Goal: Task Accomplishment & Management: Contribute content

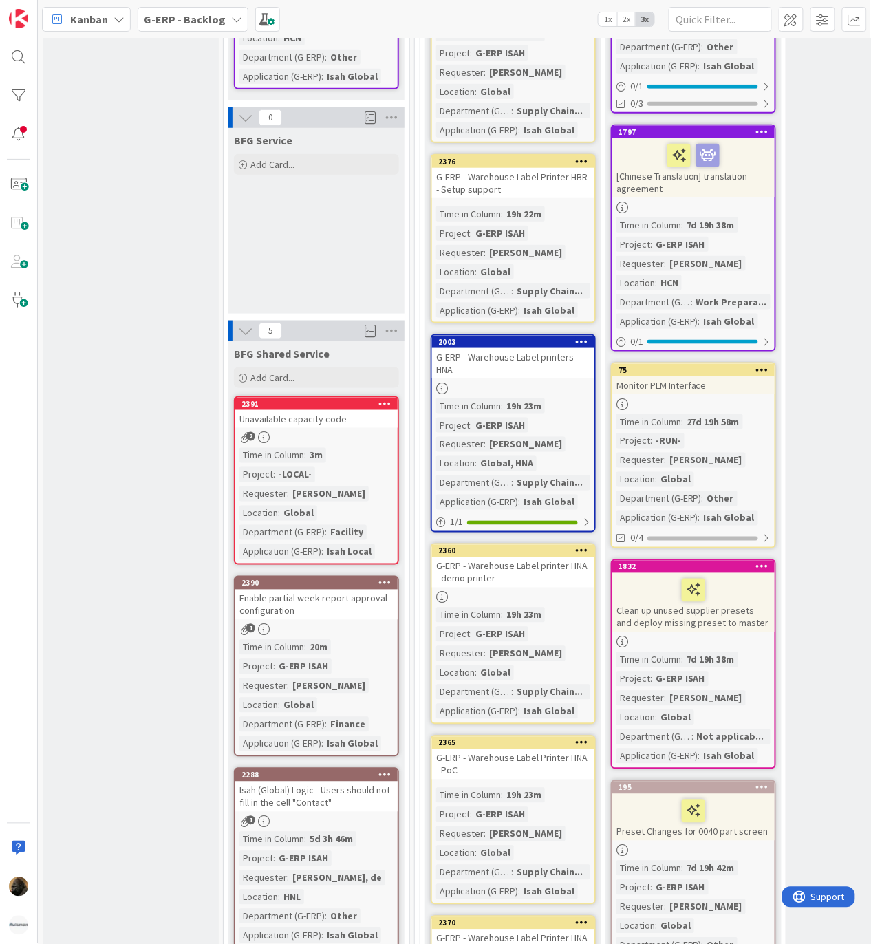
scroll to position [1559, 0]
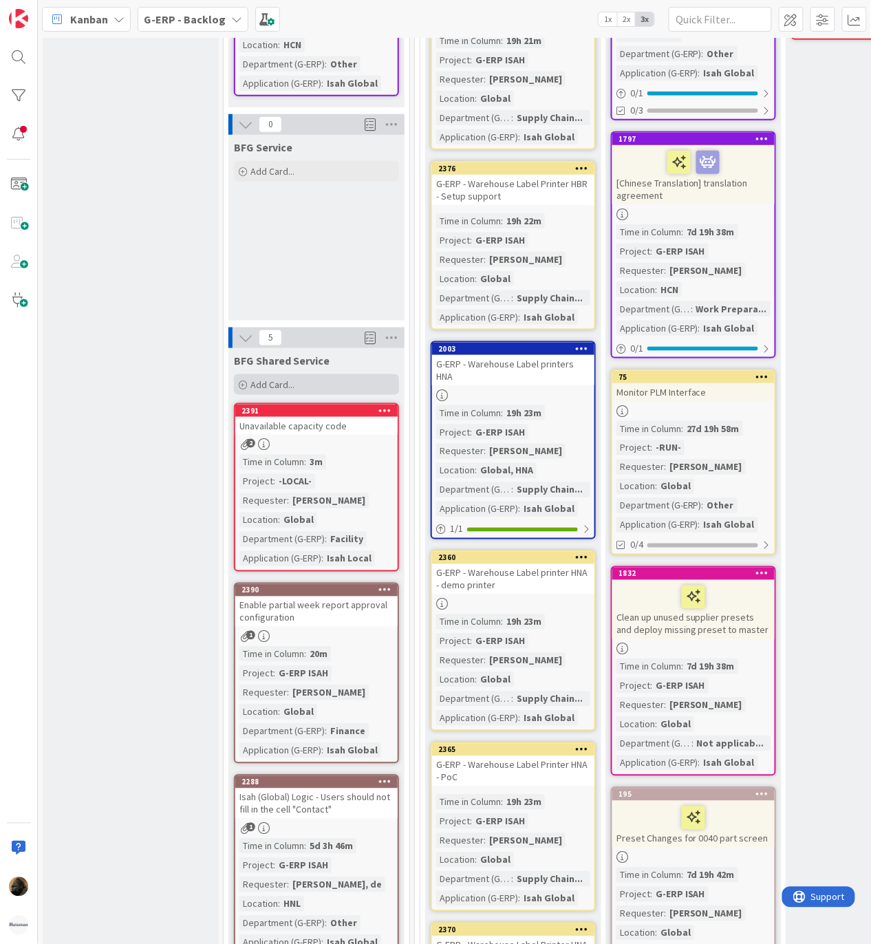
click at [322, 374] on div "Add Card..." at bounding box center [316, 384] width 165 height 21
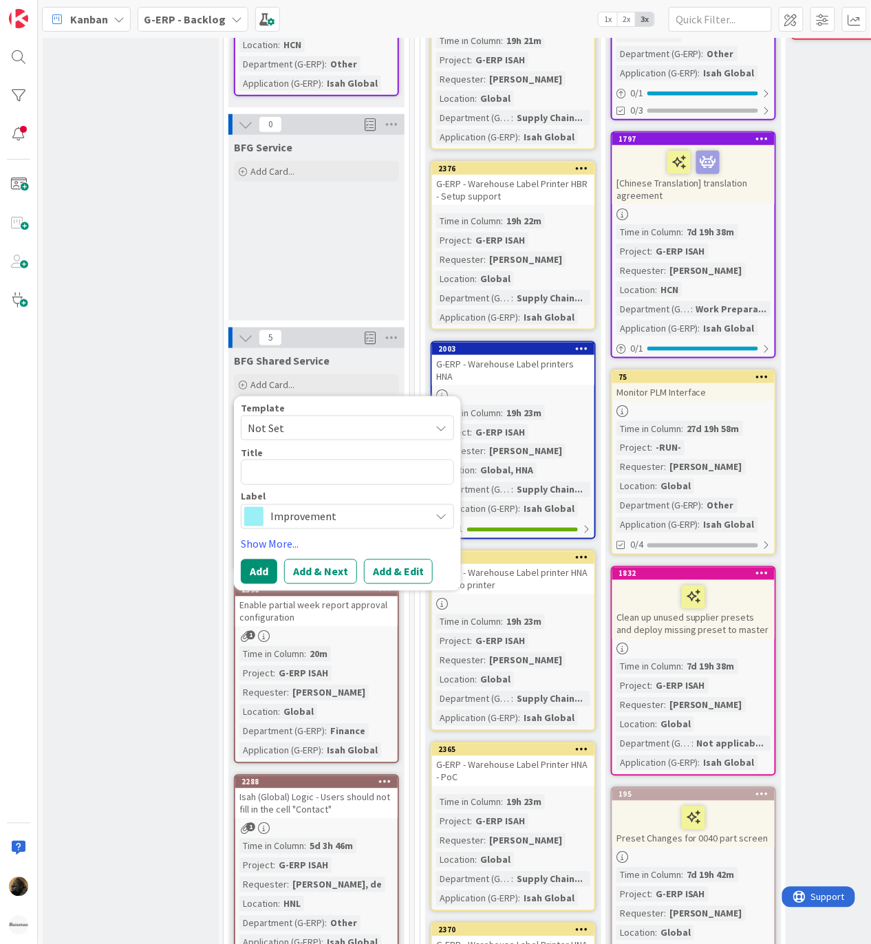
click at [318, 419] on span "Not Set" at bounding box center [334, 428] width 172 height 18
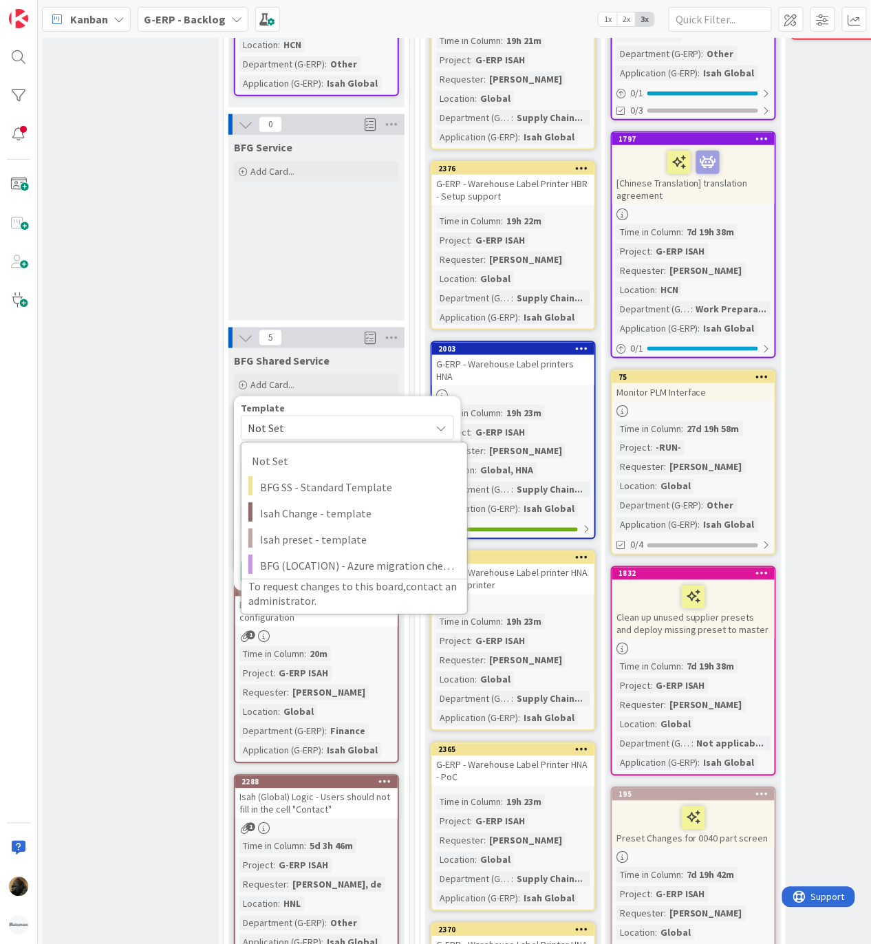
click at [361, 403] on div "Template" at bounding box center [347, 408] width 213 height 10
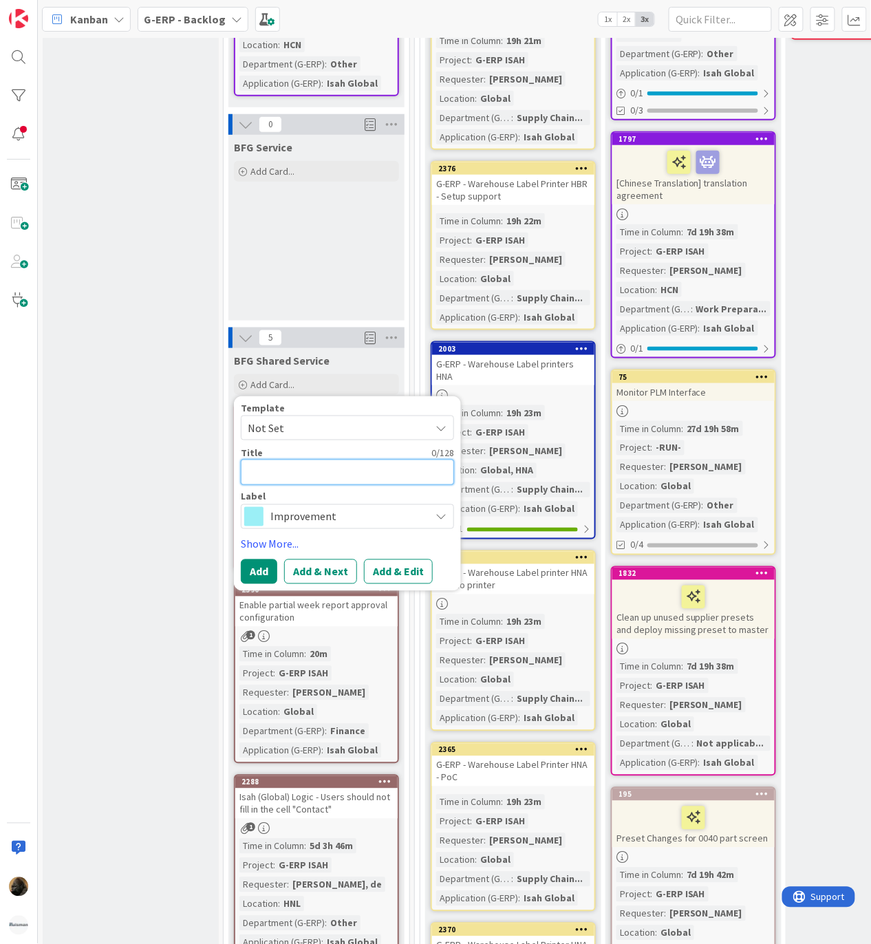
click at [312, 459] on textarea at bounding box center [347, 471] width 213 height 25
type textarea "x"
type textarea "E"
type textarea "x"
type textarea "Ea"
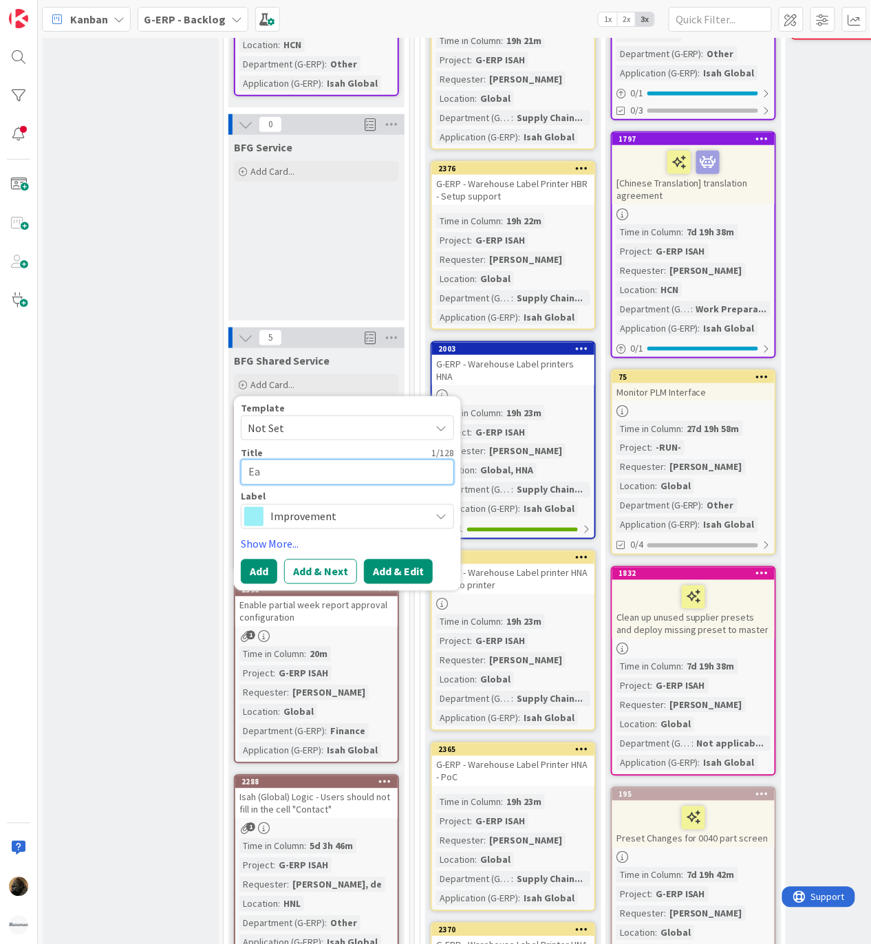
type textarea "x"
type textarea "Eas"
type textarea "x"
type textarea "Easy"
type textarea "x"
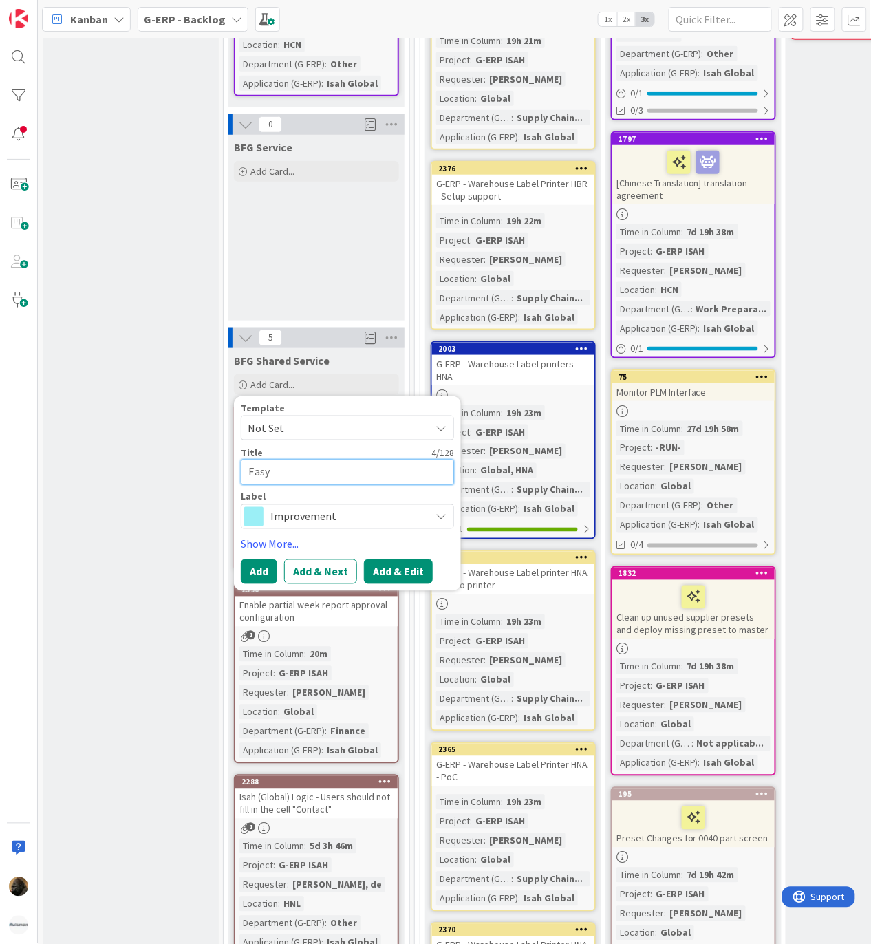
type textarea "EasyI"
type textarea "x"
type textarea "EasyIn"
type textarea "x"
type textarea "EasyInv"
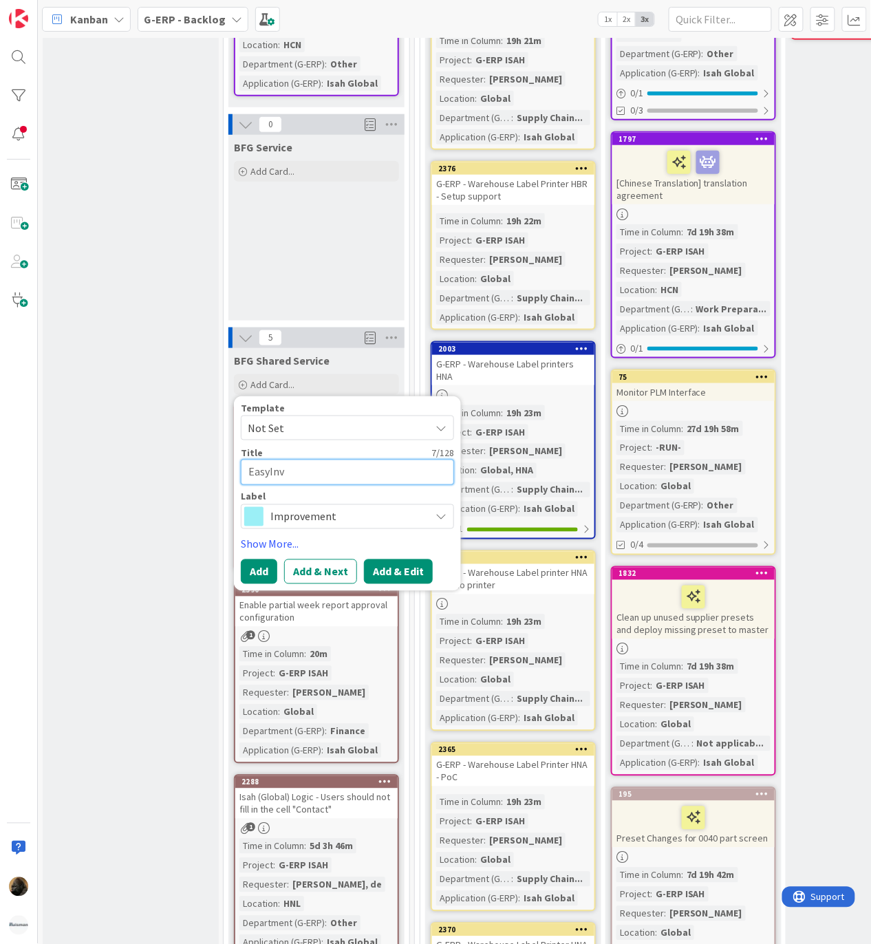
type textarea "x"
type textarea "EasyInvo"
type textarea "x"
type textarea "EasyInvoi"
type textarea "x"
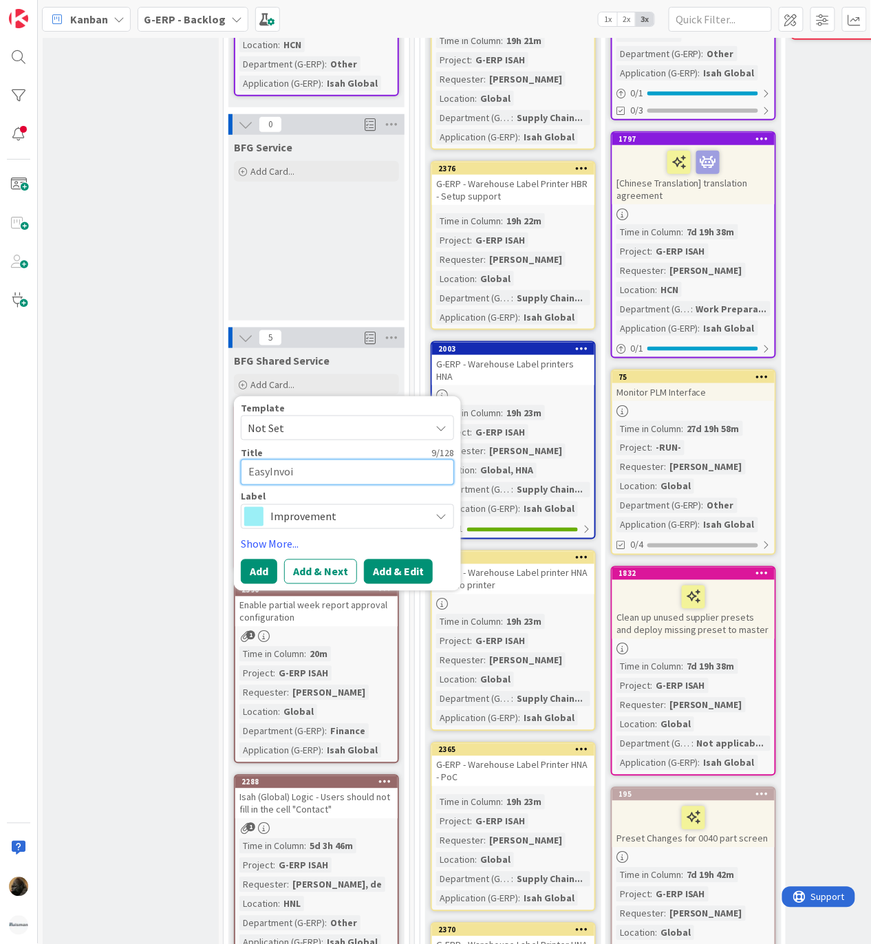
type textarea "EasyInvoic"
type textarea "x"
type textarea "EasyInvoice"
type textarea "x"
type textarea "EasyInvoice"
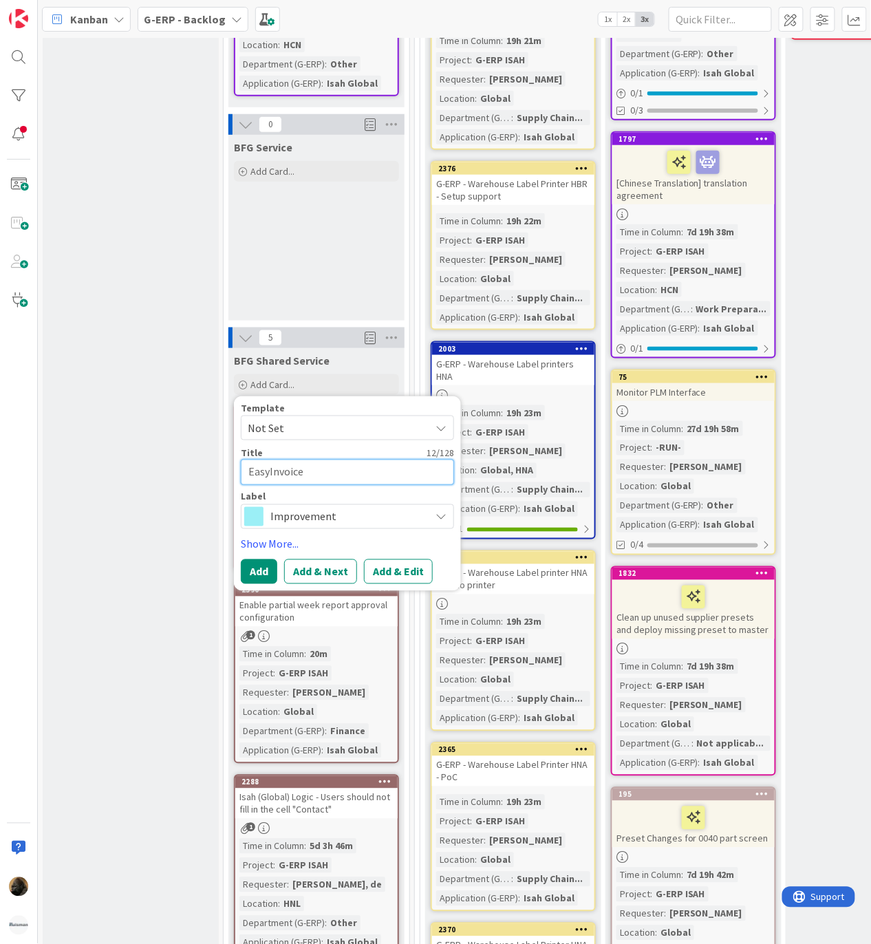
type textarea "x"
type textarea "EasyInvoice w"
type textarea "x"
type textarea "EasyInvoice wo"
type textarea "x"
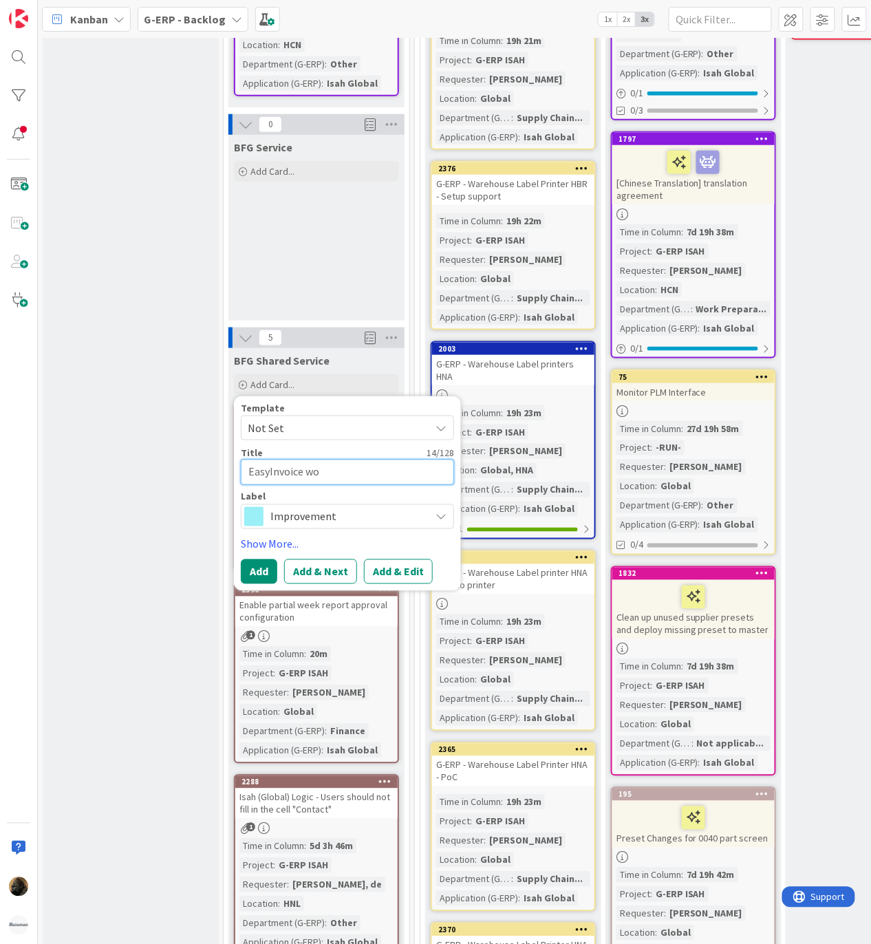
type textarea "EasyInvoice wor"
type textarea "x"
type textarea "EasyInvoice work"
type textarea "x"
type textarea "EasyInvoice work"
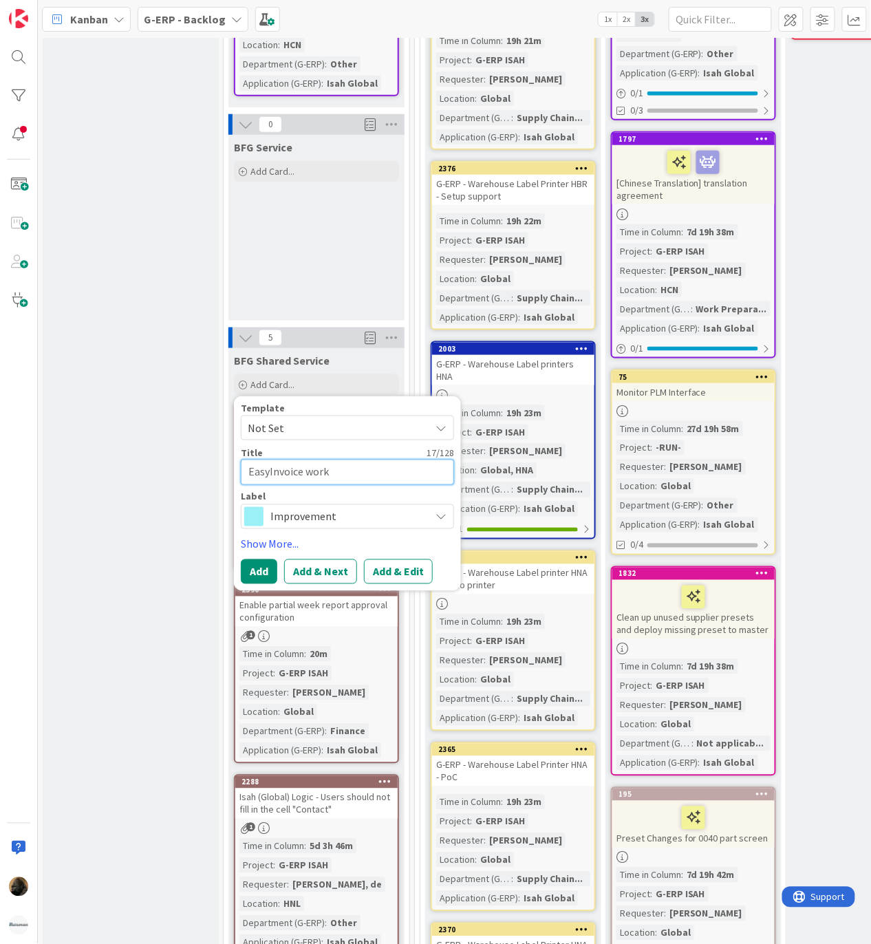
type textarea "x"
type textarea "EasyInvoice work i"
type textarea "x"
type textarea "EasyInvoice work in"
type textarea "x"
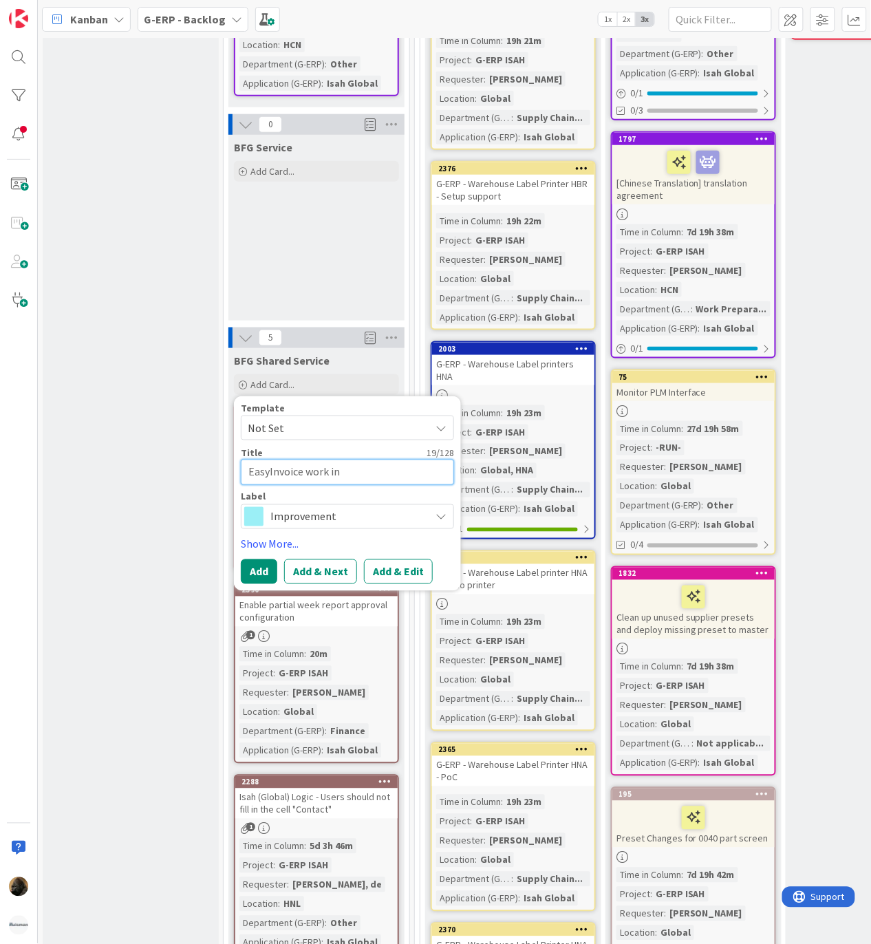
type textarea "EasyInvoice work ins"
type textarea "x"
type textarea "EasyInvoice work inst"
type textarea "x"
type textarea "EasyInvoice work instr"
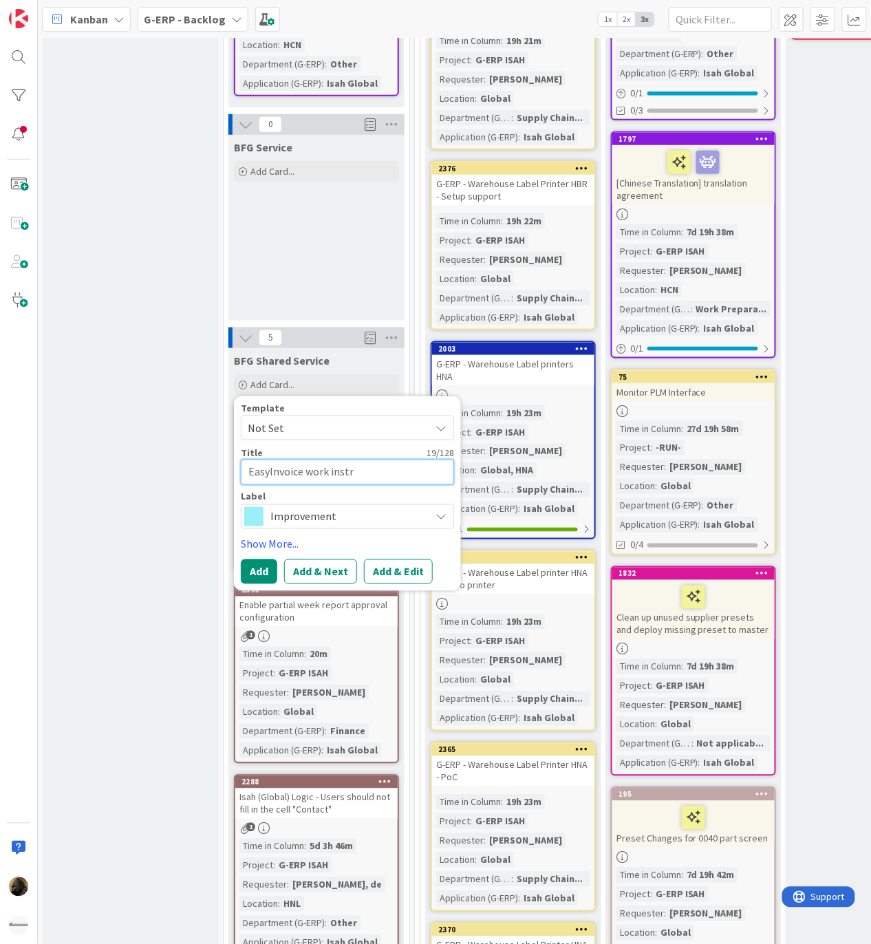
type textarea "x"
type textarea "EasyInvoice work instru"
type textarea "x"
type textarea "EasyInvoice work instruc"
type textarea "x"
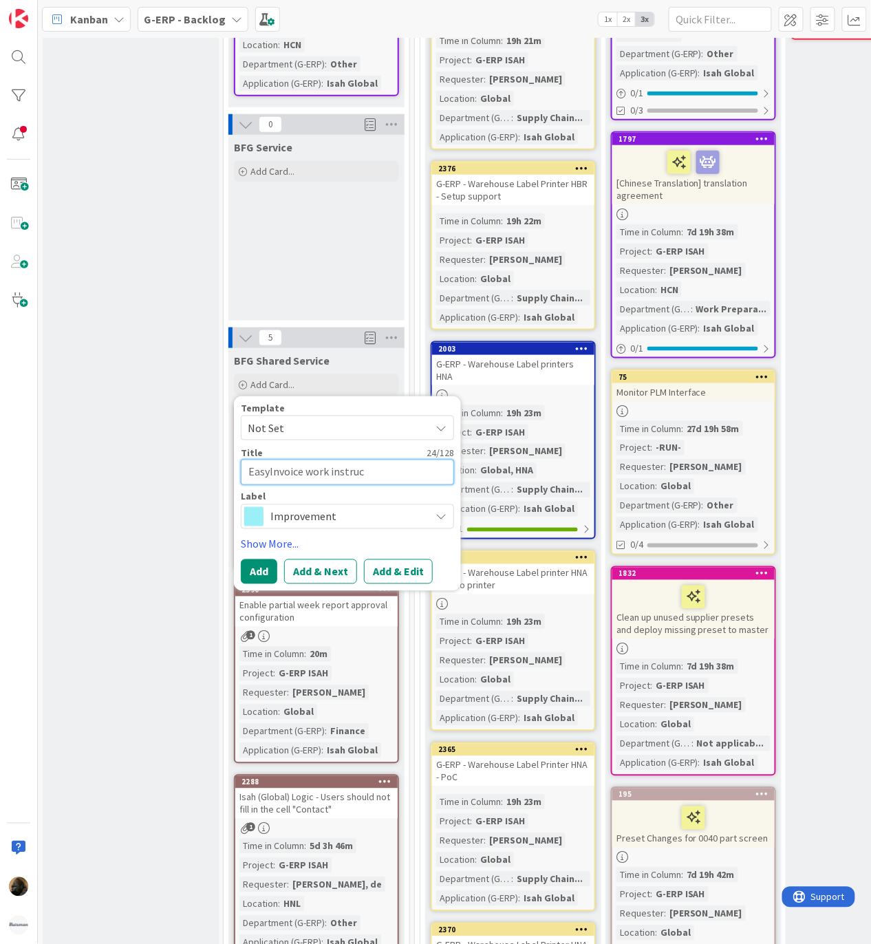
type textarea "EasyInvoice work instruct"
type textarea "x"
type textarea "EasyInvoice work instructi"
type textarea "x"
type textarea "EasyInvoice work instructio"
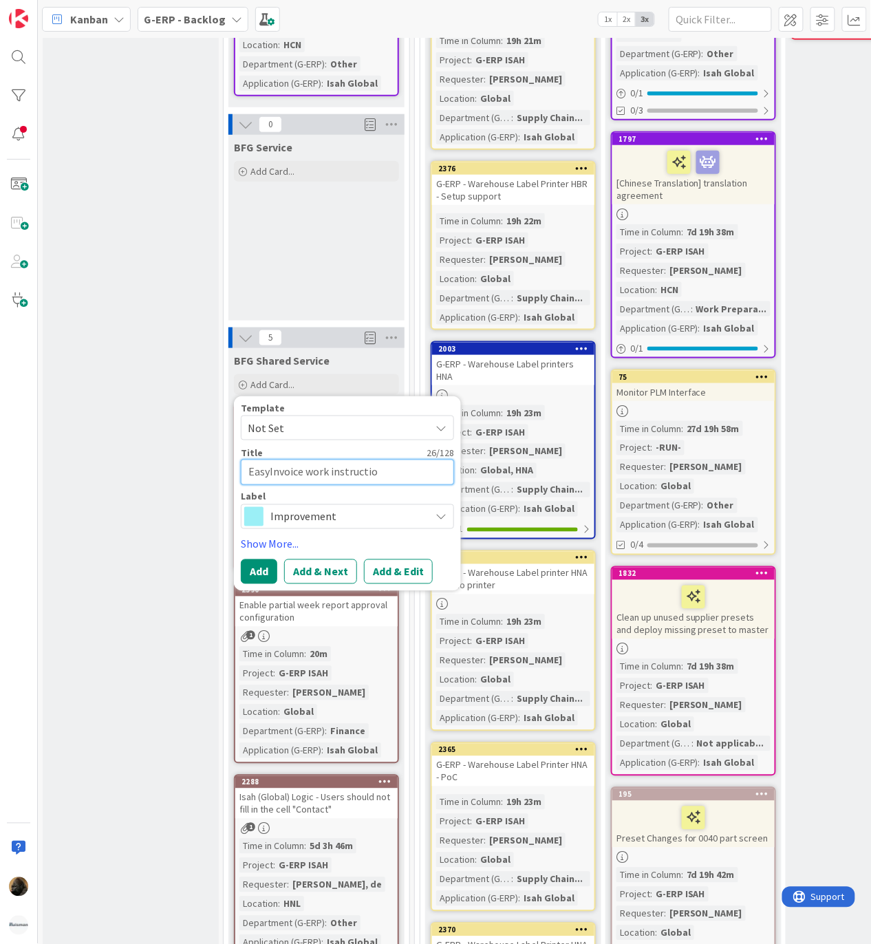
type textarea "x"
type textarea "EasyInvoice work instruction"
type textarea "x"
type textarea "EasyInvoice work instruction"
type textarea "x"
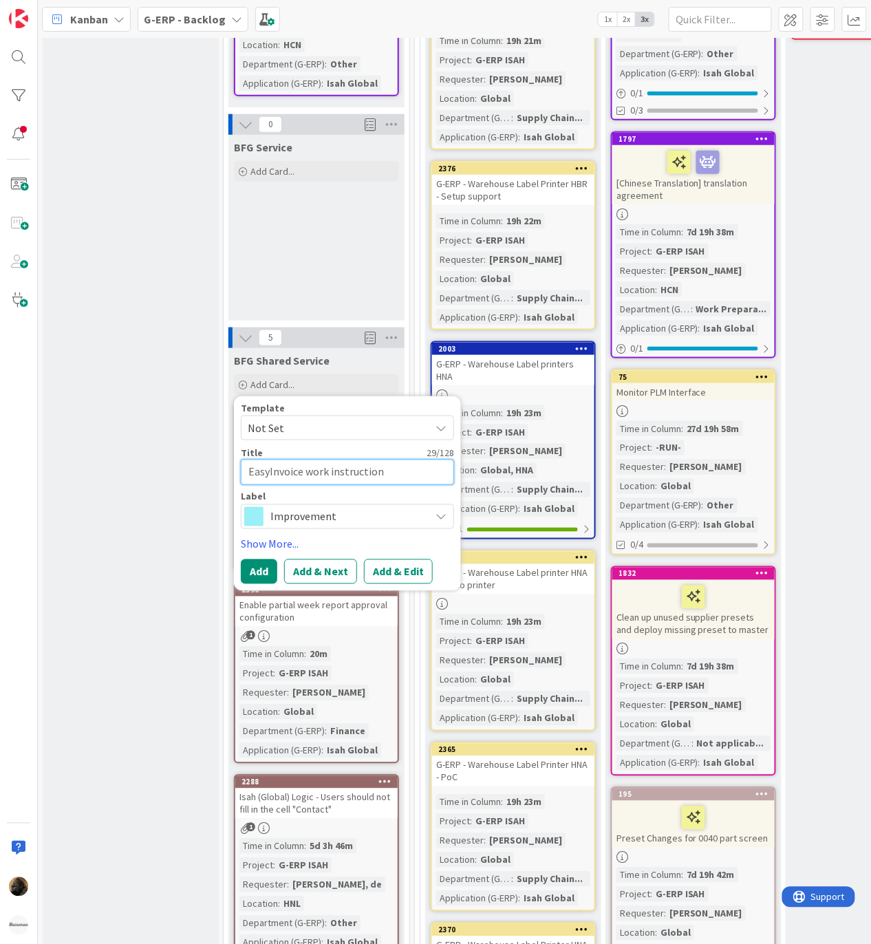
type textarea "EasyInvoice work instruction i"
type textarea "x"
type textarea "EasyInvoice work instruction im"
type textarea "x"
type textarea "EasyInvoice work instruction imp"
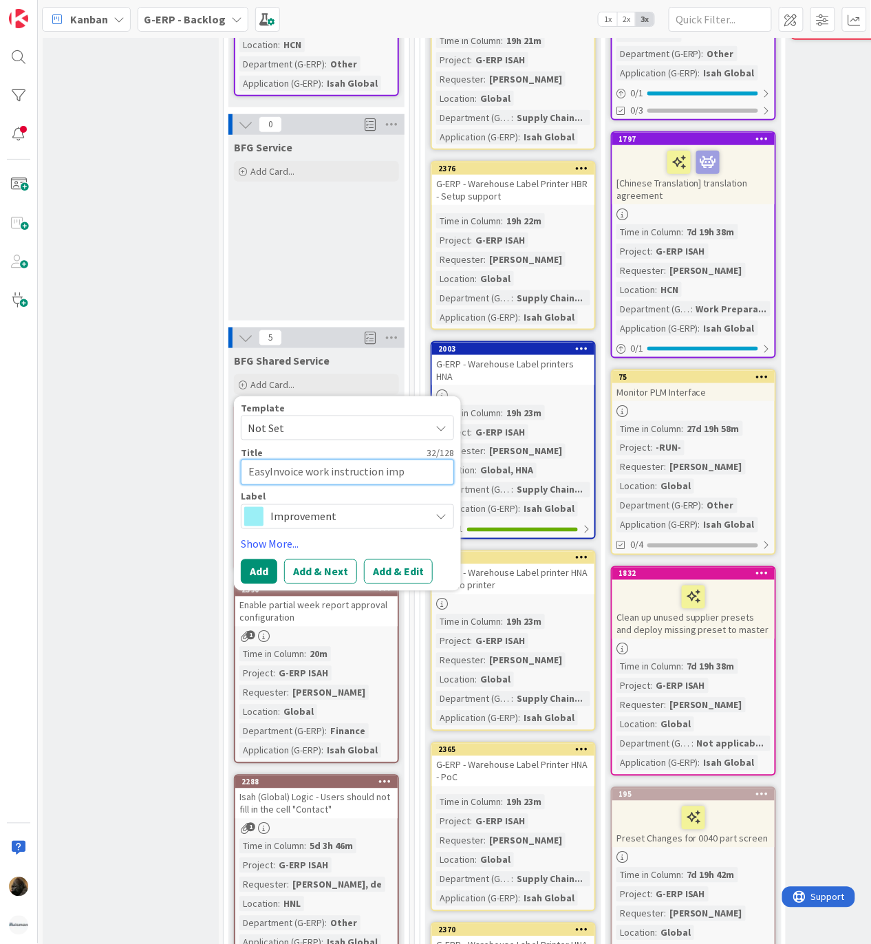
type textarea "x"
type textarea "EasyInvoice work instruction impr"
type textarea "x"
type textarea "EasyInvoice work instruction impro"
type textarea "x"
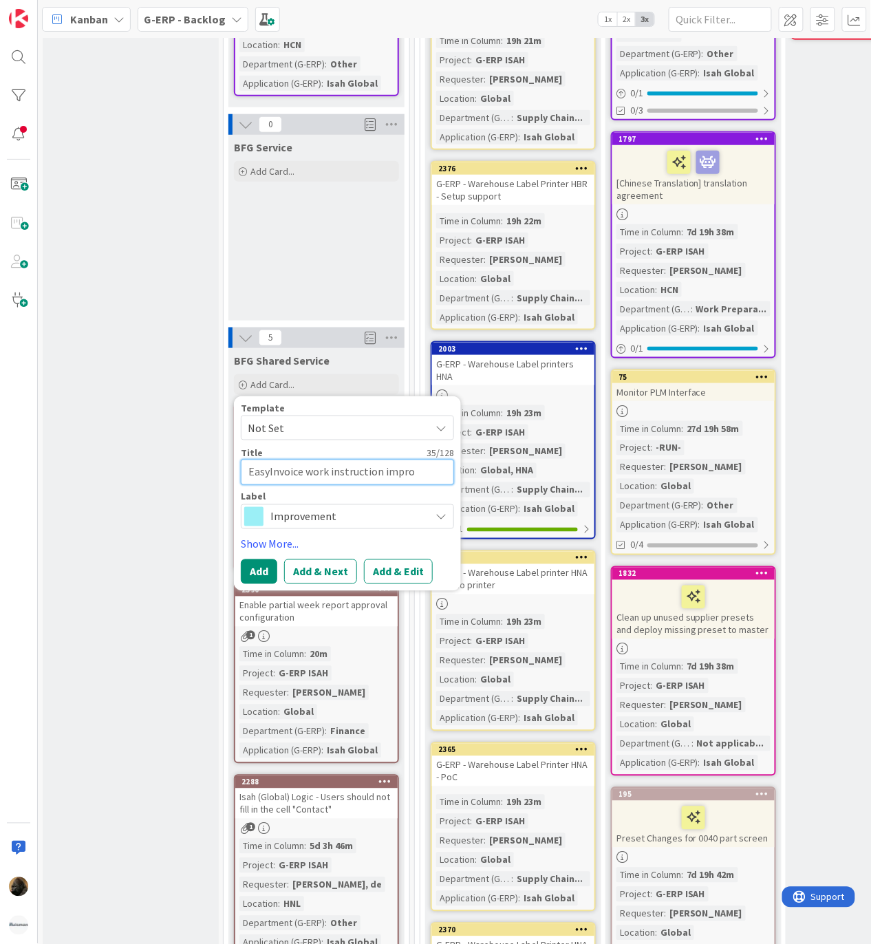
type textarea "EasyInvoice work instruction improv"
type textarea "x"
type textarea "EasyInvoice work instruction improve"
type textarea "x"
type textarea "EasyInvoice work instruction improvem"
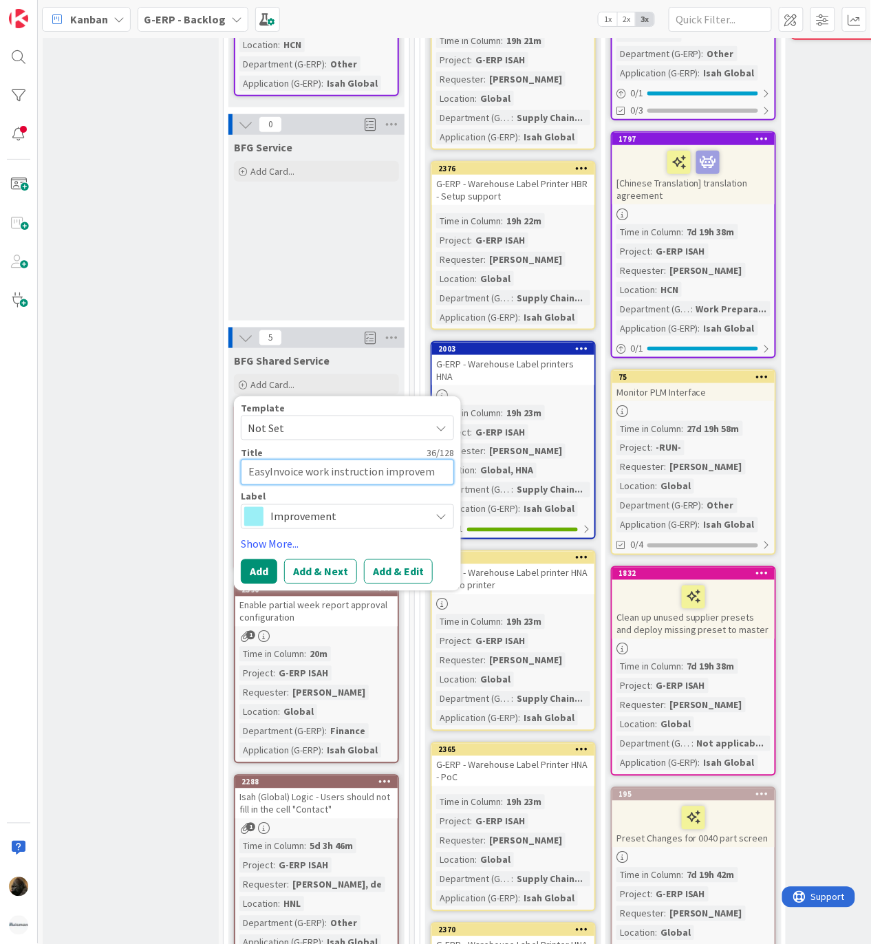
type textarea "x"
type textarea "EasyInvoice work instruction improveme"
type textarea "x"
type textarea "EasyInvoice work instruction improvemen"
type textarea "x"
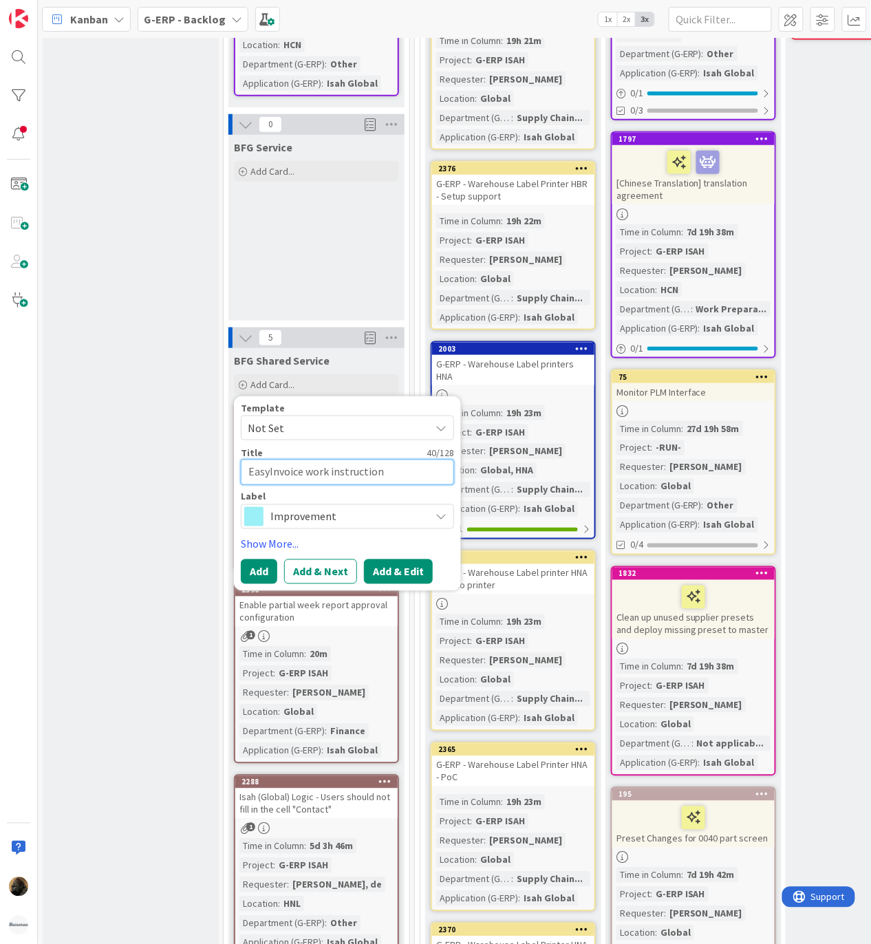
type textarea "EasyInvoice work instruction improvement"
click at [427, 559] on button "Add & Edit" at bounding box center [398, 571] width 69 height 25
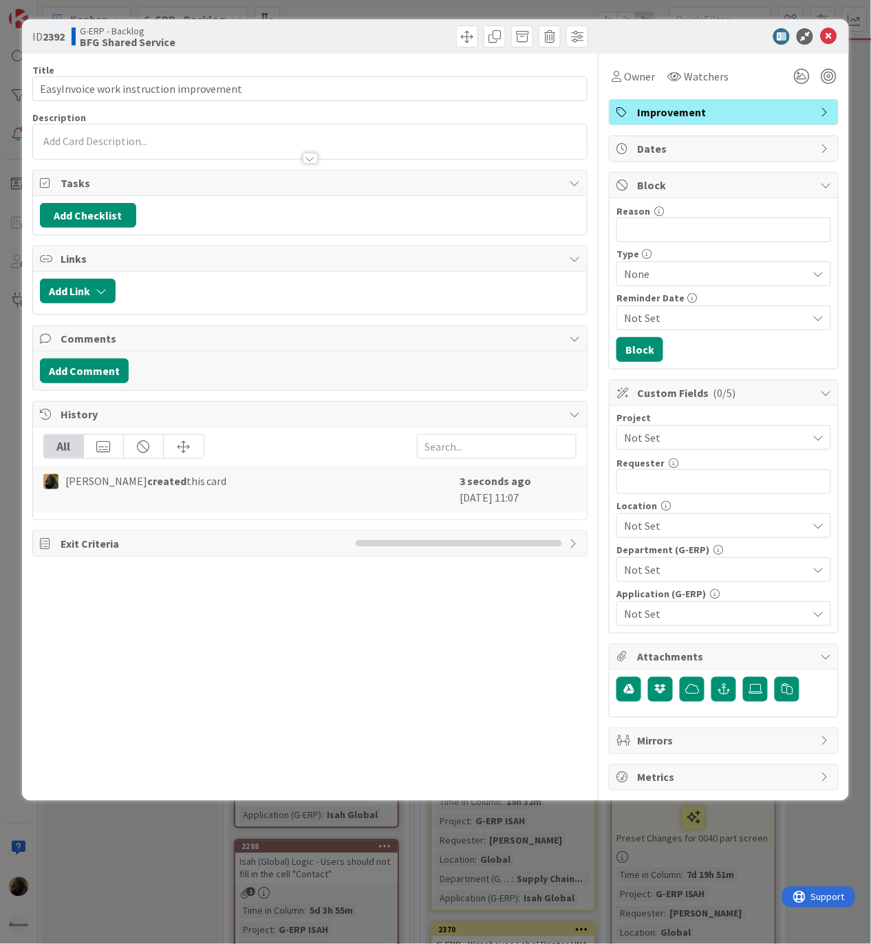
click at [314, 164] on div at bounding box center [310, 158] width 15 height 11
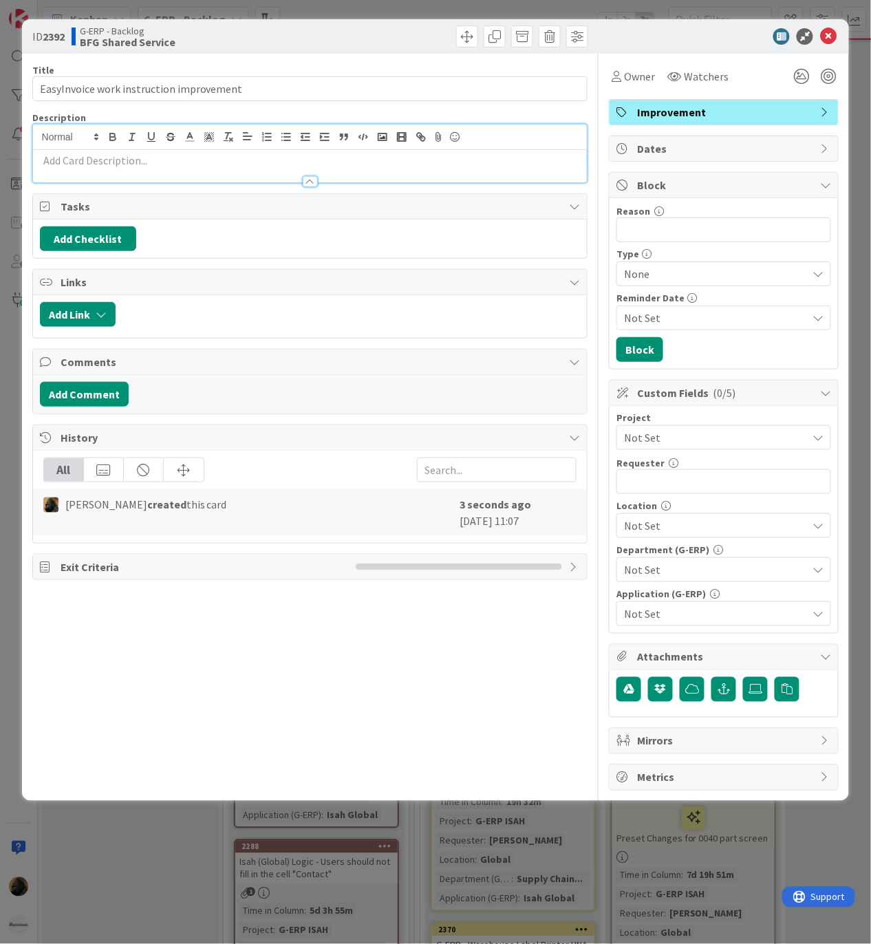
click at [296, 166] on p at bounding box center [310, 161] width 541 height 16
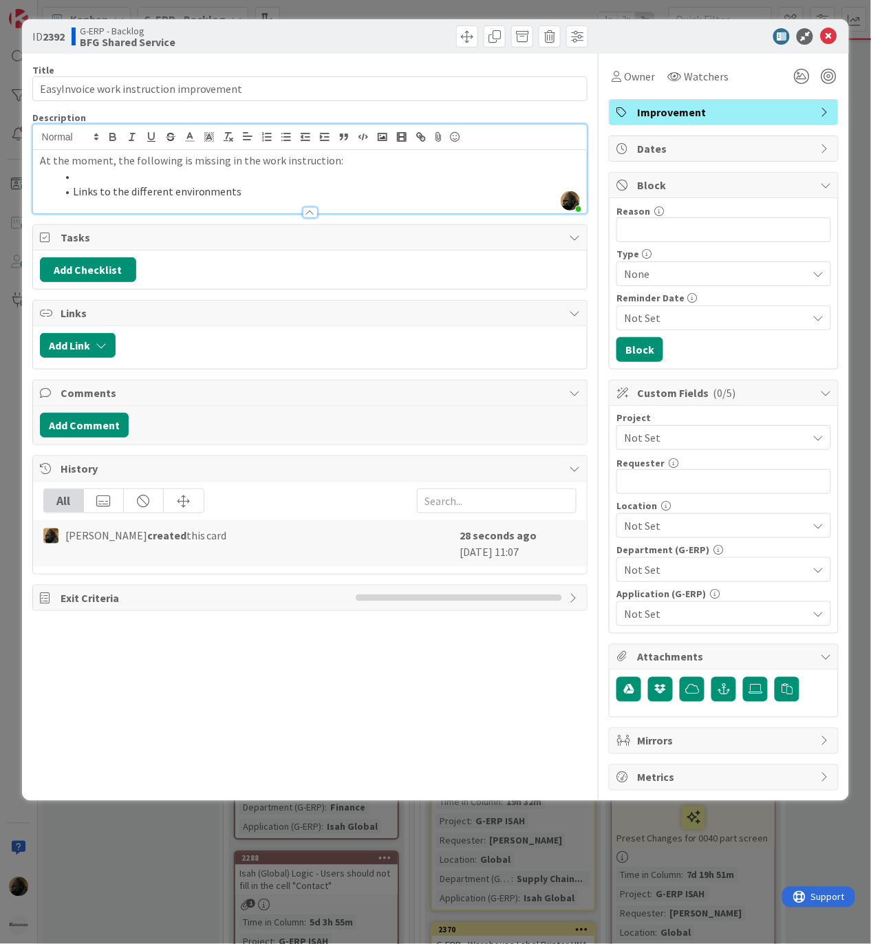
click at [191, 180] on li at bounding box center [318, 177] width 524 height 16
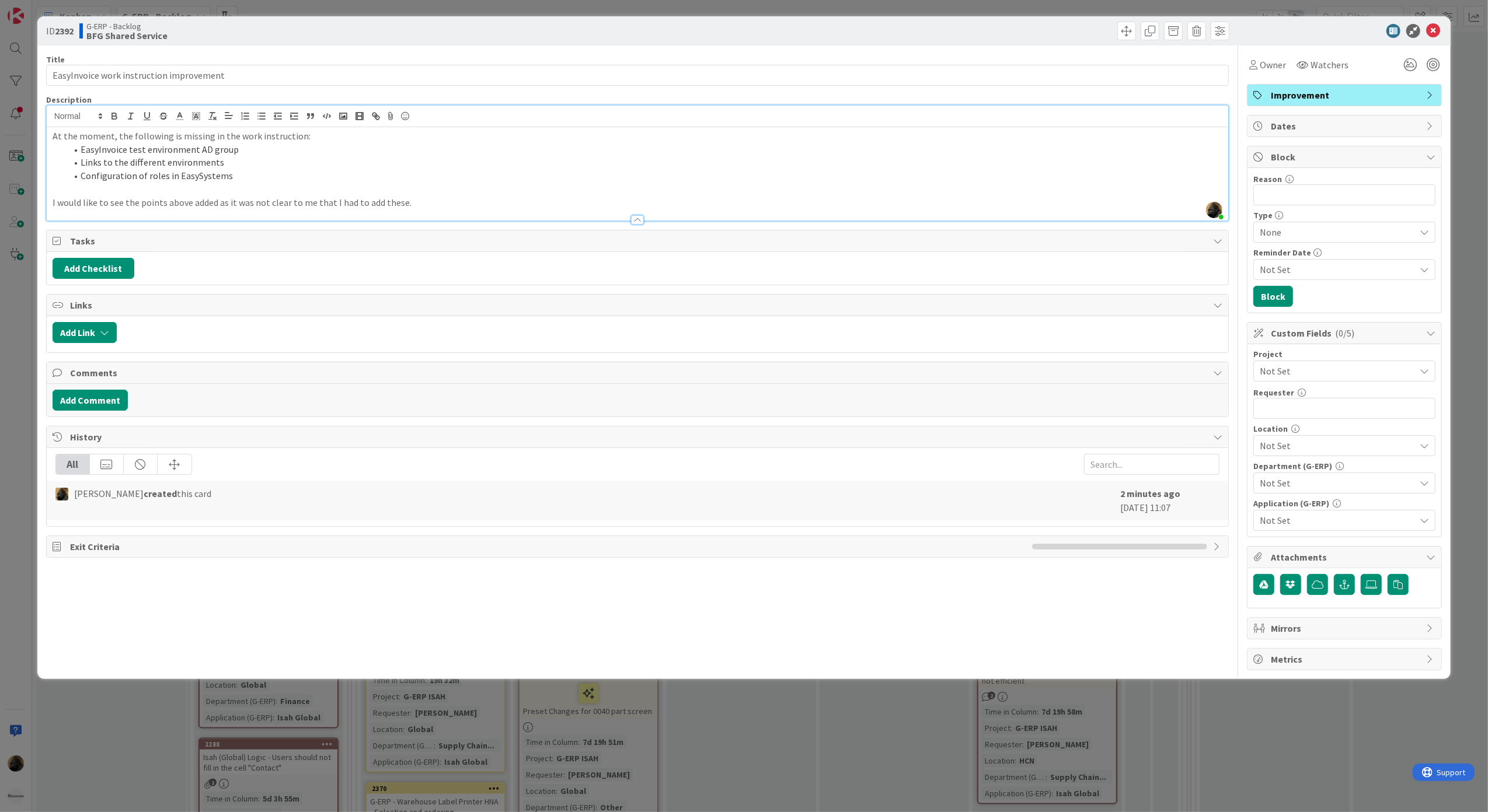
click at [1306, 377] on span "Not Set" at bounding box center [1334, 371] width 149 height 16
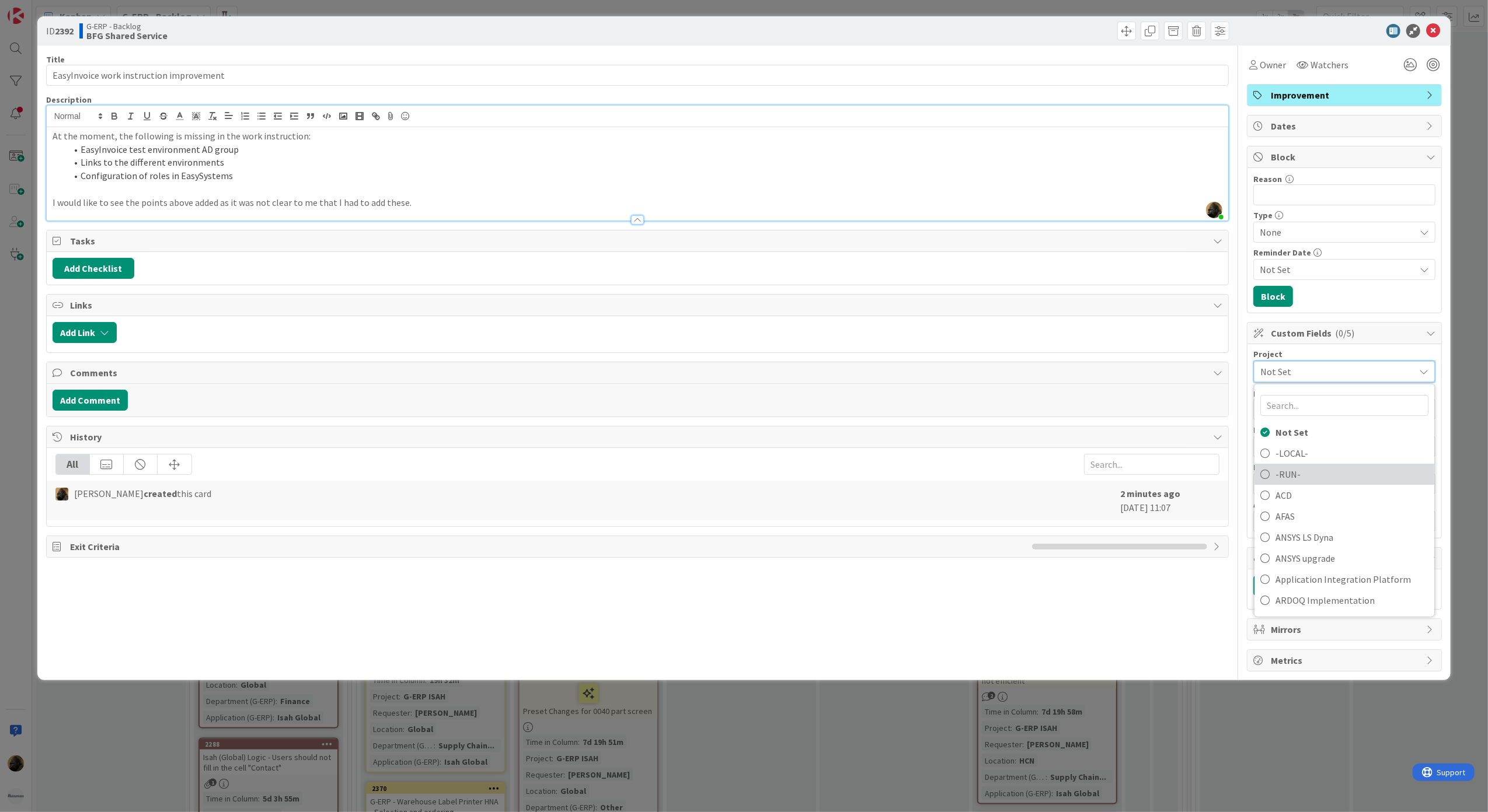
click at [1304, 473] on span "-RUN-" at bounding box center [1352, 474] width 153 height 18
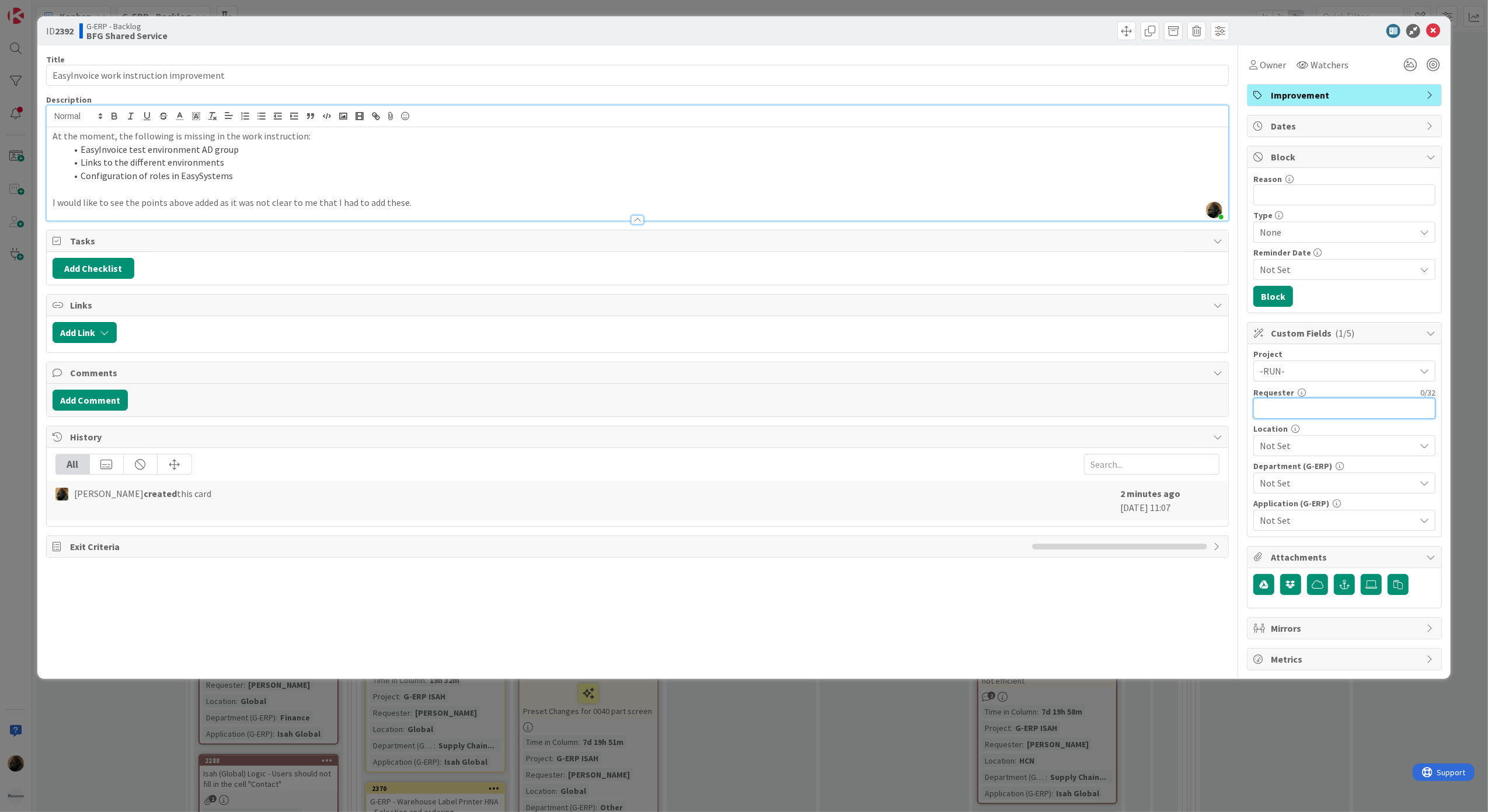
click at [1284, 406] on input "text" at bounding box center [1345, 408] width 182 height 21
type input "[PERSON_NAME]"
click at [277, 181] on li "Configuration of roles in EasySystems" at bounding box center [644, 176] width 1157 height 14
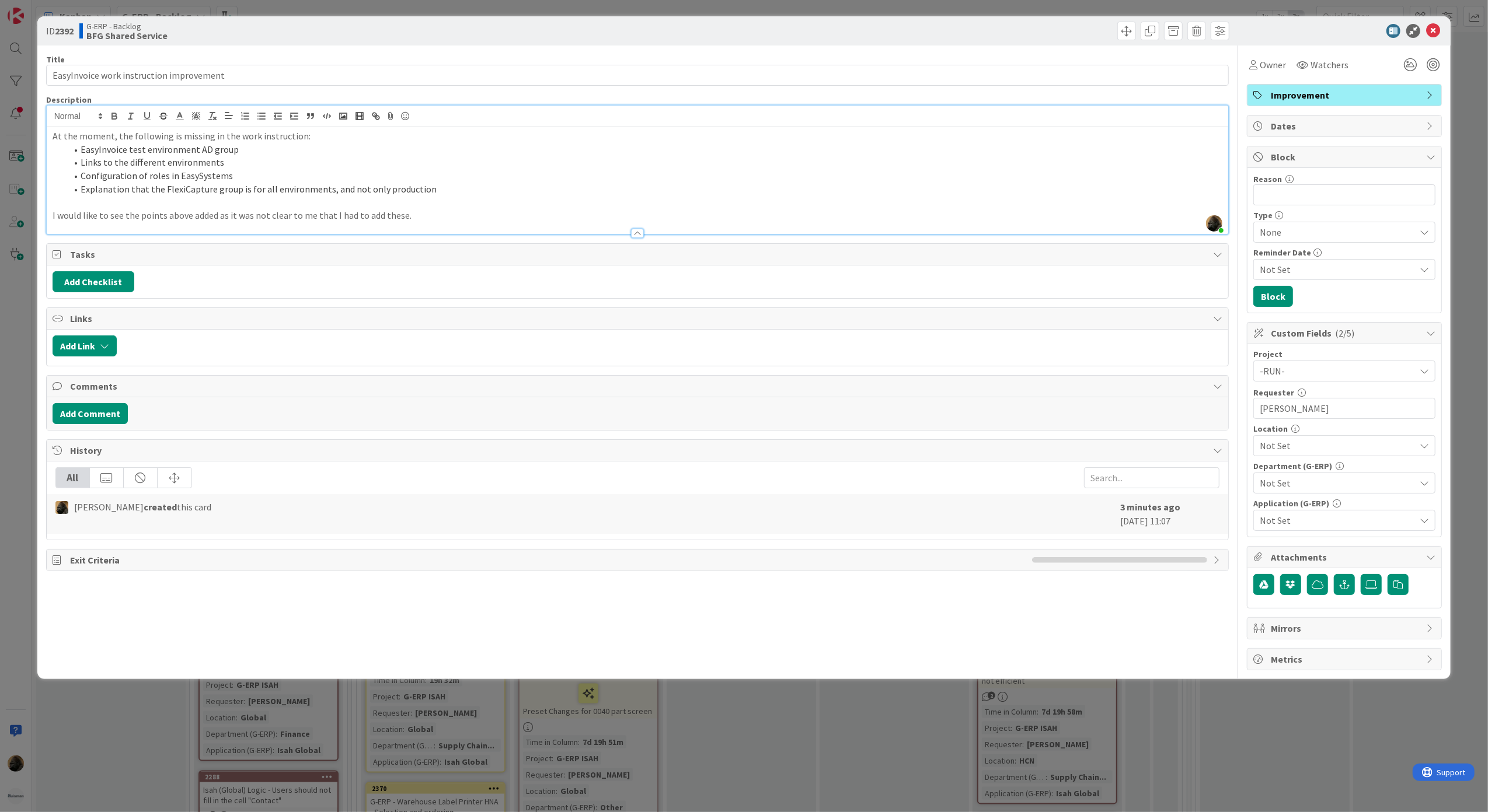
click at [1295, 456] on div "Not Set" at bounding box center [1345, 445] width 182 height 21
click at [1295, 468] on span "Global" at bounding box center [1284, 473] width 27 height 18
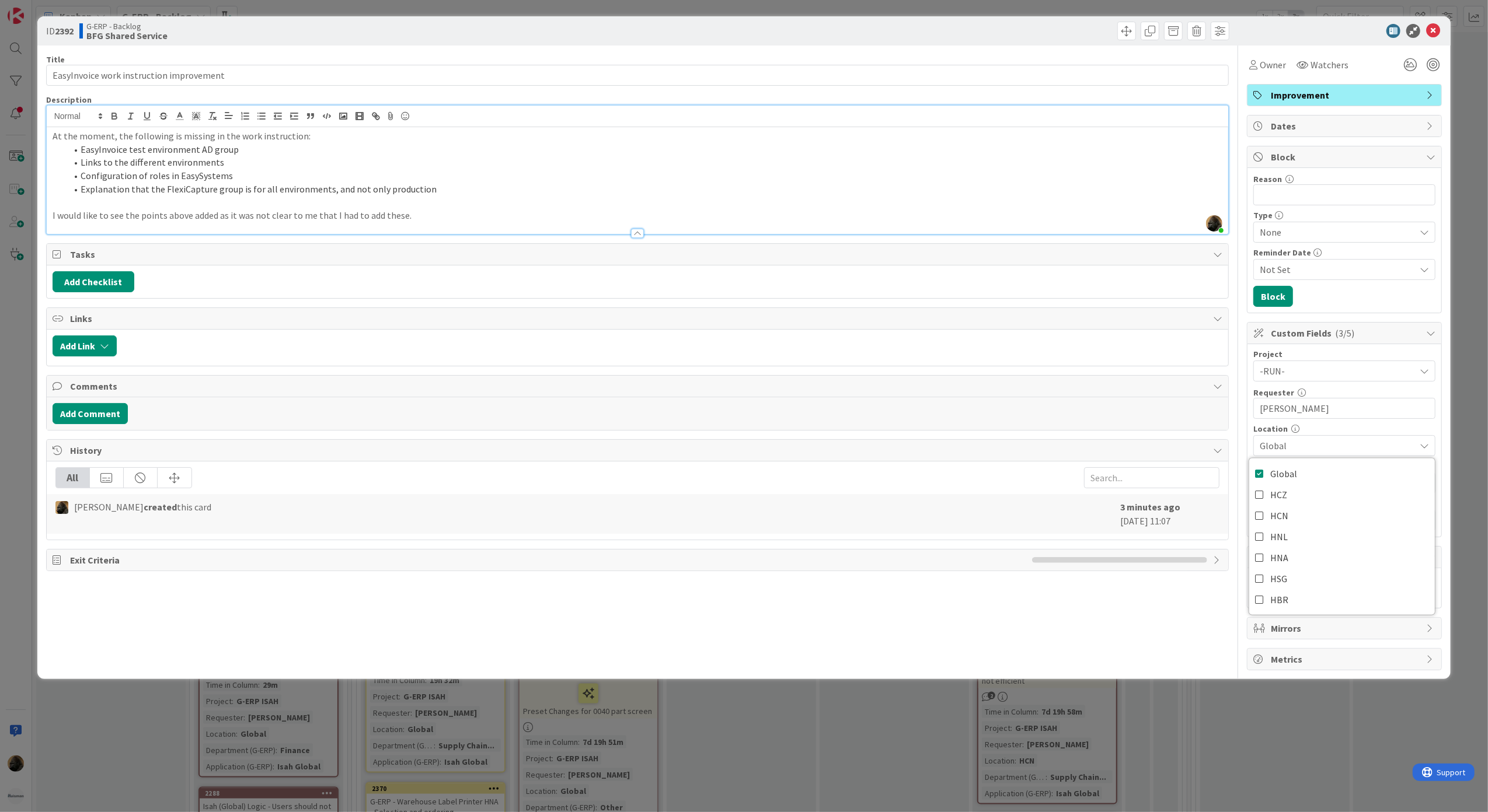
click at [1156, 668] on div "Title 40 / 128 EasyInvoice work instruction improvement Description [PERSON_NAM…" at bounding box center [637, 358] width 1183 height 625
click at [1300, 481] on span "Not Set" at bounding box center [1337, 483] width 155 height 14
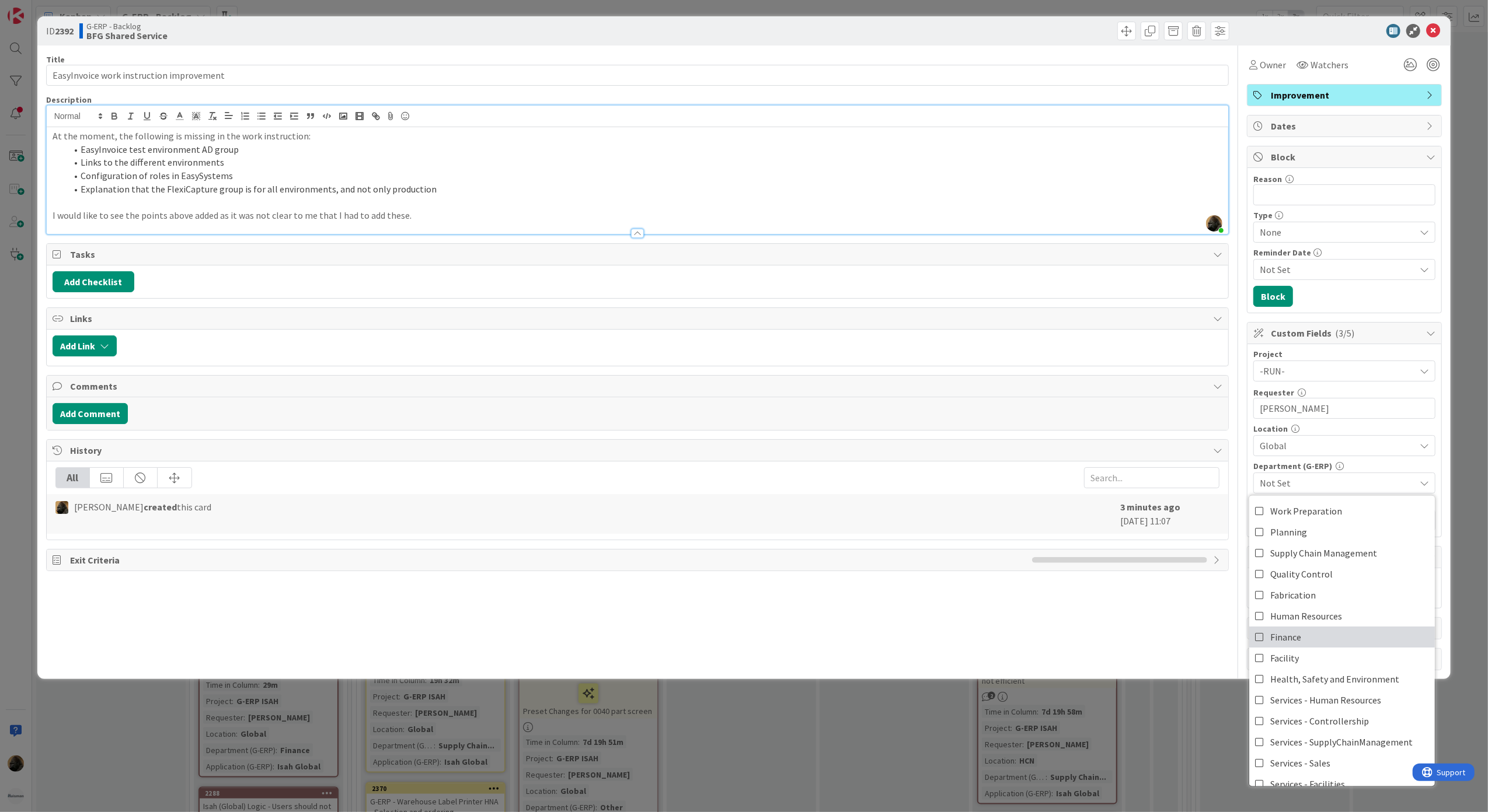
click at [1329, 647] on link "Finance" at bounding box center [1342, 637] width 186 height 21
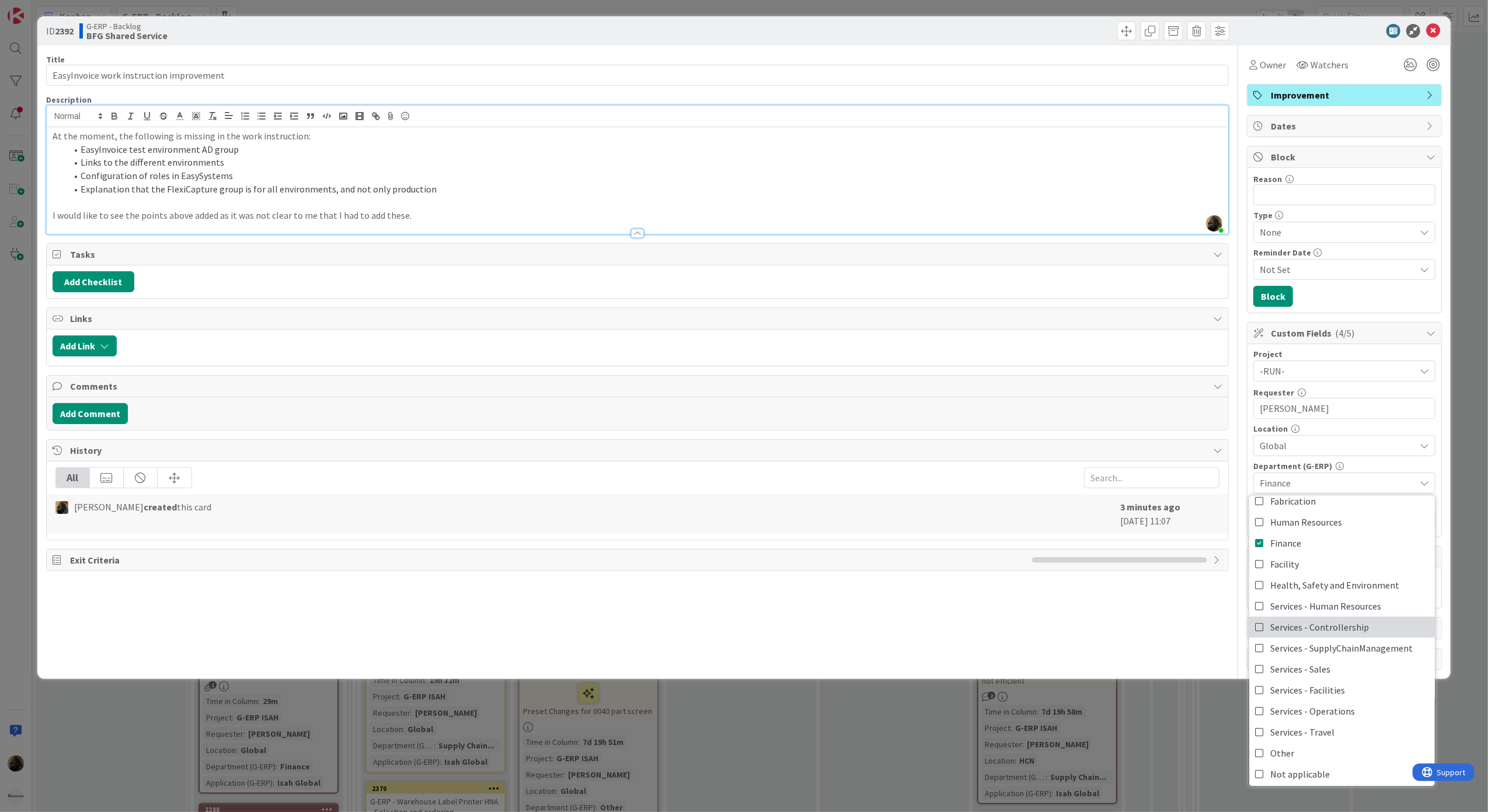
scroll to position [97, 0]
click at [1086, 619] on div "Title 40 / 128 EasyInvoice work instruction improvement Description [PERSON_NAM…" at bounding box center [637, 358] width 1183 height 625
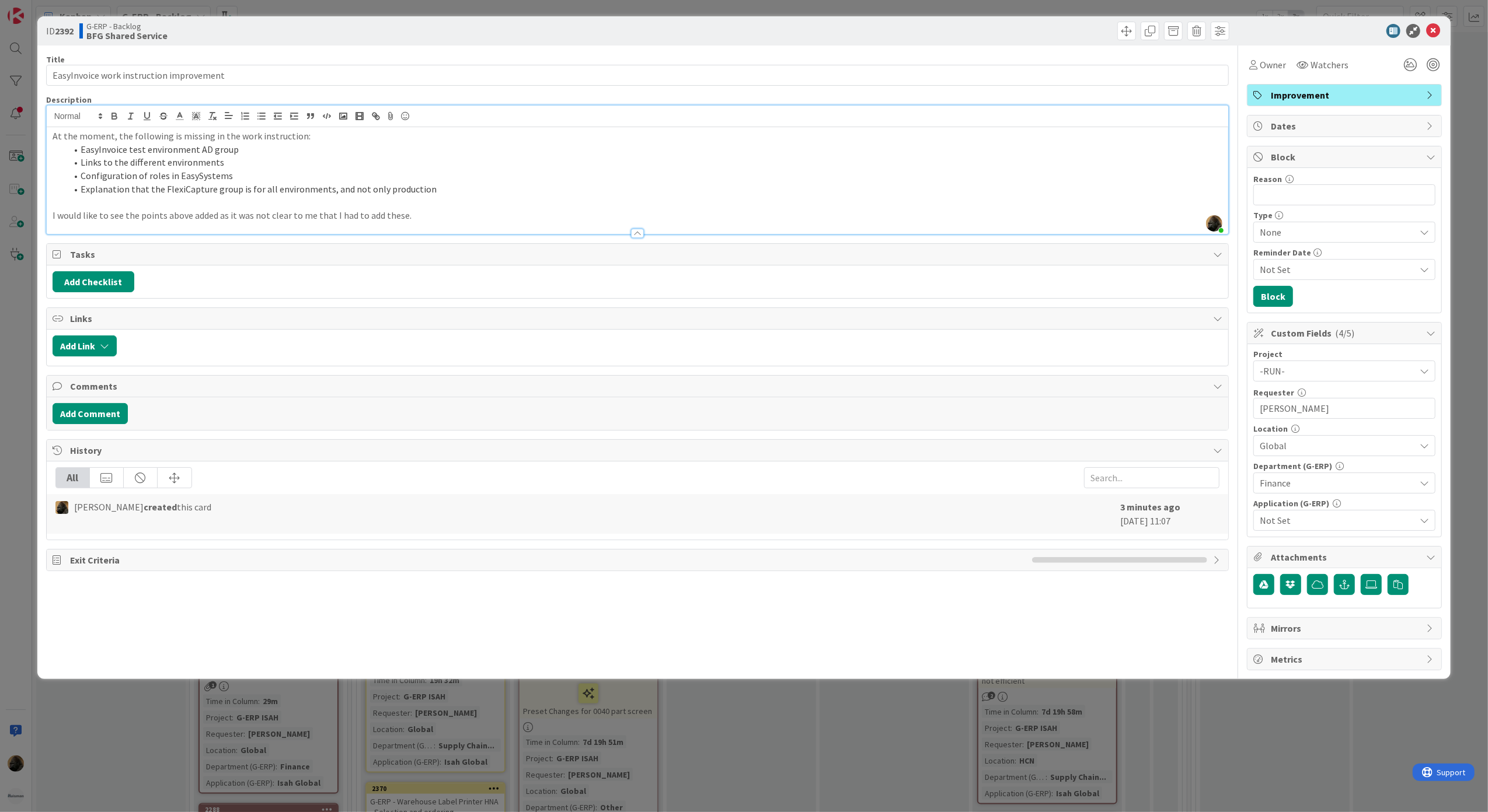
click at [1324, 484] on span "Finance" at bounding box center [1337, 483] width 155 height 14
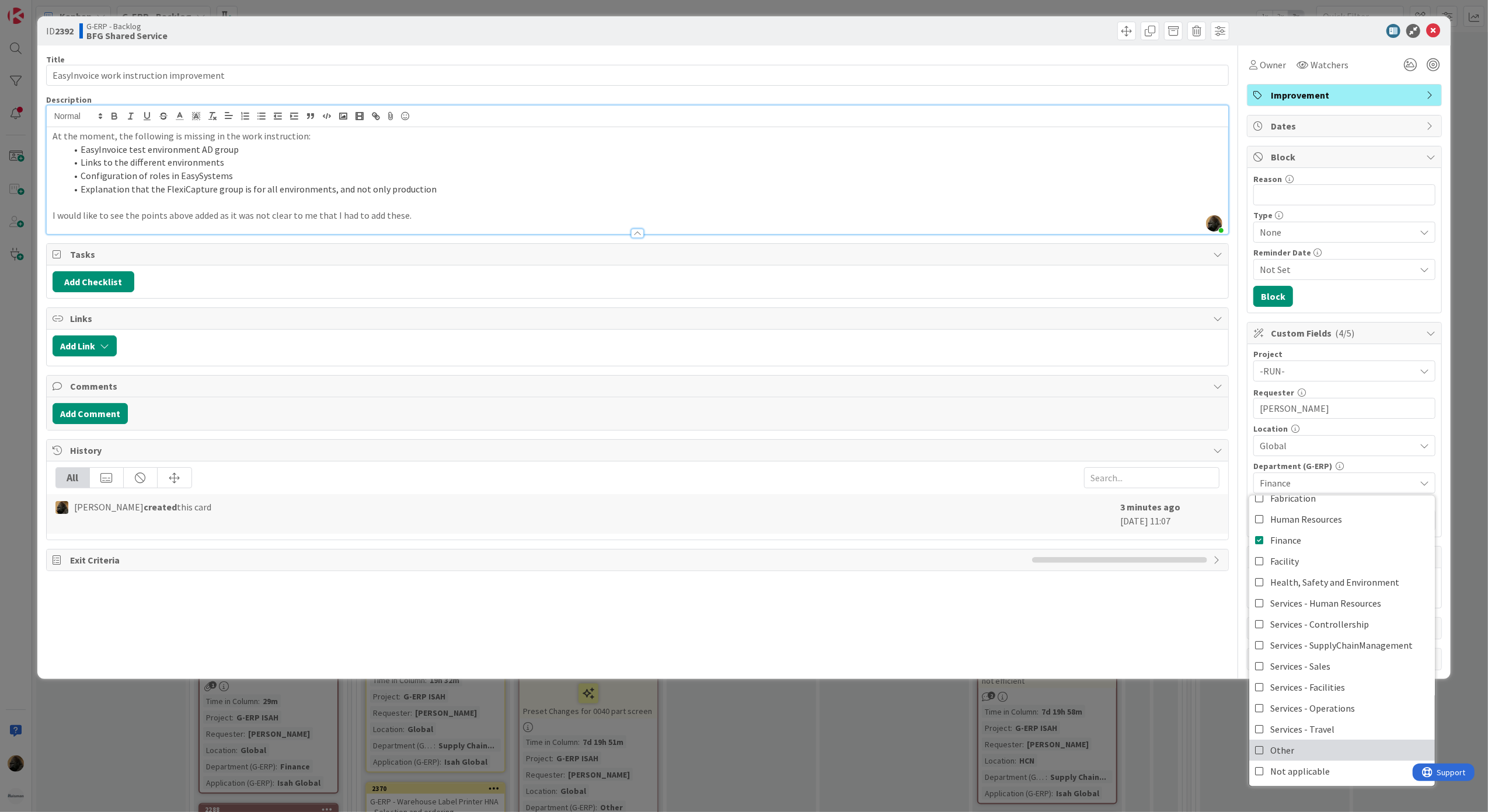
click at [1289, 753] on span "Other" at bounding box center [1283, 750] width 24 height 18
click at [1135, 627] on div "Title 40 / 128 EasyInvoice work instruction improvement Description [PERSON_NAM…" at bounding box center [637, 358] width 1183 height 625
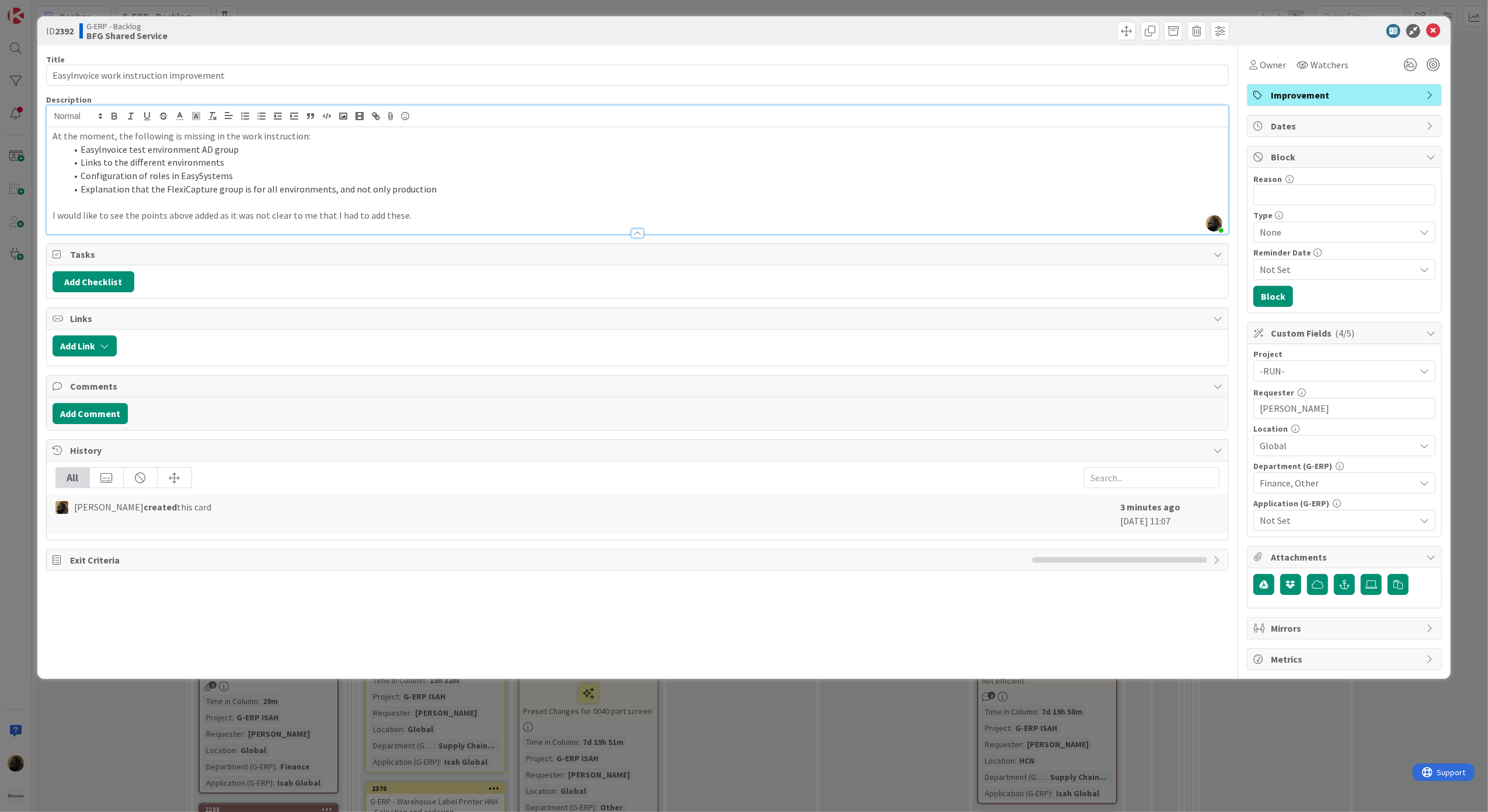
click at [1367, 521] on span "Not Set" at bounding box center [1337, 520] width 155 height 14
click at [1324, 358] on link "Easysystems" at bounding box center [1342, 359] width 186 height 21
click at [1175, 634] on div "Title 40 / 128 EasyInvoice work instruction improvement Description [PERSON_NAM…" at bounding box center [637, 358] width 1183 height 625
click at [150, 731] on div "ID 2392 G-ERP - Backlog BFG Shared Service Title 40 / 128 EasyInvoice work inst…" at bounding box center [744, 406] width 1488 height 812
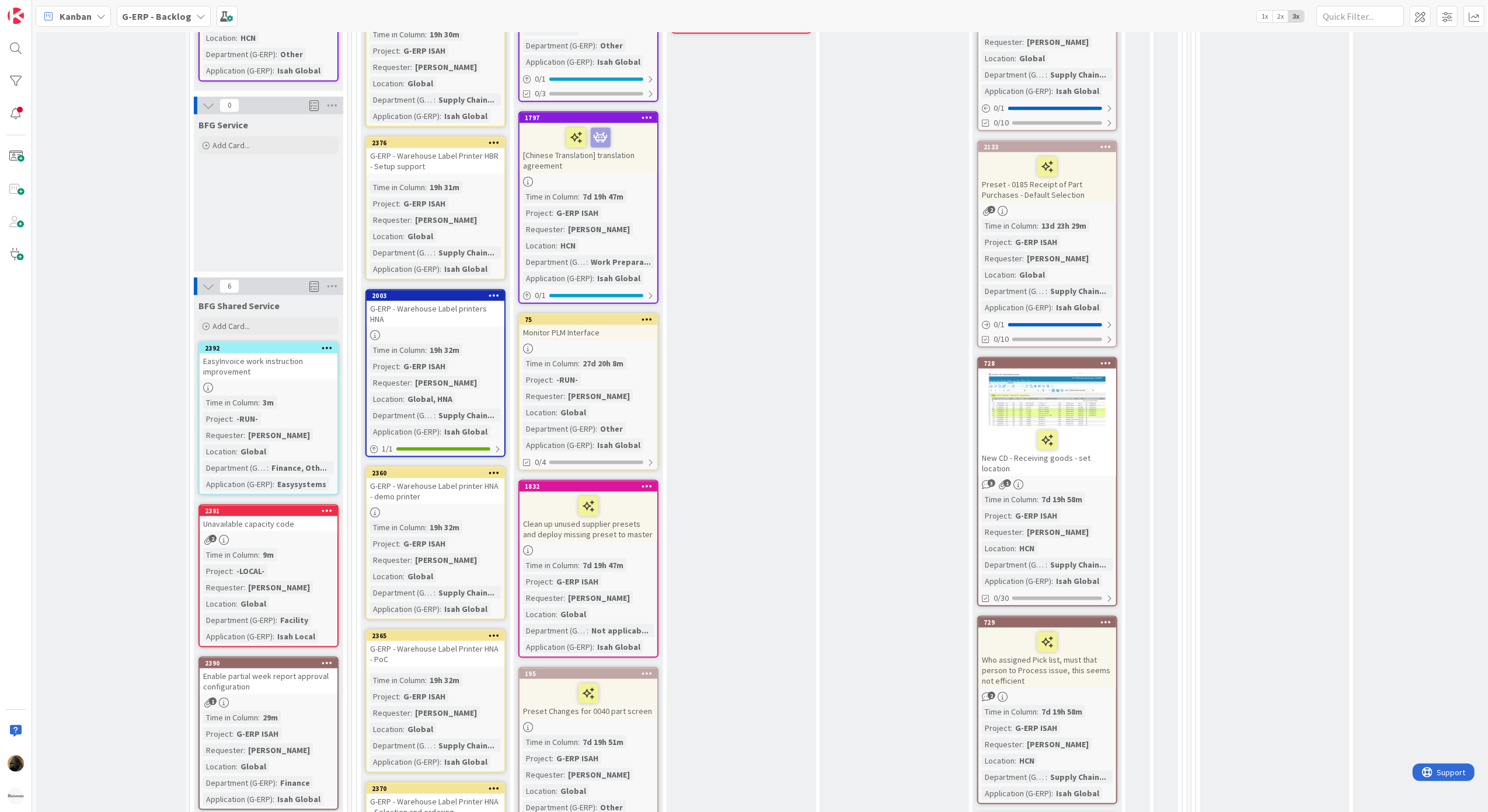
click at [295, 517] on div "Unavailable capacity code" at bounding box center [268, 524] width 138 height 15
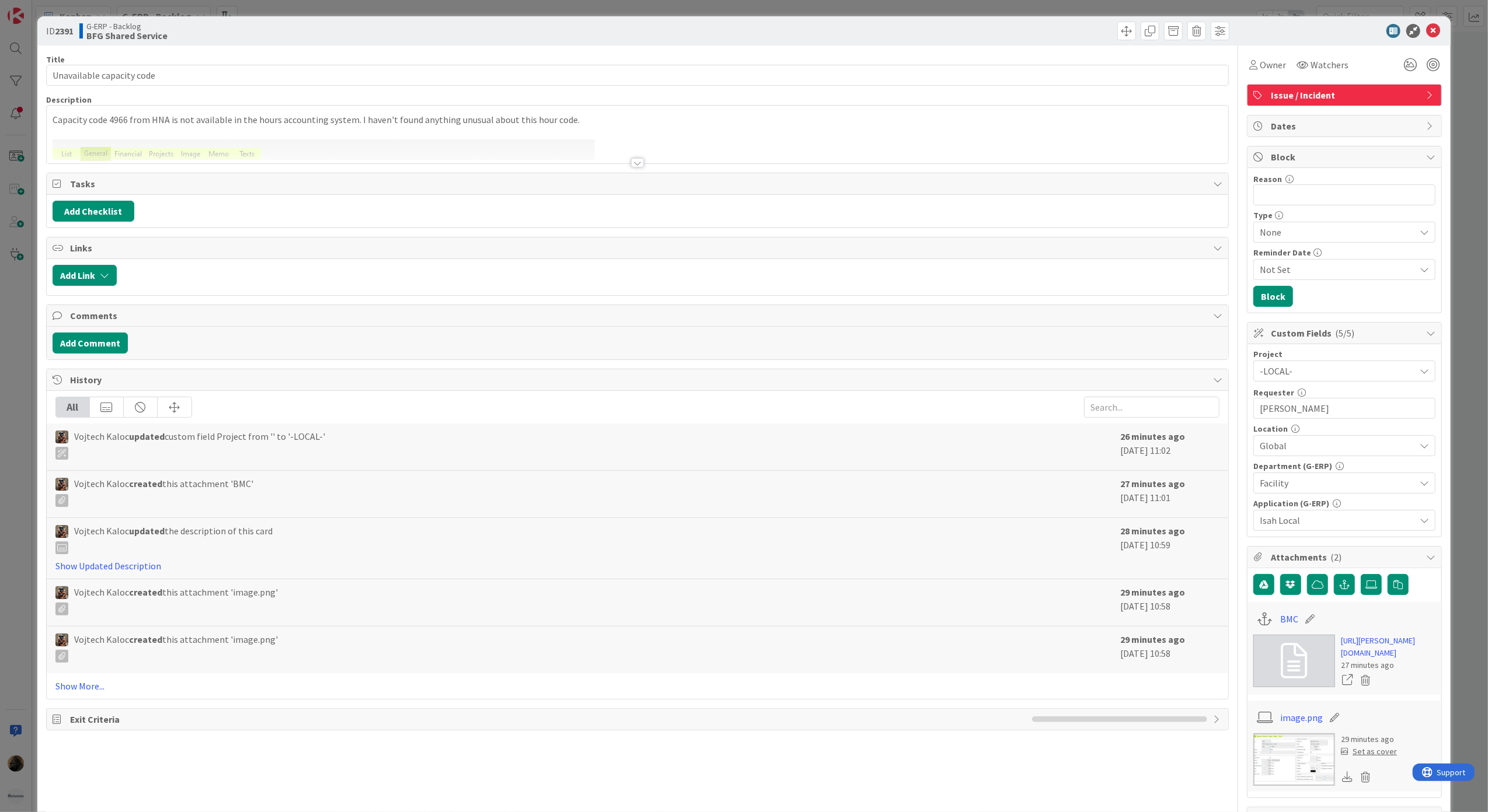
click at [632, 160] on div at bounding box center [637, 162] width 13 height 9
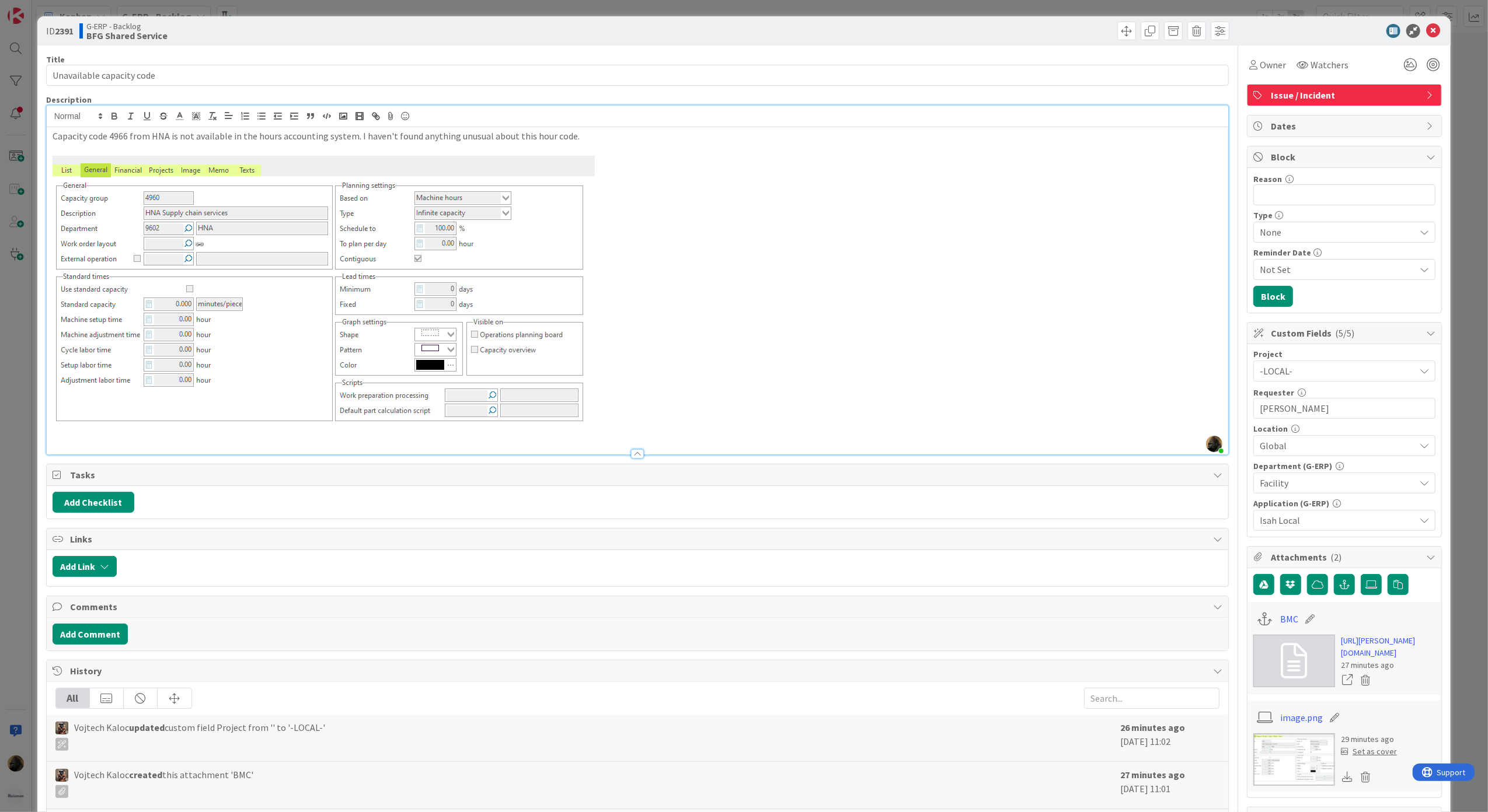
click at [25, 442] on div "ID 2391 G-ERP - Backlog BFG Shared Service Title 26 / 128 Unavailable capacity …" at bounding box center [744, 406] width 1488 height 812
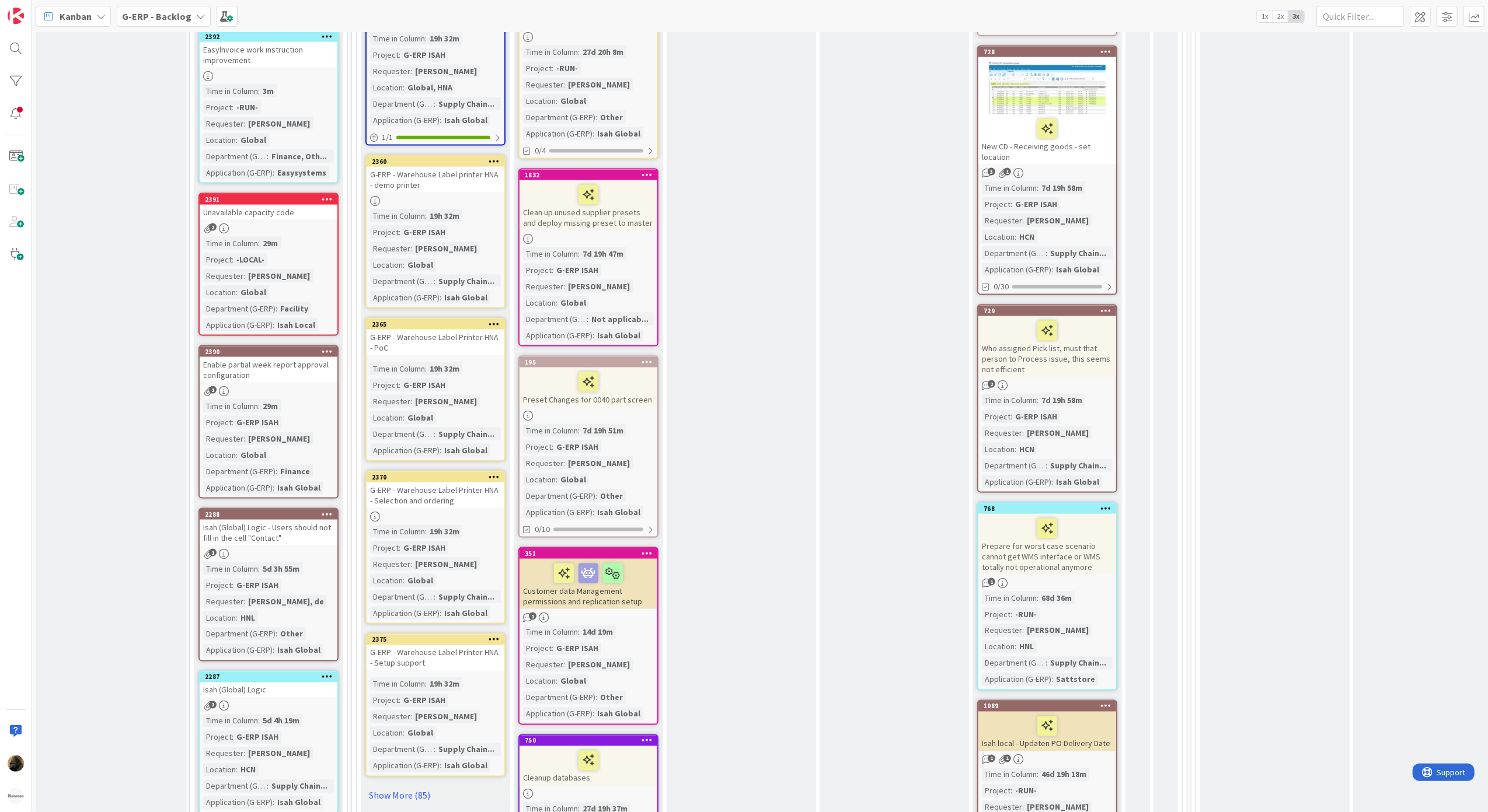
click at [237, 520] on div "Isah (Global) Logic - Users should not fill in the cell "Contact"" at bounding box center [268, 533] width 138 height 25
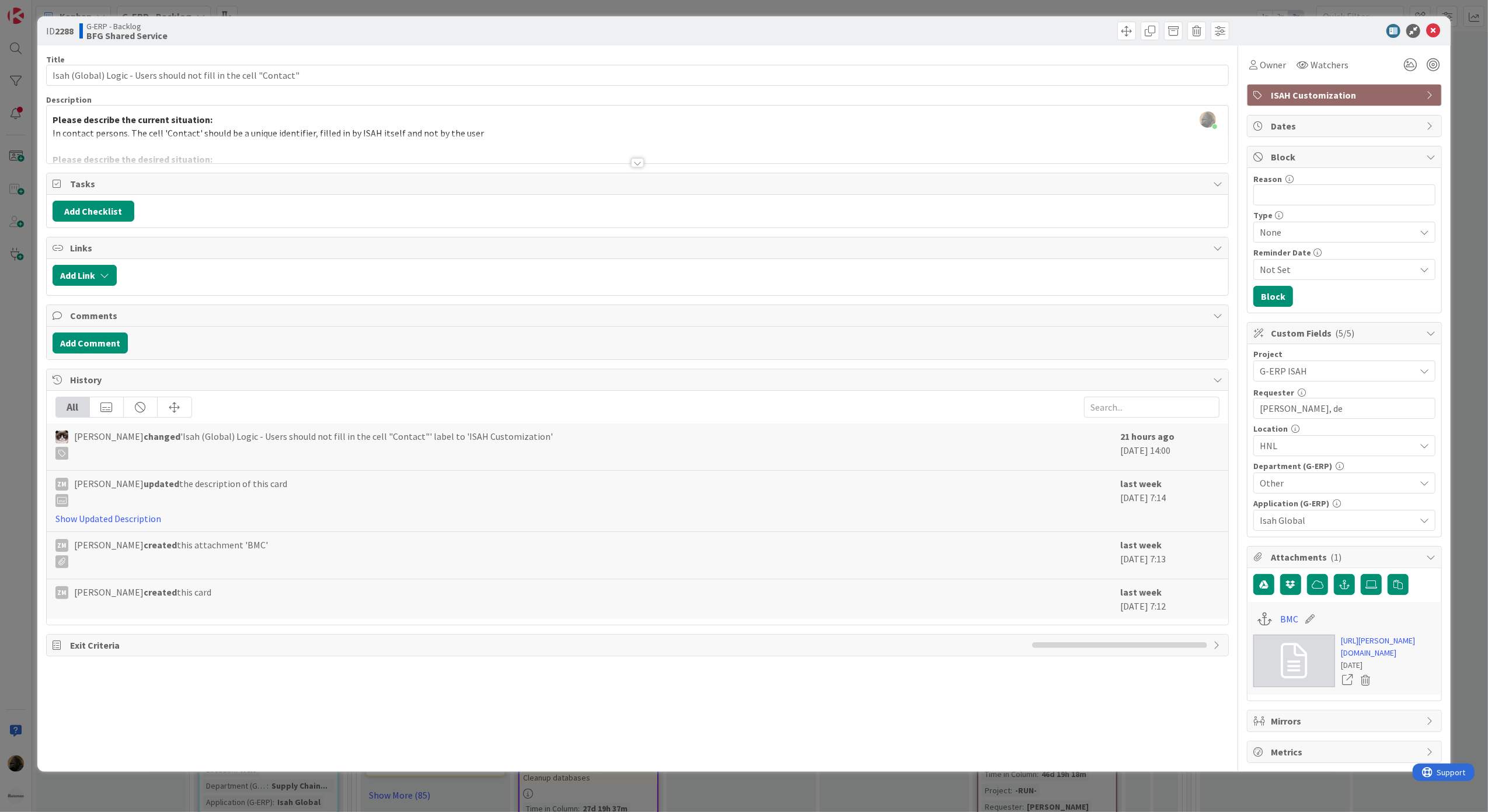
click at [637, 161] on div at bounding box center [637, 162] width 13 height 9
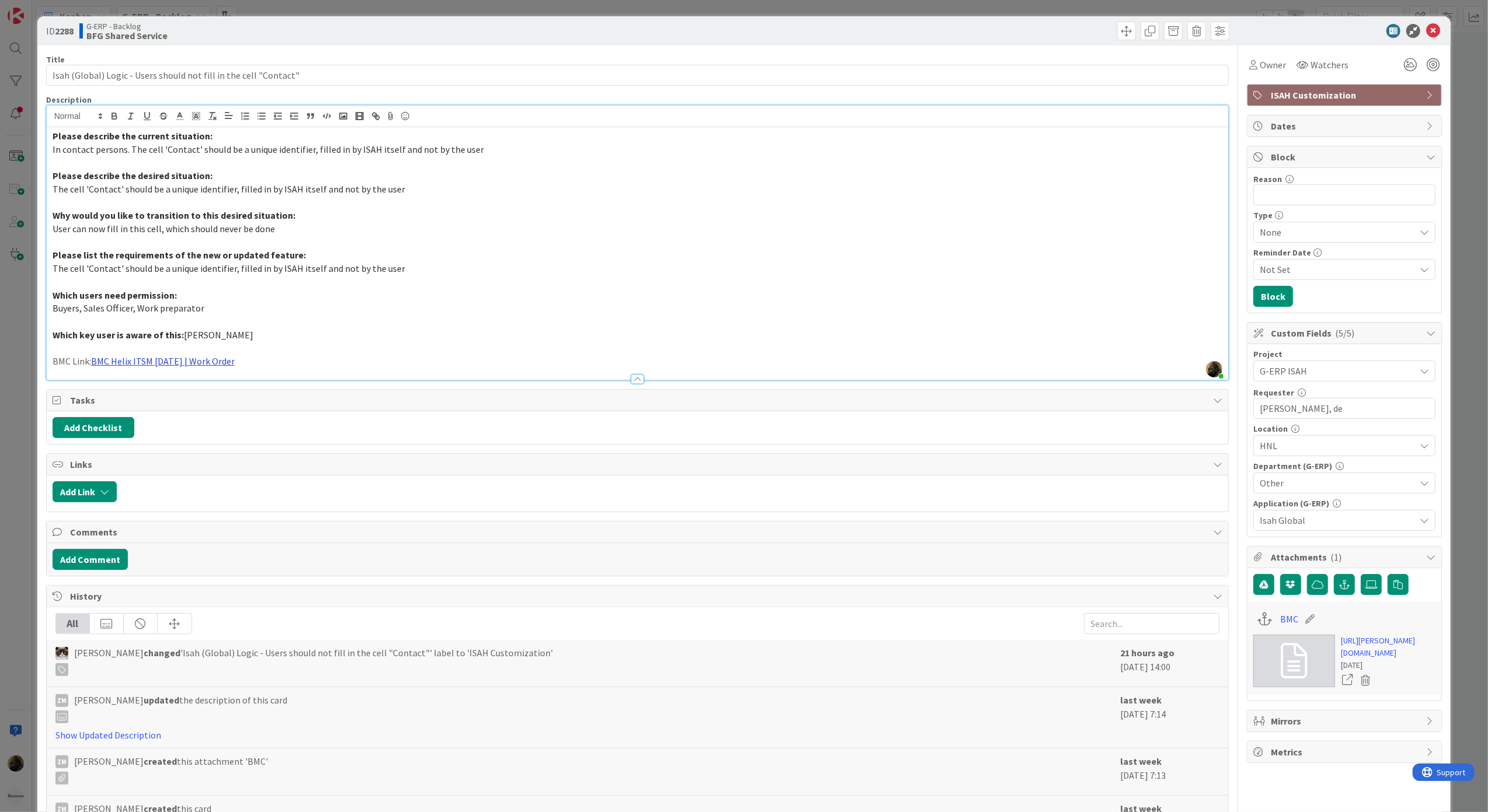
click at [192, 362] on link "BMC Helix ITSM [DATE] | Work Order" at bounding box center [162, 361] width 143 height 12
click at [186, 382] on link "[URL][PERSON_NAME][DOMAIN_NAME]" at bounding box center [151, 384] width 117 height 15
click at [21, 347] on div "ID 2288 G-ERP - Backlog BFG Shared Service Title 65 / 128 Isah (Global) Logic -…" at bounding box center [744, 406] width 1488 height 812
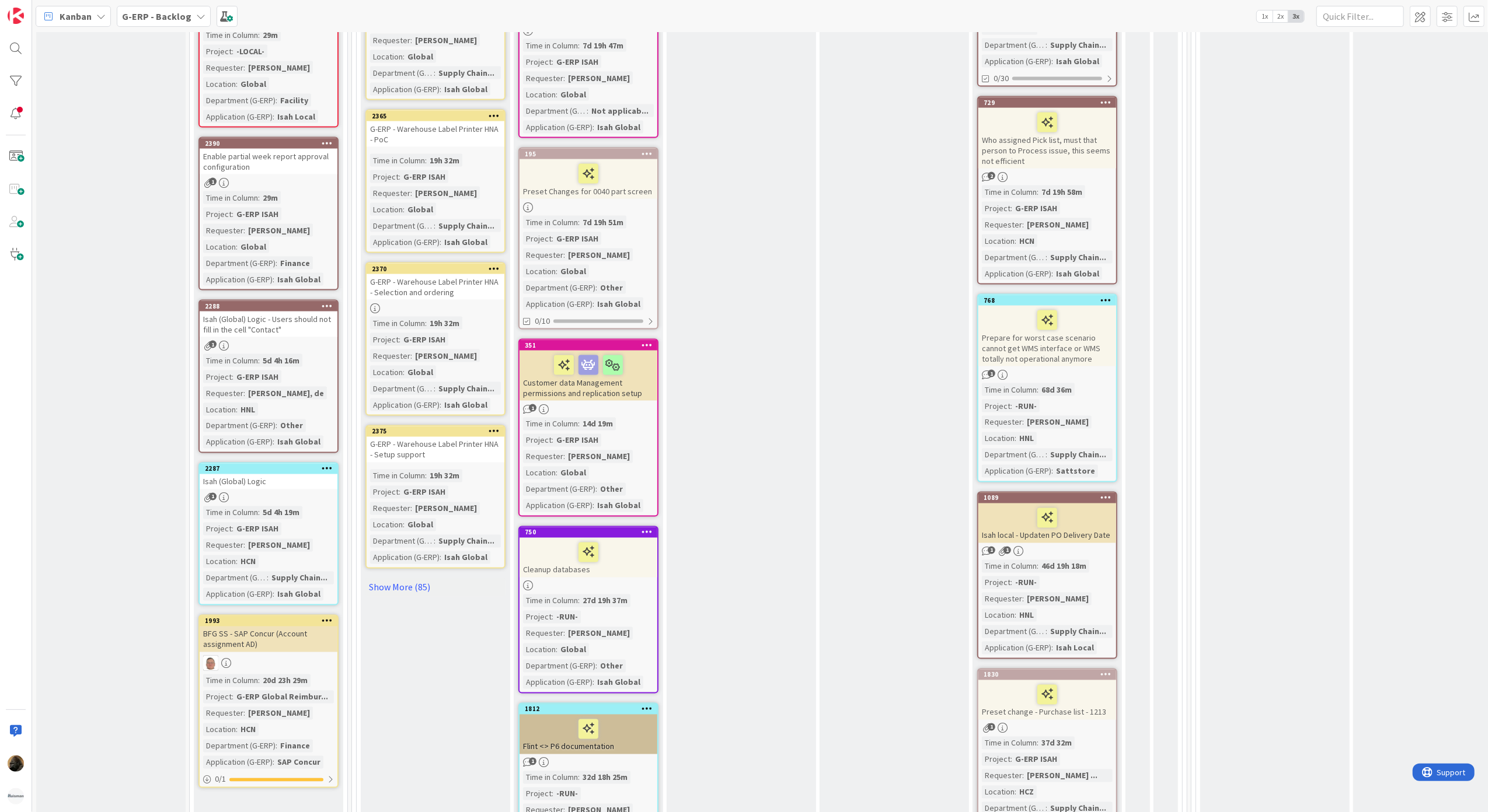
scroll to position [1868, 0]
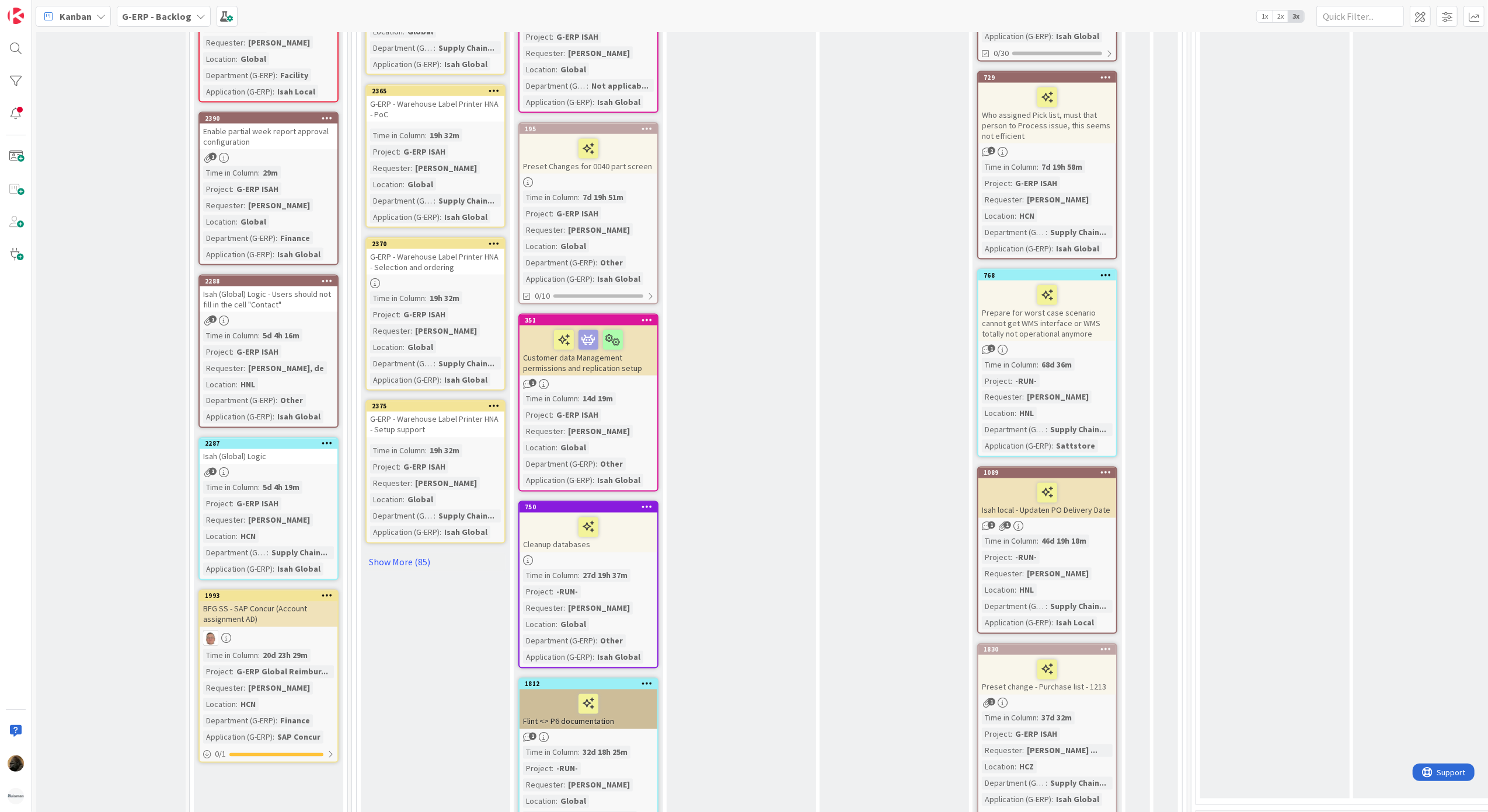
click at [304, 450] on div "Isah (Global) Logic" at bounding box center [268, 457] width 138 height 15
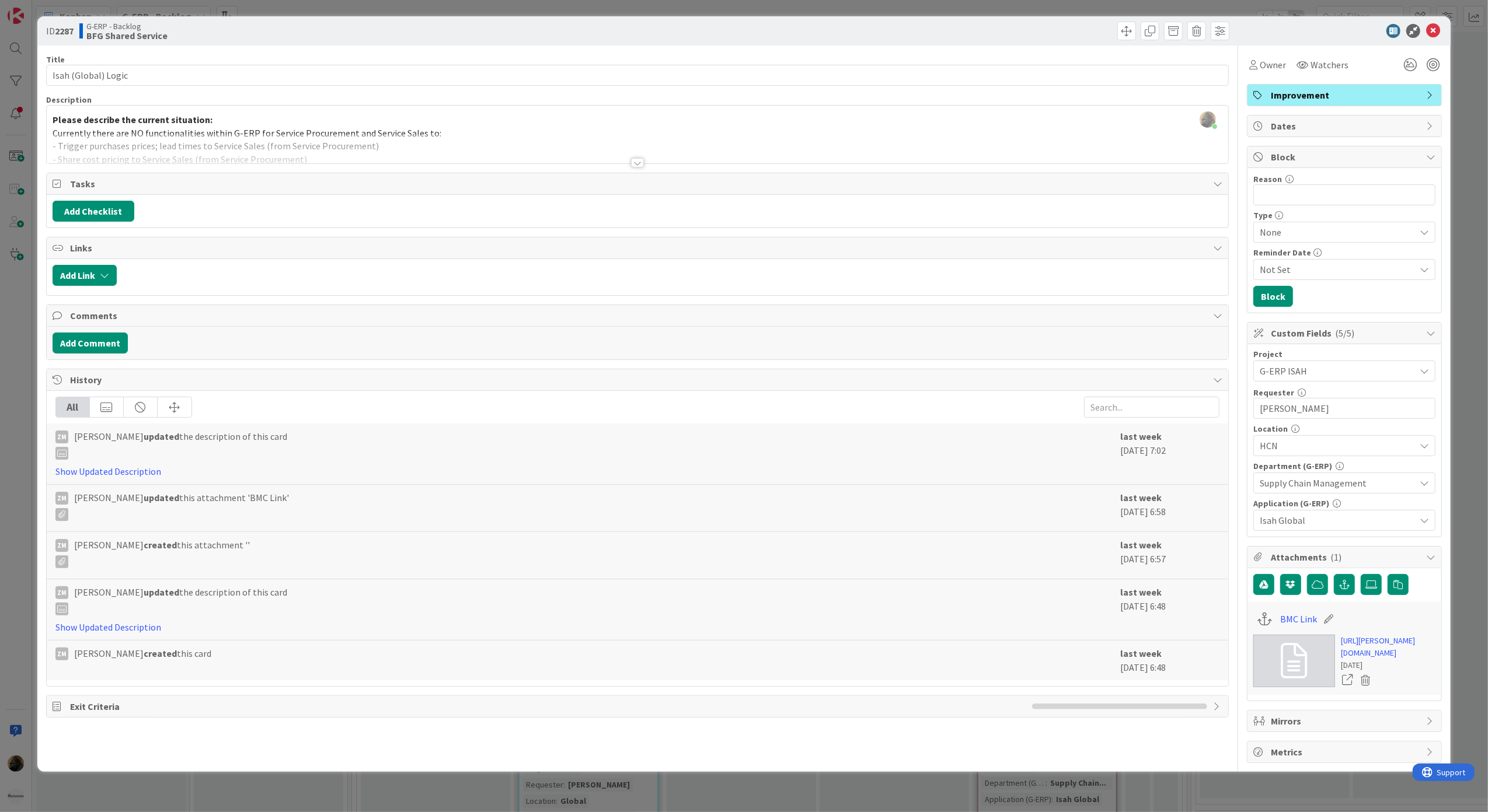
click at [634, 164] on div at bounding box center [637, 162] width 13 height 9
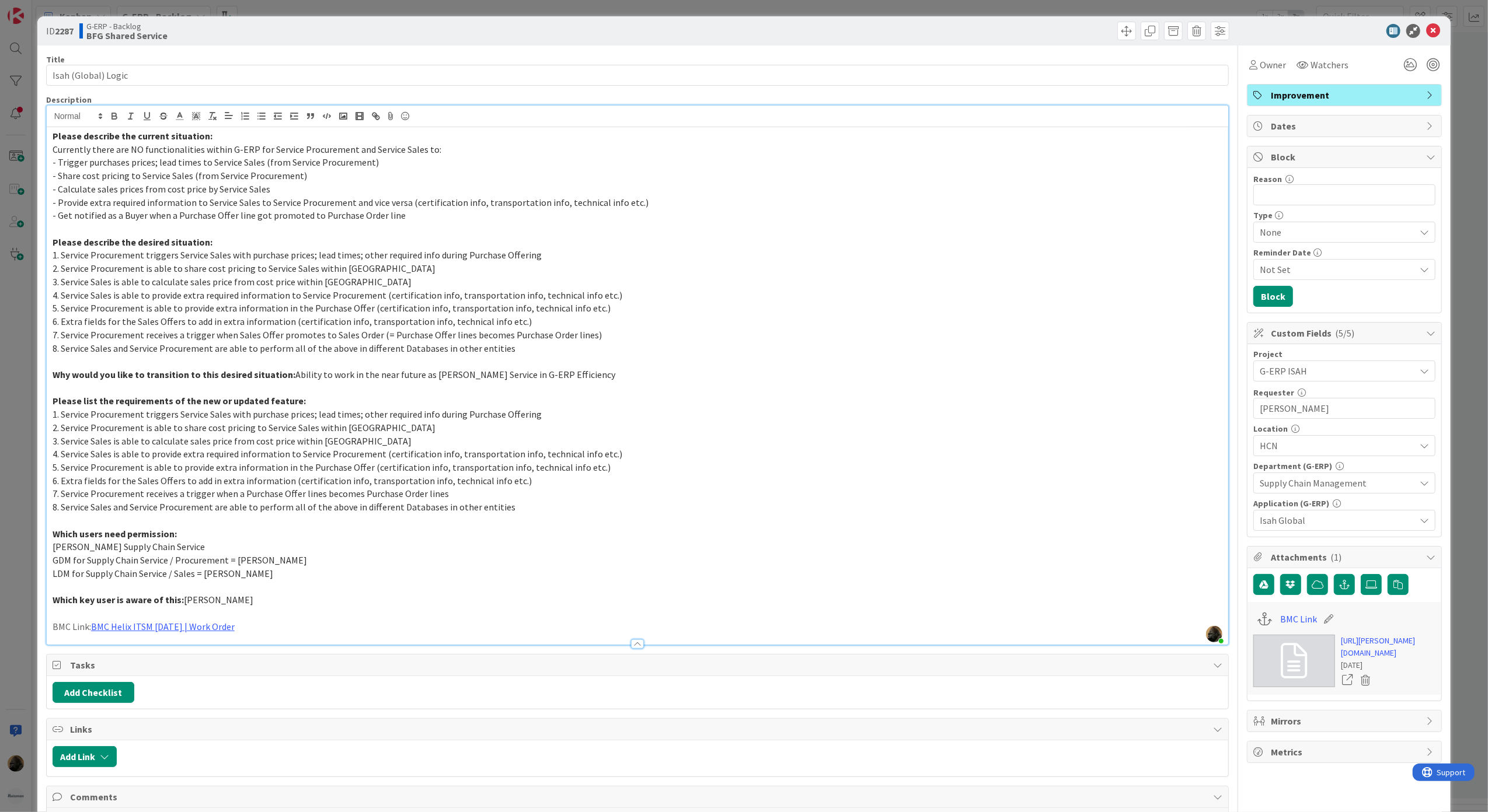
click at [12, 316] on div "ID 2287 G-ERP - Backlog BFG Shared Service Title 19 / 128 Isah (Global) Logic D…" at bounding box center [744, 406] width 1488 height 812
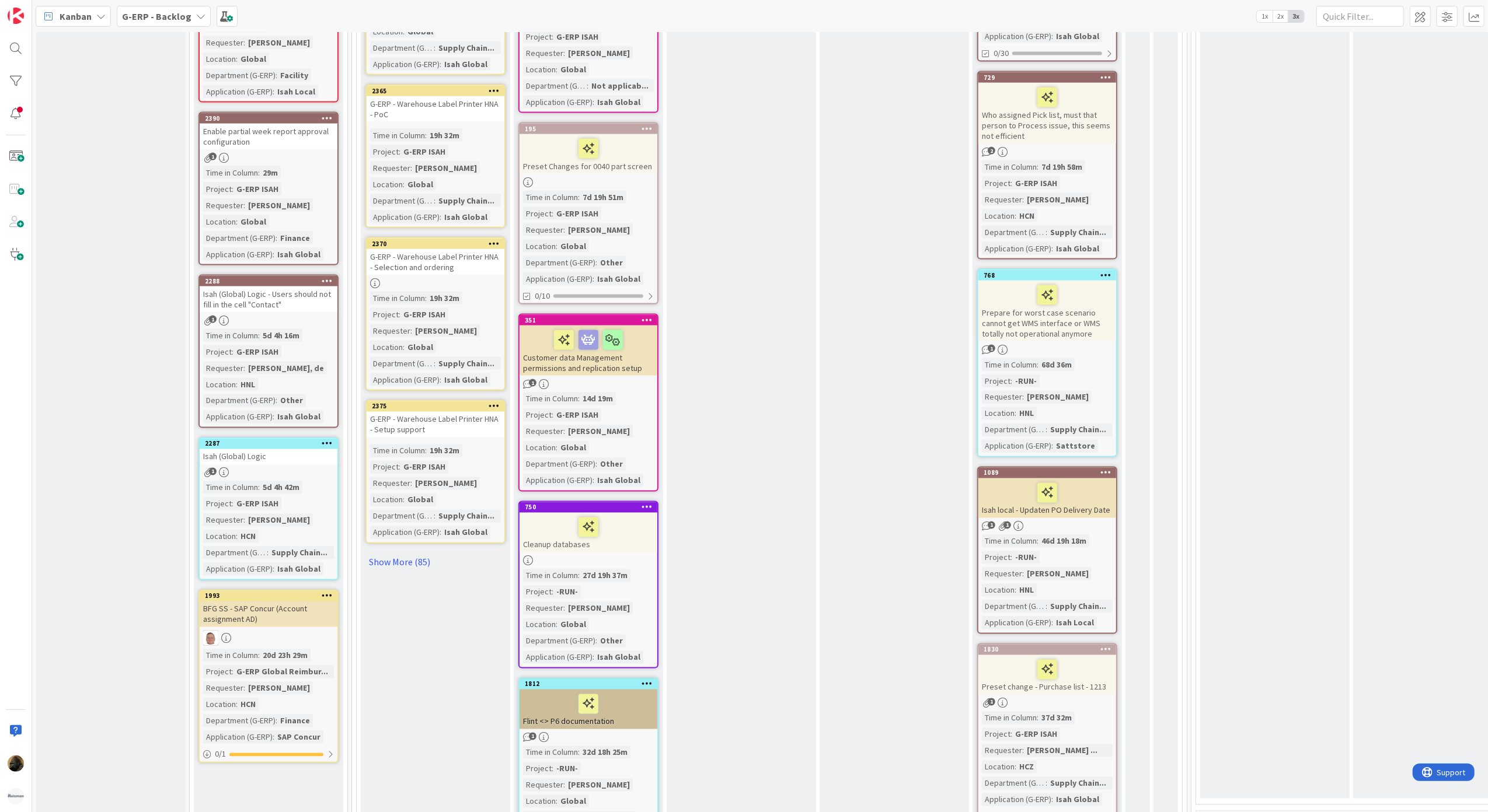
click at [258, 450] on div "Isah (Global) Logic" at bounding box center [268, 457] width 138 height 15
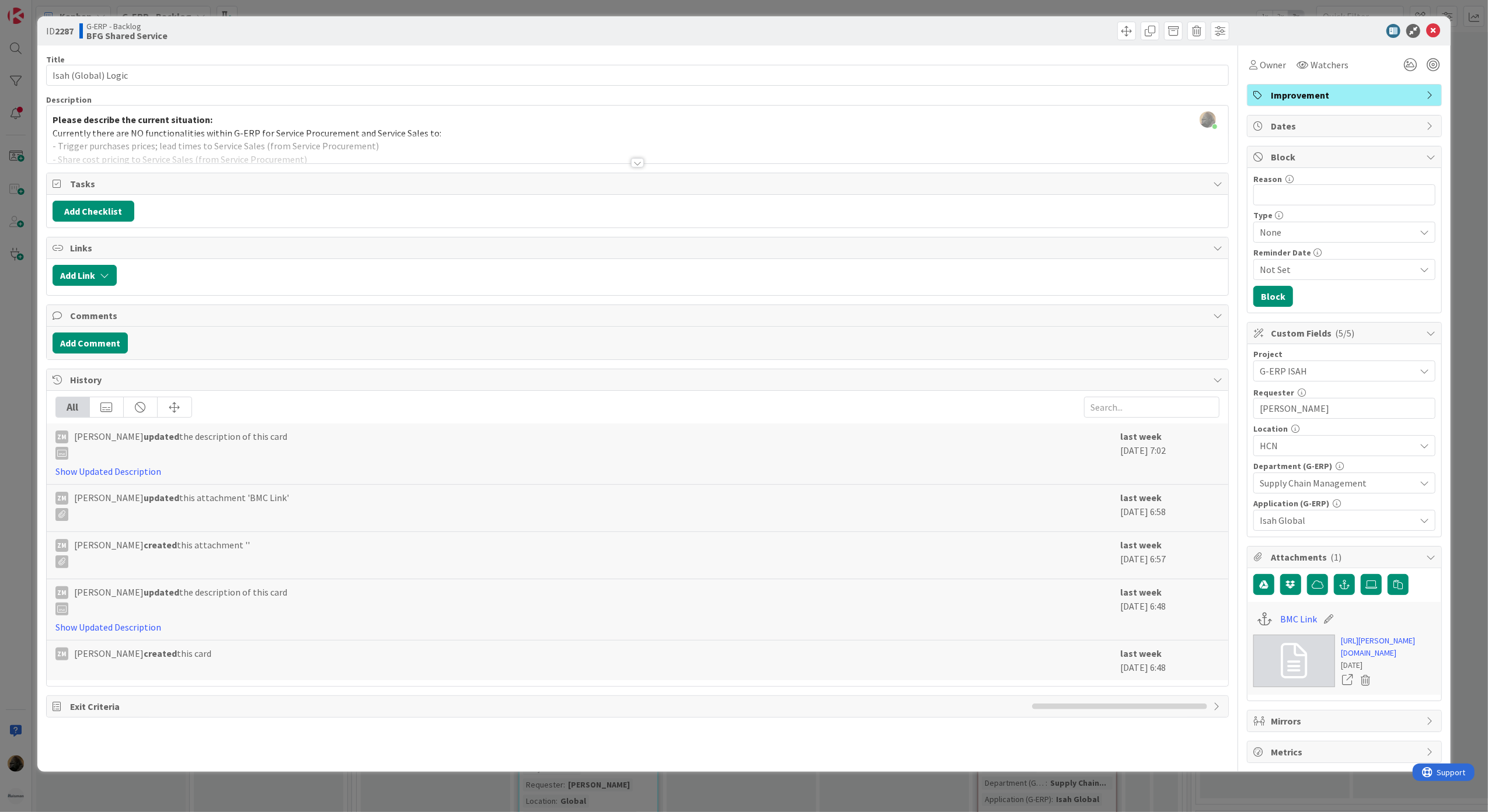
click at [16, 417] on div "ID 2287 G-ERP - Backlog BFG Shared Service Title 19 / 128 Isah (Global) Logic D…" at bounding box center [744, 406] width 1488 height 812
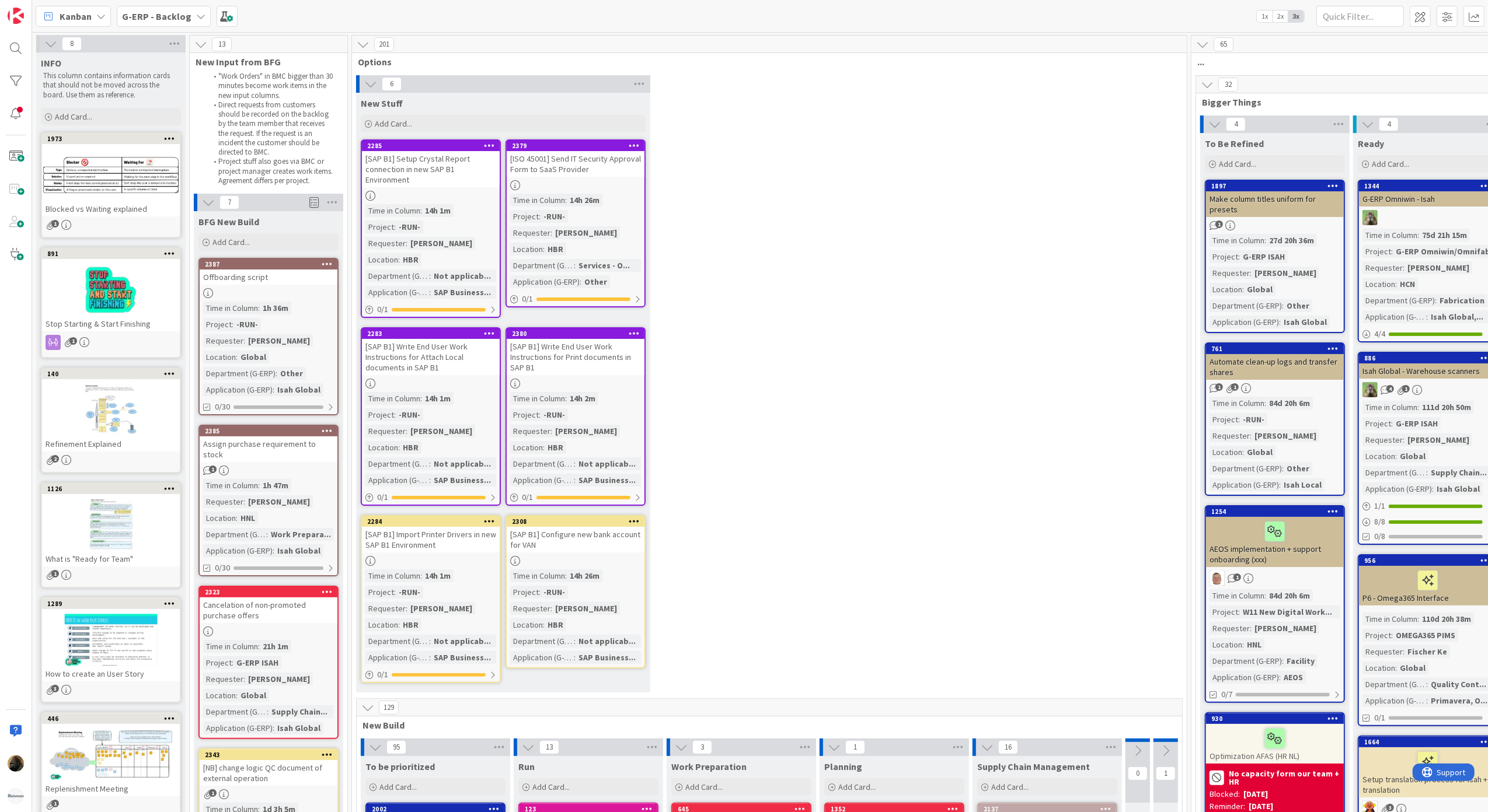
click at [271, 444] on div "Assign purchase requirement to stock" at bounding box center [268, 449] width 138 height 25
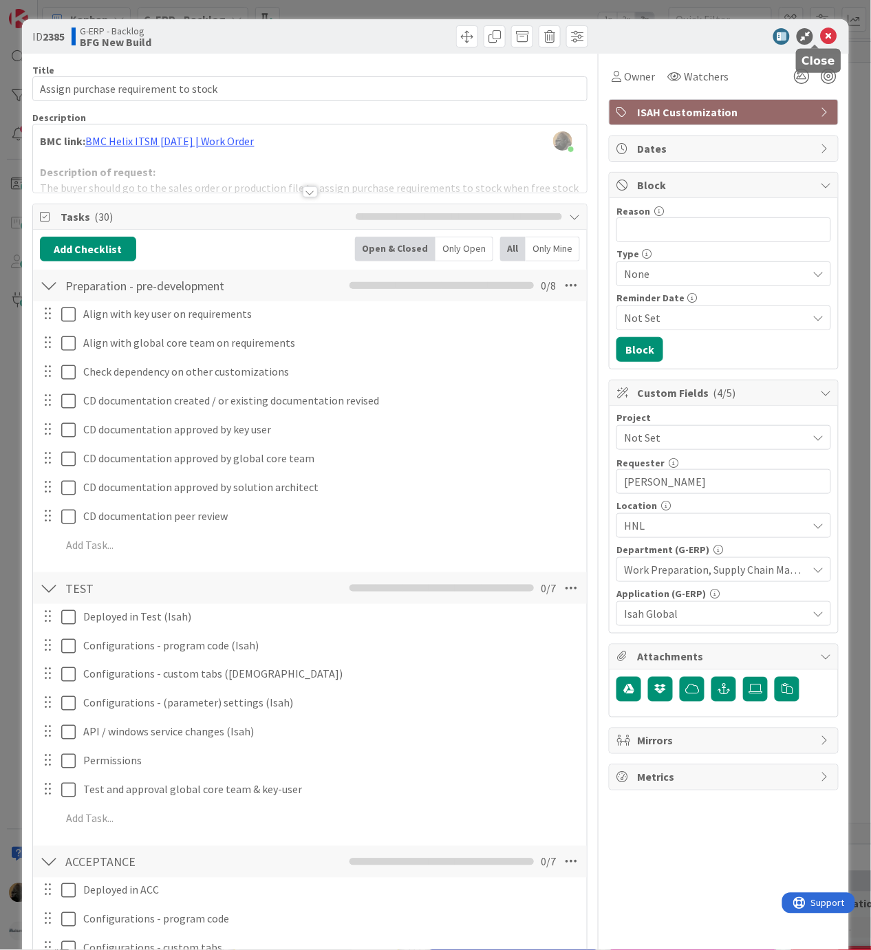
click at [820, 34] on icon at bounding box center [828, 36] width 17 height 17
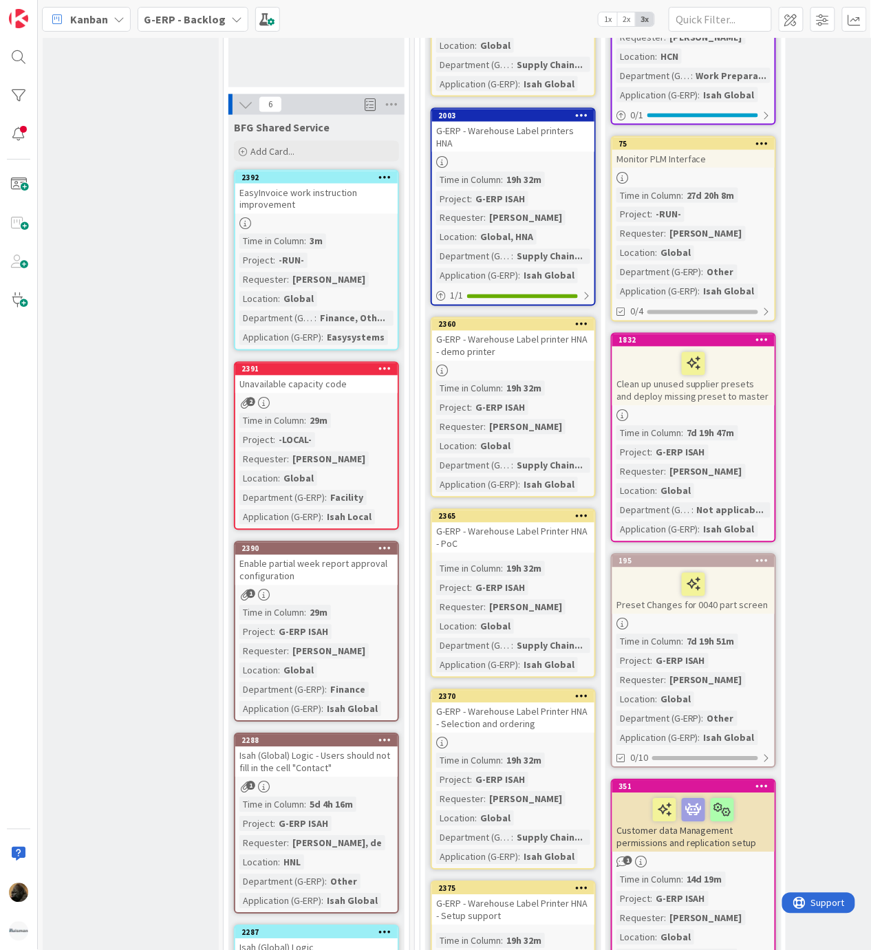
scroll to position [1550, 0]
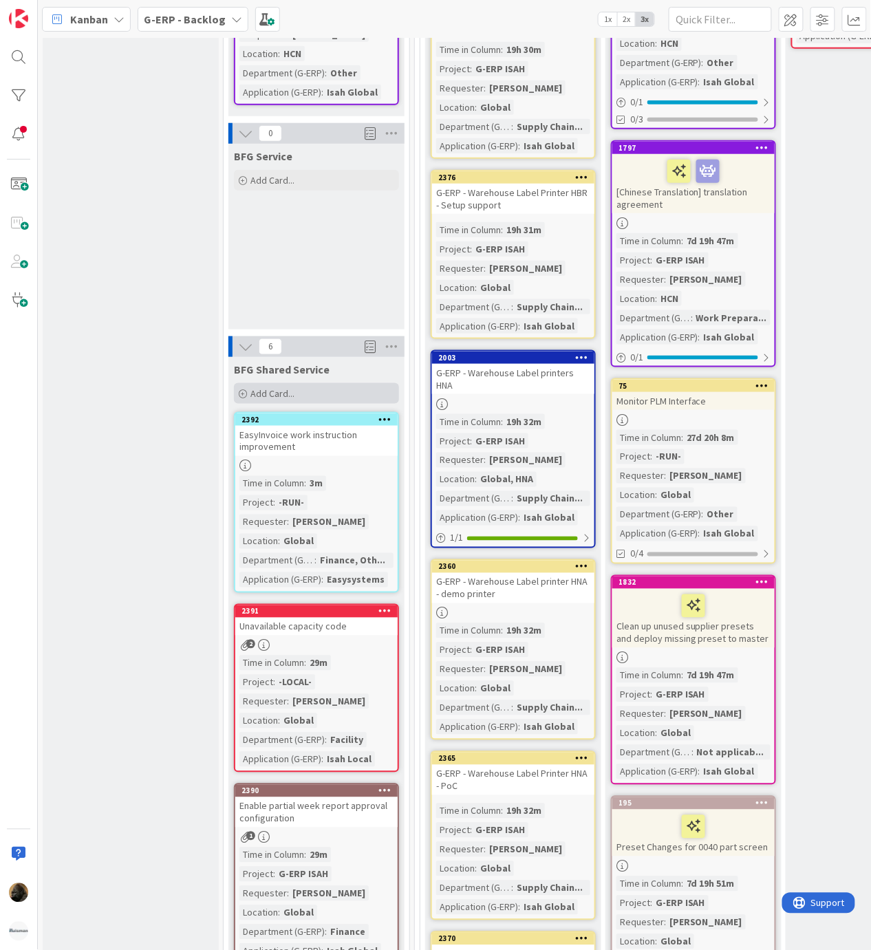
click at [259, 387] on span "Add Card..." at bounding box center [272, 393] width 44 height 12
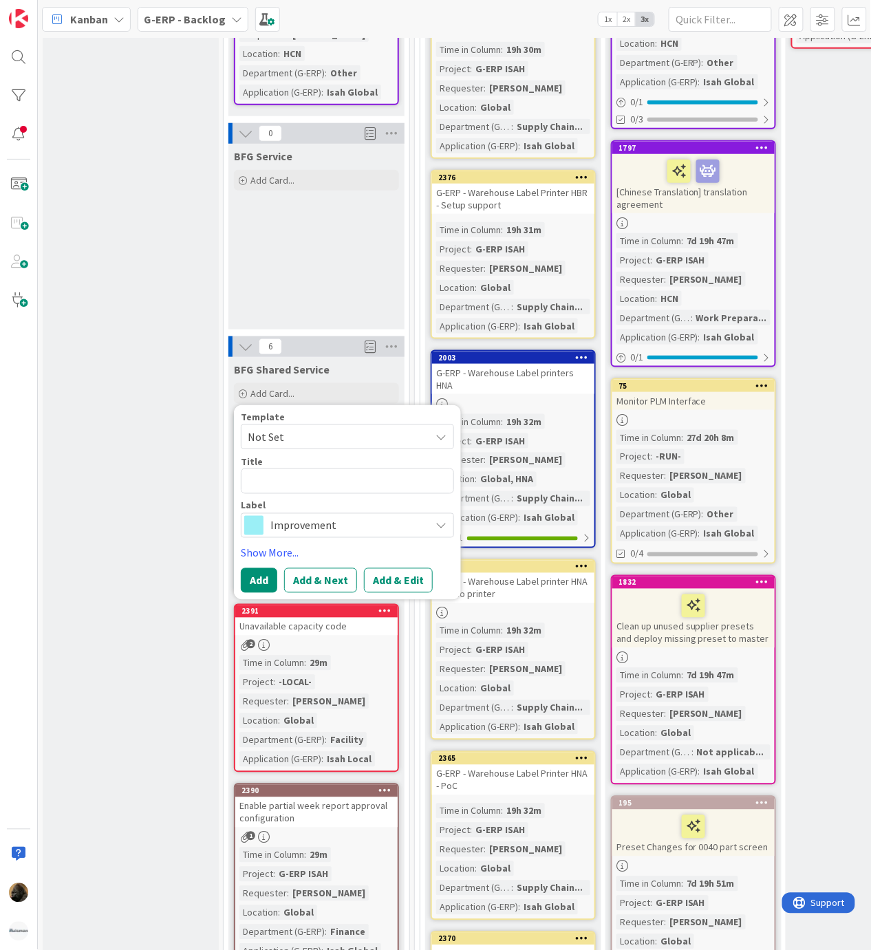
click at [265, 424] on span "Not Set" at bounding box center [347, 436] width 213 height 25
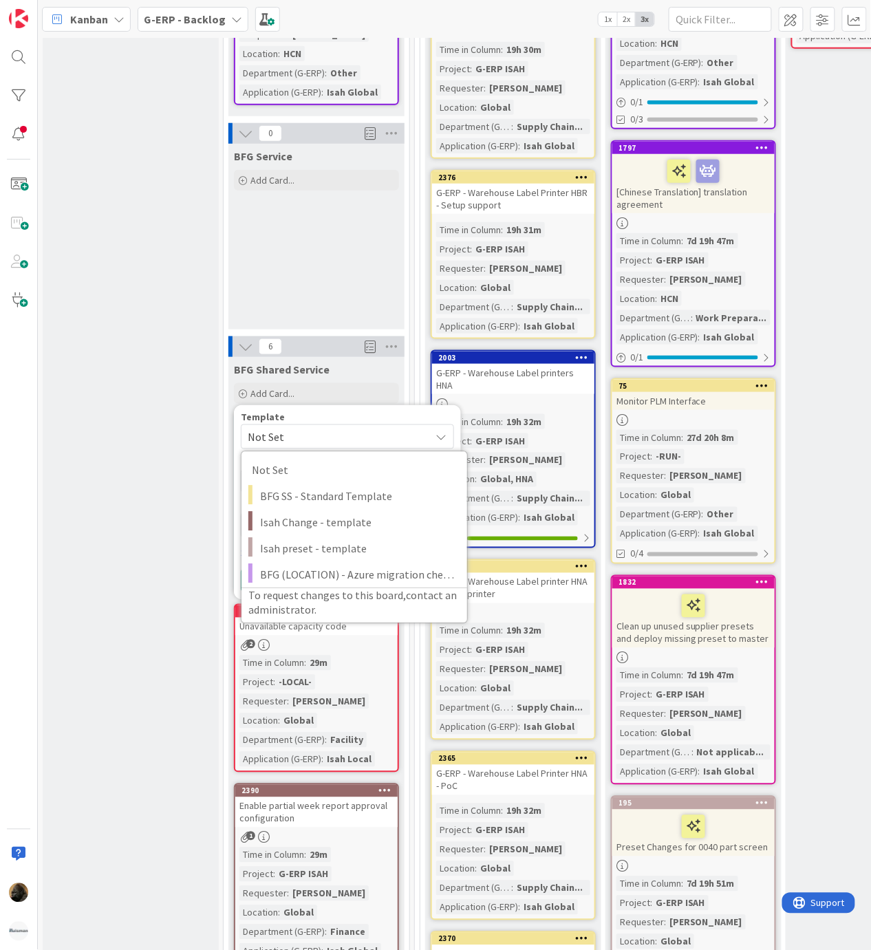
click at [362, 412] on div "Template" at bounding box center [347, 417] width 213 height 10
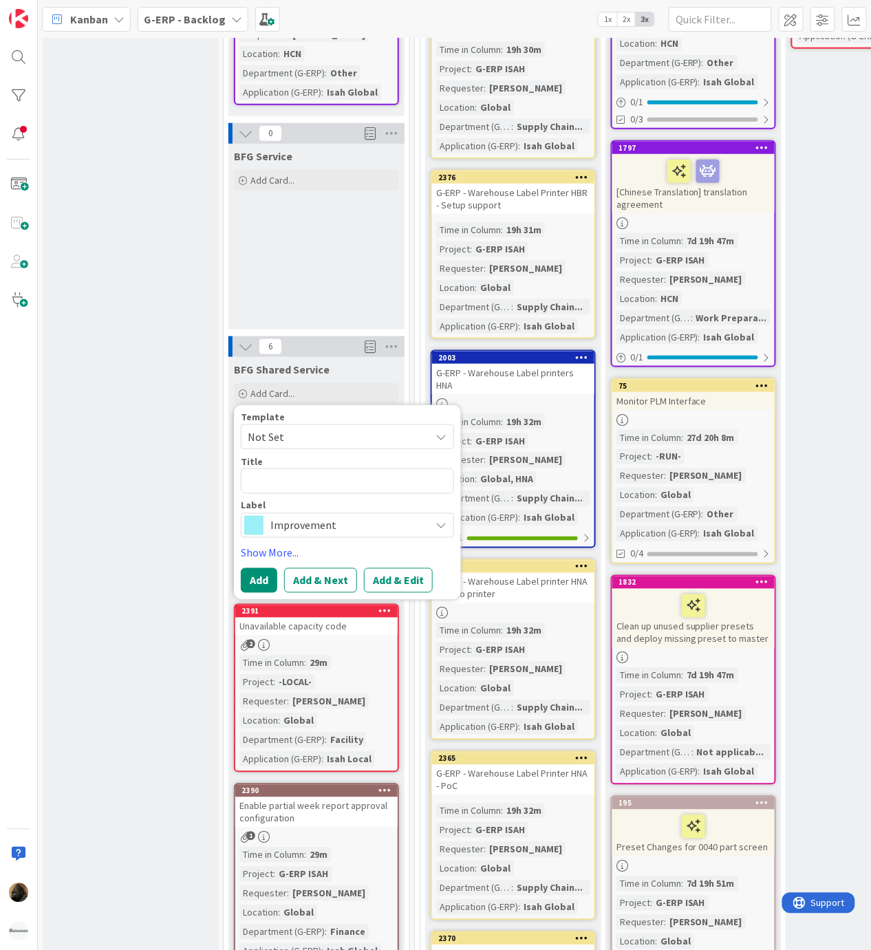
click at [303, 516] on span "Improvement" at bounding box center [346, 525] width 153 height 19
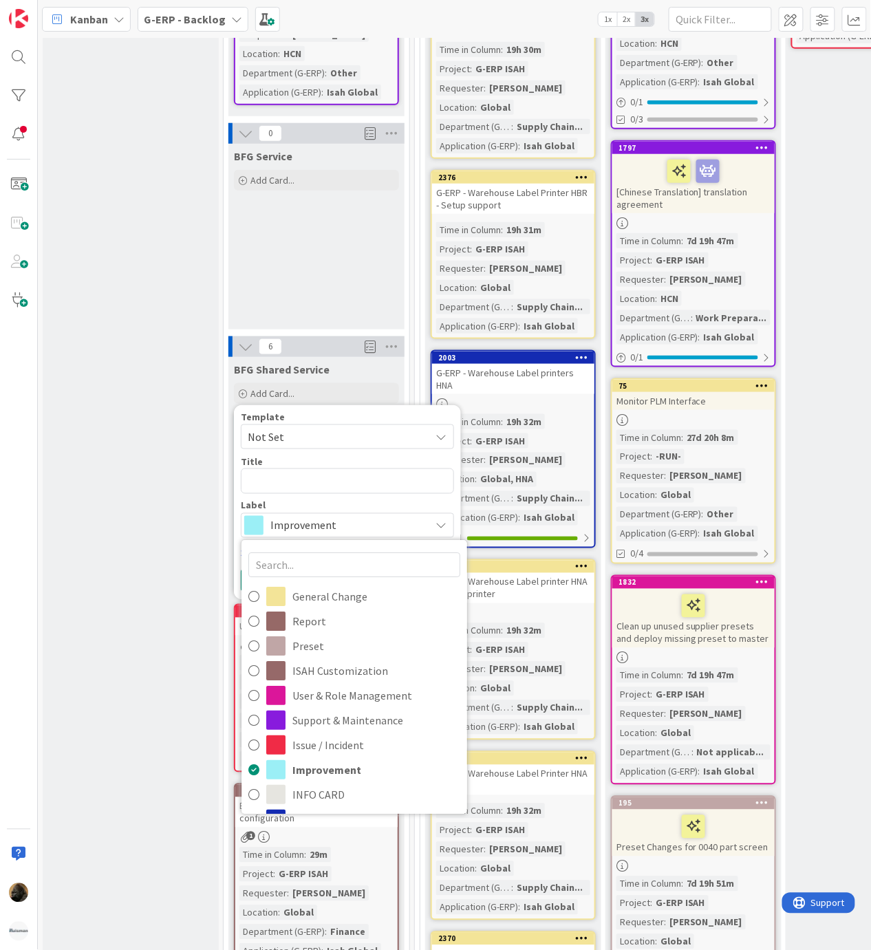
click at [319, 428] on span "Not Set" at bounding box center [334, 437] width 172 height 18
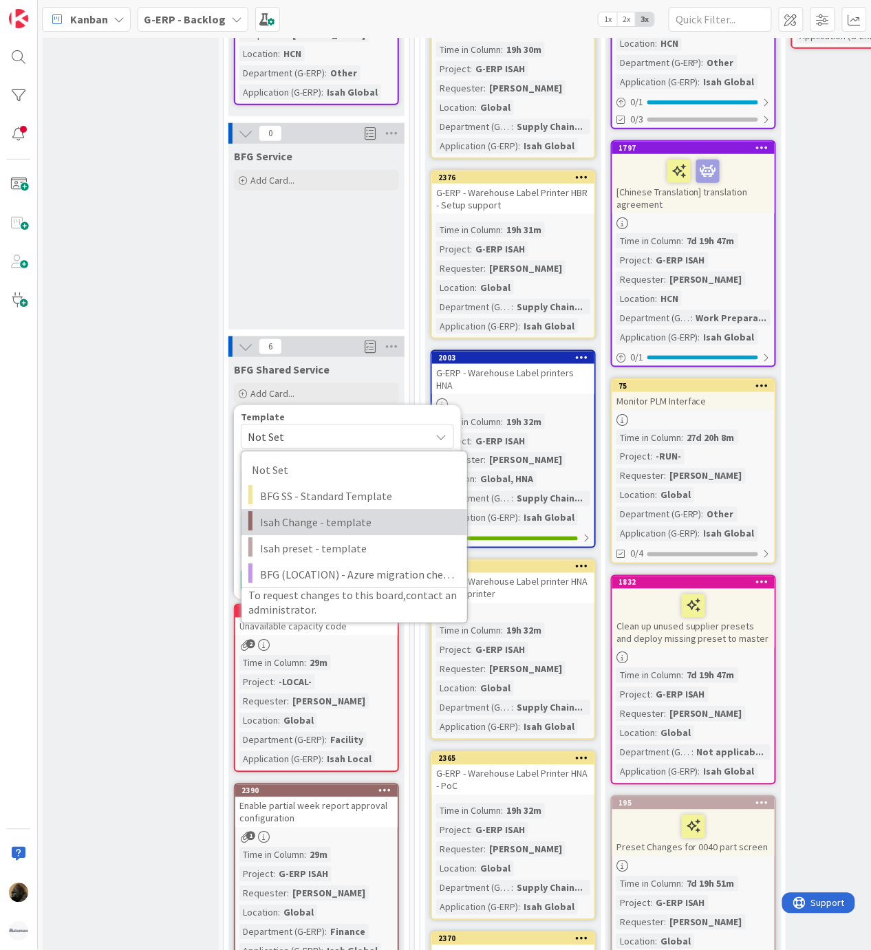
click at [308, 514] on span "Isah Change - template" at bounding box center [358, 523] width 197 height 18
type textarea "x"
type textarea "Isah Change - template"
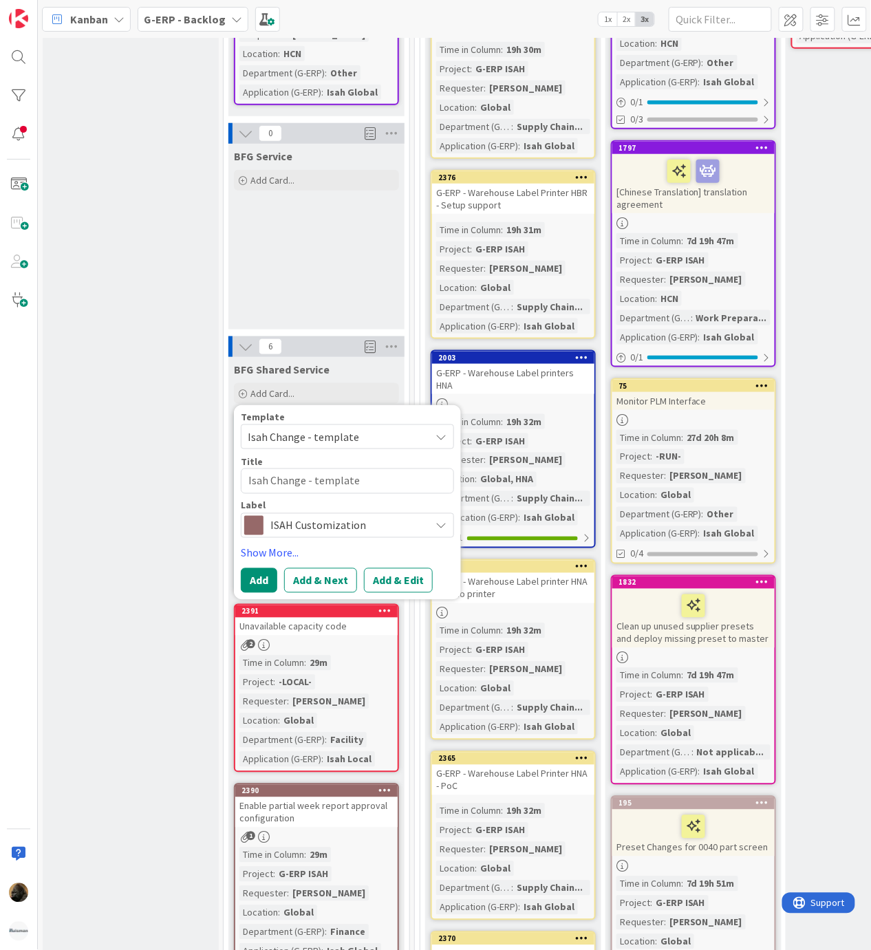
click at [332, 516] on span "ISAH Customization" at bounding box center [346, 525] width 153 height 19
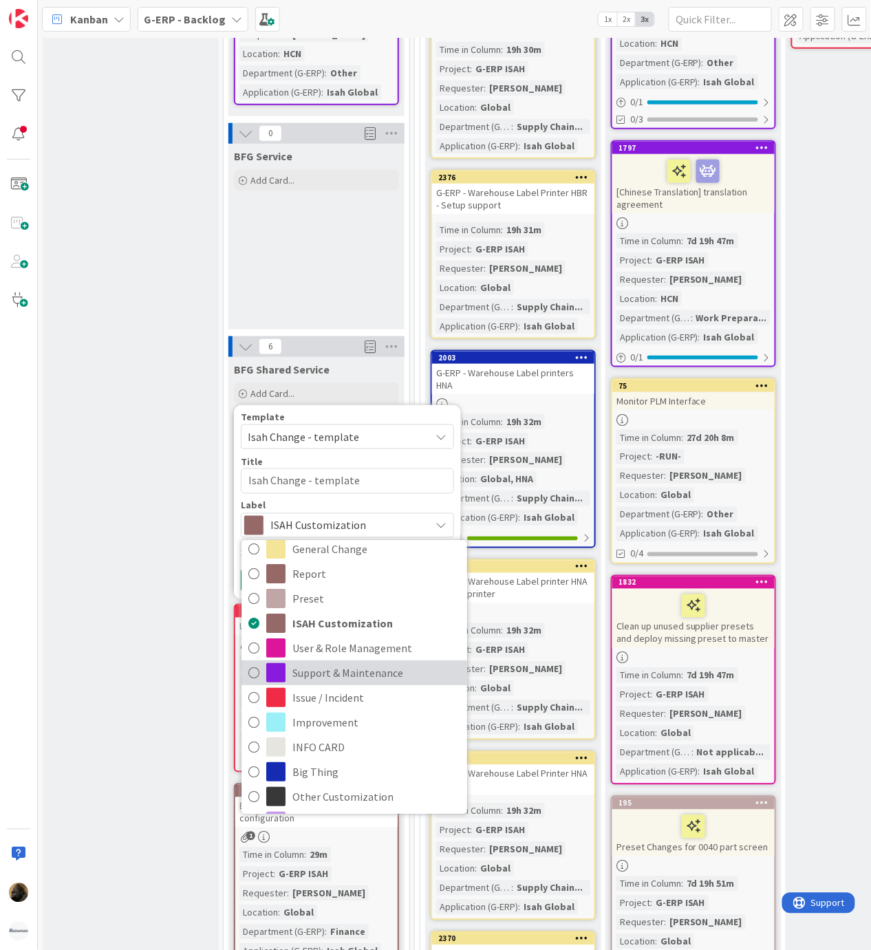
scroll to position [73, 0]
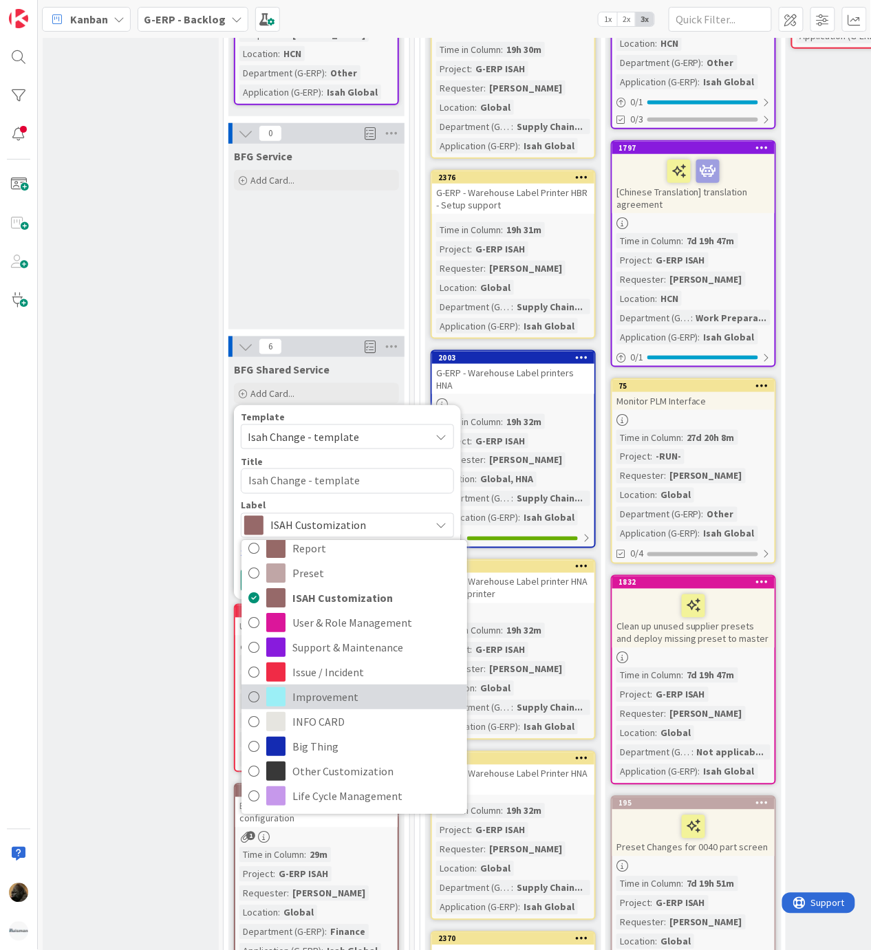
click at [356, 686] on span "Improvement" at bounding box center [376, 696] width 168 height 21
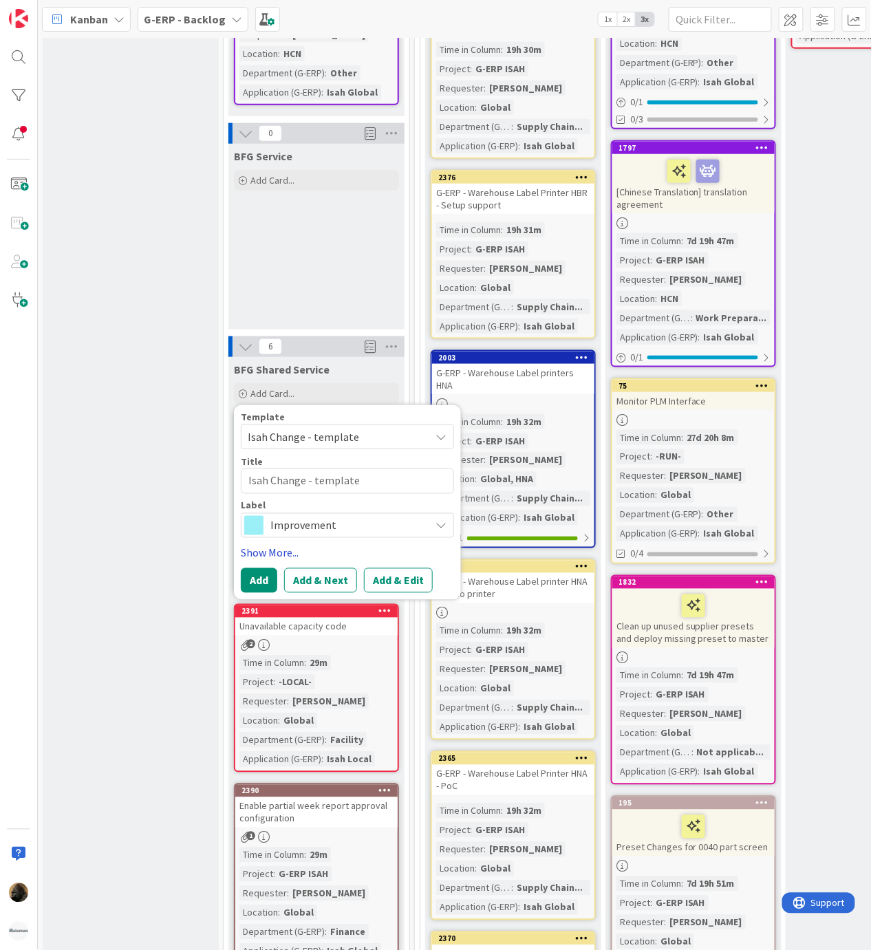
click at [298, 545] on link "Show More..." at bounding box center [347, 553] width 213 height 17
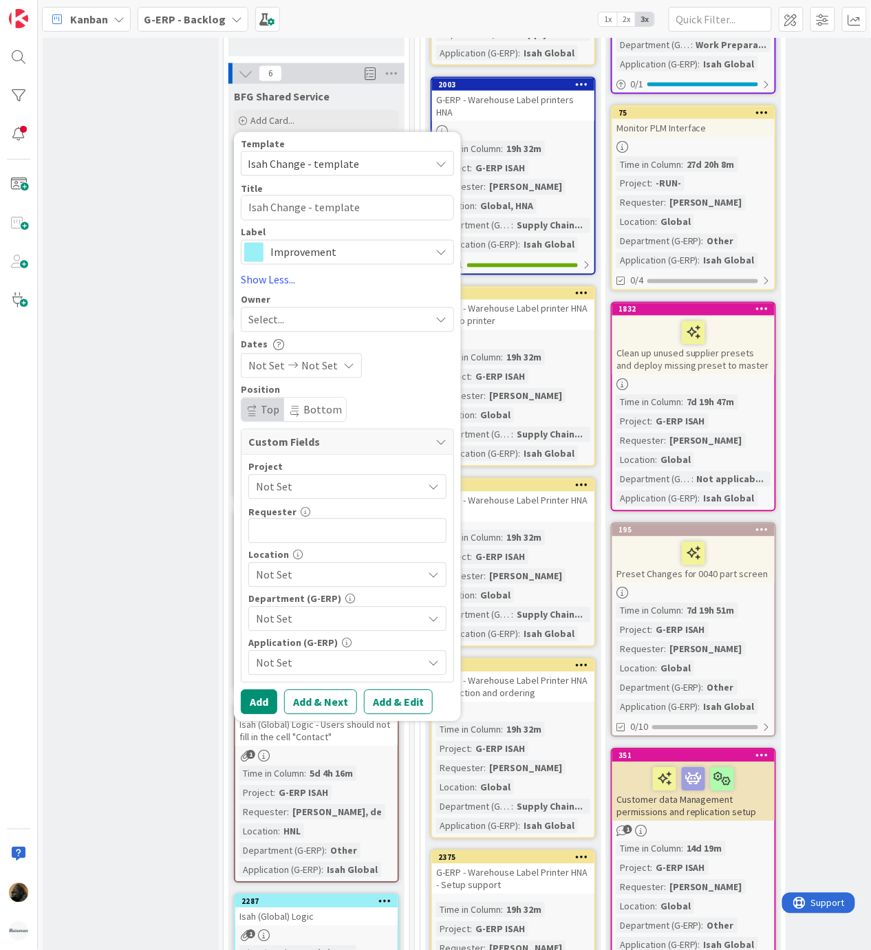
scroll to position [1825, 0]
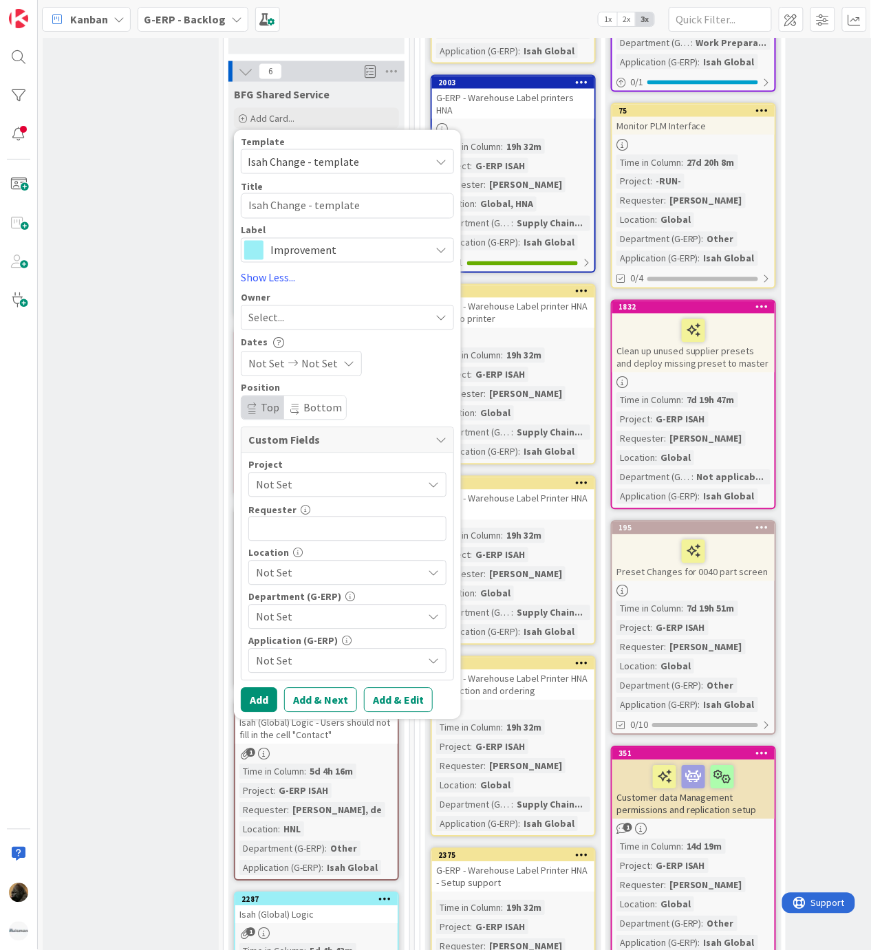
click at [320, 475] on span "Not Set" at bounding box center [336, 484] width 160 height 19
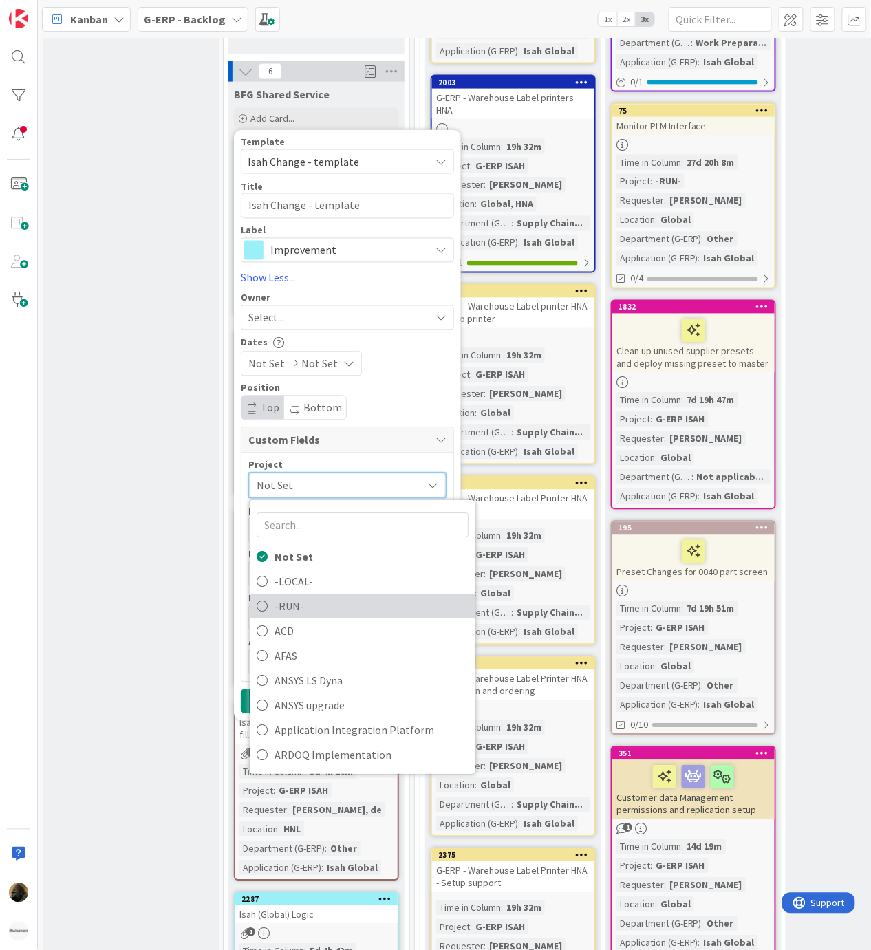
click at [352, 597] on span "-RUN-" at bounding box center [371, 606] width 194 height 21
type textarea "x"
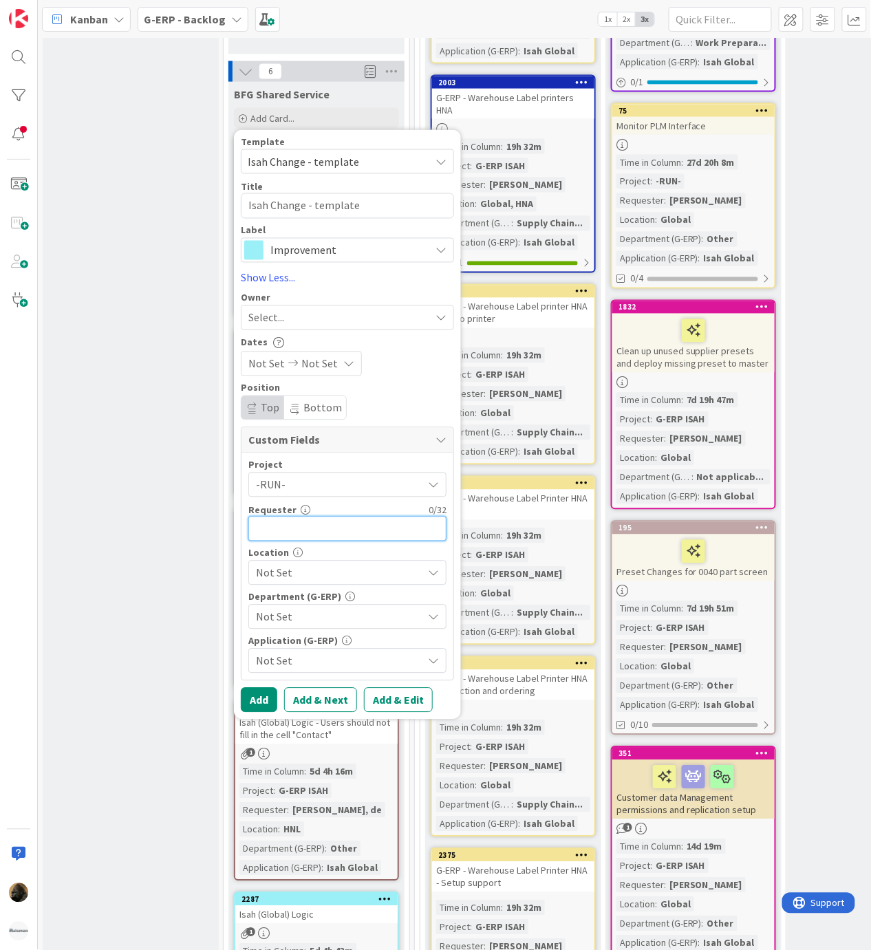
click at [331, 517] on input "text" at bounding box center [347, 529] width 198 height 25
type input "[PERSON_NAME]"
type textarea "x"
type input "[PERSON_NAME]"
type textarea "x"
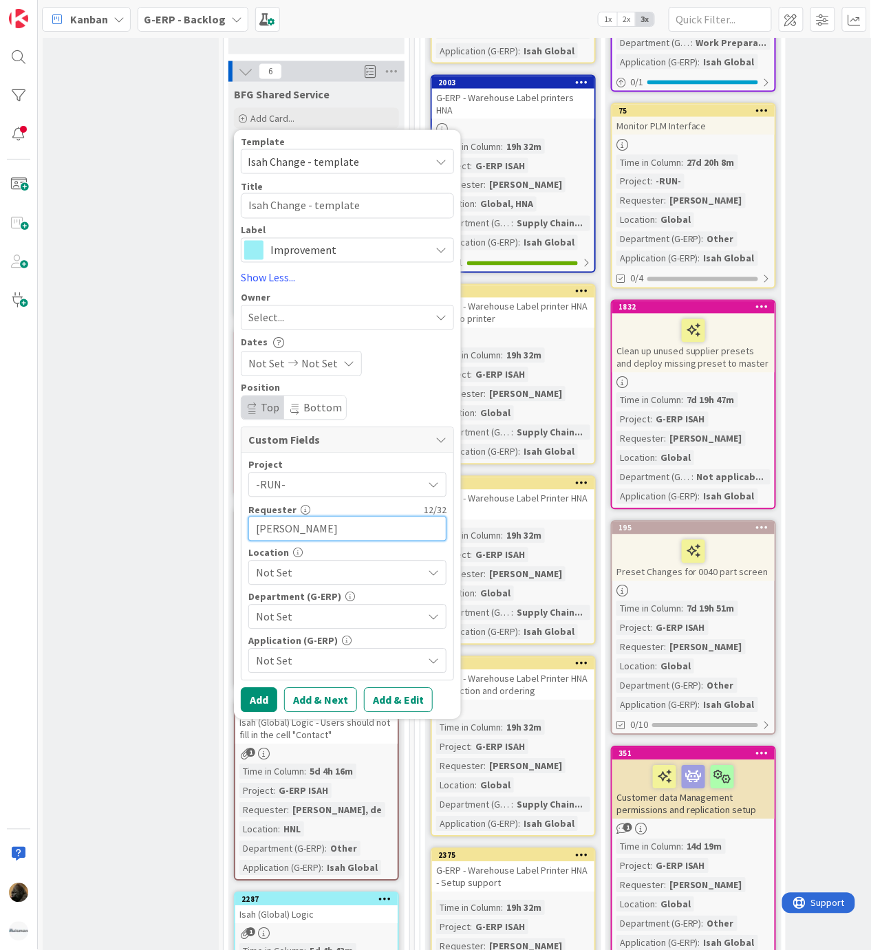
type input "[PERSON_NAME]"
click at [260, 561] on div "Not Set" at bounding box center [347, 573] width 198 height 25
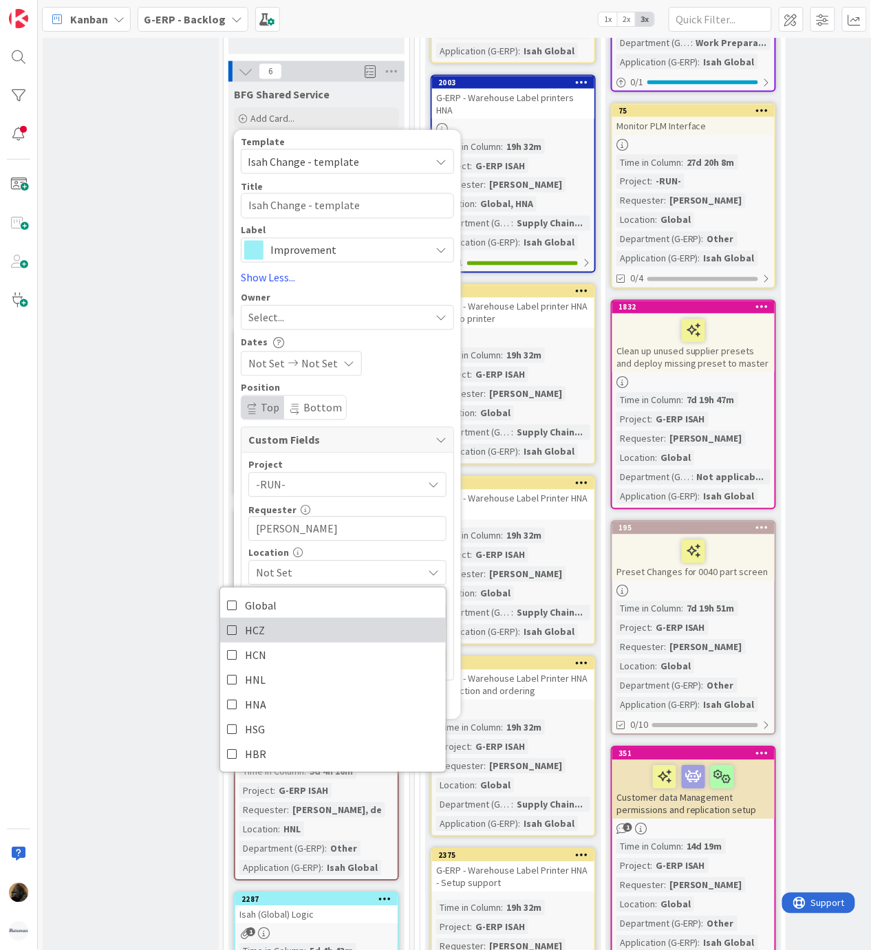
click at [270, 618] on link "HCZ" at bounding box center [333, 630] width 226 height 25
click at [380, 383] on div "Position" at bounding box center [347, 388] width 213 height 10
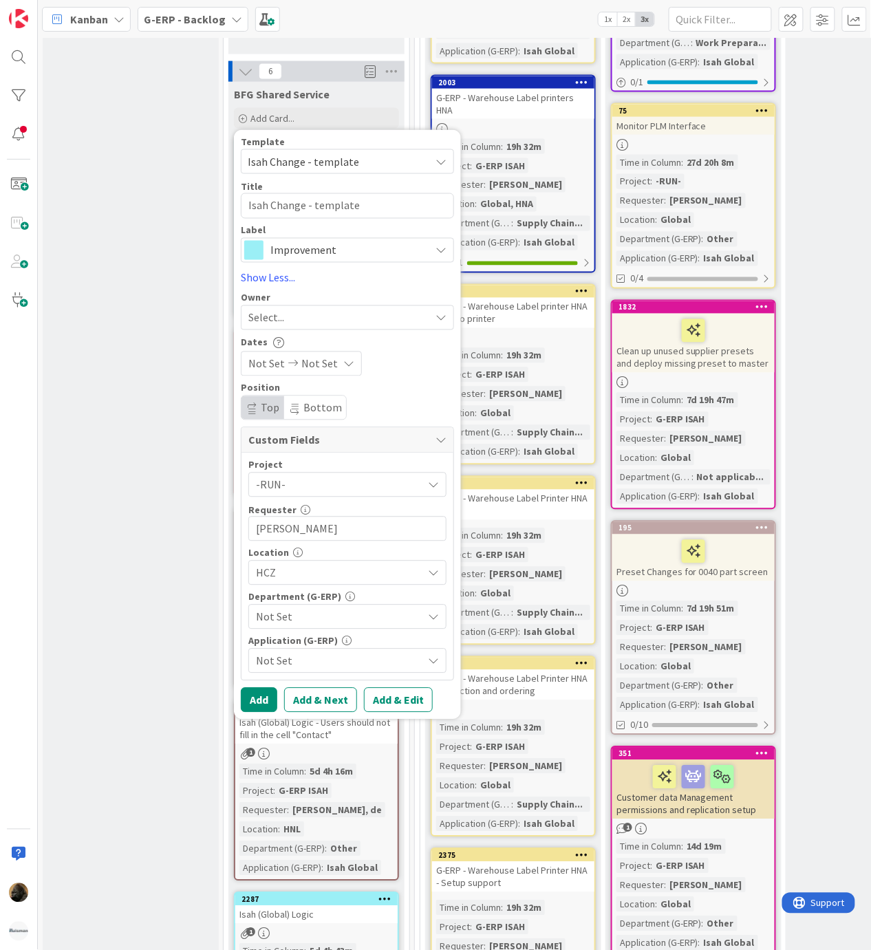
click at [325, 565] on span "HCZ" at bounding box center [339, 573] width 166 height 17
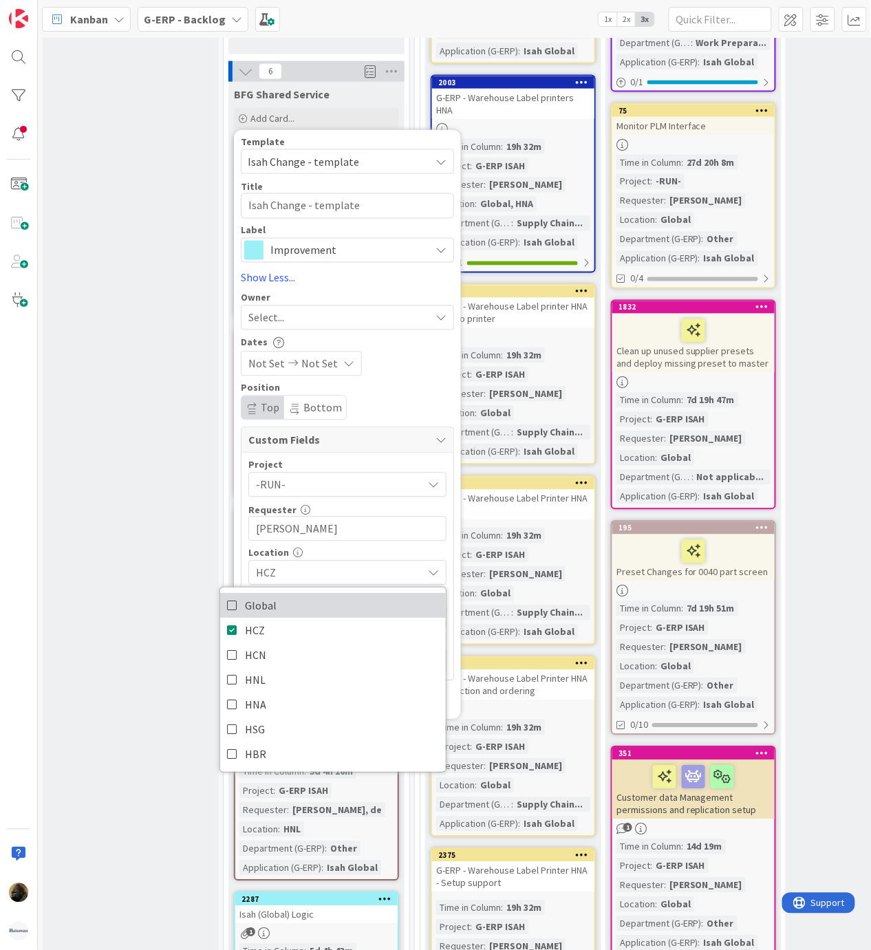
click at [272, 595] on span "Global" at bounding box center [261, 605] width 32 height 21
click at [272, 618] on link "HCZ" at bounding box center [333, 630] width 226 height 25
click at [392, 363] on div "Template Isah Change - template Not Set BFG SS - Standard Template Isah Change …" at bounding box center [347, 425] width 213 height 576
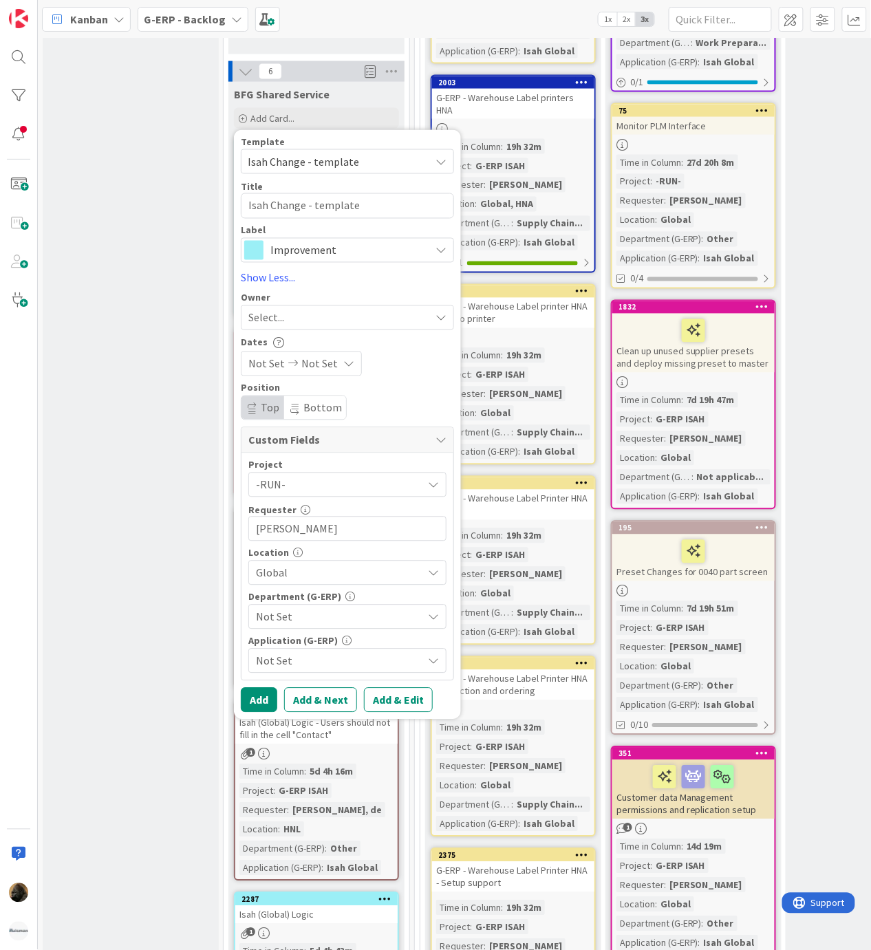
click at [290, 609] on span "Not Set" at bounding box center [339, 617] width 166 height 17
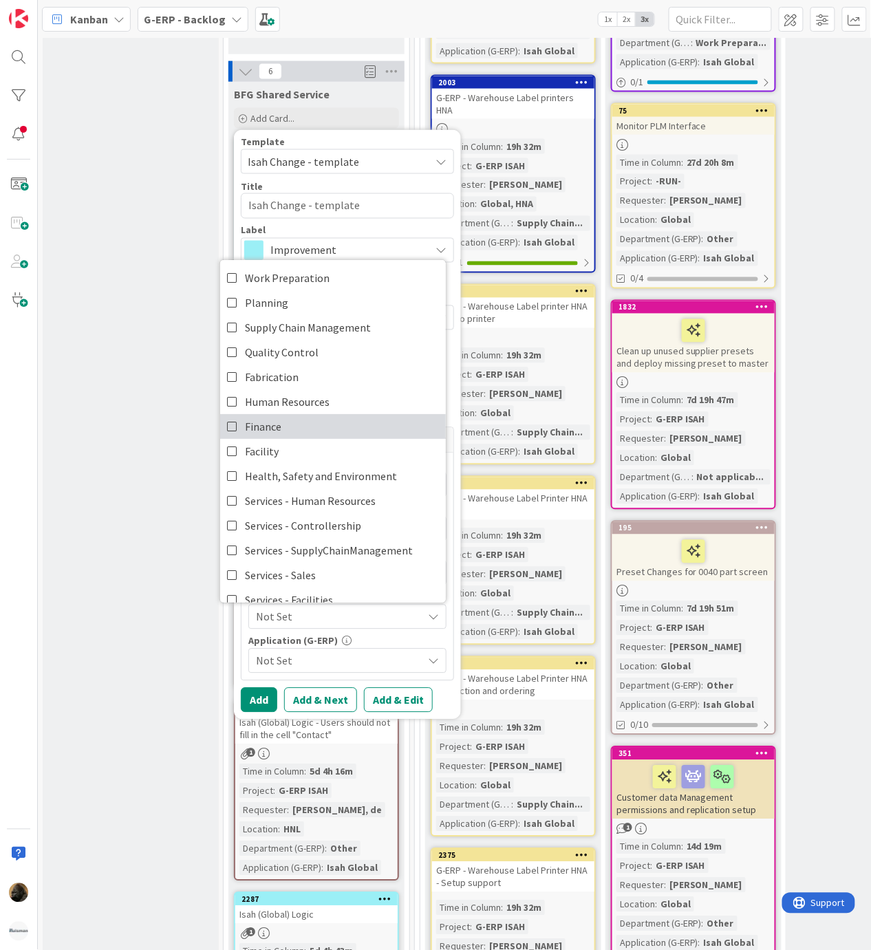
click at [312, 414] on link "Finance" at bounding box center [333, 426] width 226 height 25
click at [358, 609] on span "Finance" at bounding box center [339, 617] width 166 height 17
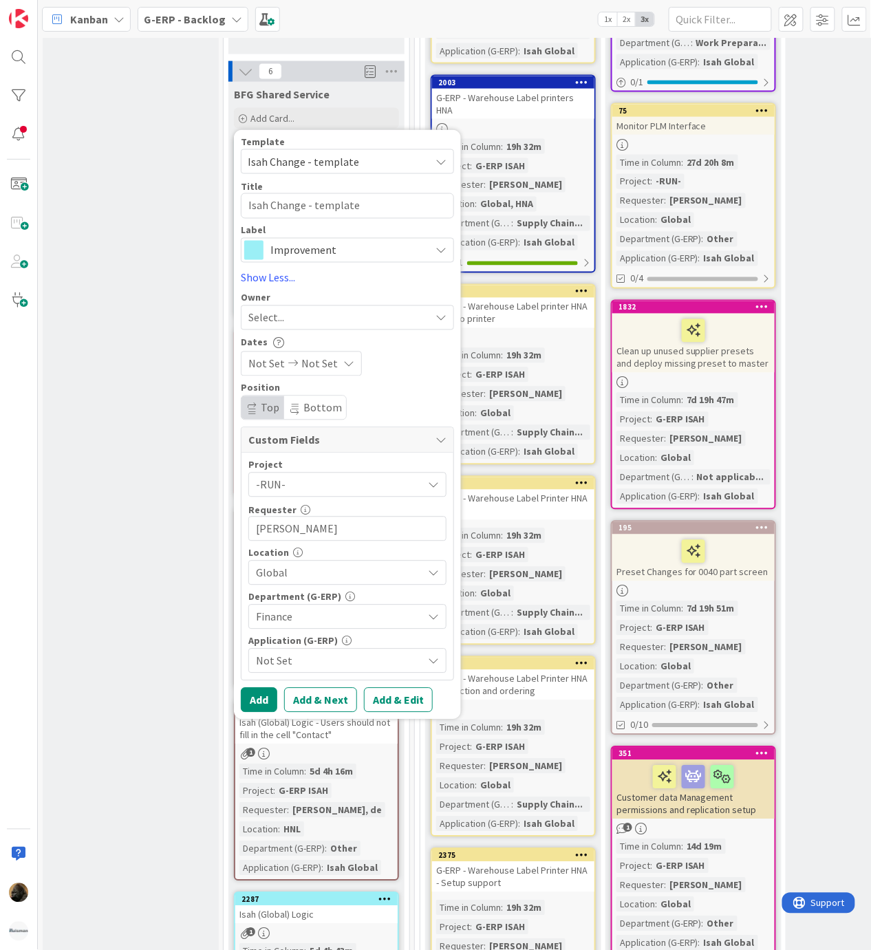
click at [356, 653] on span "Not Set" at bounding box center [339, 661] width 166 height 17
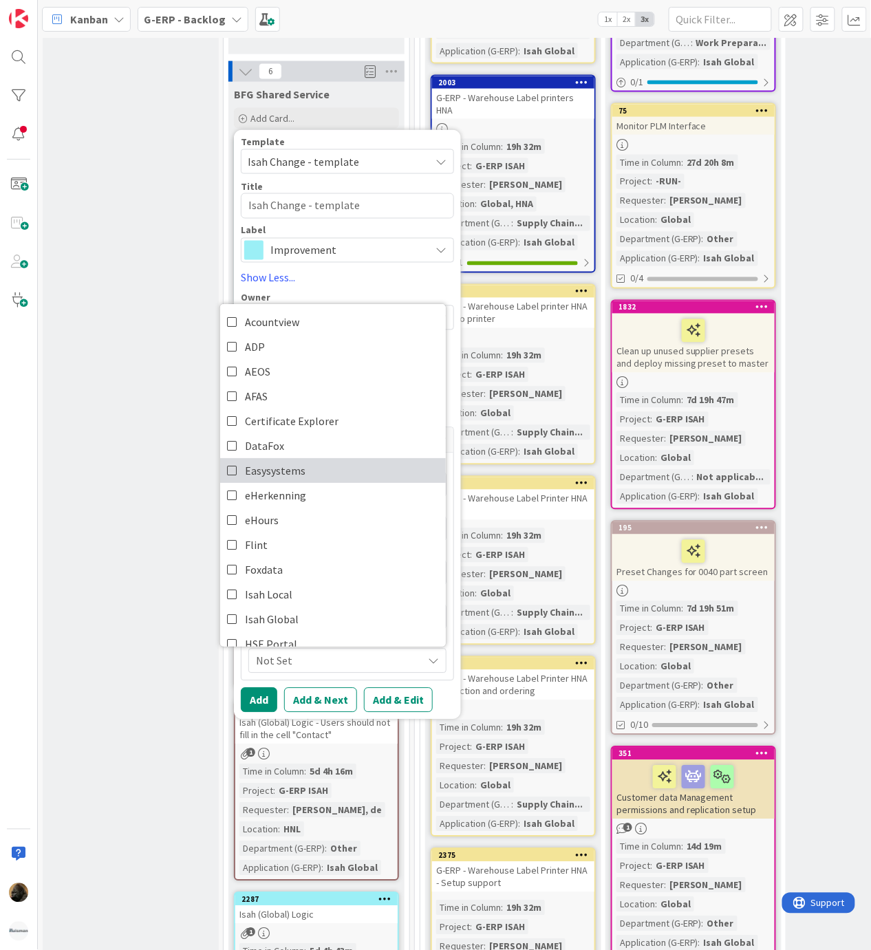
click at [311, 460] on link "Easysystems" at bounding box center [333, 470] width 226 height 25
click at [308, 653] on span "Easysystems" at bounding box center [339, 661] width 166 height 17
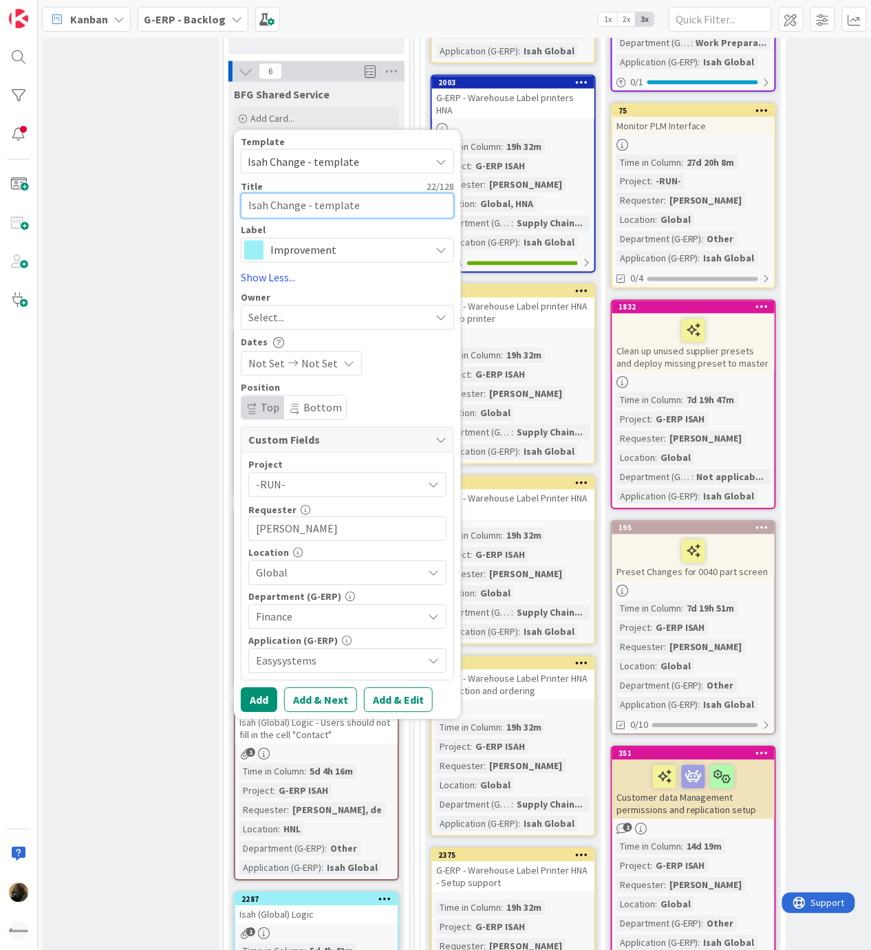
drag, startPoint x: 362, startPoint y: 188, endPoint x: 195, endPoint y: 188, distance: 166.5
type textarea "x"
type textarea "A"
type textarea "x"
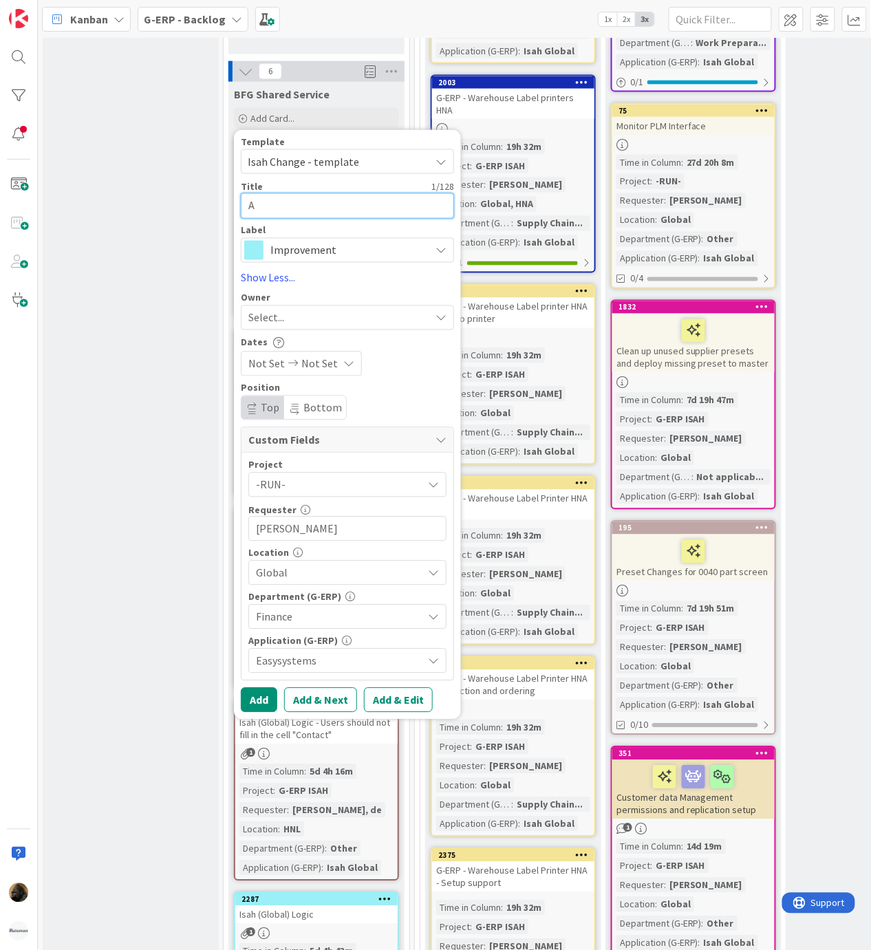
type textarea "Ad"
type textarea "x"
type textarea "Adj"
type textarea "x"
type textarea "Adju"
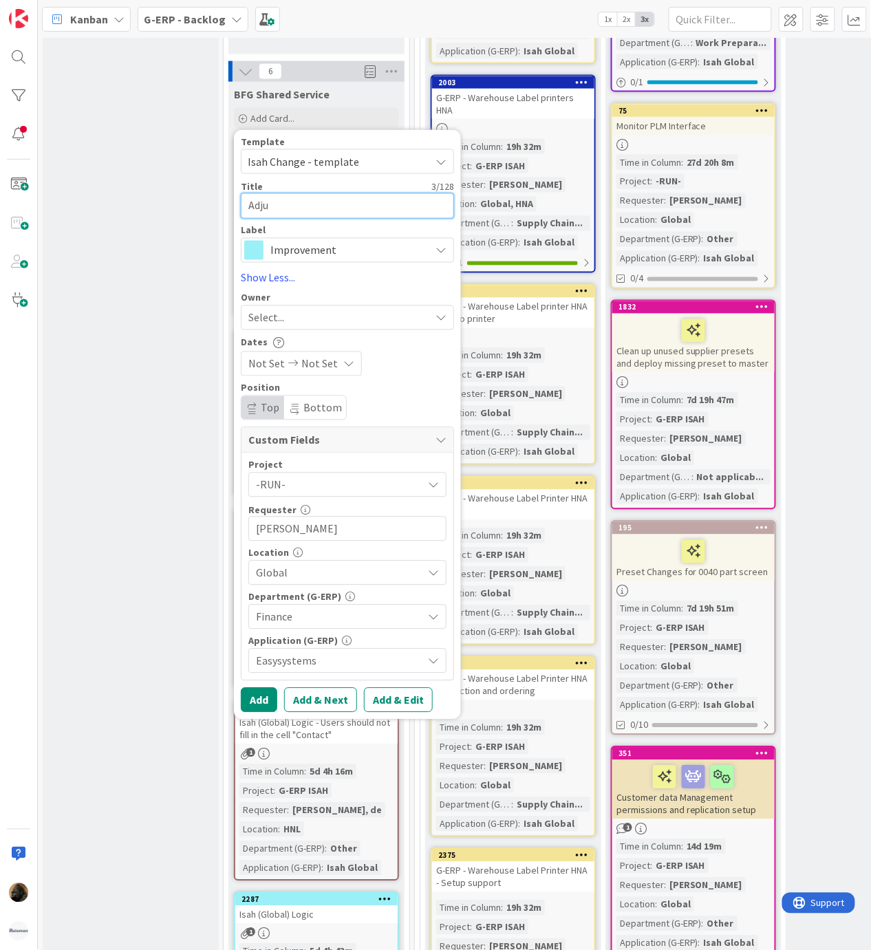
type textarea "x"
type textarea "Adjus"
type textarea "x"
type textarea "Adjust"
type textarea "x"
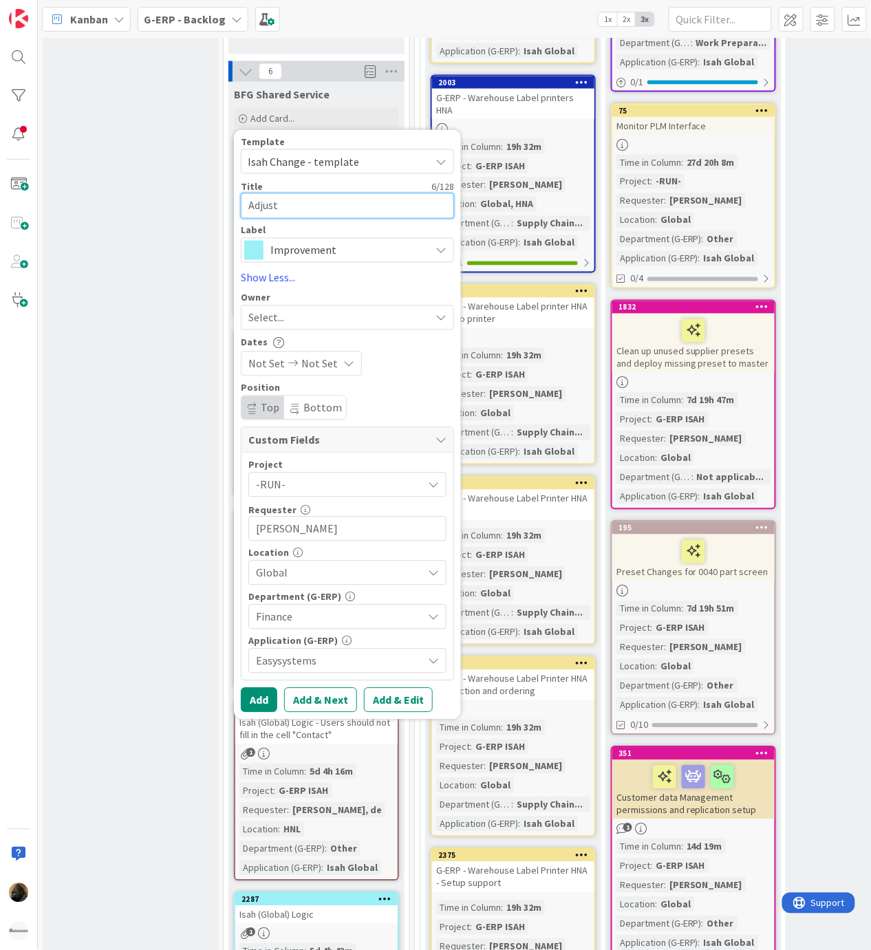
type textarea "Adjust"
type textarea "x"
type textarea "Adjust r"
type textarea "x"
type textarea "Adjust re"
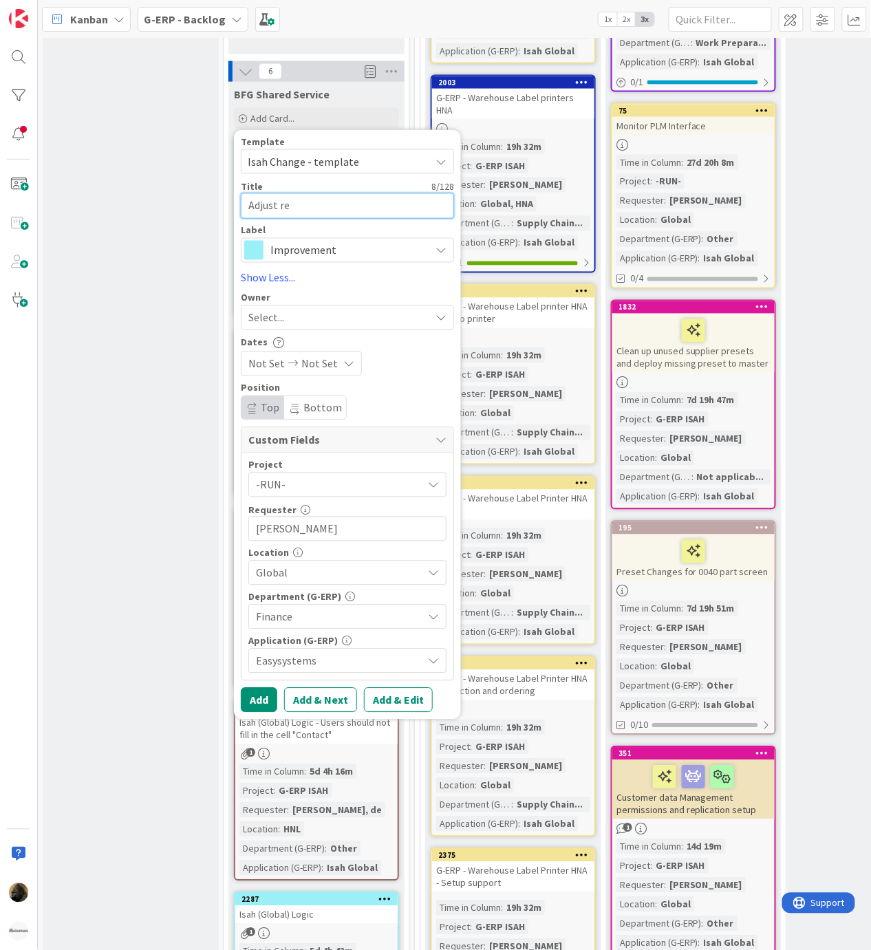
type textarea "x"
type textarea "Adjust rem"
type textarea "x"
type textarea "Adjust rema"
type textarea "x"
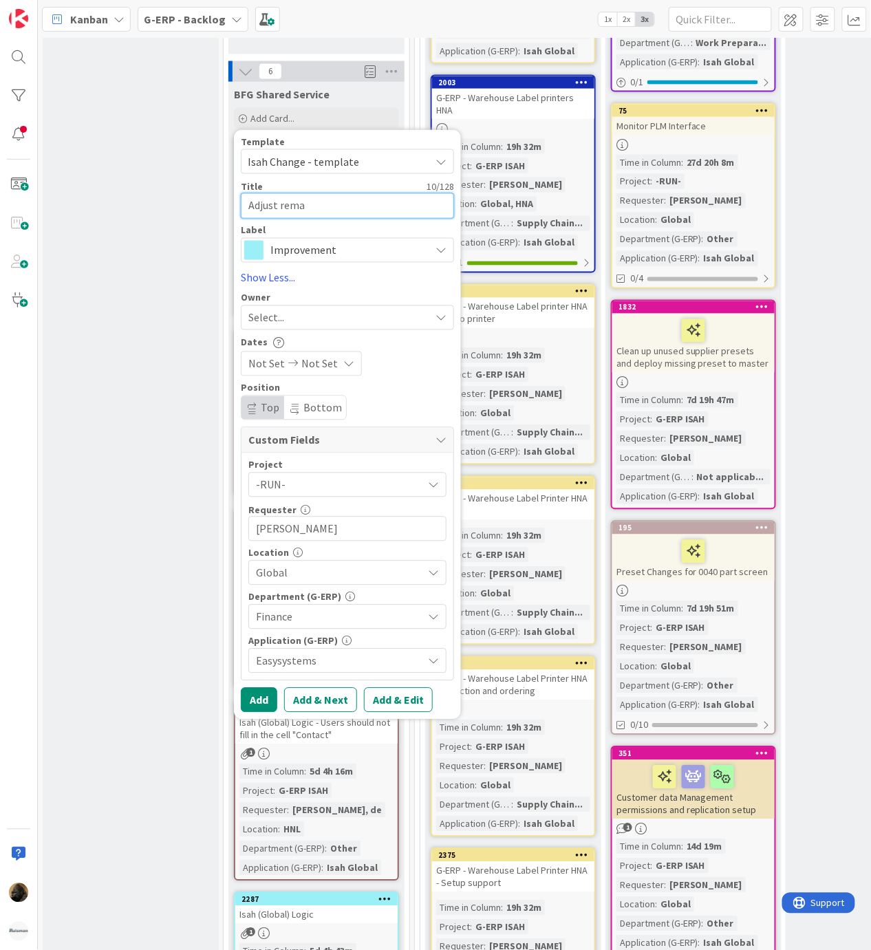
type textarea "Adjust remat"
type textarea "x"
type textarea "Adjust rematc"
type textarea "x"
type textarea "Adjust rematch"
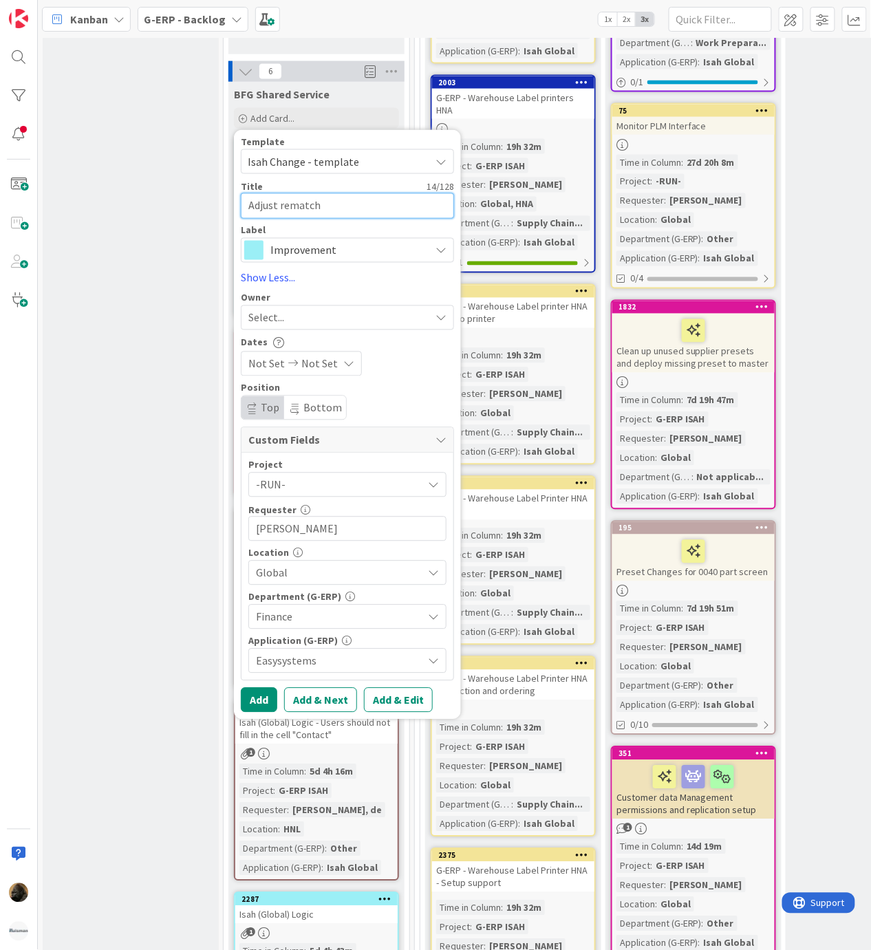
type textarea "x"
type textarea "Adjust rematch"
type textarea "x"
type textarea "Adjust rematch t"
type textarea "x"
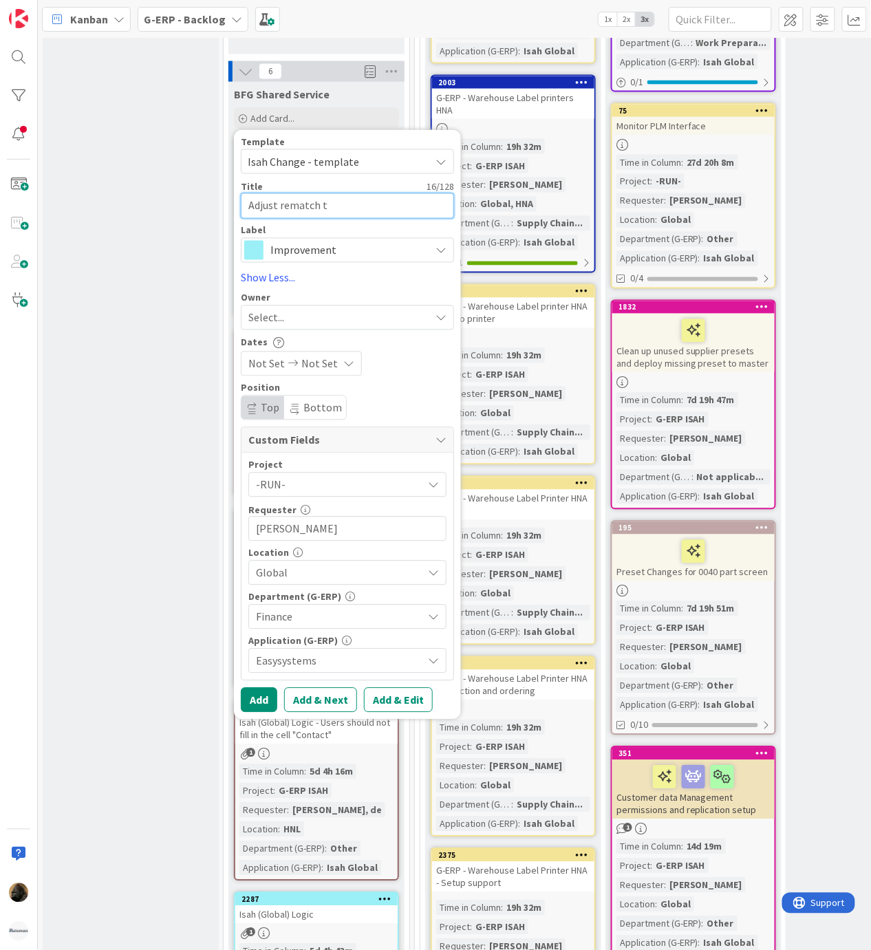
type textarea "Adjust rematch ti"
type textarea "x"
type textarea "Adjust rematch [PERSON_NAME]"
type textarea "x"
type textarea "Adjust rematch time"
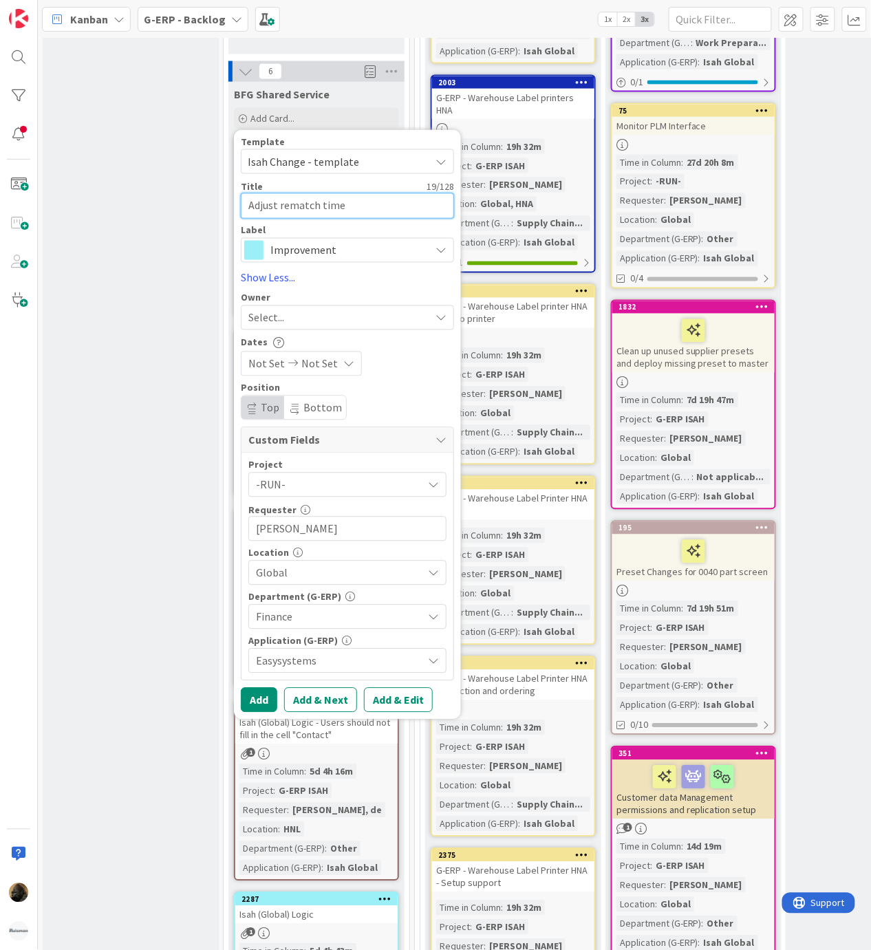
type textarea "x"
type textarea "Adjust rematch time"
type textarea "x"
type textarea "Adjust rematch time p"
type textarea "x"
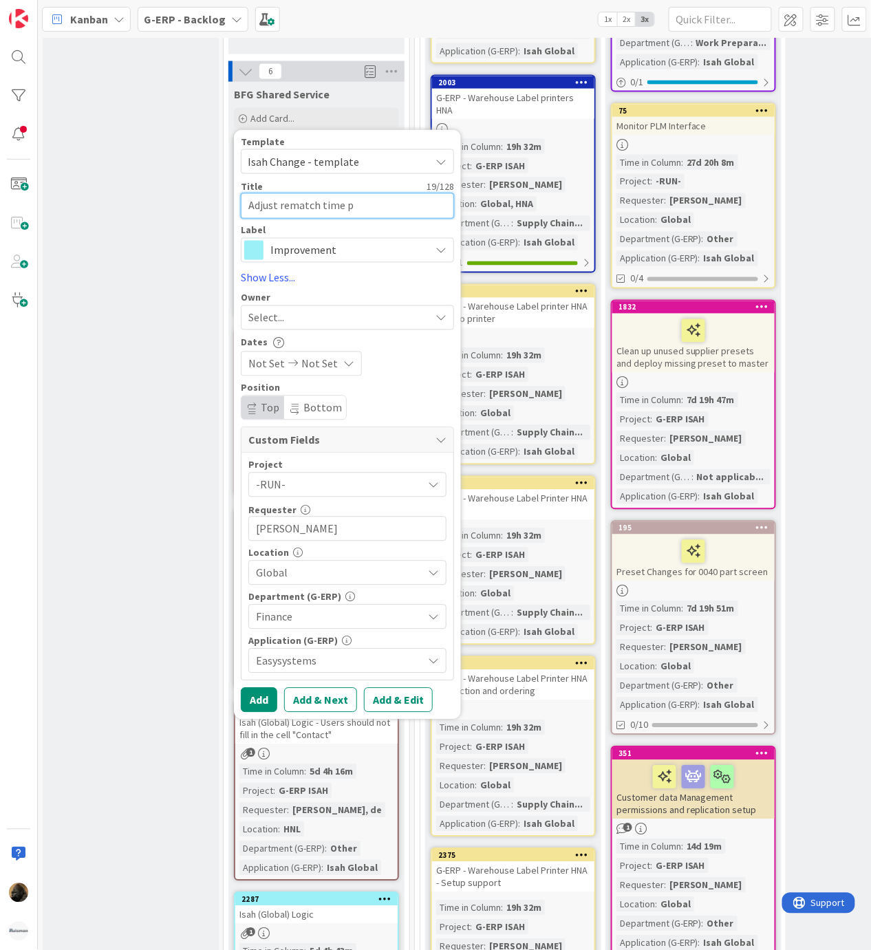
type textarea "Adjust rematch time pe"
type textarea "x"
type textarea "Adjust rematch time per"
type textarea "x"
type textarea "Adjust rematch time peri"
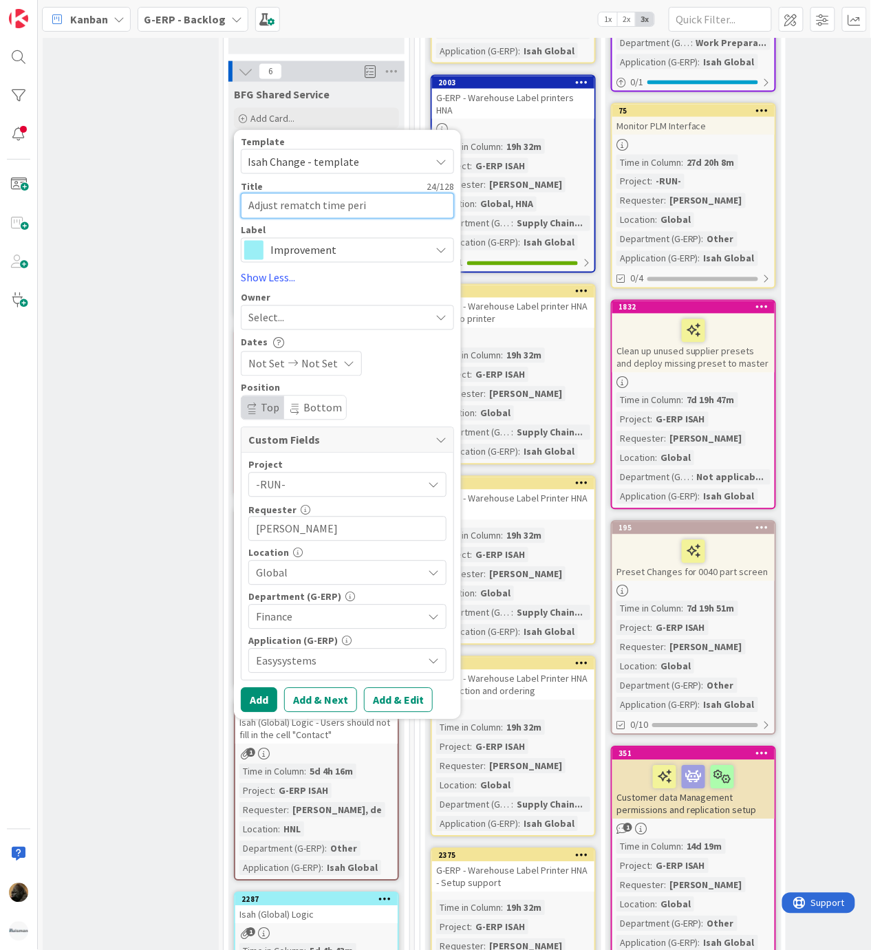
type textarea "x"
type textarea "Adjust rematch time perio"
type textarea "x"
type textarea "Adjust rematch time period"
click at [420, 181] on div "Title 26 / 128" at bounding box center [347, 187] width 213 height 12
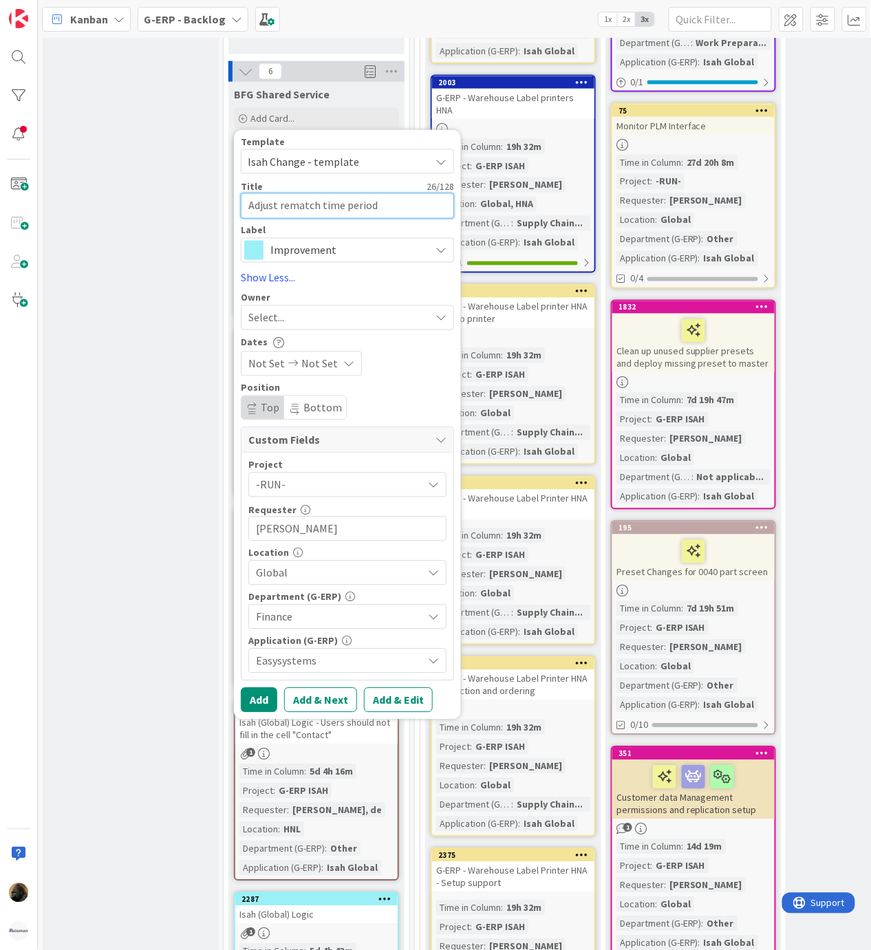
click at [420, 193] on textarea "Adjust rematch time period" at bounding box center [347, 205] width 213 height 25
type textarea "x"
type textarea "EAdjust rematch time period"
type textarea "x"
type textarea "EaAdjust rematch time period"
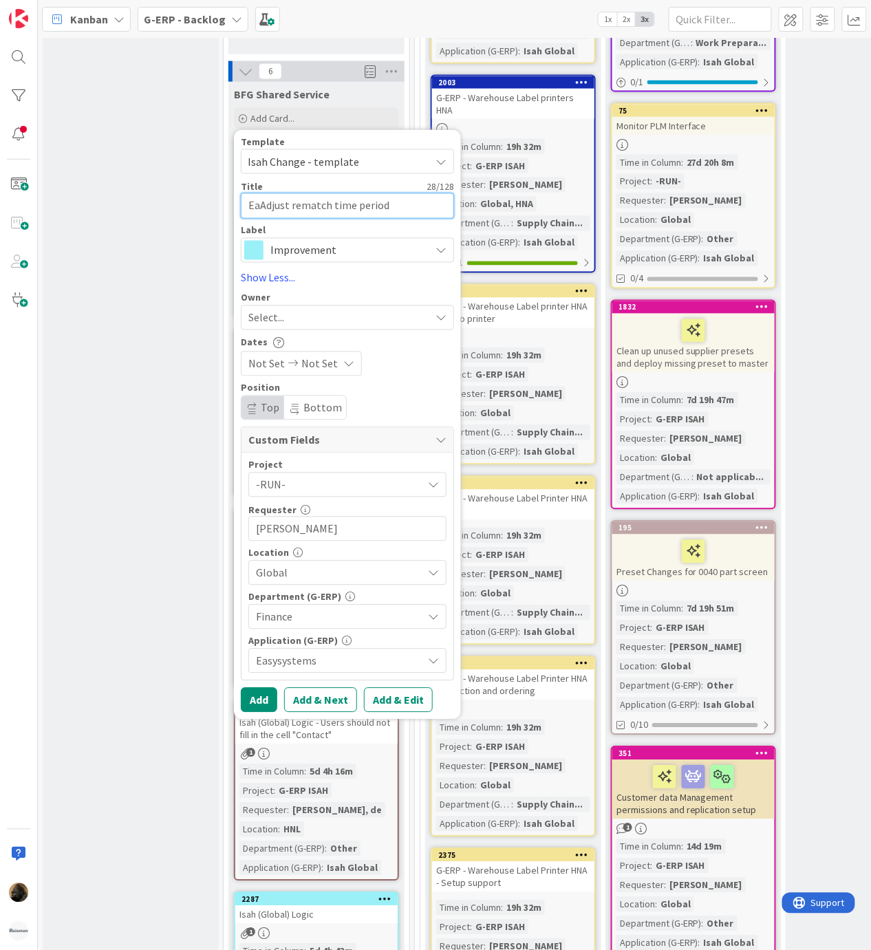
type textarea "x"
type textarea "EasAdjust rematch time period"
type textarea "x"
type textarea "EasyAdjust rematch time period"
type textarea "x"
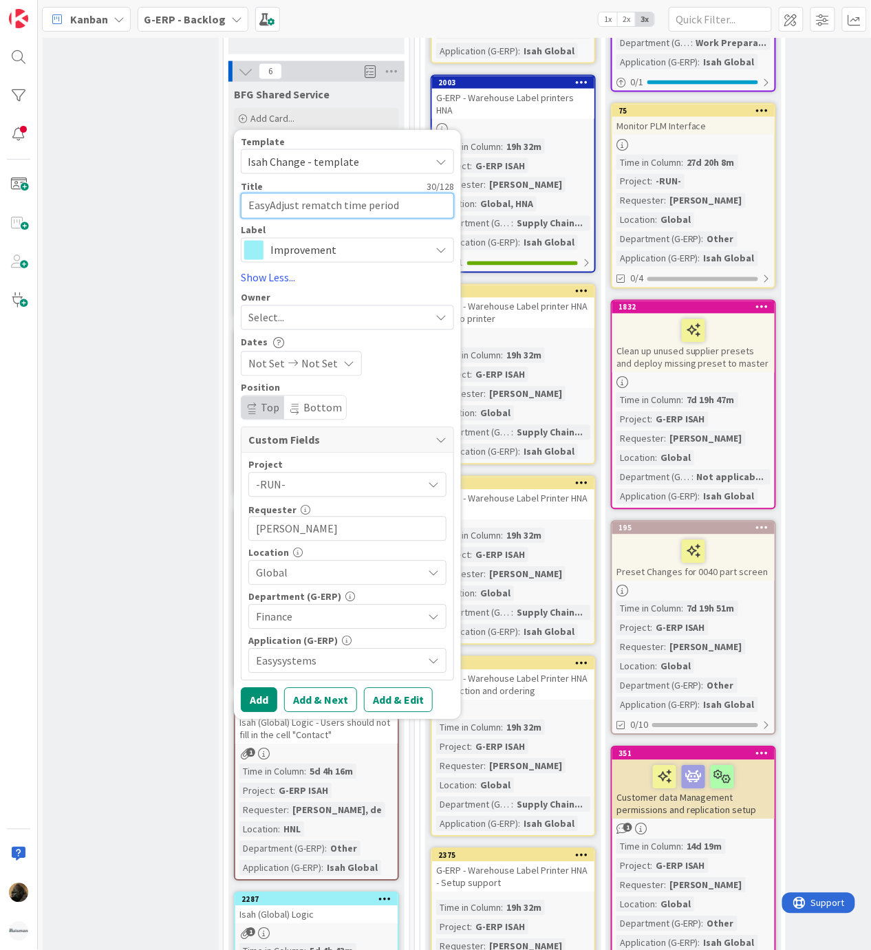
type textarea "EasySAdjust rematch time period"
type textarea "x"
type textarea "EasySyAdjust rematch time period"
type textarea "x"
type textarea "EasySysAdjust rematch time period"
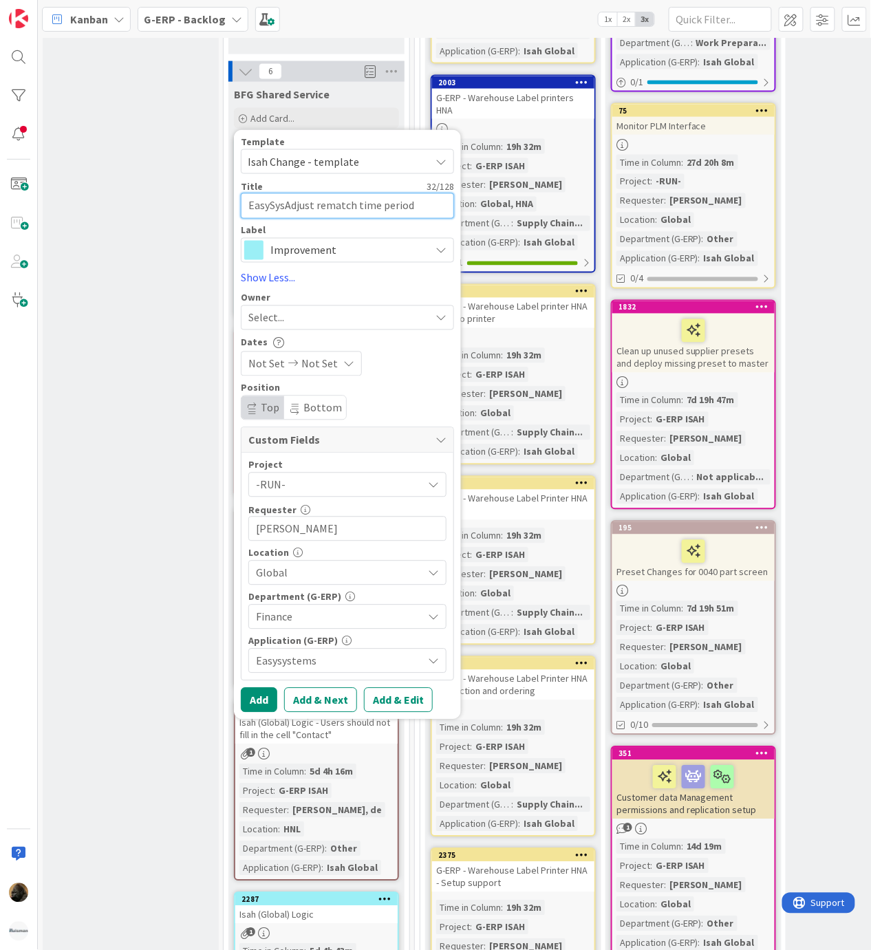
type textarea "x"
type textarea "EasySystAdjust rematch time period"
type textarea "x"
type textarea "EasySysteAdjust rematch time period"
type textarea "x"
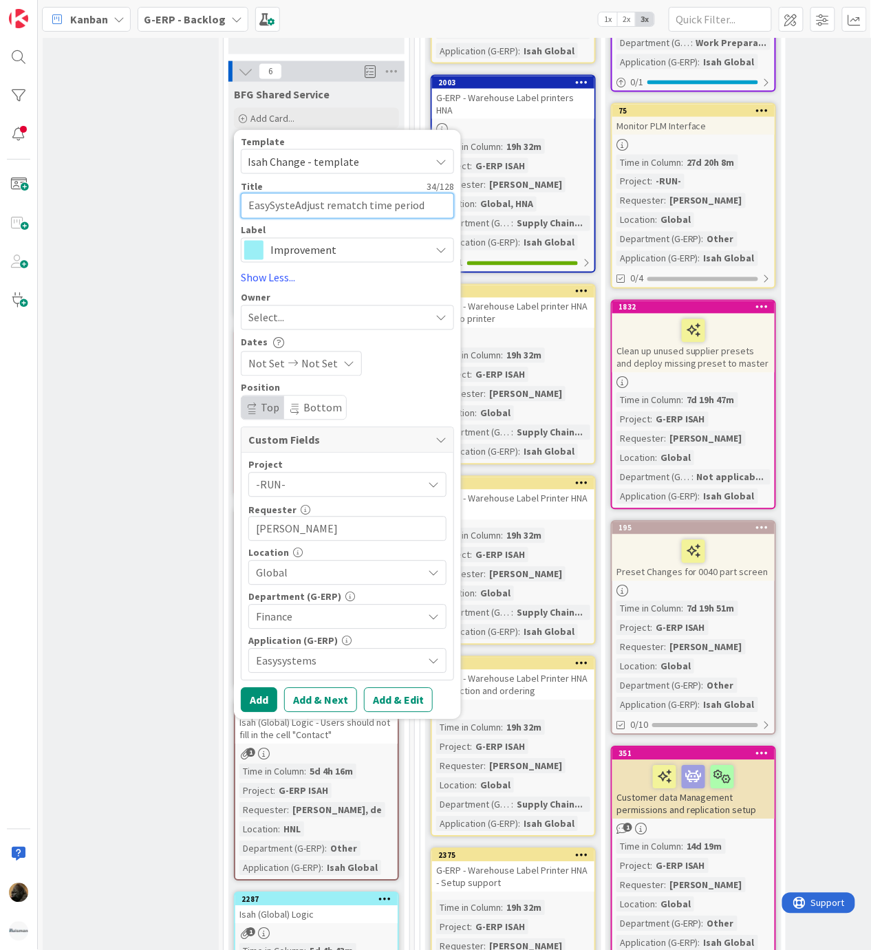
type textarea "EasySystemAdjust rematch time period"
type textarea "x"
type textarea "EasySystemsAdjust rematch time period"
type textarea "x"
type textarea "EasySystems Adjust rematch time period"
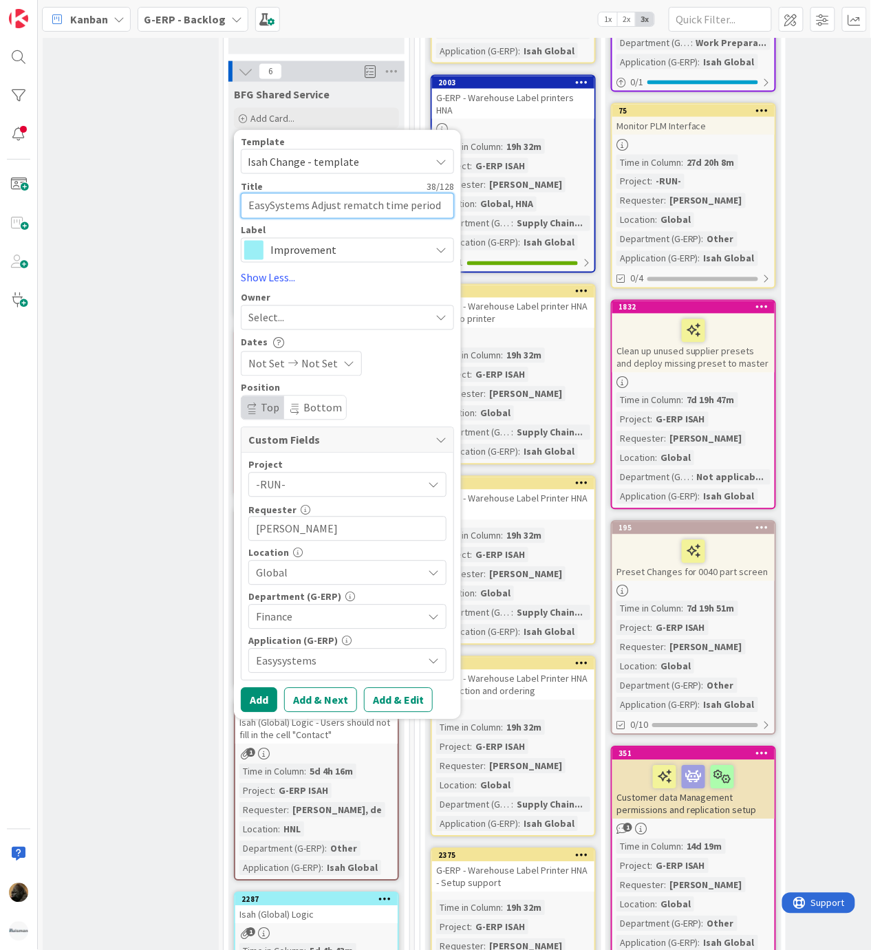
type textarea "x"
type textarea "EasySystems "Adjust rematch time period"
type textarea "x"
type textarea "EasySystems " Adjust rematch time period"
type textarea "x"
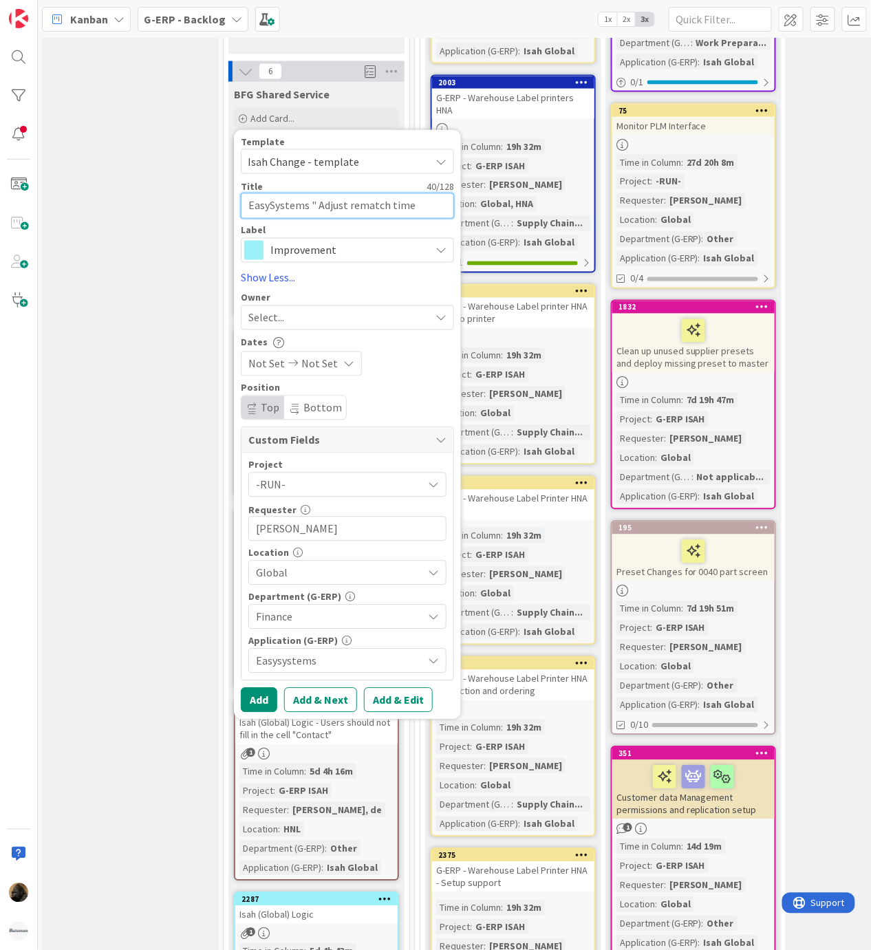
type textarea "EasySystems "Adjust rematch time period"
type textarea "x"
type textarea "EasySystems Adjust rematch time period"
type textarea "x"
type textarea "EasySystems |Adjust rematch time period"
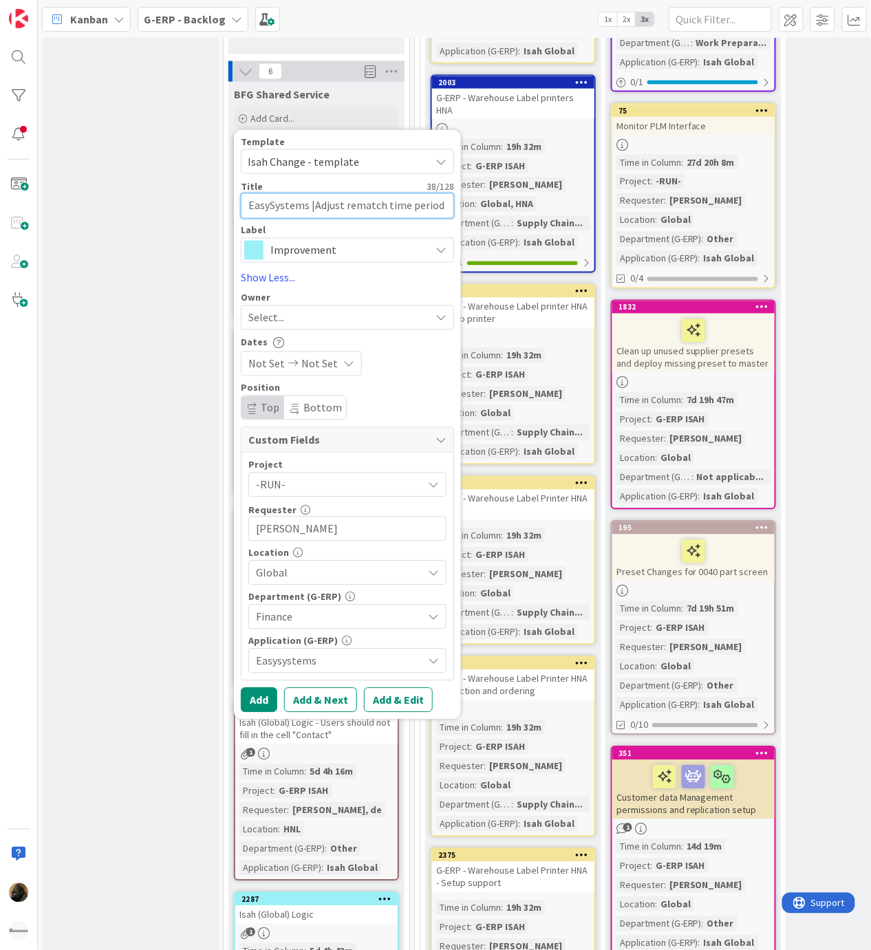
type textarea "x"
type textarea "EasySystems | Adjust rematch time period"
click at [400, 688] on button "Add & Edit" at bounding box center [398, 700] width 69 height 25
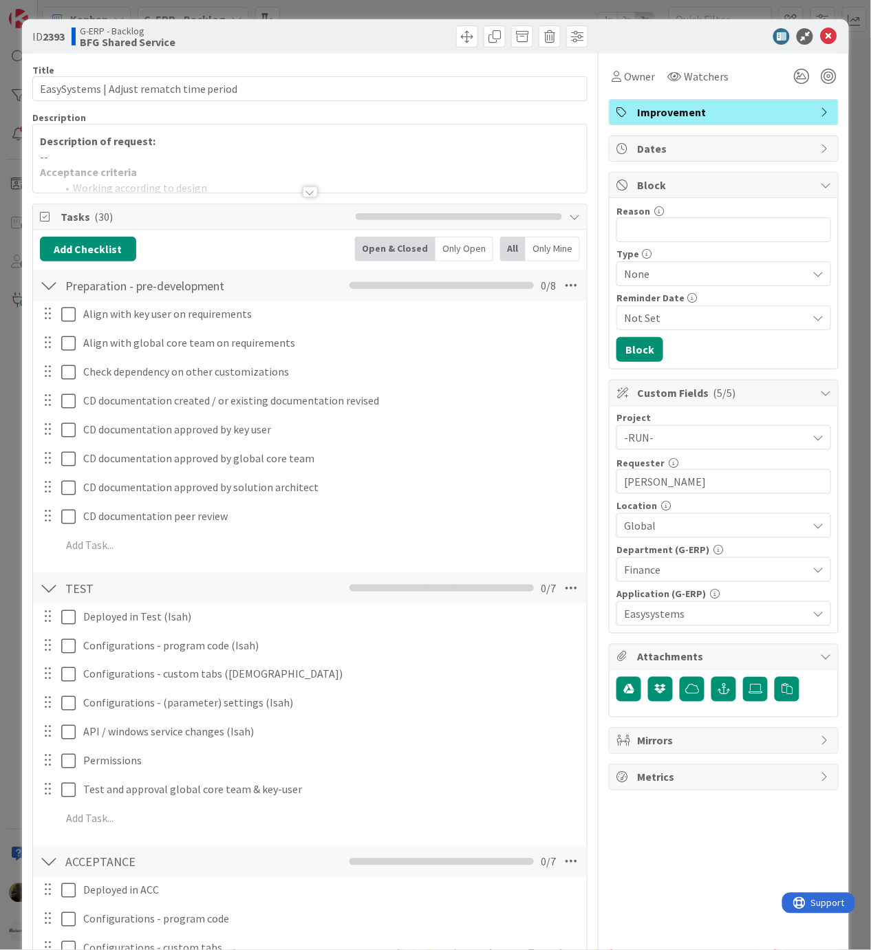
click at [309, 186] on div at bounding box center [310, 175] width 554 height 35
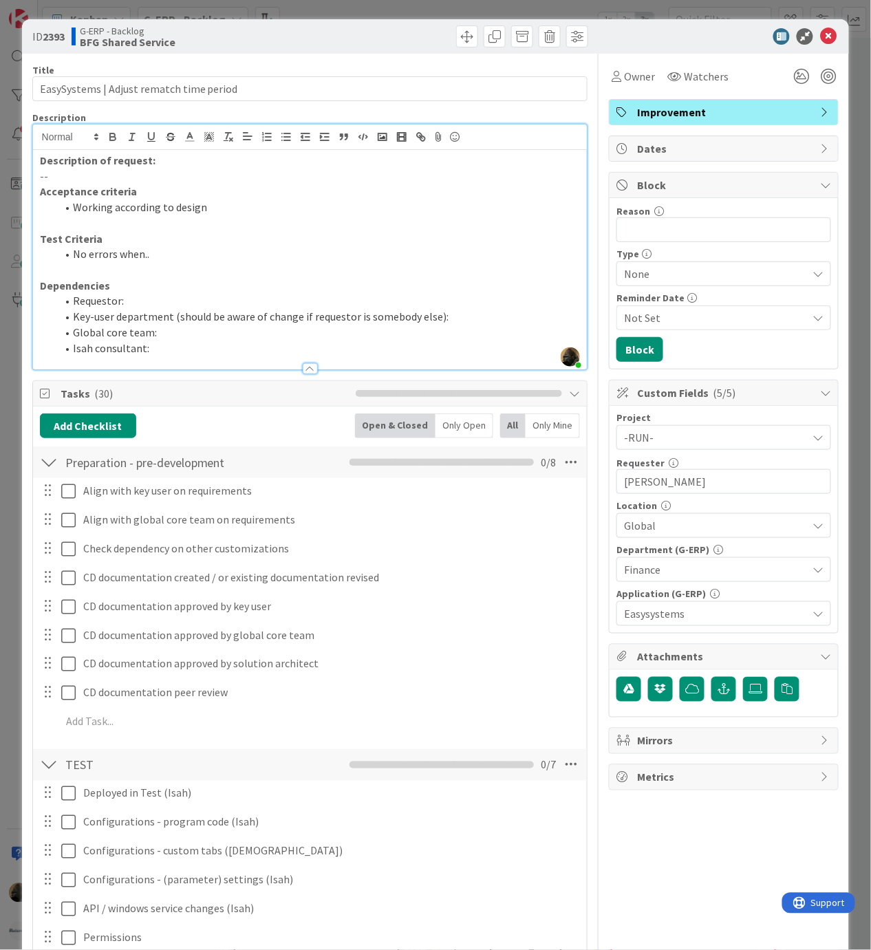
click at [143, 300] on li "Requestor:" at bounding box center [318, 301] width 524 height 16
click at [168, 161] on p "Description of request:" at bounding box center [310, 161] width 541 height 16
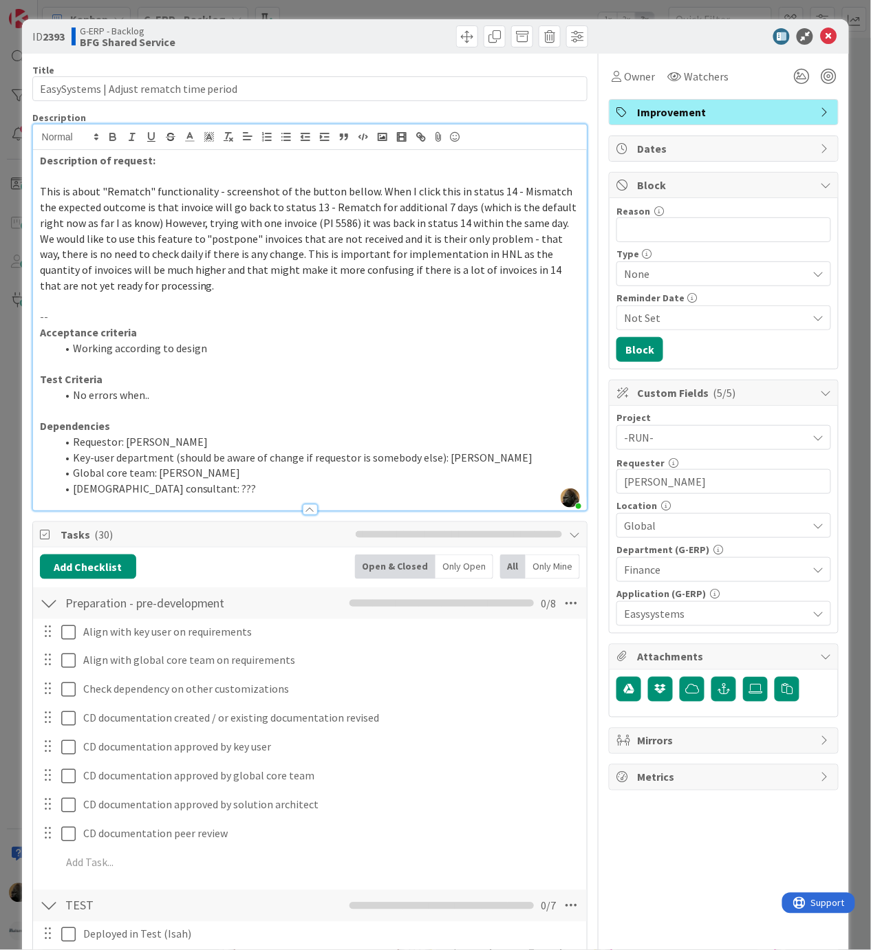
click at [370, 188] on span "This is about "Rematch" functionality - screenshot of the button bellow. When I…" at bounding box center [309, 237] width 539 height 107
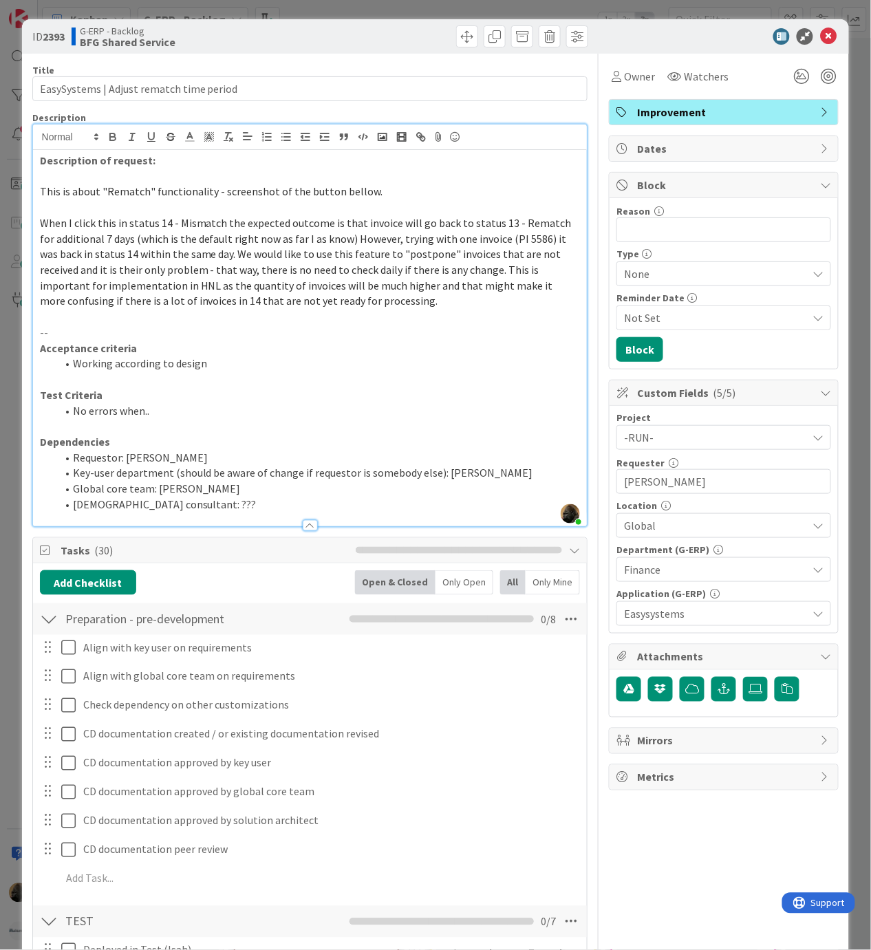
click at [215, 252] on span "When I click this in status 14 - Mismatch the expected outcome is that invoice …" at bounding box center [307, 262] width 534 height 92
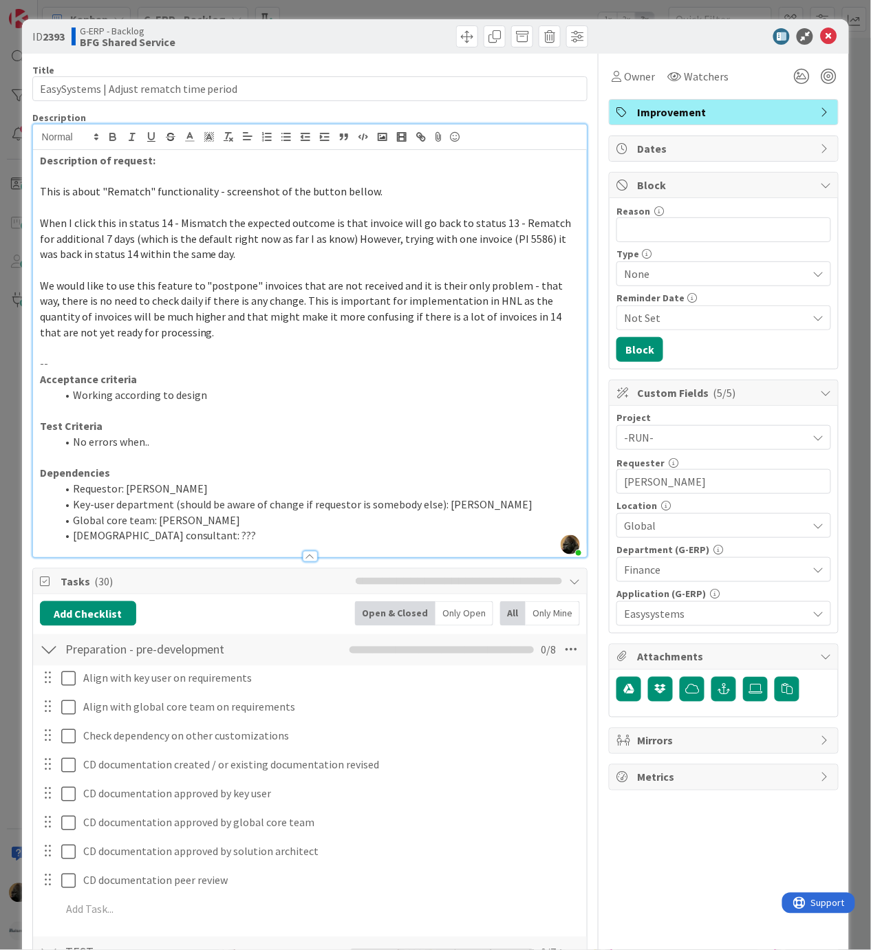
click at [56, 175] on p at bounding box center [310, 177] width 541 height 16
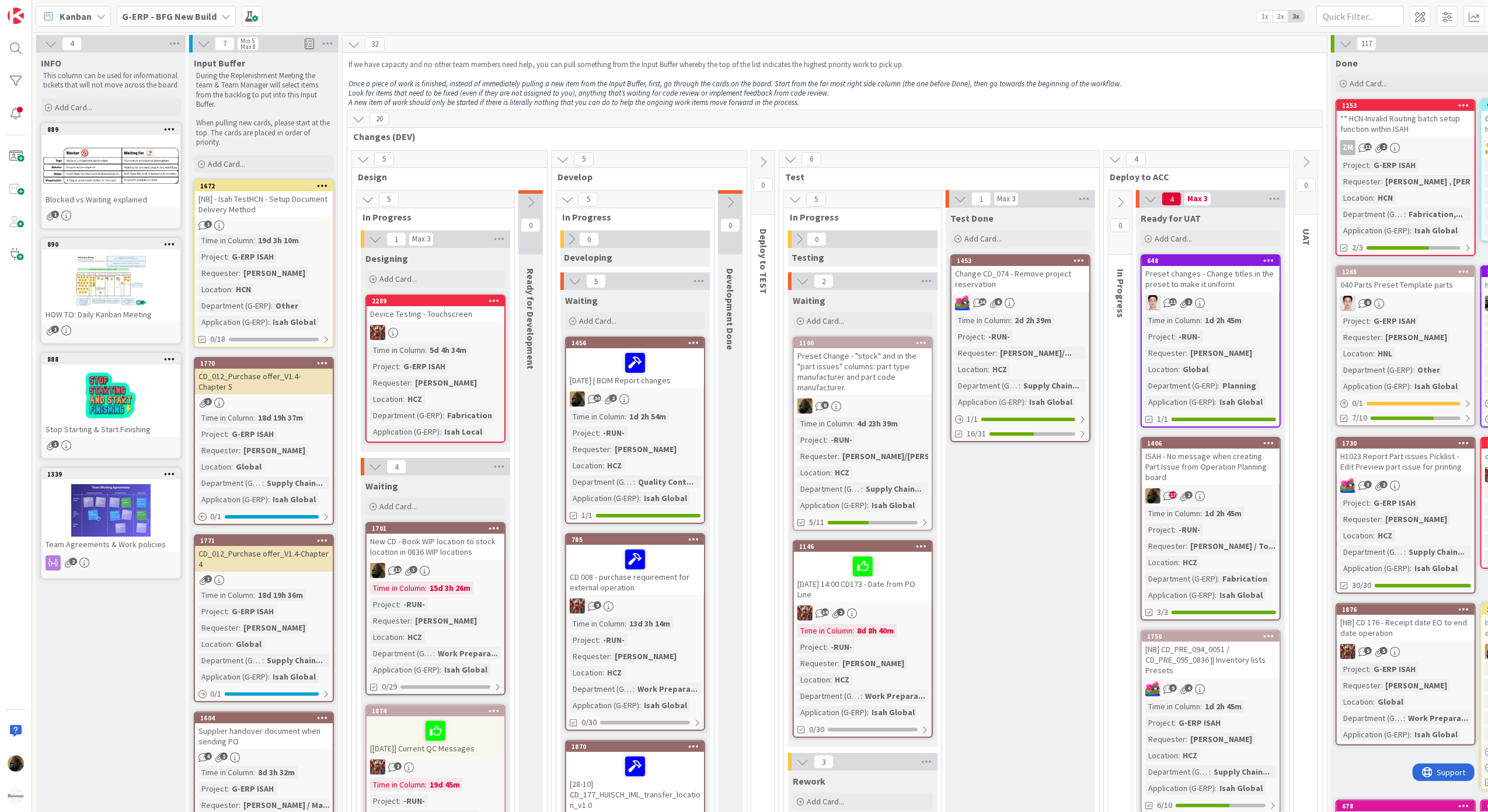
click at [177, 21] on b "G-ERP - BFG New Build" at bounding box center [169, 16] width 94 height 12
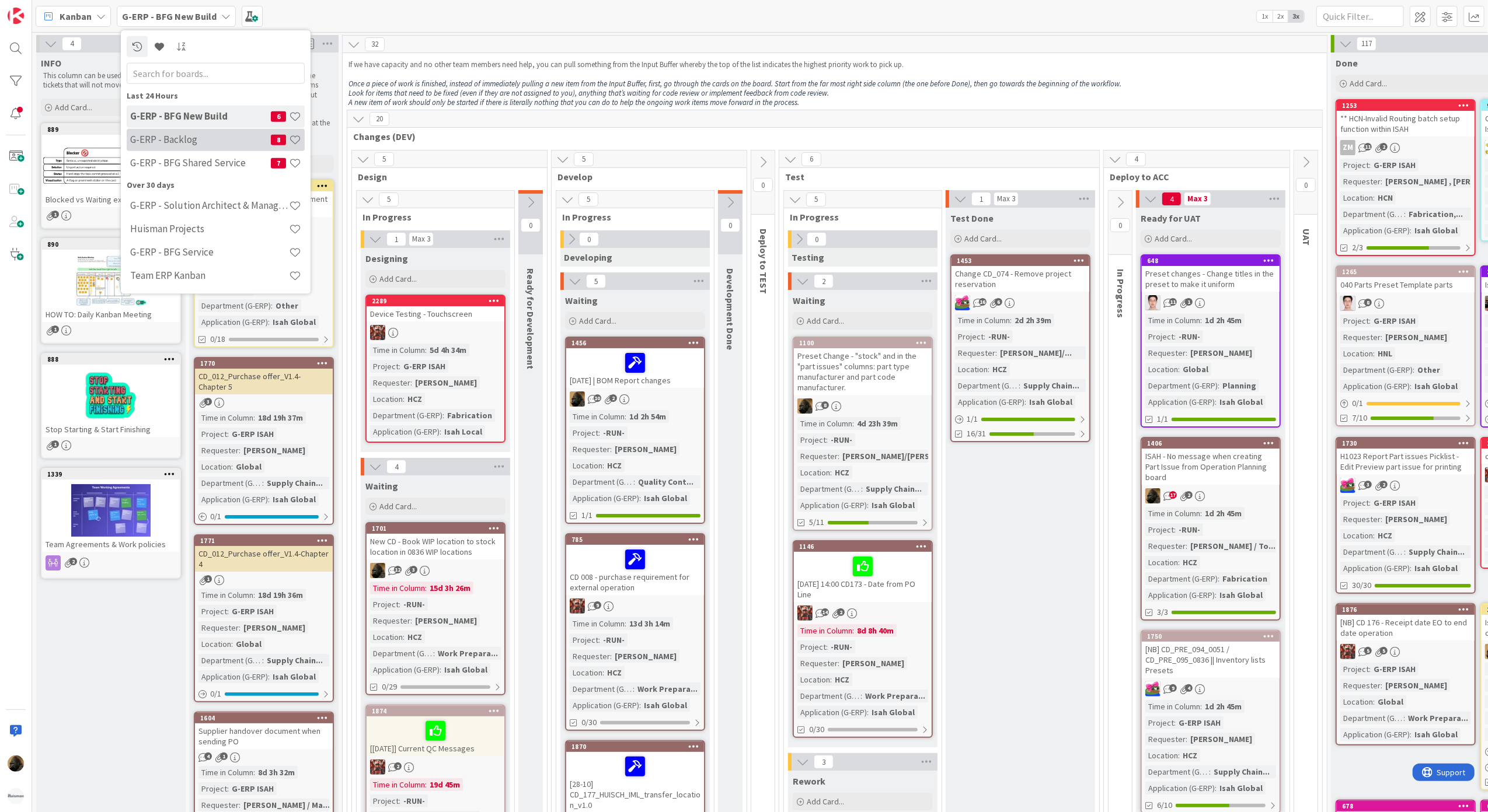
click at [189, 136] on h4 "G-ERP - Backlog" at bounding box center [200, 140] width 141 height 12
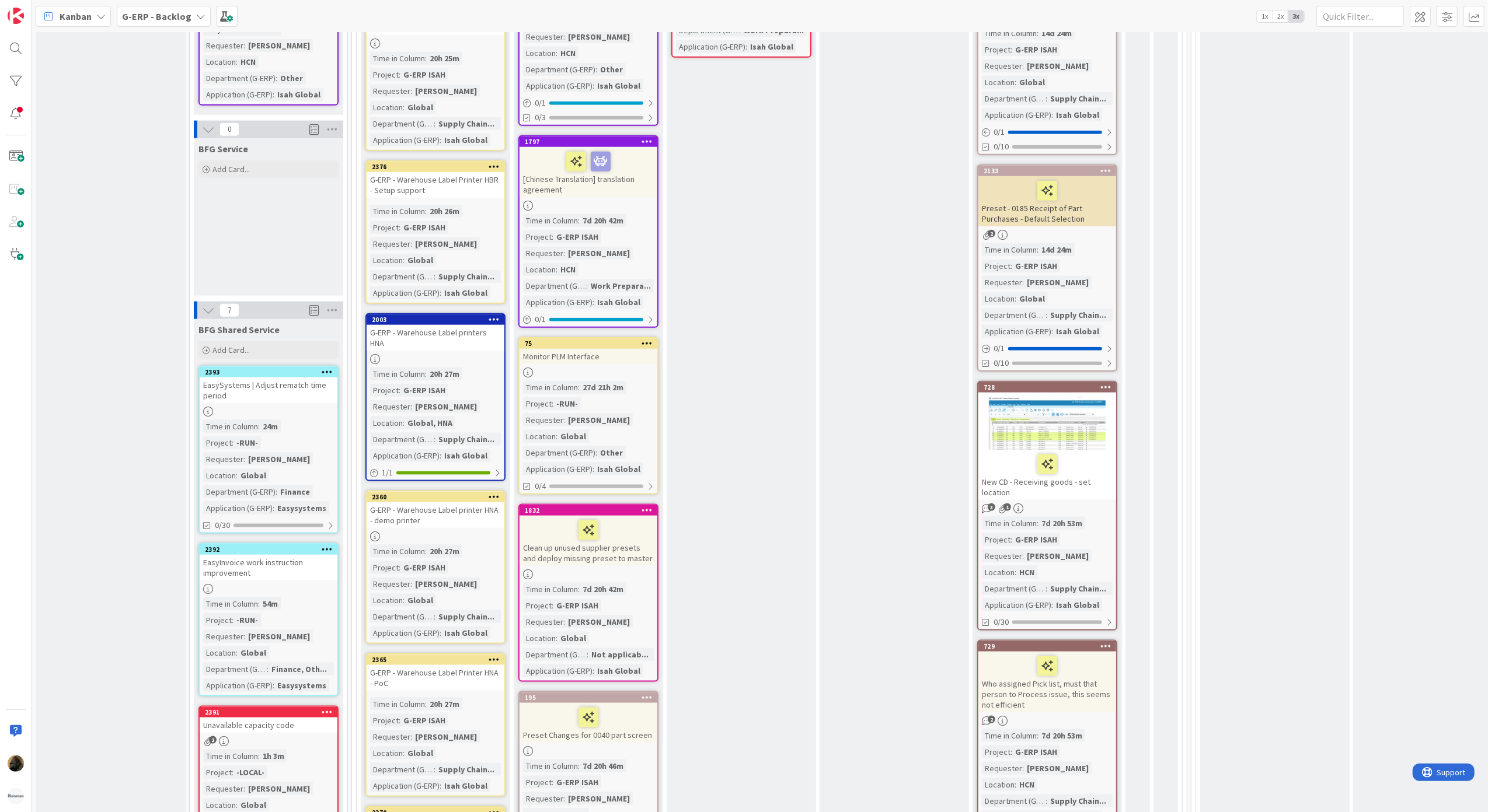
scroll to position [1323, 0]
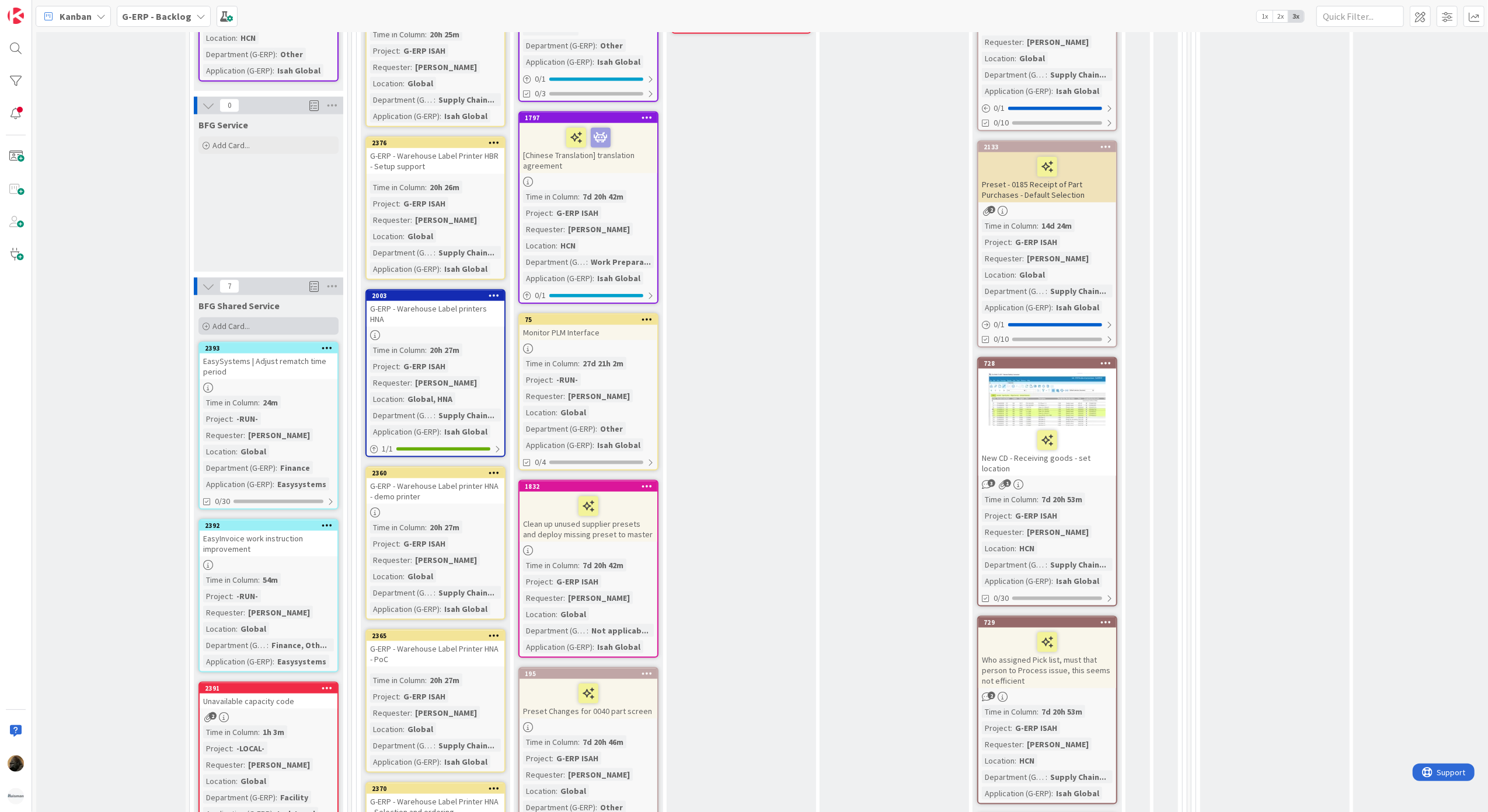
click at [276, 317] on div "Add Card..." at bounding box center [268, 326] width 140 height 18
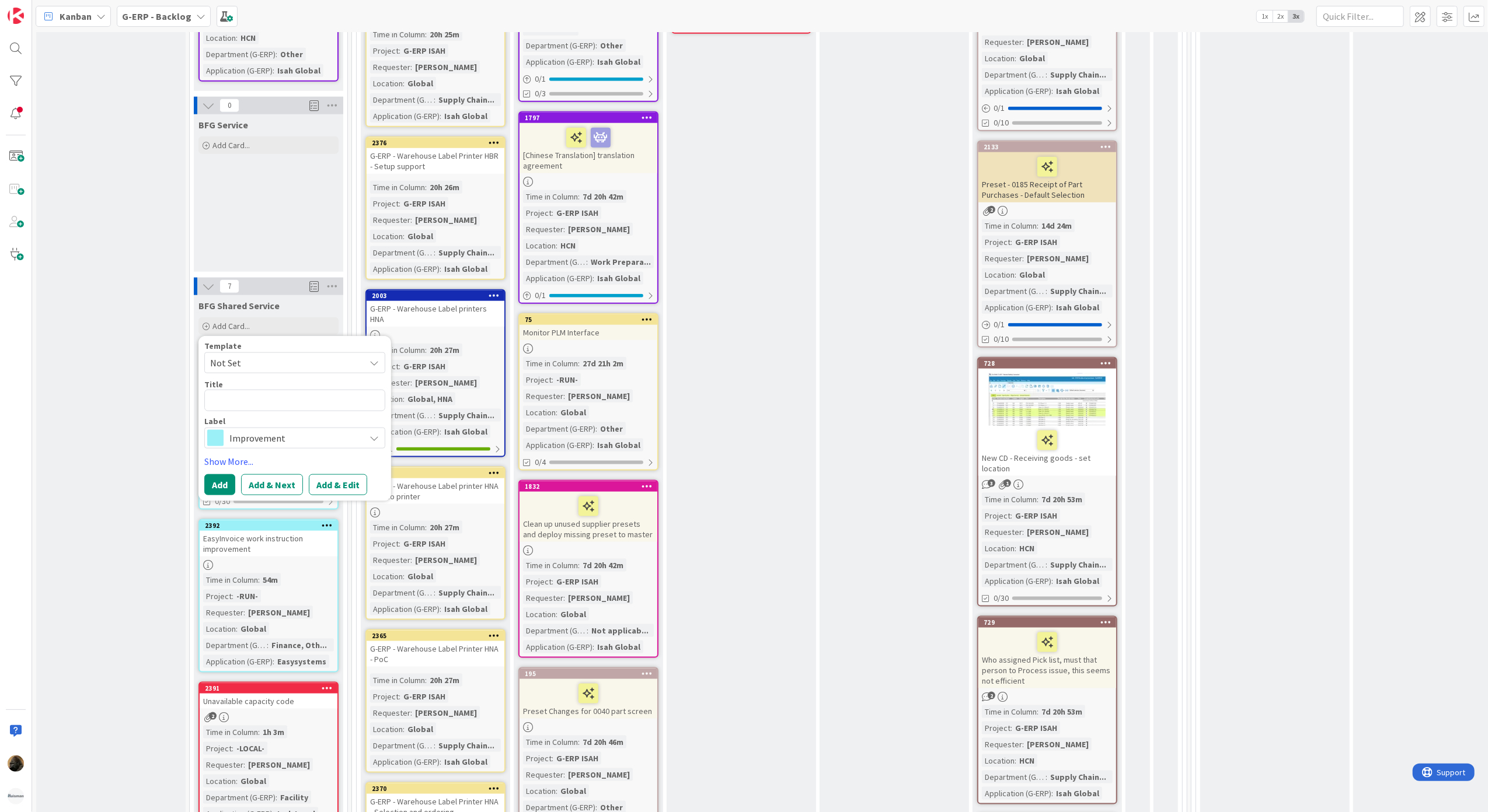
click at [241, 356] on span "Not Set" at bounding box center [284, 363] width 146 height 15
click at [237, 400] on div "Template Not Set Not Set BFG SS - Standard Template Isah Change - template Isah…" at bounding box center [295, 395] width 181 height 107
click at [233, 395] on div "Template Not Set Not Set BFG SS - Standard Template Isah Change - template Isah…" at bounding box center [295, 395] width 181 height 107
click at [229, 389] on textarea at bounding box center [295, 400] width 181 height 21
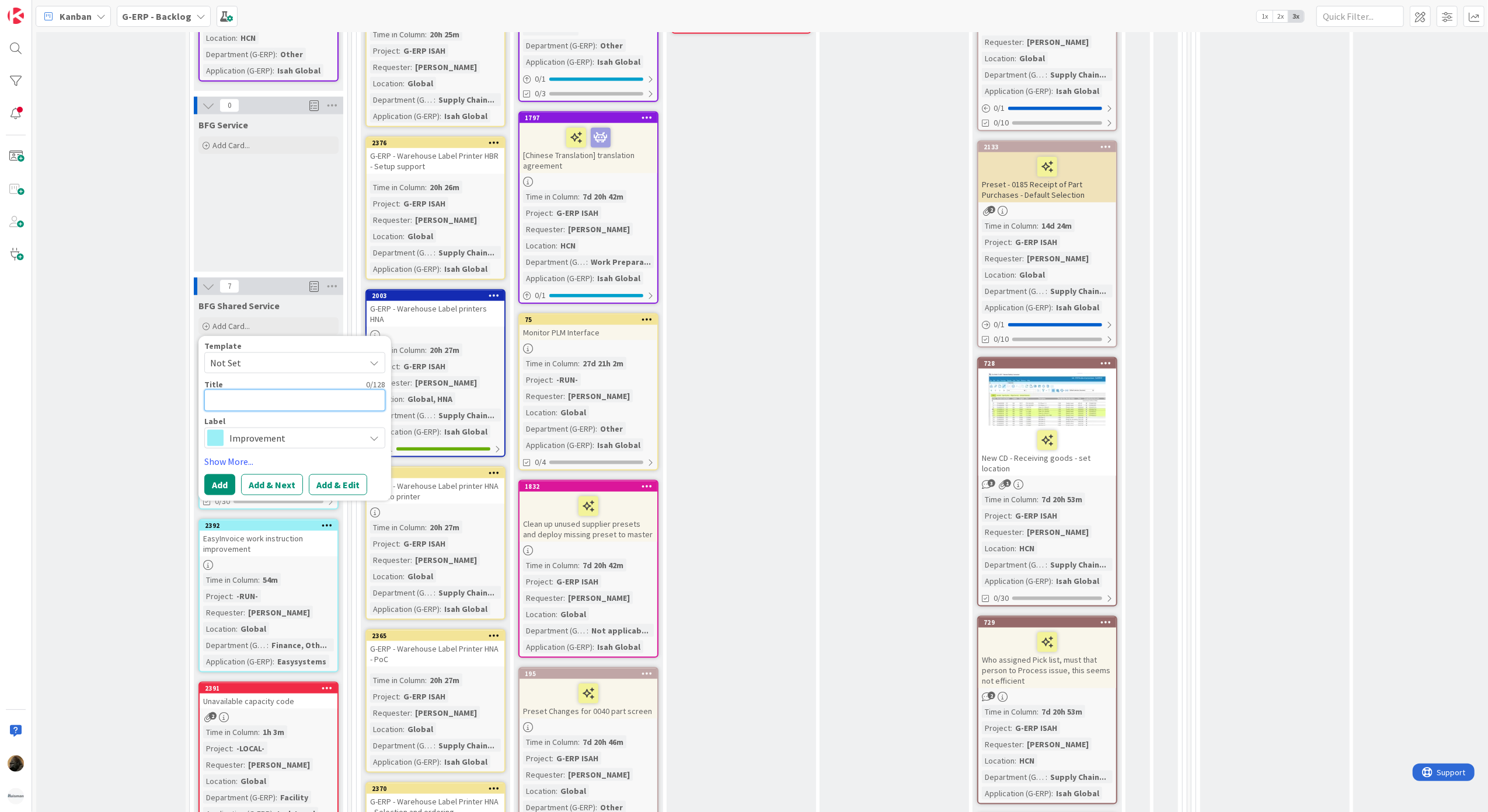
click at [239, 389] on textarea at bounding box center [295, 400] width 181 height 21
click at [251, 430] on span "Improvement" at bounding box center [294, 438] width 130 height 16
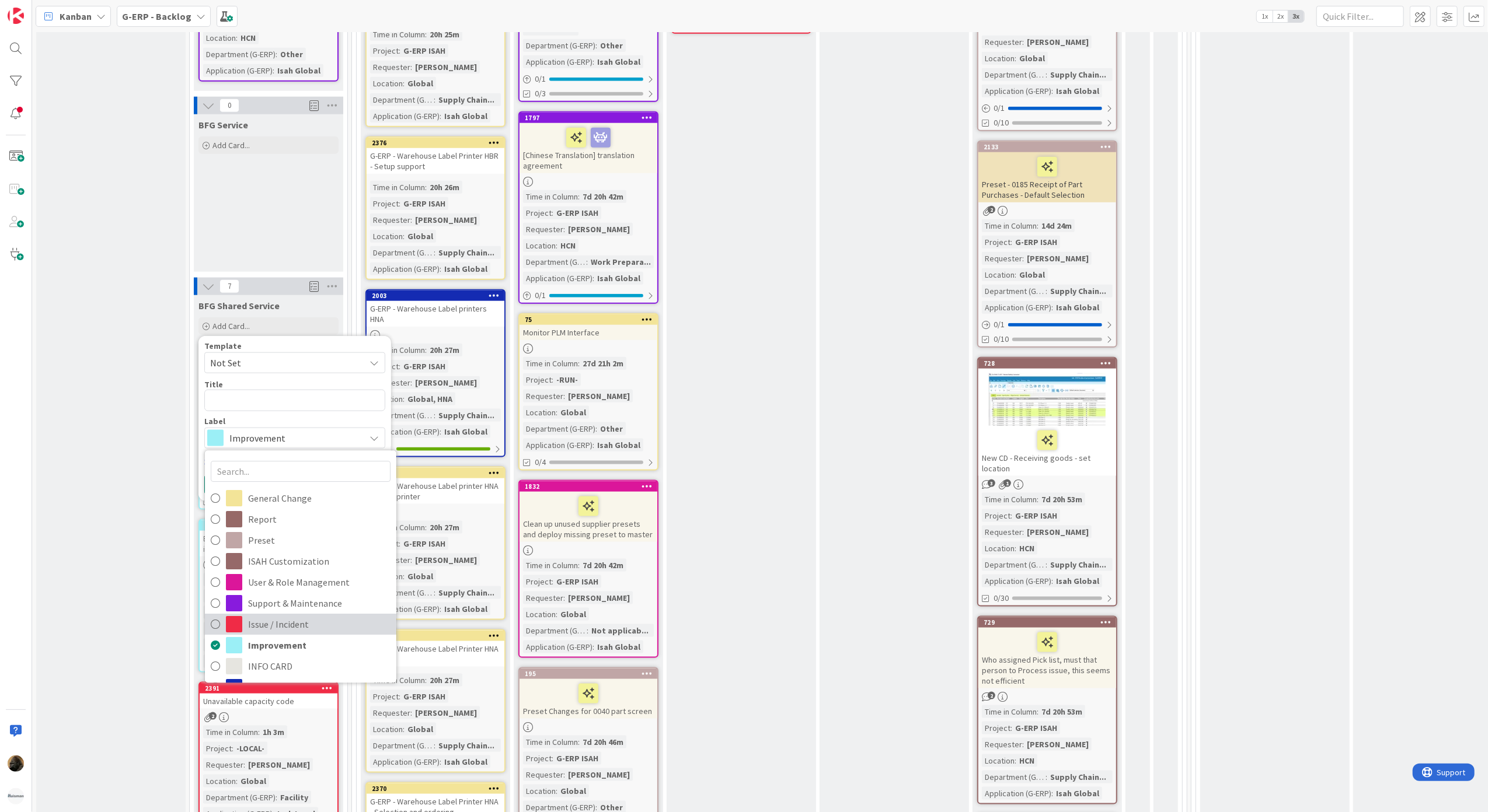
click at [313, 616] on span "Issue / Incident" at bounding box center [319, 624] width 143 height 18
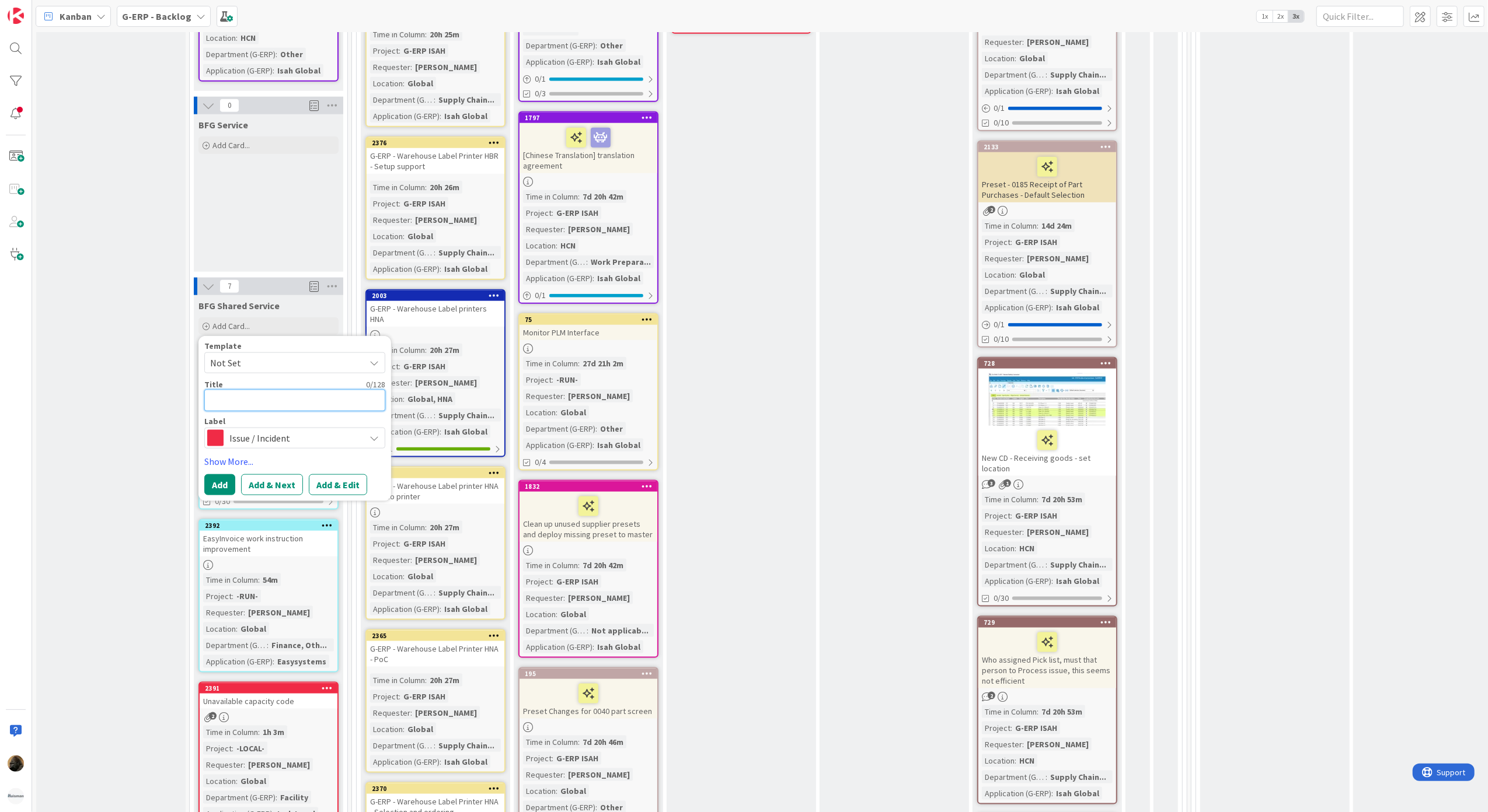
click at [227, 389] on textarea at bounding box center [295, 400] width 181 height 21
type textarea "x"
type textarea "E"
type textarea "x"
type textarea "Er"
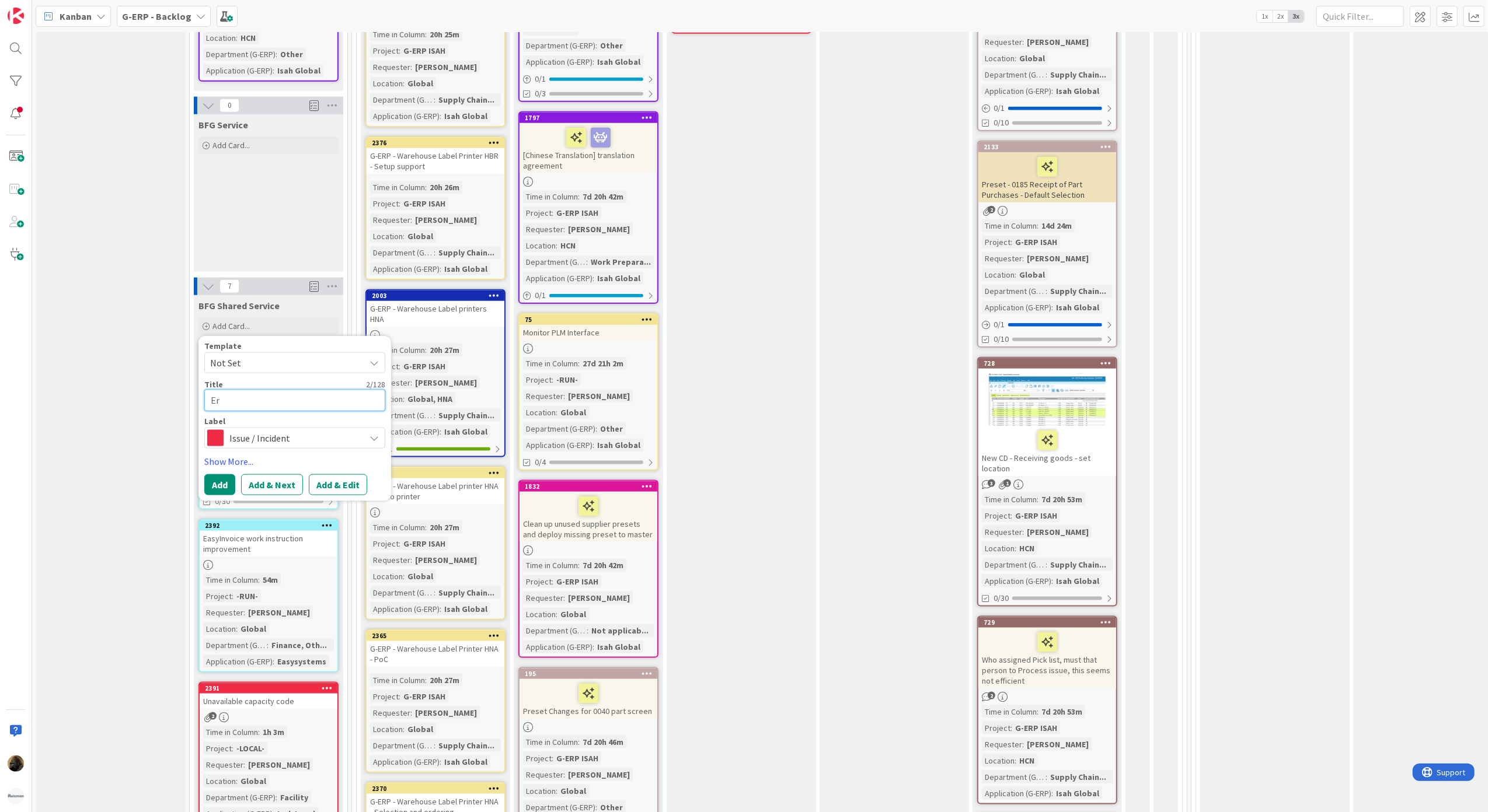
type textarea "x"
type textarea "Err"
type textarea "x"
type textarea "Erro"
type textarea "x"
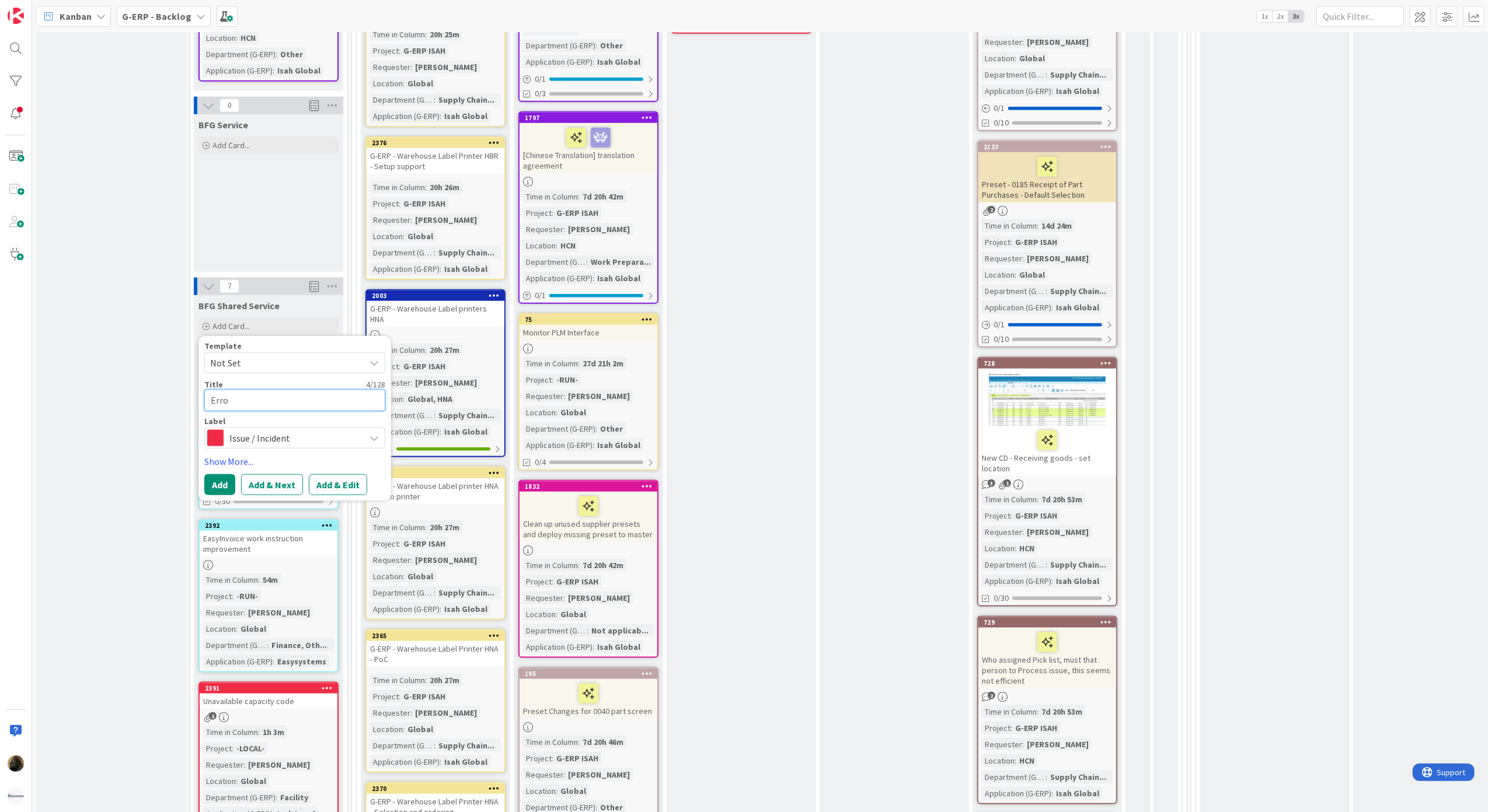
type textarea "Error"
type textarea "x"
type textarea "Error"
type textarea "x"
type textarea "Error w"
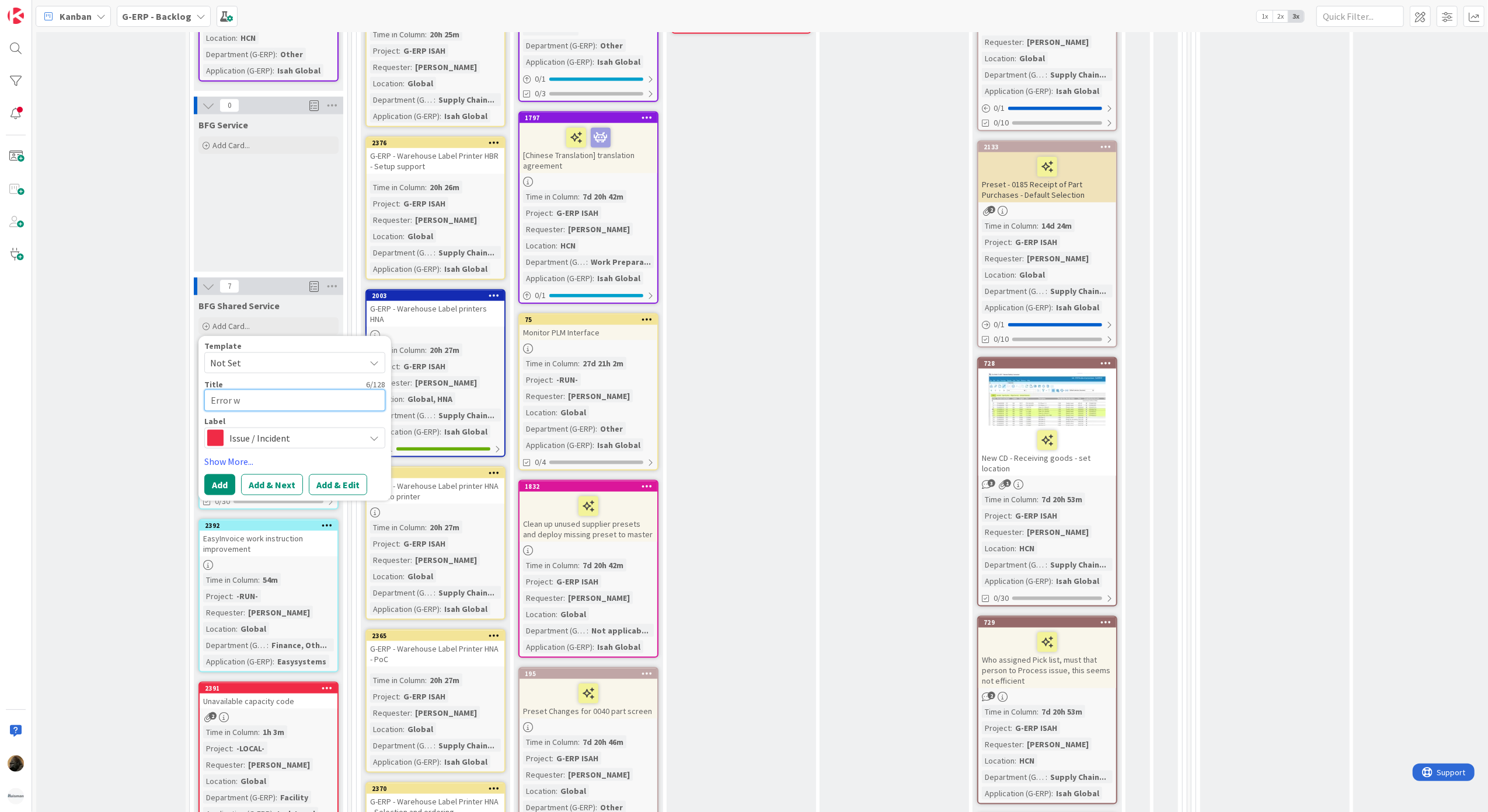
type textarea "x"
type textarea "Error wh"
type textarea "x"
type textarea "Error whe"
type textarea "x"
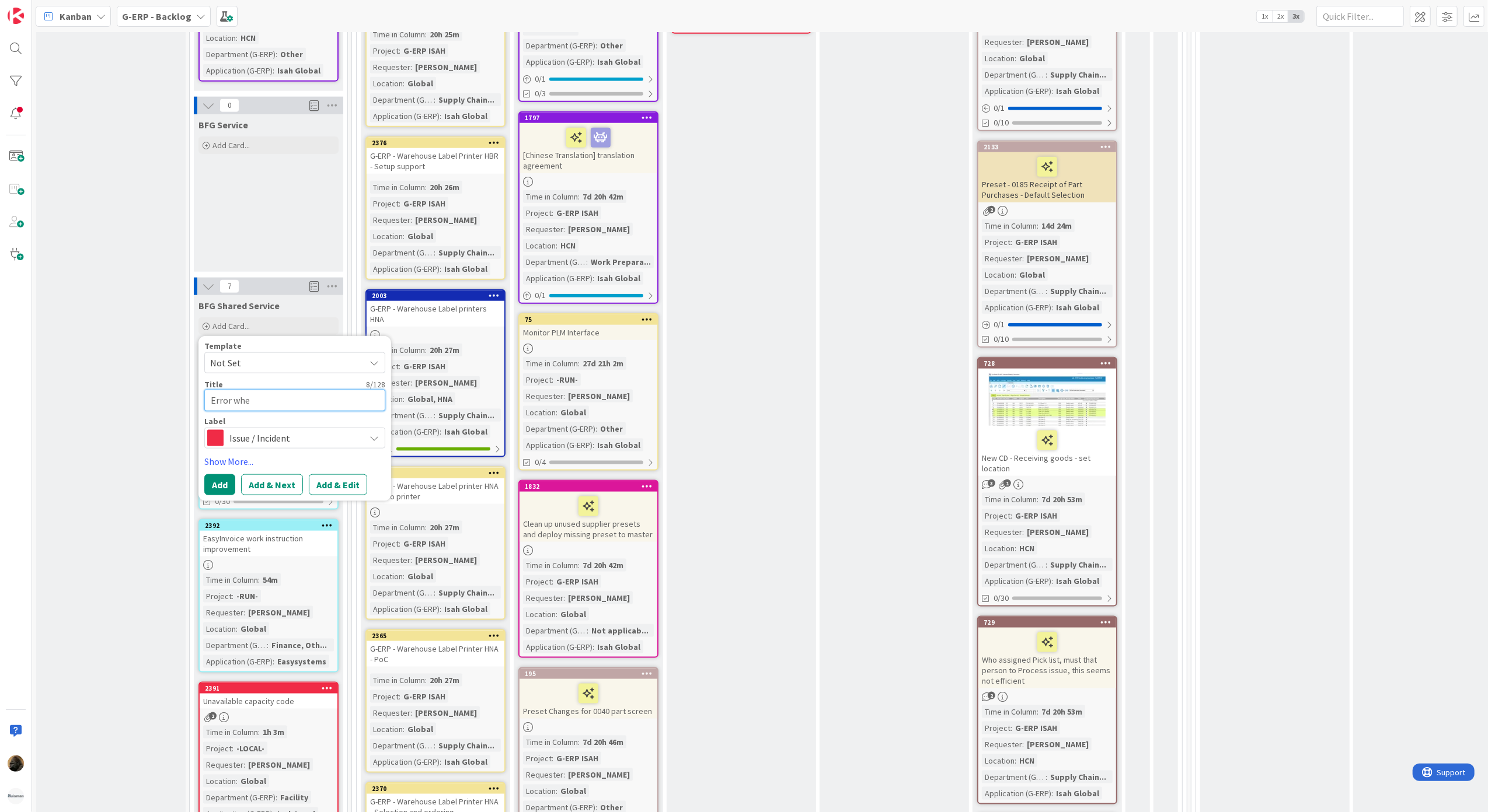
type textarea "Error when"
type textarea "x"
type textarea "Error when"
type textarea "x"
type textarea "Error when a"
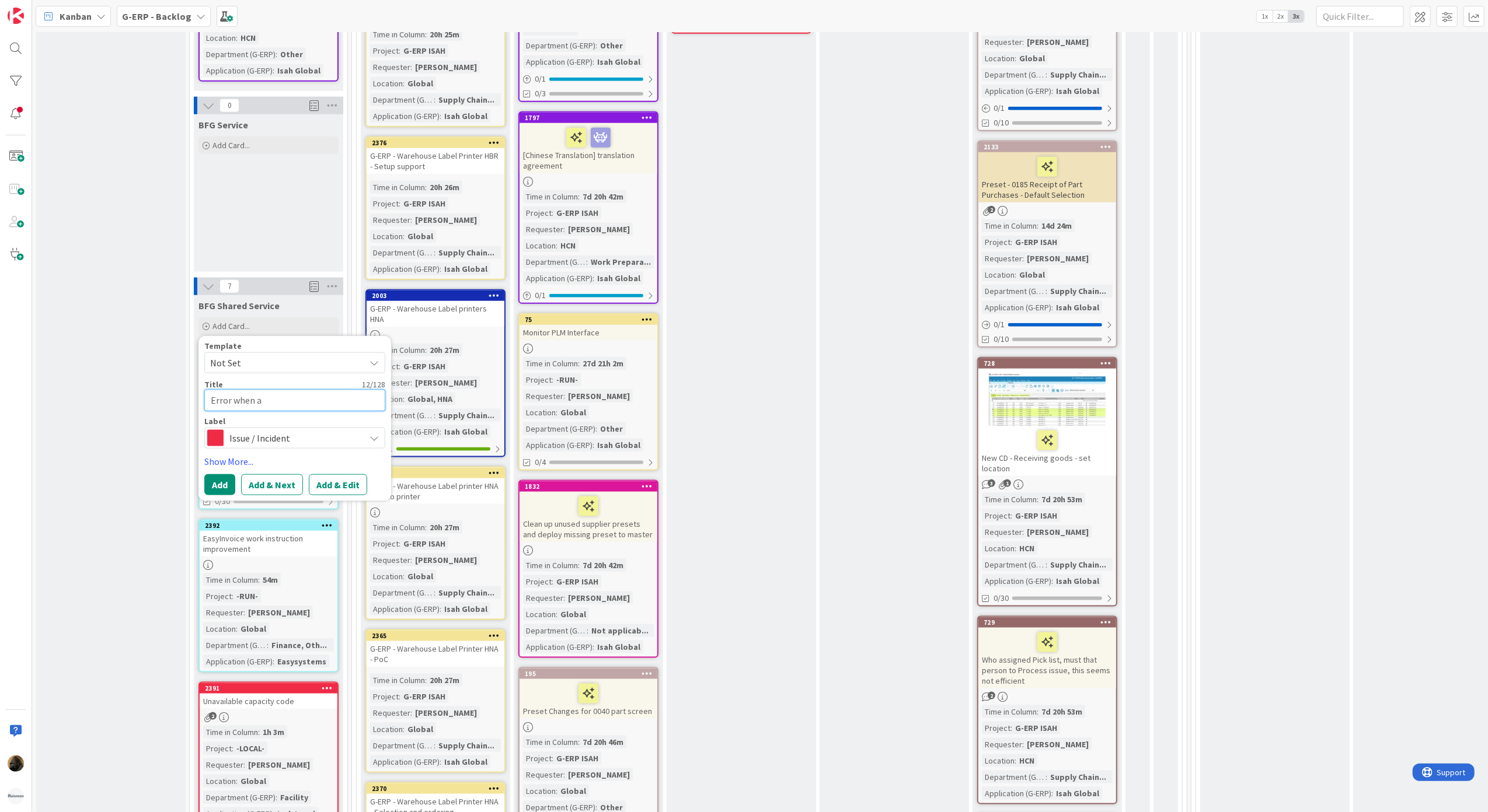
type textarea "x"
type textarea "Error when au"
type textarea "x"
type textarea "Error when aut"
type textarea "x"
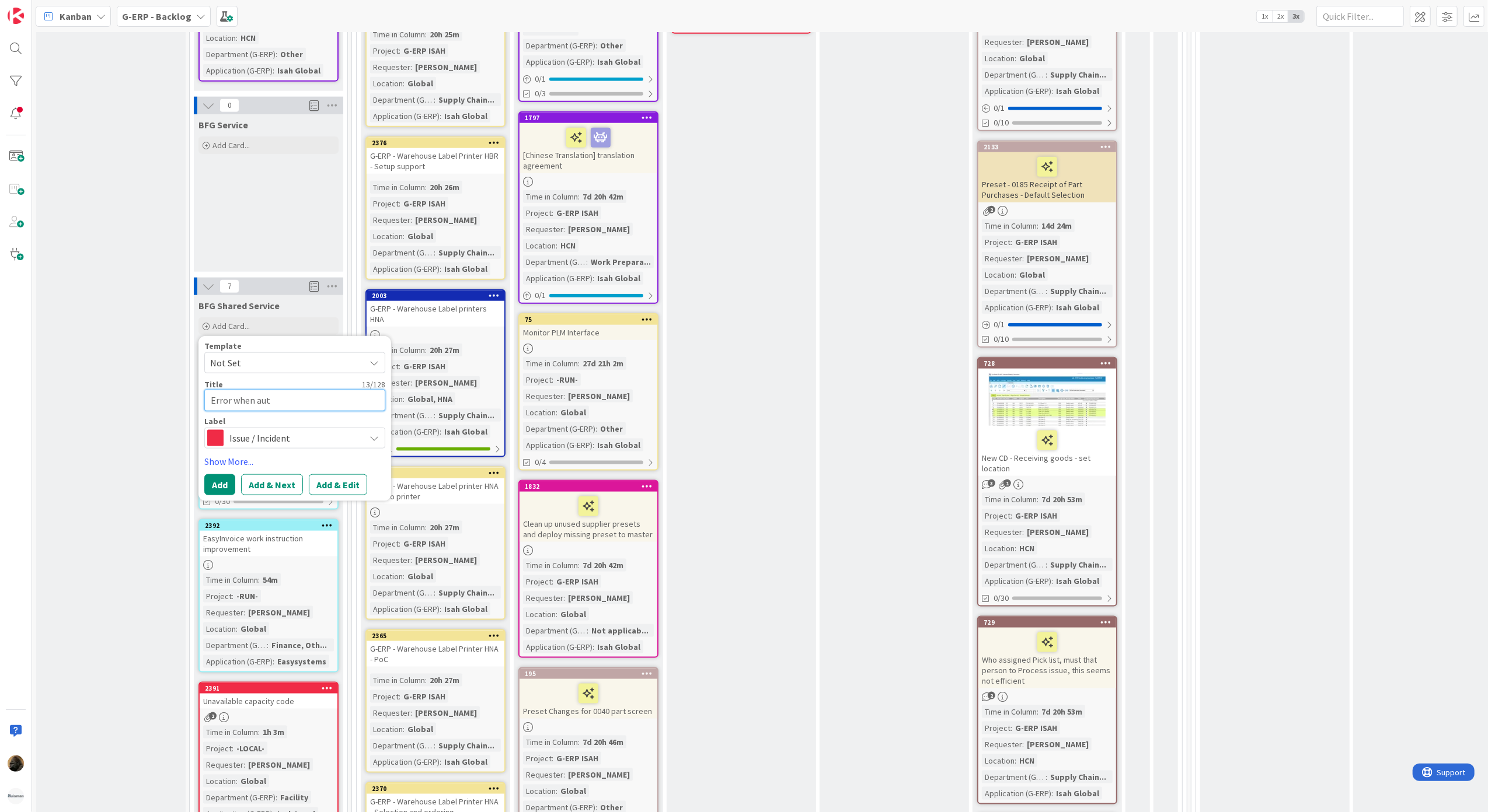
type textarea "Error when auth"
type textarea "x"
type textarea "Error when autho"
type textarea "x"
type textarea "Error when author"
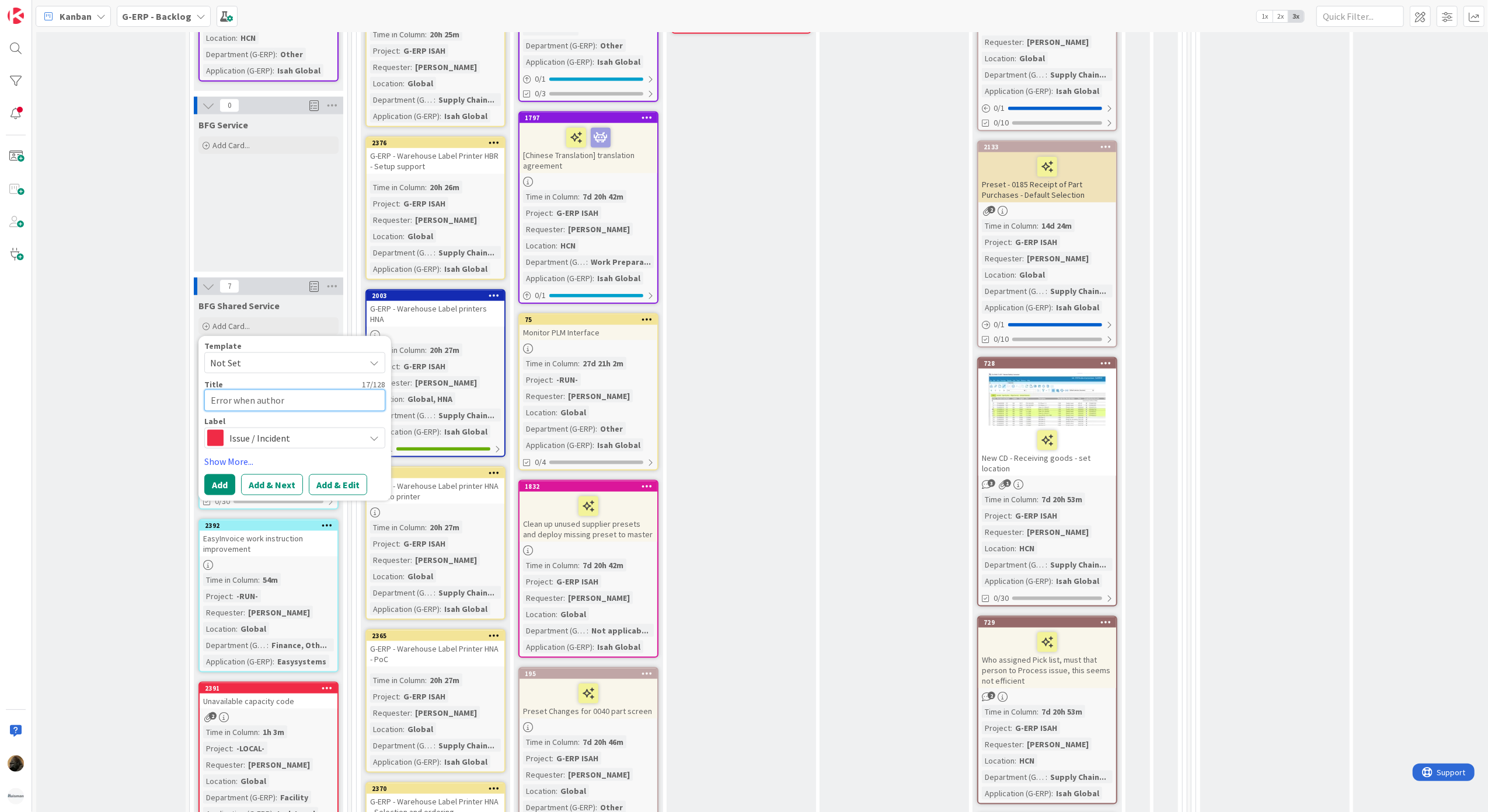
type textarea "x"
type textarea "Error when authori"
type textarea "x"
type textarea "Error when authoris"
type textarea "x"
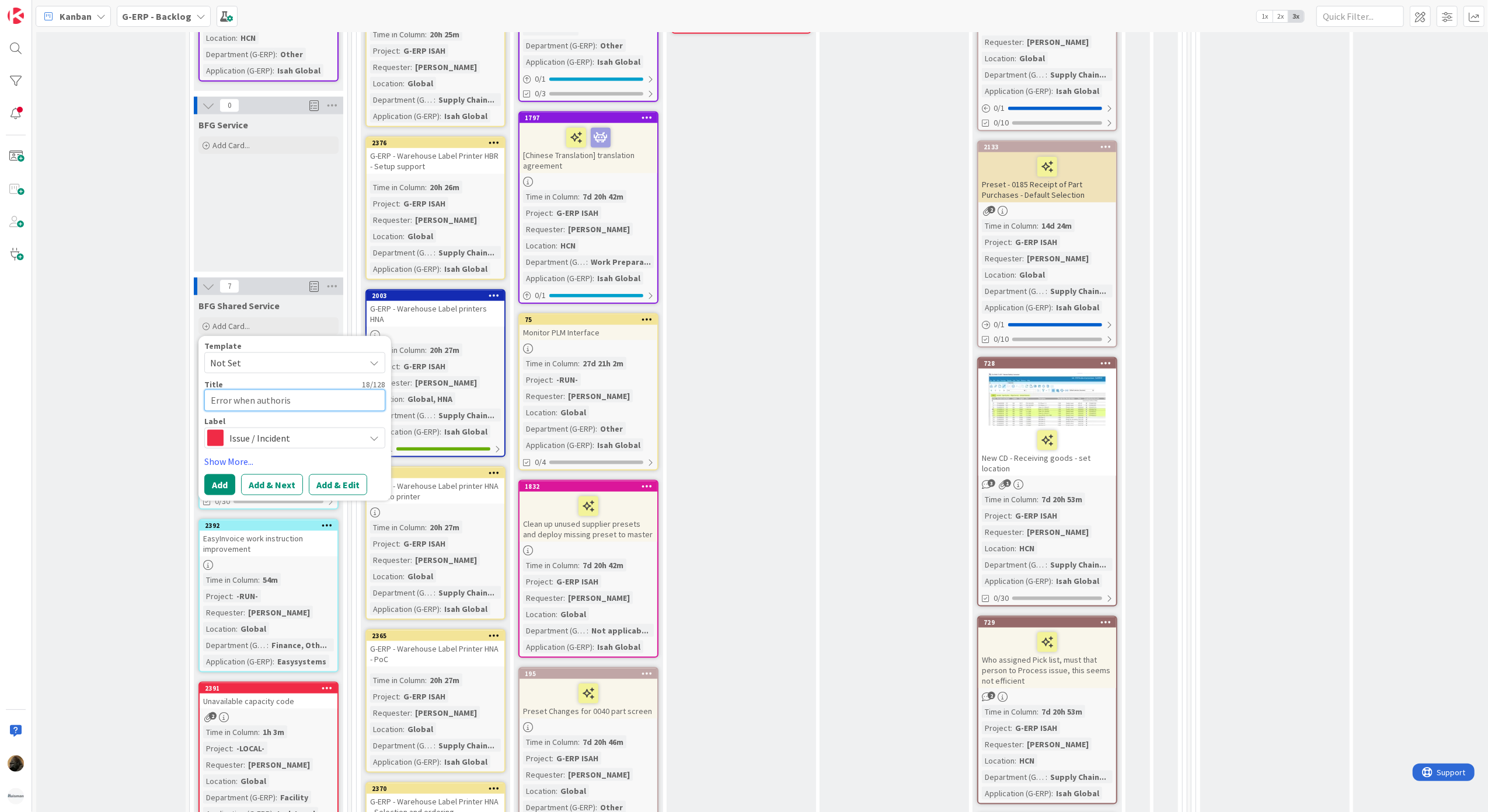
type textarea "Error when authorisi"
type textarea "x"
type textarea "Error when authorisin"
type textarea "x"
type textarea "Error when authorising"
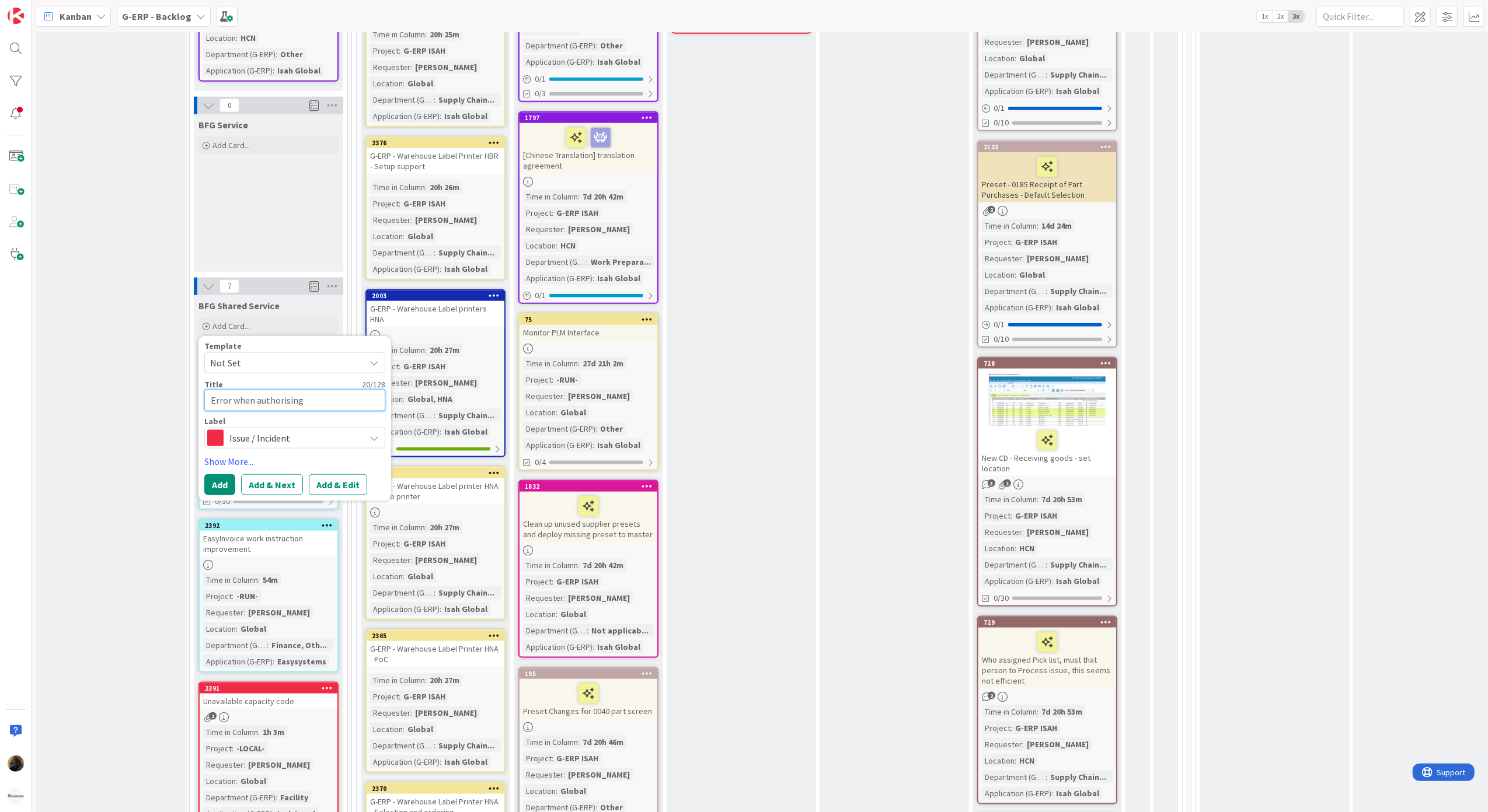
type textarea "x"
type textarea "Error when authorising"
type textarea "x"
type textarea "Error when authorising o"
type textarea "x"
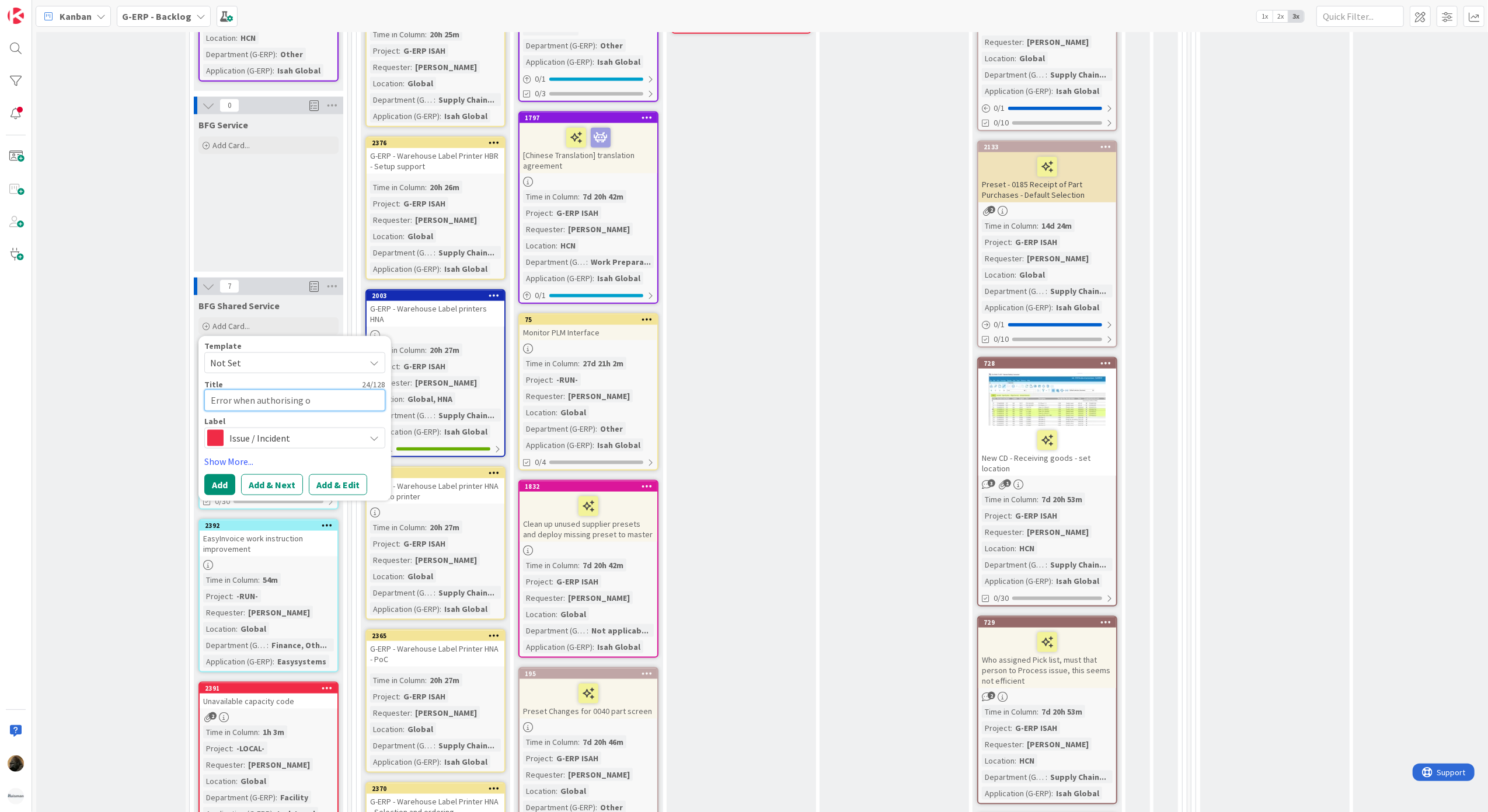
type textarea "Error when authorising ow"
type textarea "x"
type textarea "Error when authorising own"
type textarea "x"
type textarea "Error when authorising own"
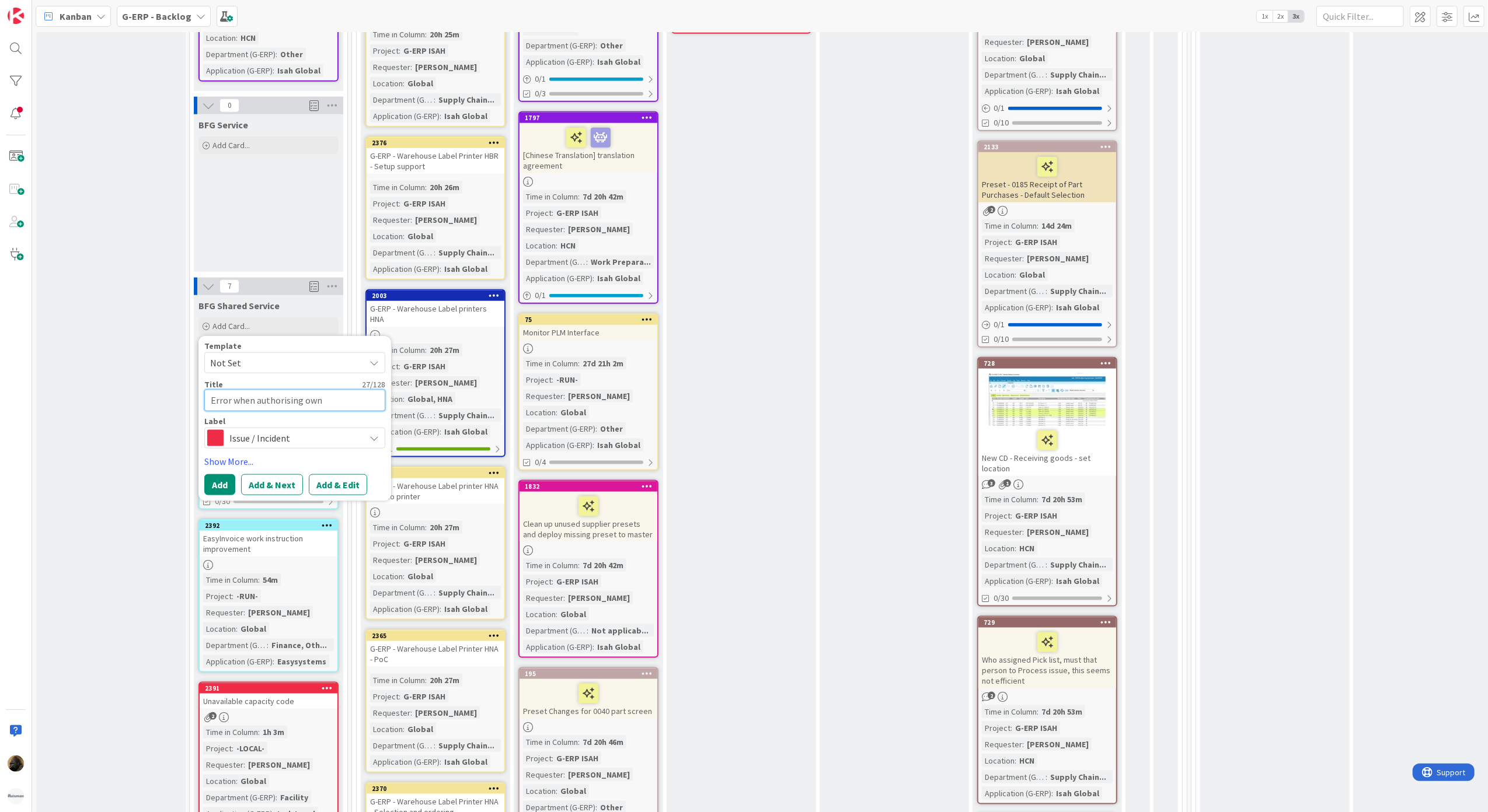
type textarea "x"
type textarea "Error when authorising own t"
type textarea "x"
type textarea "Error when authorising own ti"
type textarea "x"
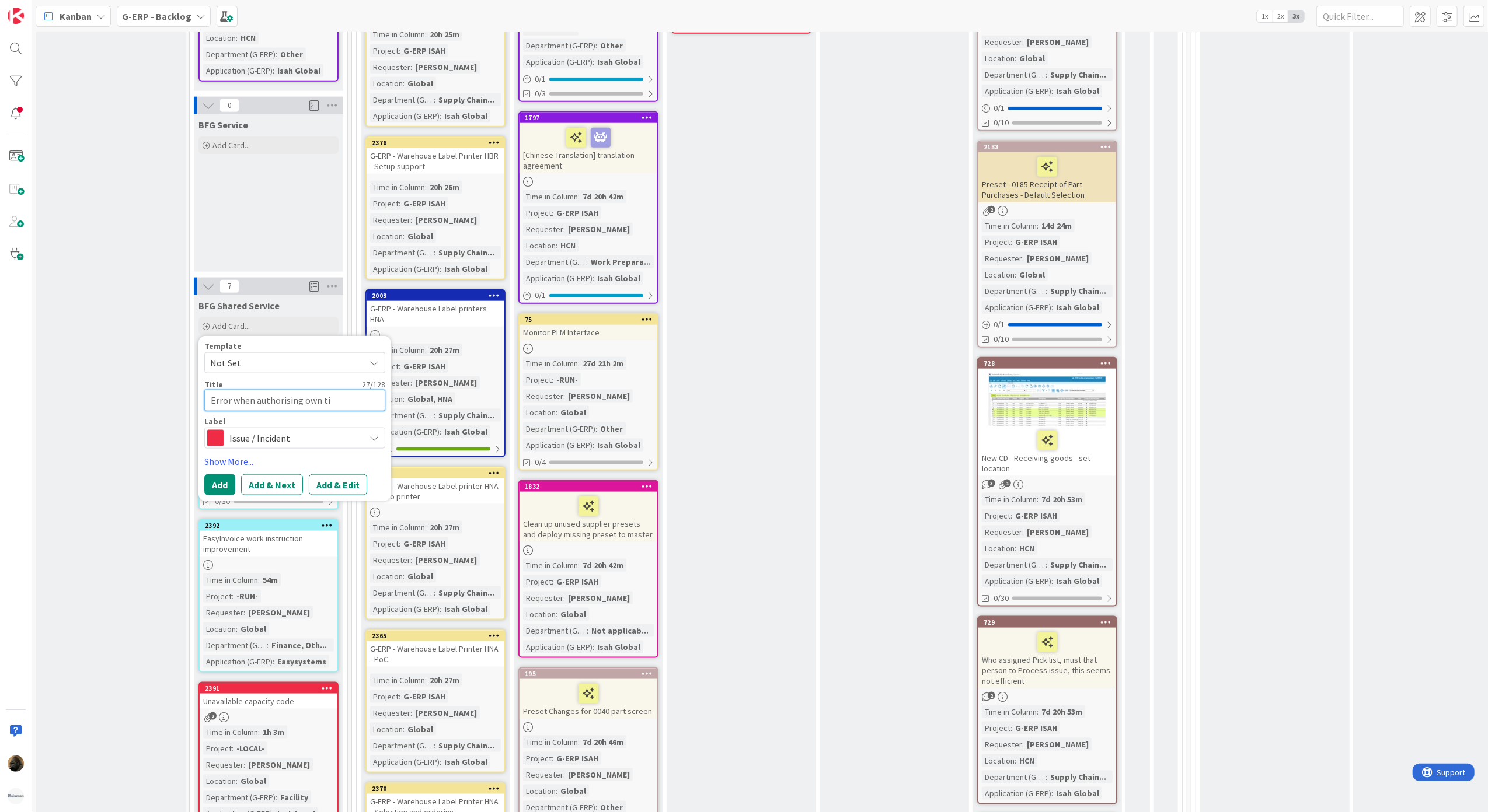
type textarea "Error when authorising own tim"
type textarea "x"
type textarea "Error when authorising own time"
type textarea "x"
type textarea "Error when authorising own time"
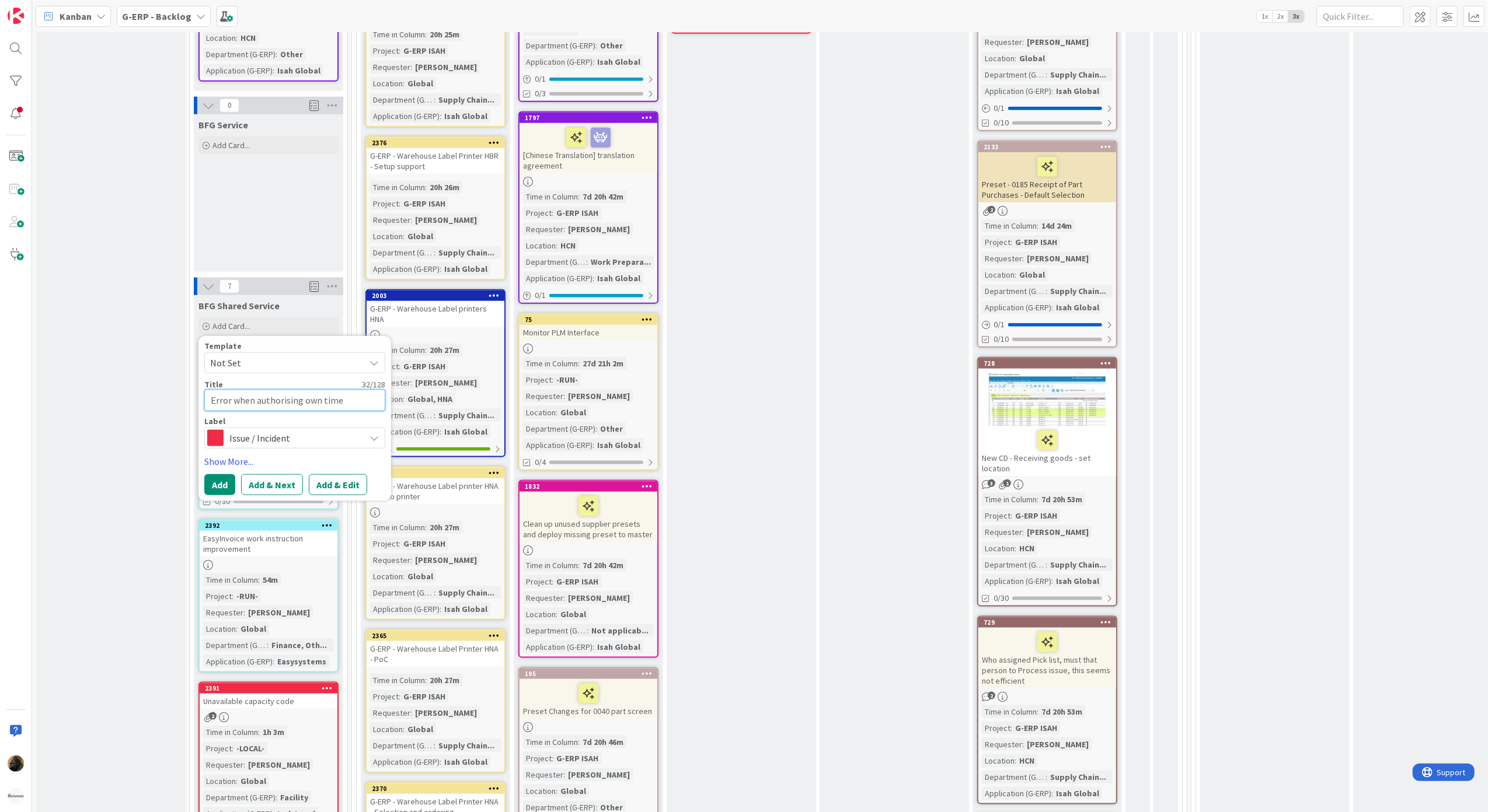
type textarea "x"
type textarea "Error when authorising own time s"
type textarea "x"
type textarea "Error when authorising own time sh"
type textarea "x"
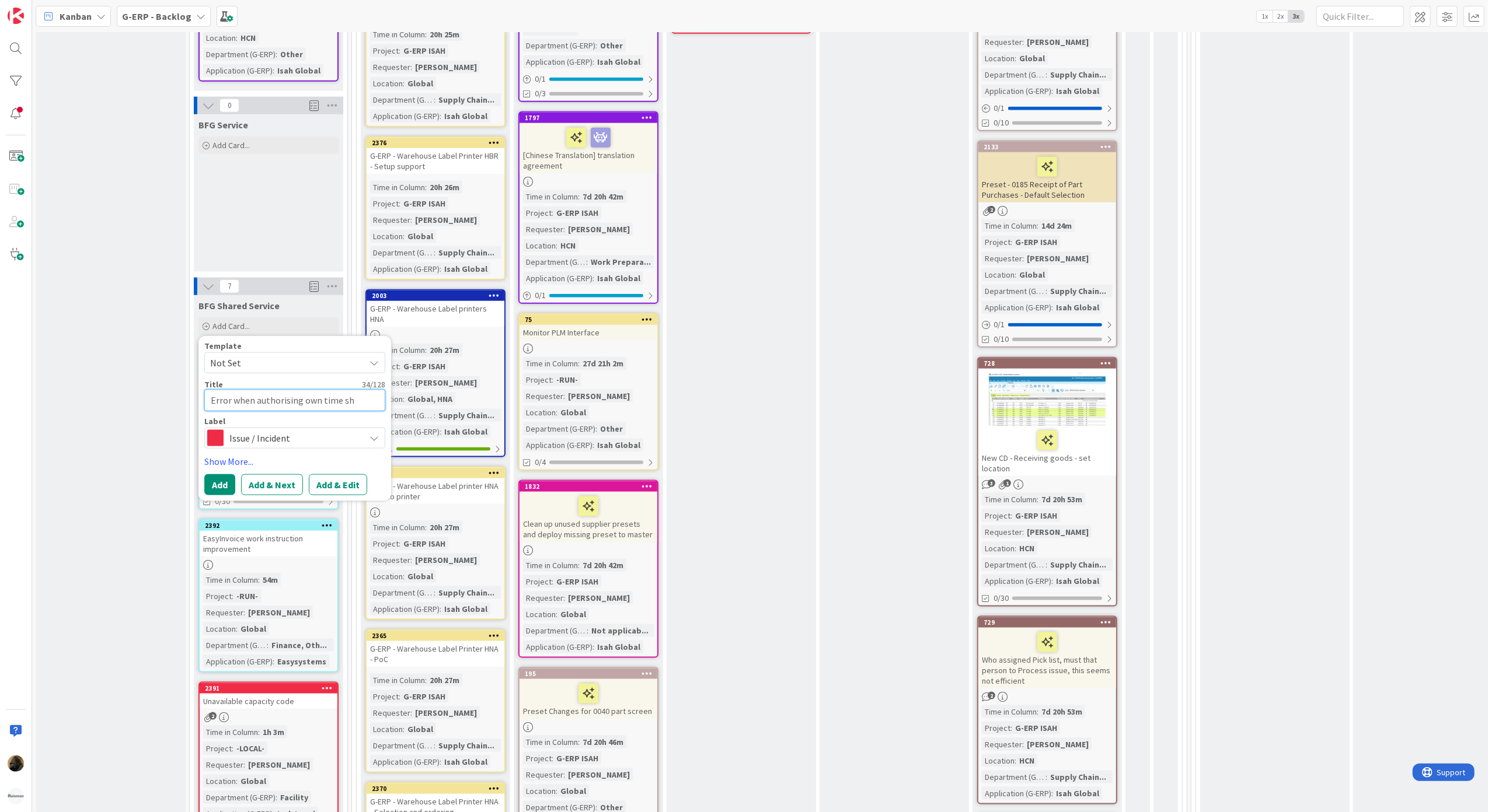
type textarea "Error when authorising own time she"
type textarea "x"
type textarea "Error when authorising own time shee"
type textarea "x"
type textarea "Error when authorising own time sheet"
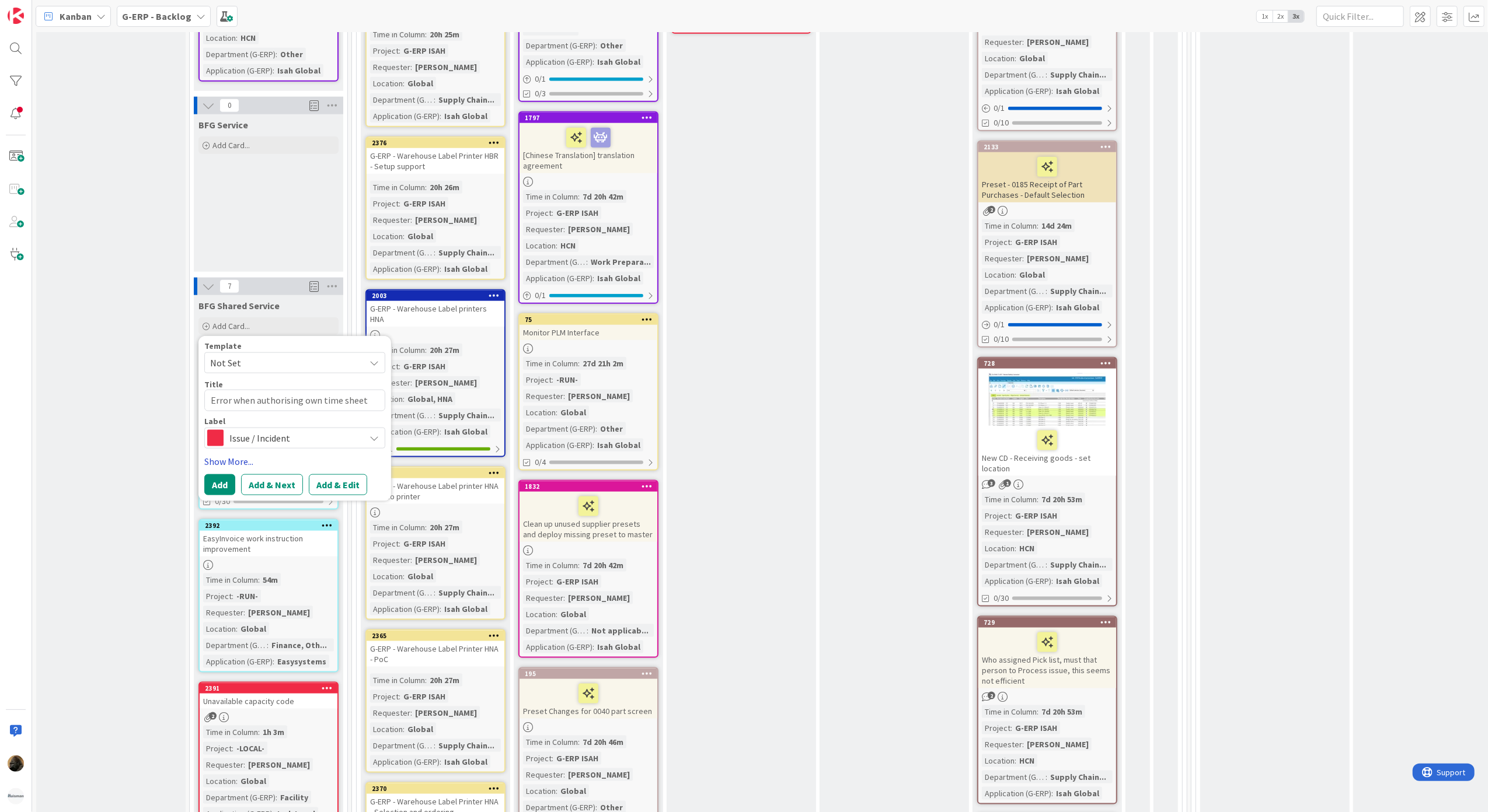
click at [255, 455] on link "Show More..." at bounding box center [295, 462] width 181 height 14
type textarea "x"
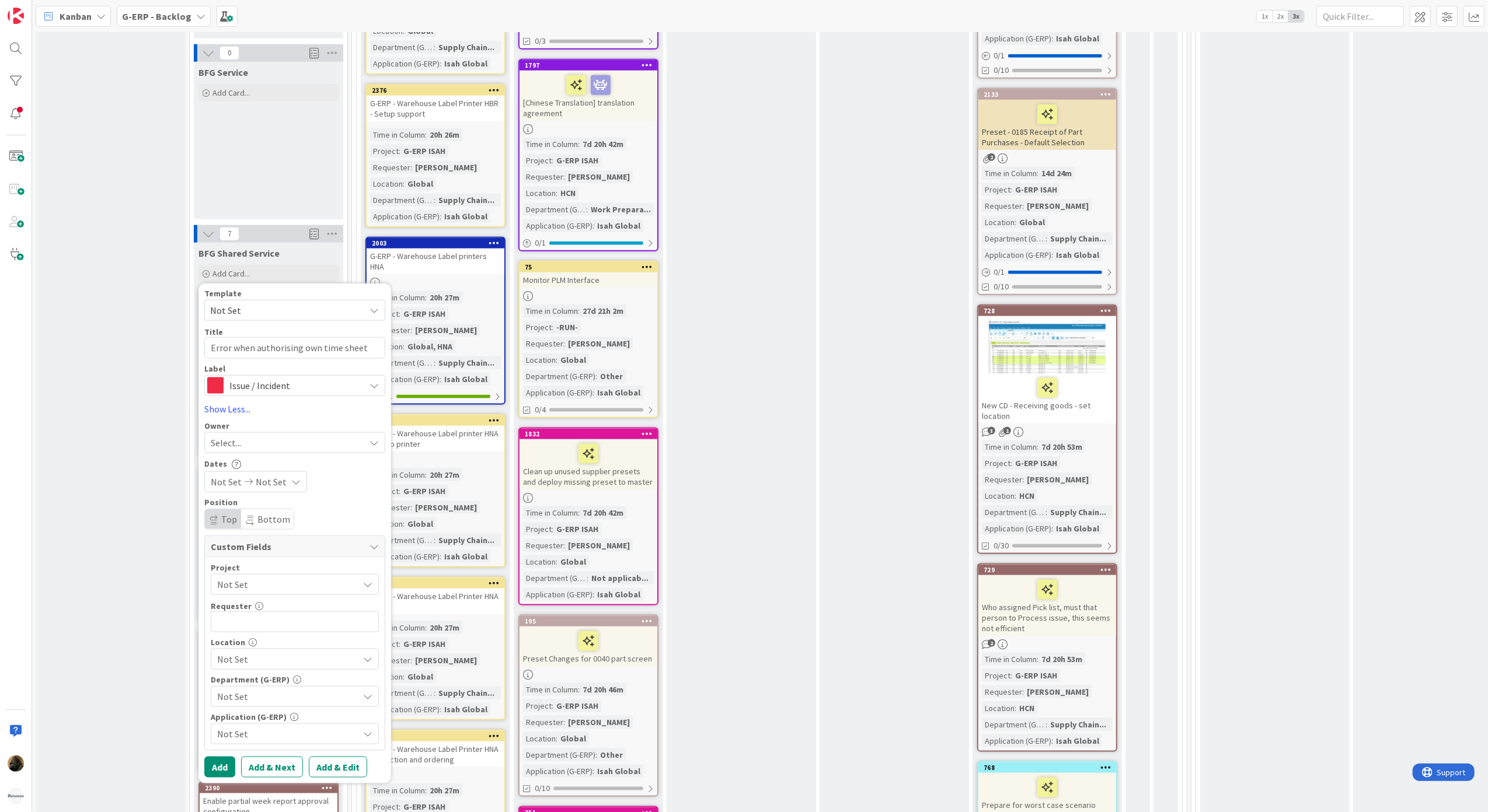
scroll to position [1401, 0]
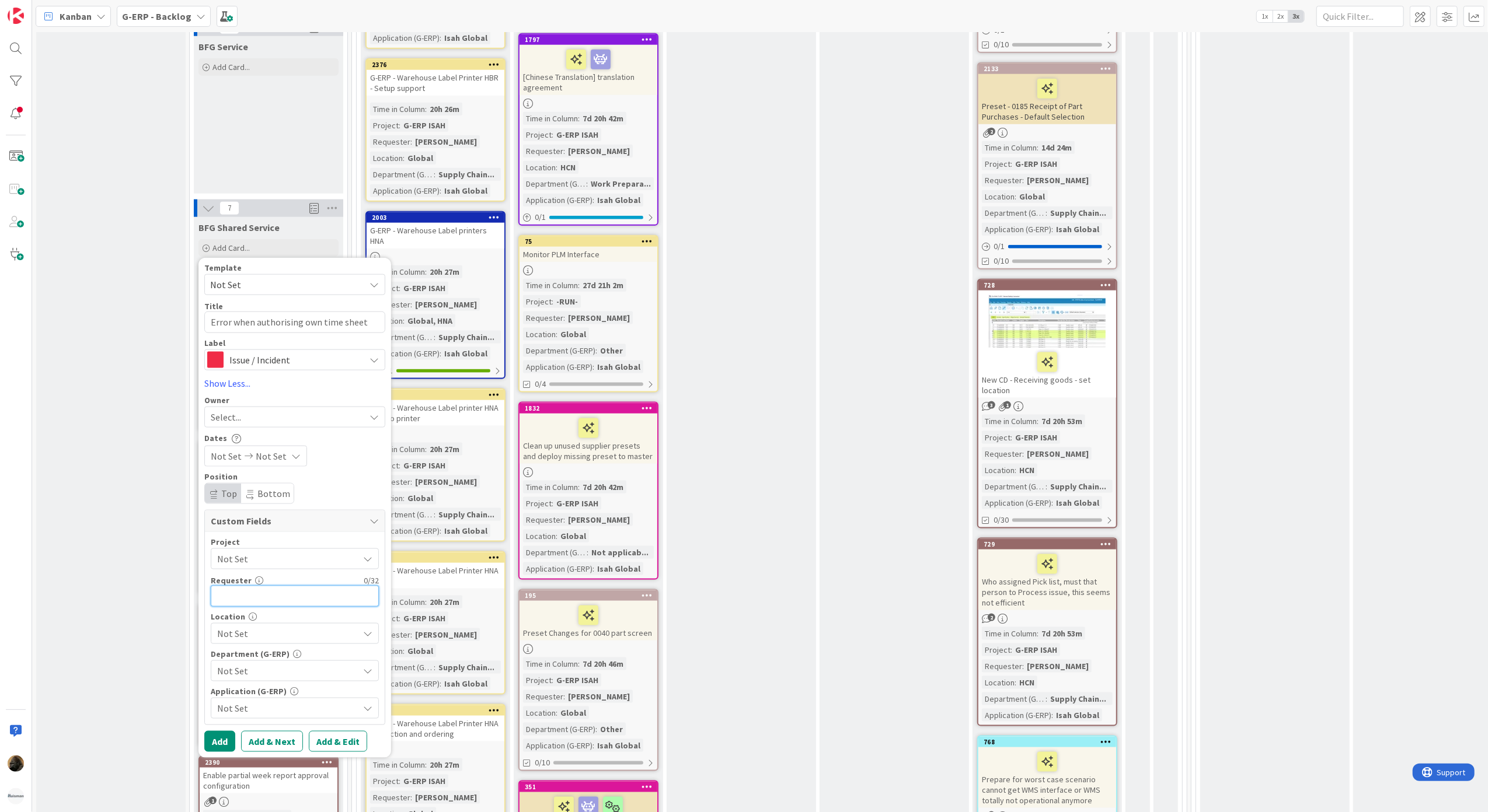
click at [321, 586] on input "text" at bounding box center [295, 596] width 168 height 21
type input "Aaron Chen"
type textarea "x"
type input "Aaron Chen"
click at [287, 627] on span "Not Set" at bounding box center [288, 634] width 141 height 14
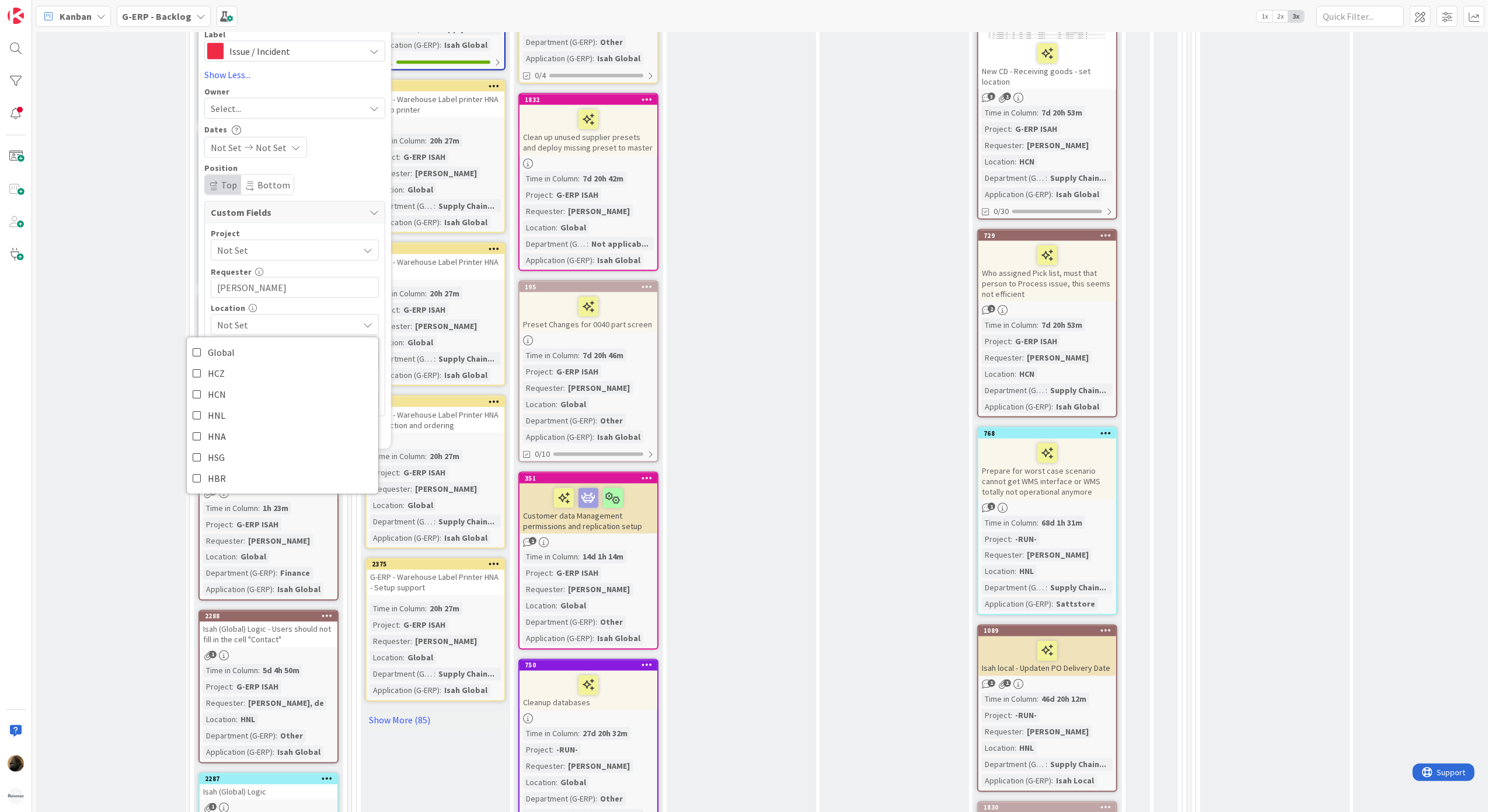
scroll to position [1711, 0]
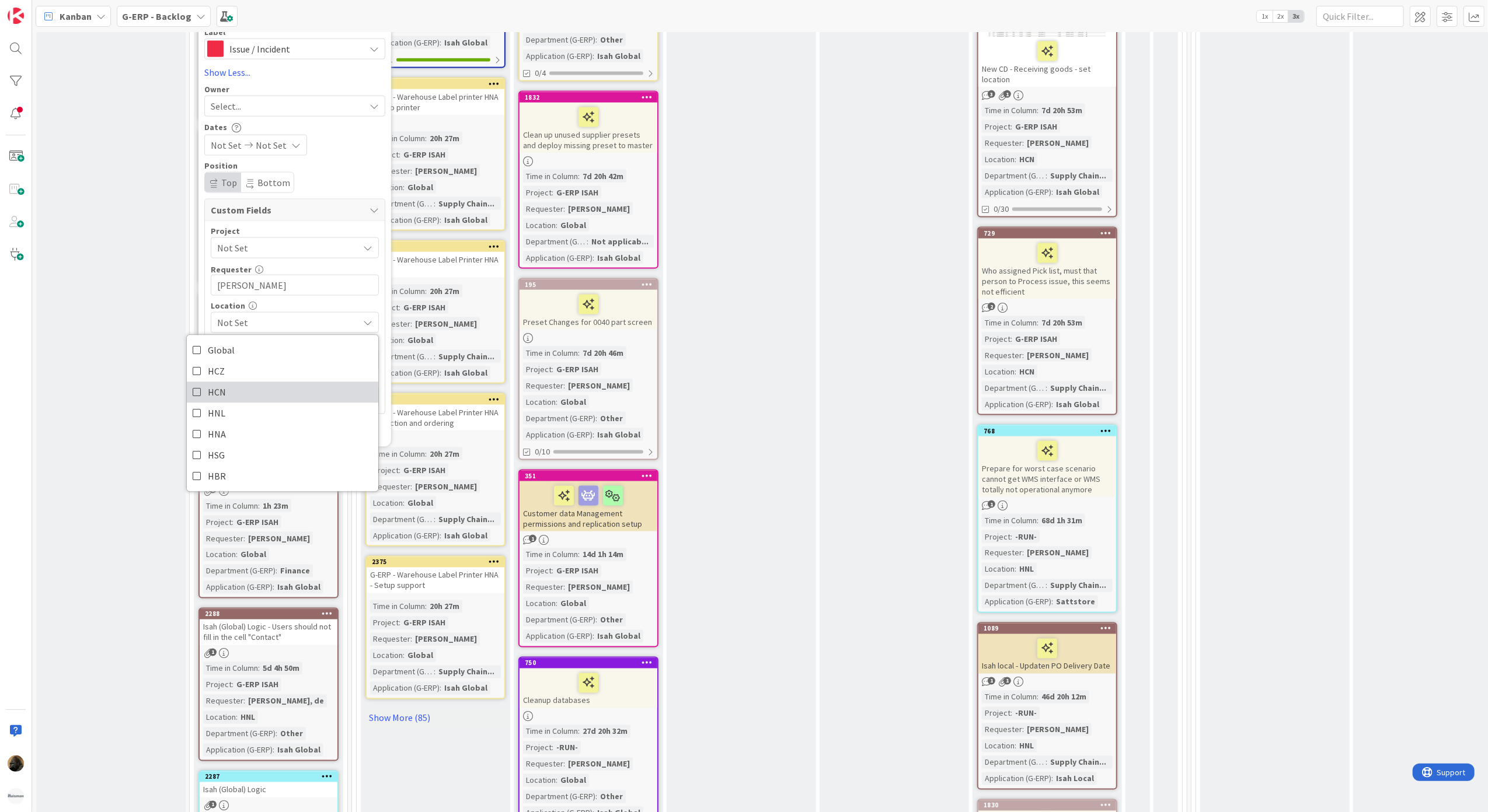
click at [231, 385] on link "HCN" at bounding box center [283, 392] width 192 height 21
click at [285, 316] on span "HCN" at bounding box center [288, 322] width 141 height 14
click at [284, 353] on span "Not Set" at bounding box center [288, 360] width 141 height 14
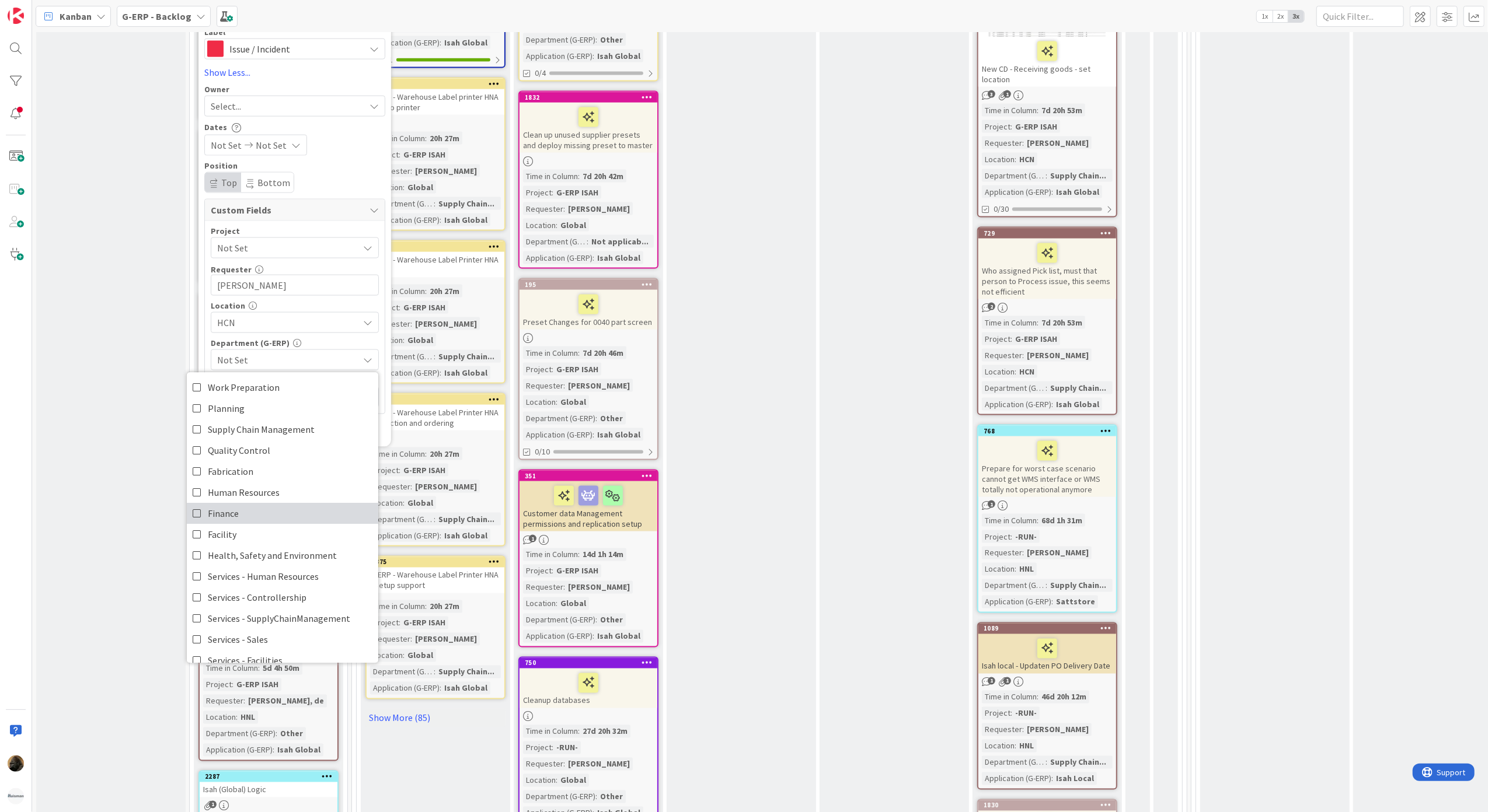
scroll to position [97, 0]
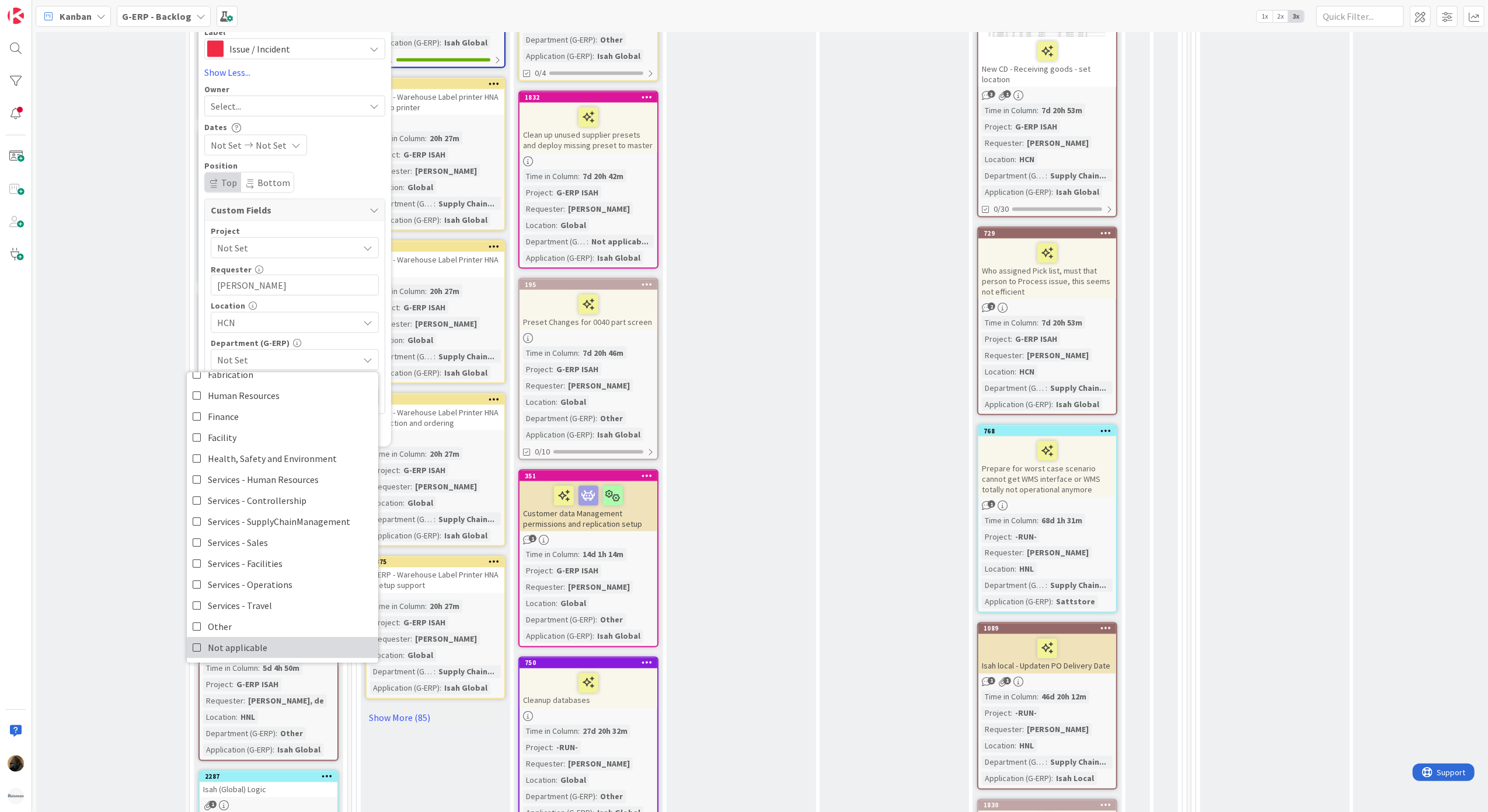
click at [250, 639] on span "Not applicable" at bounding box center [238, 647] width 59 height 18
click at [358, 339] on div "Department (G-ERP) Not applicable Work Preparation Planning Supply Chain Manage…" at bounding box center [295, 355] width 168 height 31
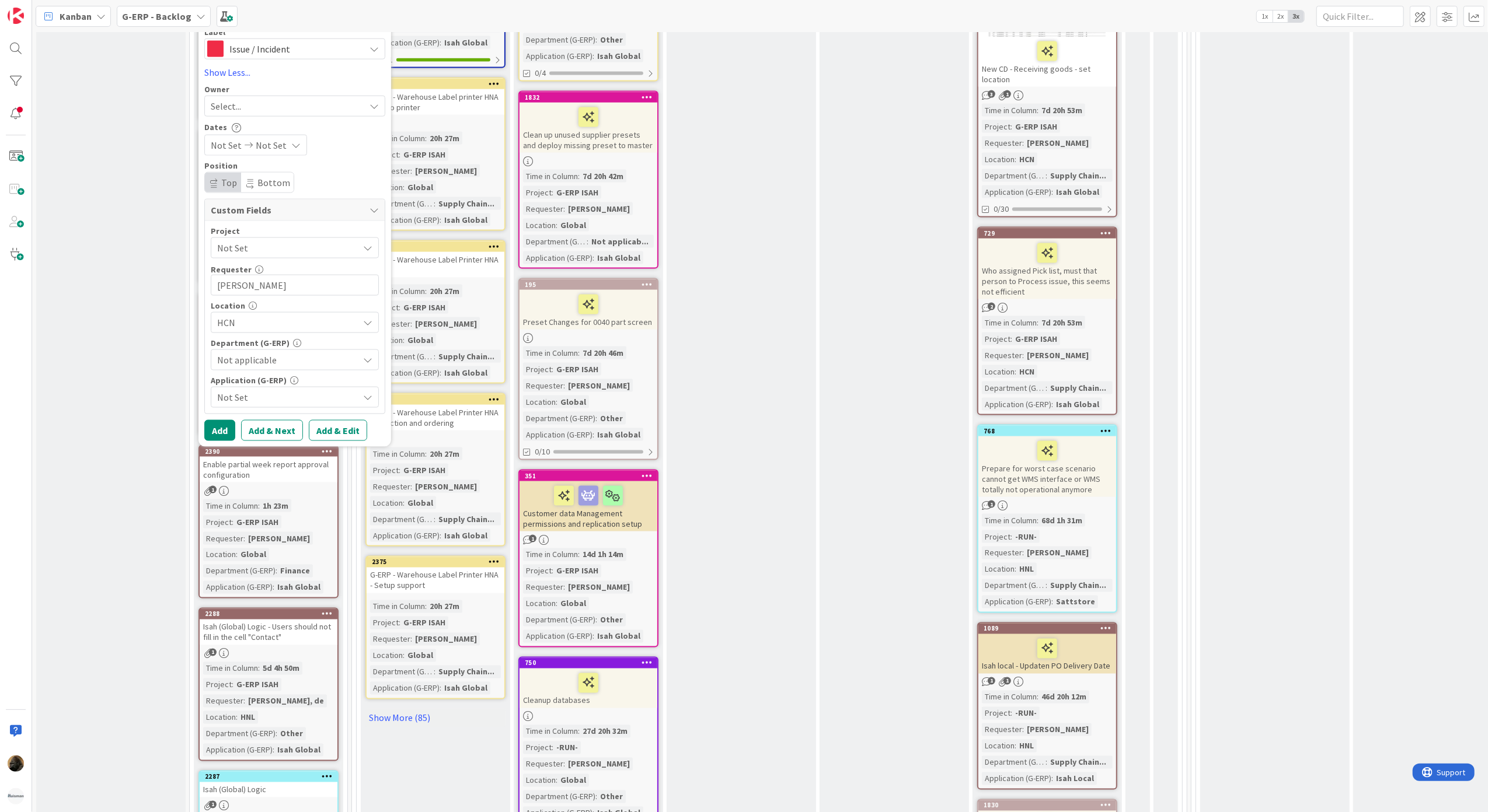
click at [332, 390] on span "Not Set" at bounding box center [288, 397] width 141 height 14
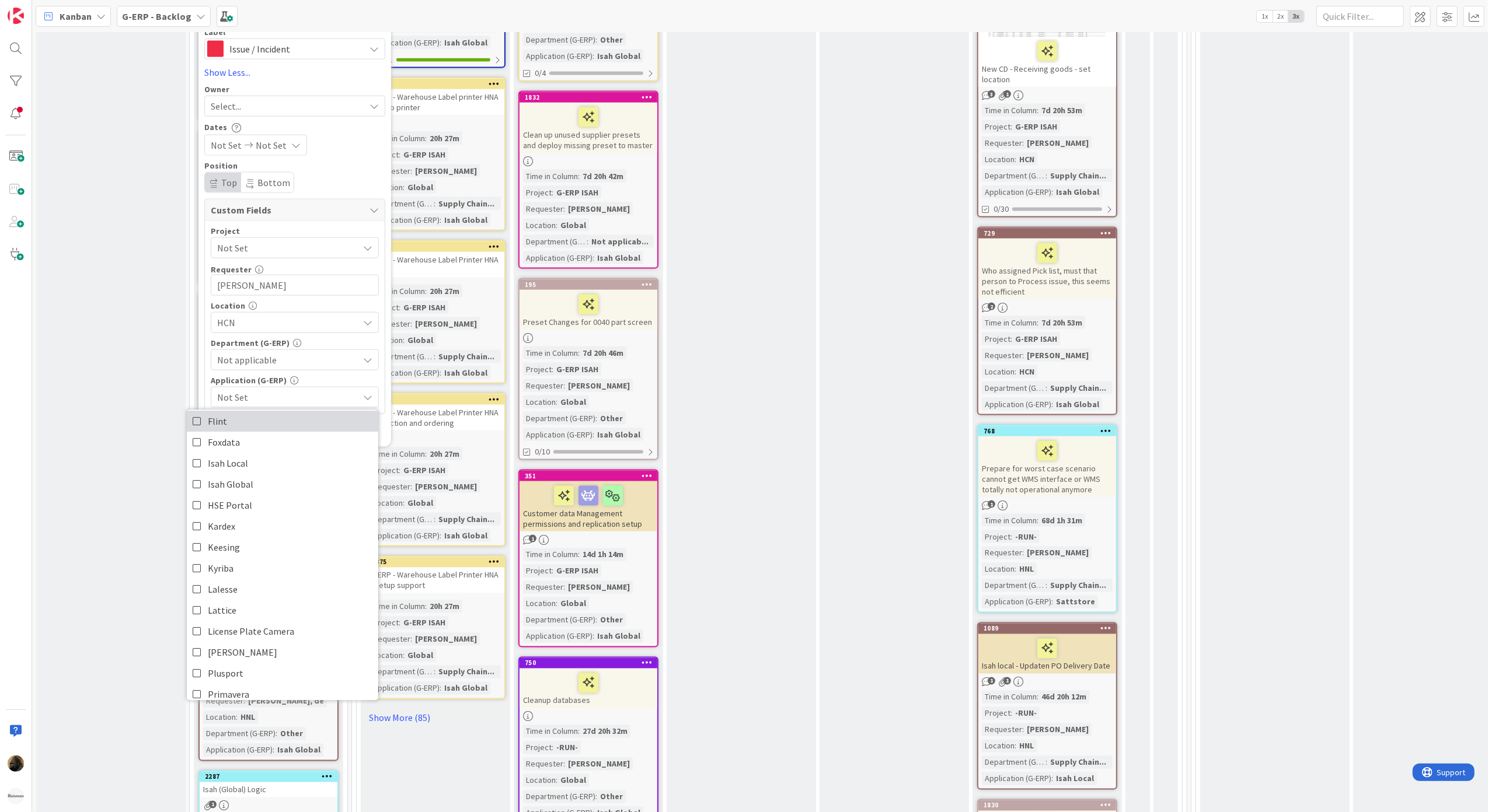
scroll to position [233, 0]
click at [283, 434] on link "Isah Global" at bounding box center [283, 443] width 192 height 21
type textarea "x"
click at [372, 393] on icon at bounding box center [368, 397] width 9 height 9
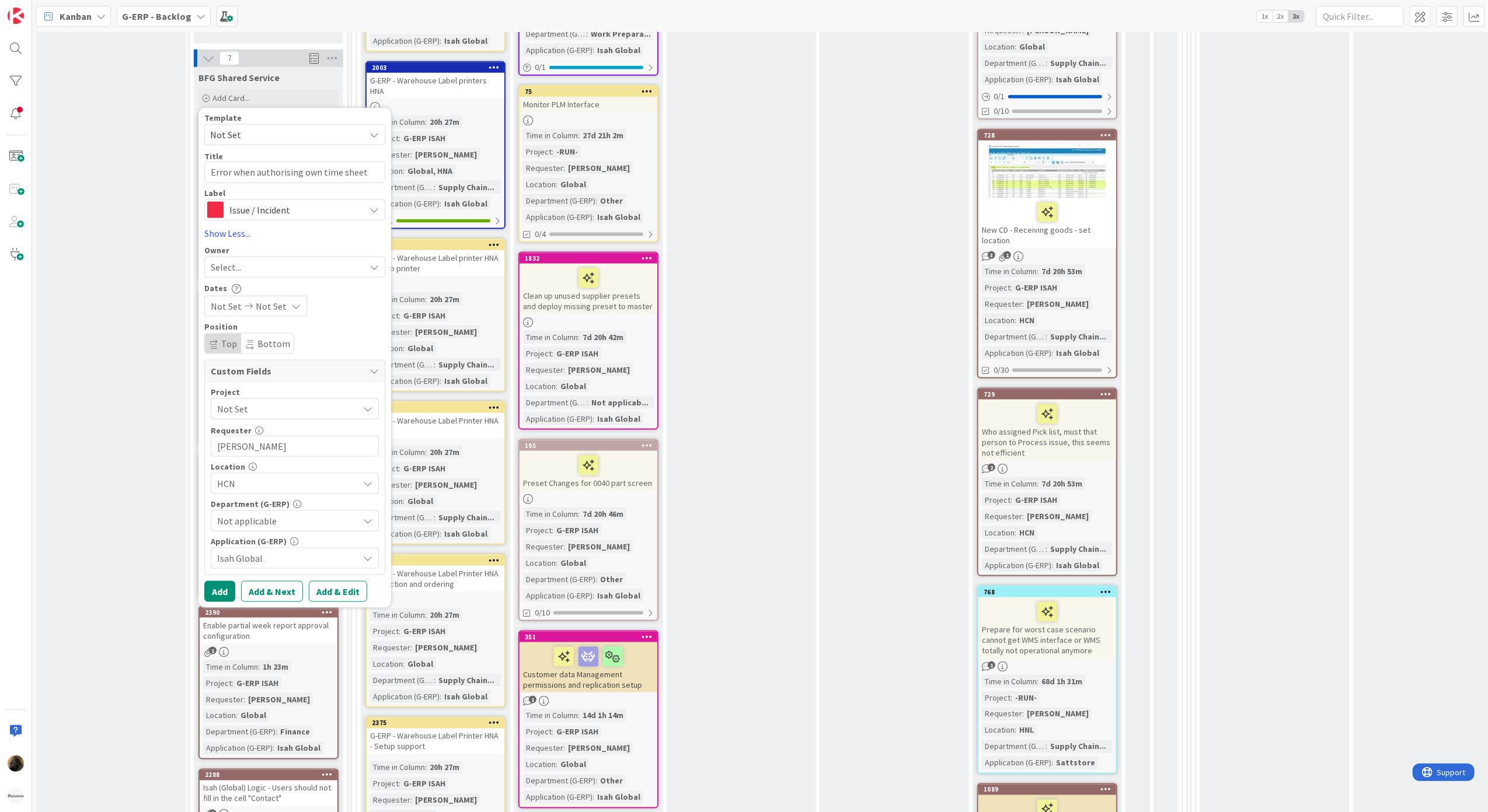
scroll to position [1556, 0]
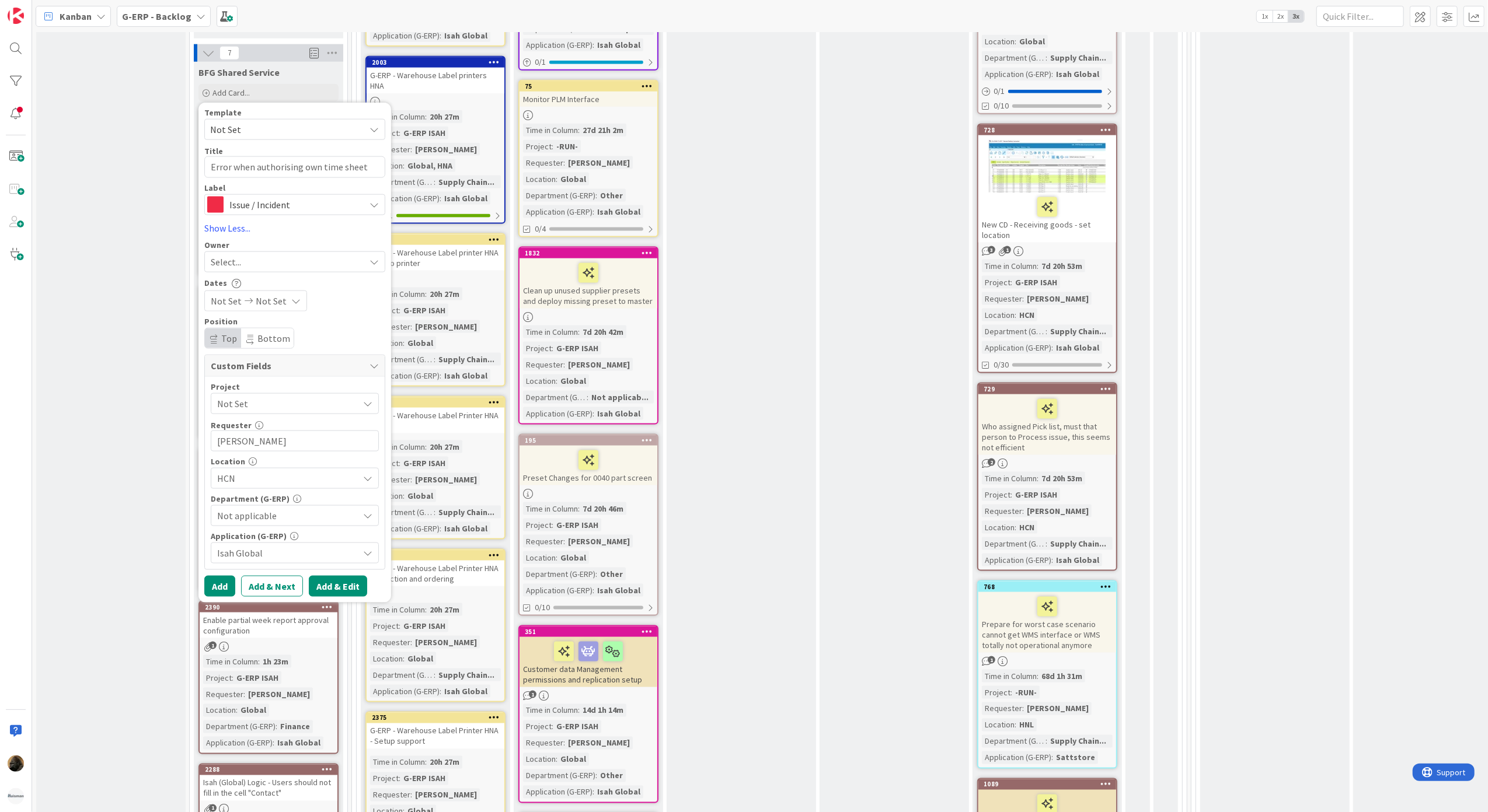
click at [341, 576] on button "Add & Edit" at bounding box center [338, 586] width 59 height 21
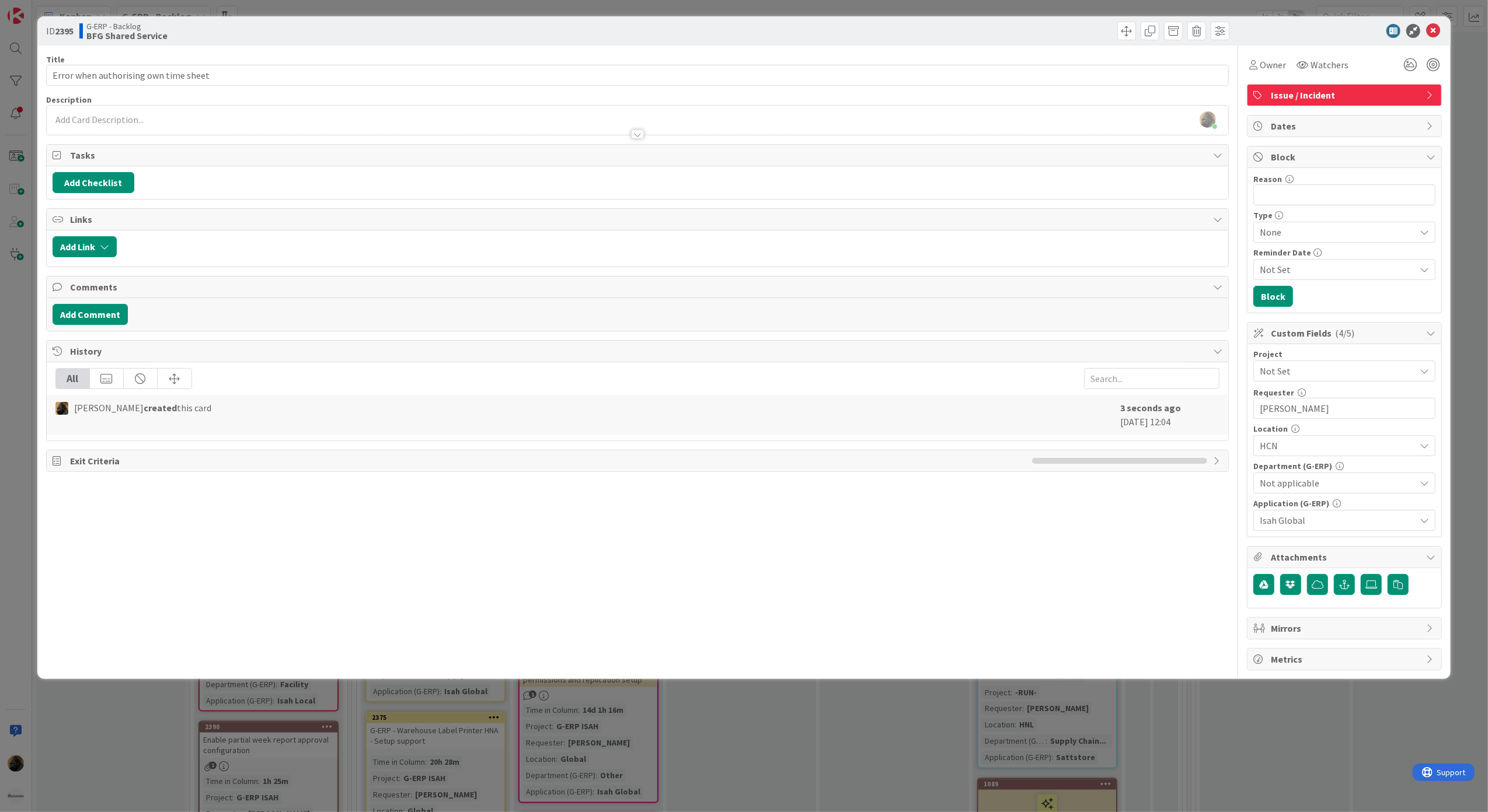
click at [339, 118] on div "Noah Dezaire just joined" at bounding box center [637, 120] width 1182 height 29
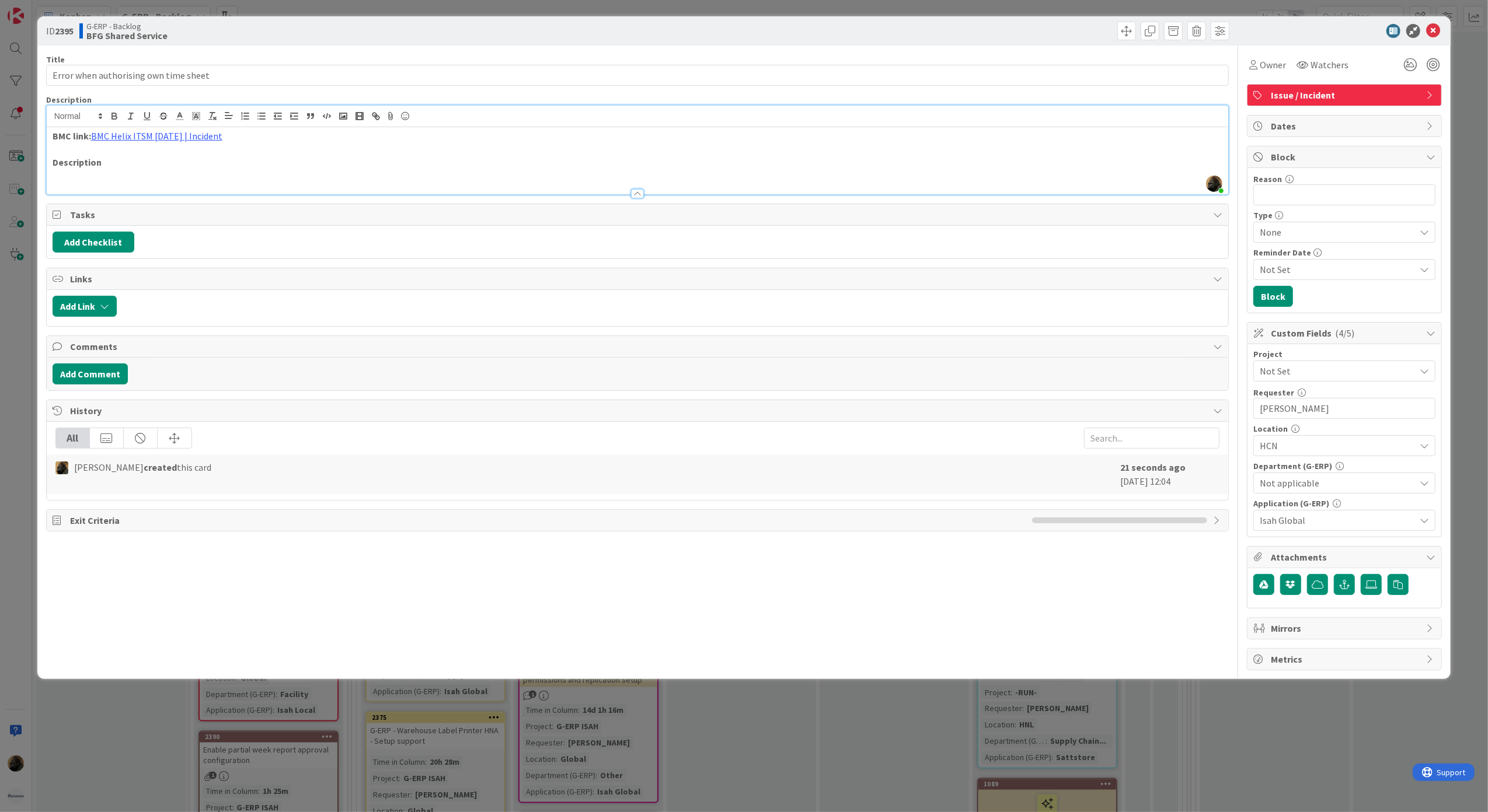
click at [59, 177] on p at bounding box center [637, 176] width 1171 height 14
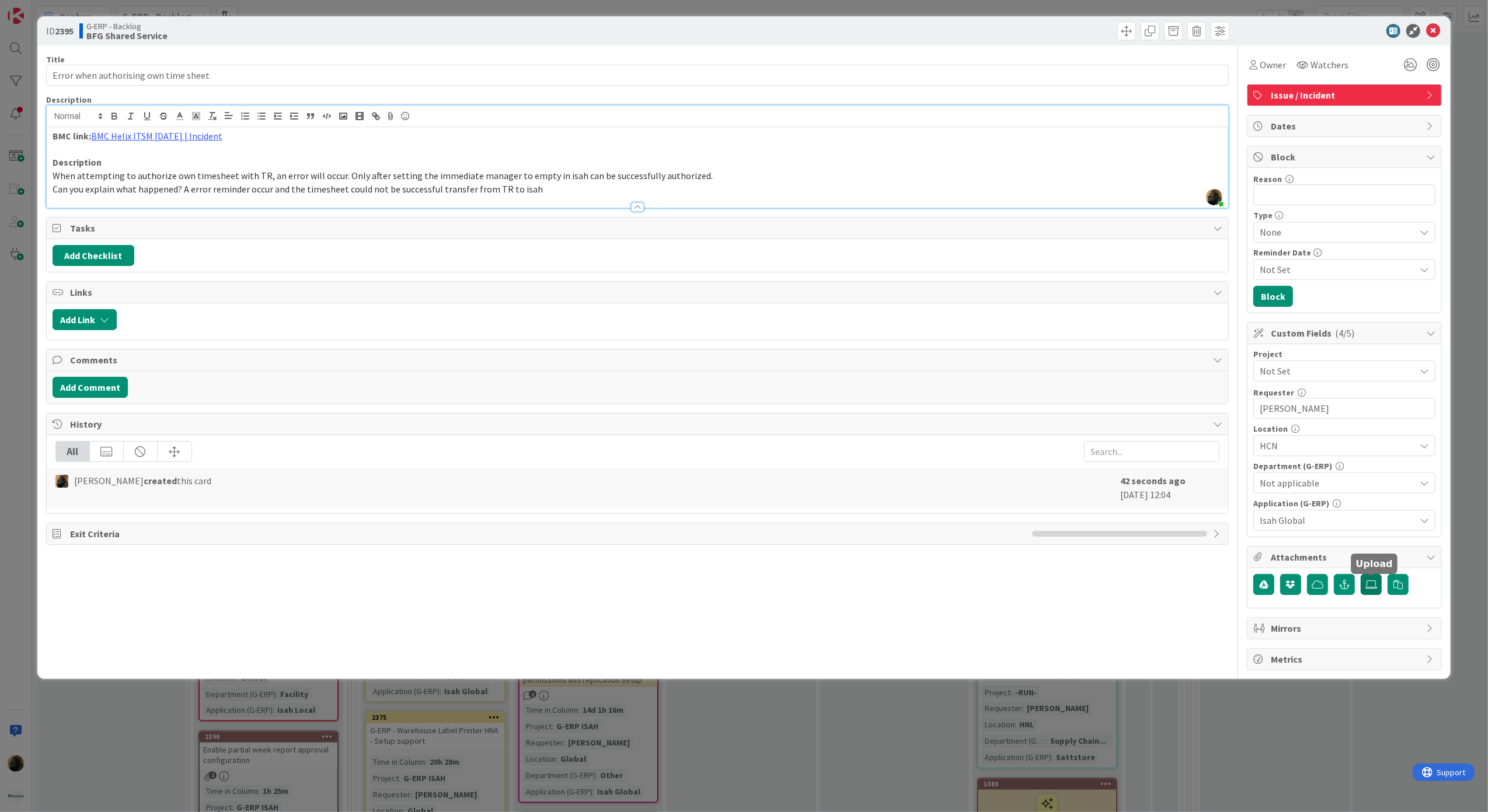
click at [1374, 588] on icon at bounding box center [1372, 585] width 12 height 9
click at [1361, 574] on input "file" at bounding box center [1361, 574] width 0 height 0
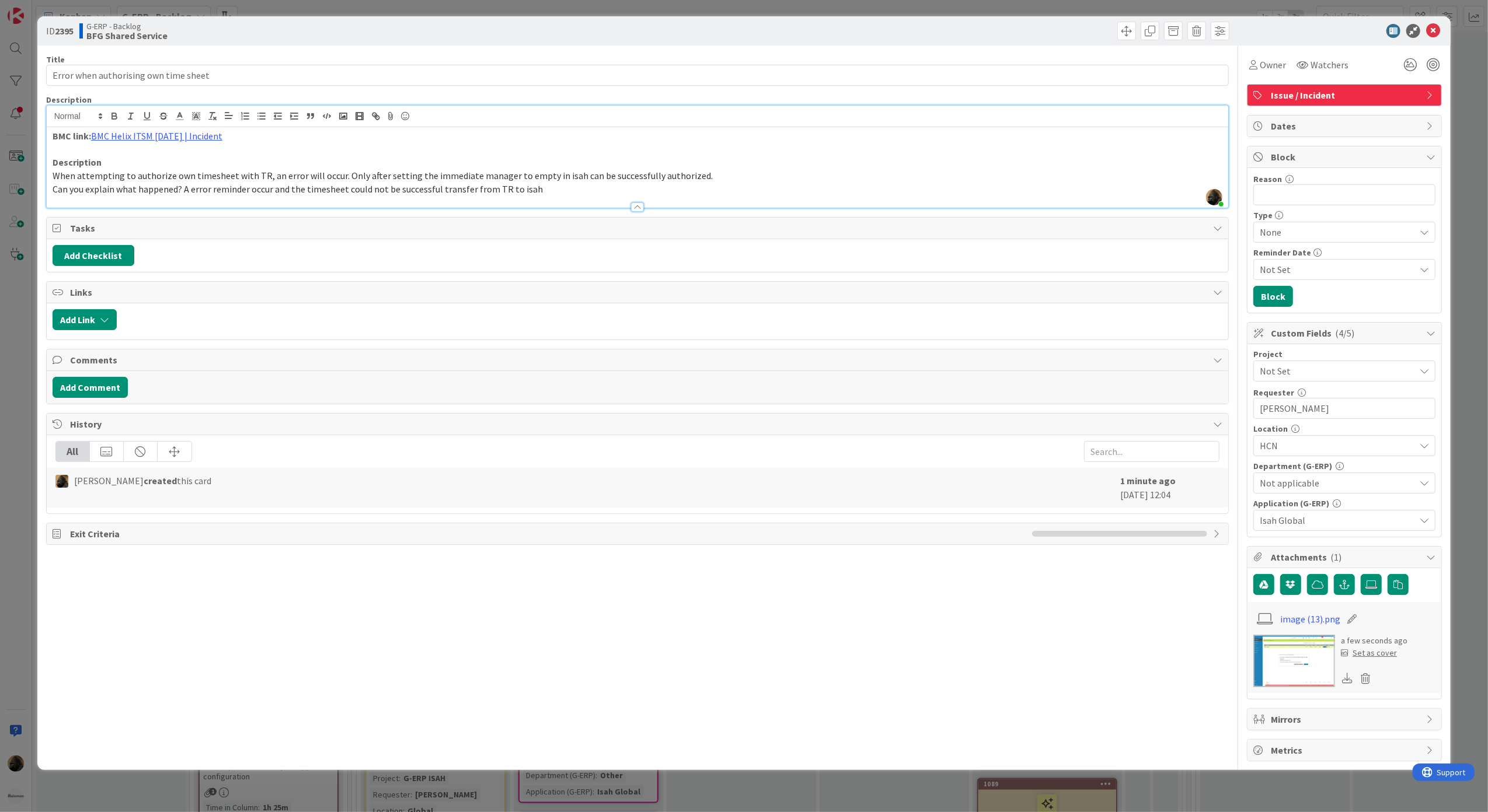
click at [610, 192] on p "Can you explain what happened? A error reminder occur and the timesheet could n…" at bounding box center [637, 189] width 1171 height 14
click at [115, 395] on button "Add Comment" at bounding box center [90, 387] width 76 height 21
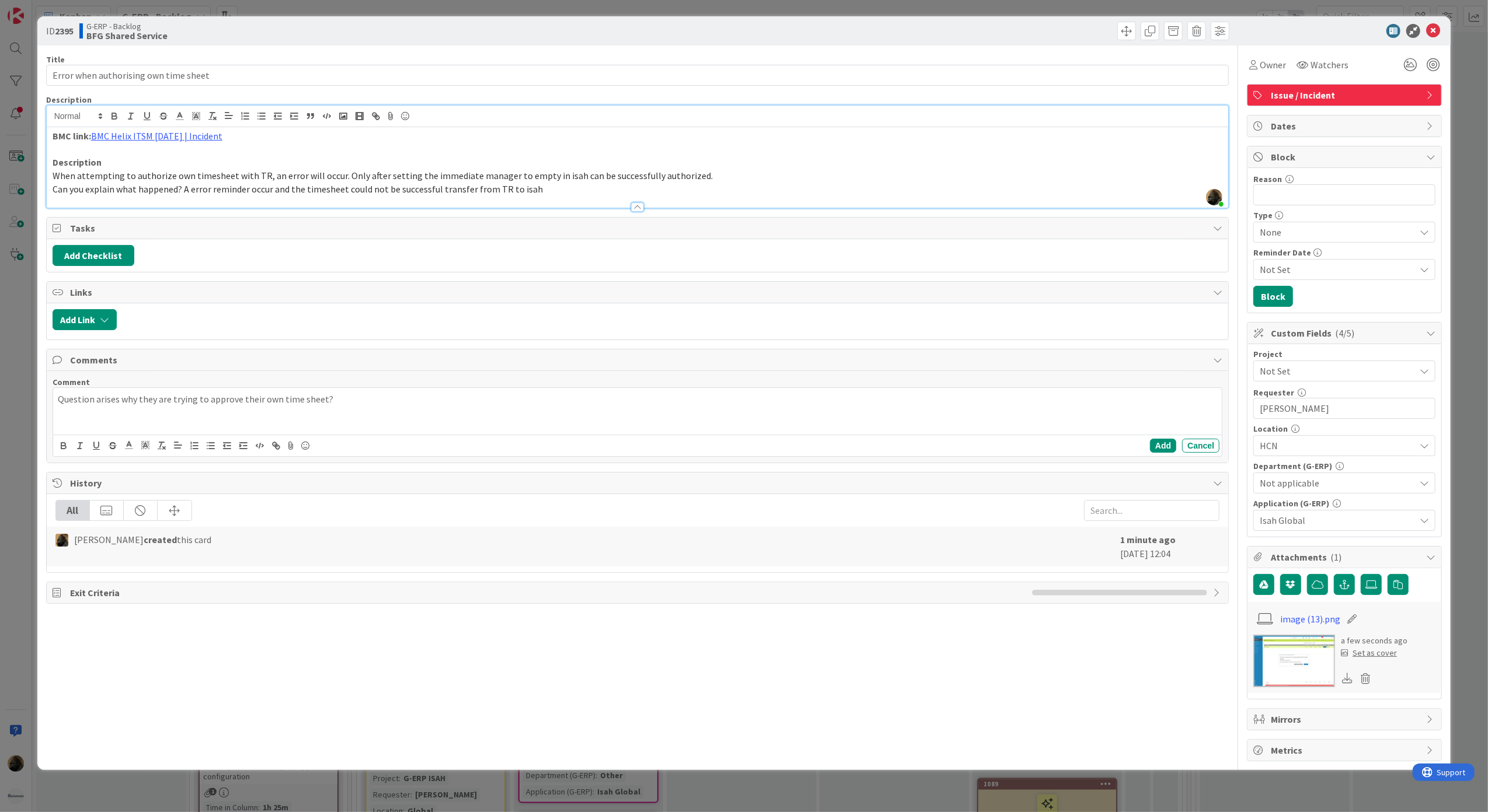
click at [1148, 453] on div "Add Cancel" at bounding box center [638, 445] width 1170 height 21
click at [1153, 451] on button "Add" at bounding box center [1163, 445] width 26 height 14
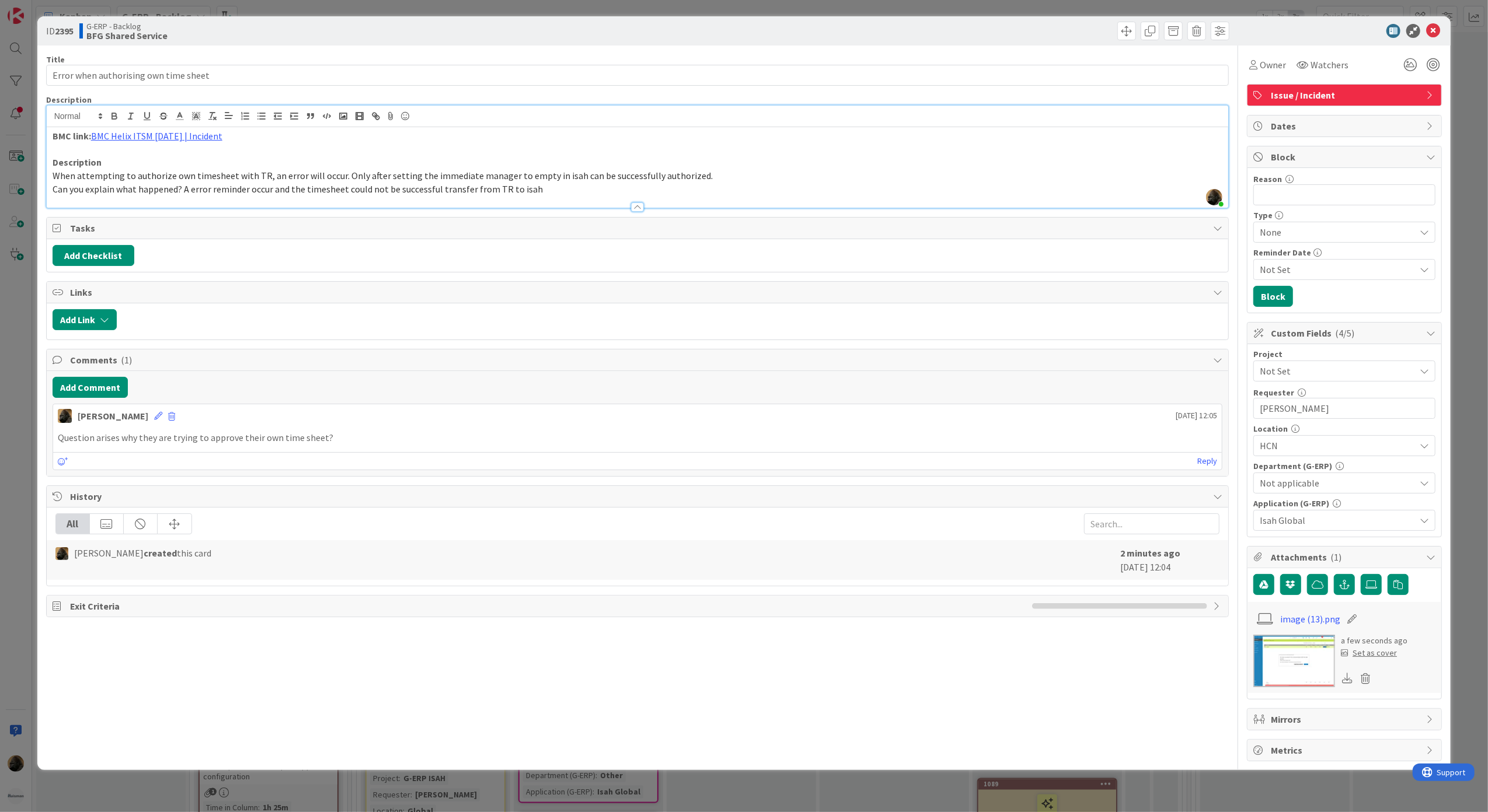
click at [12, 366] on div "ID 2395 G-ERP - Backlog BFG Shared Service Title 37 / 128 Error when authorisin…" at bounding box center [744, 406] width 1488 height 812
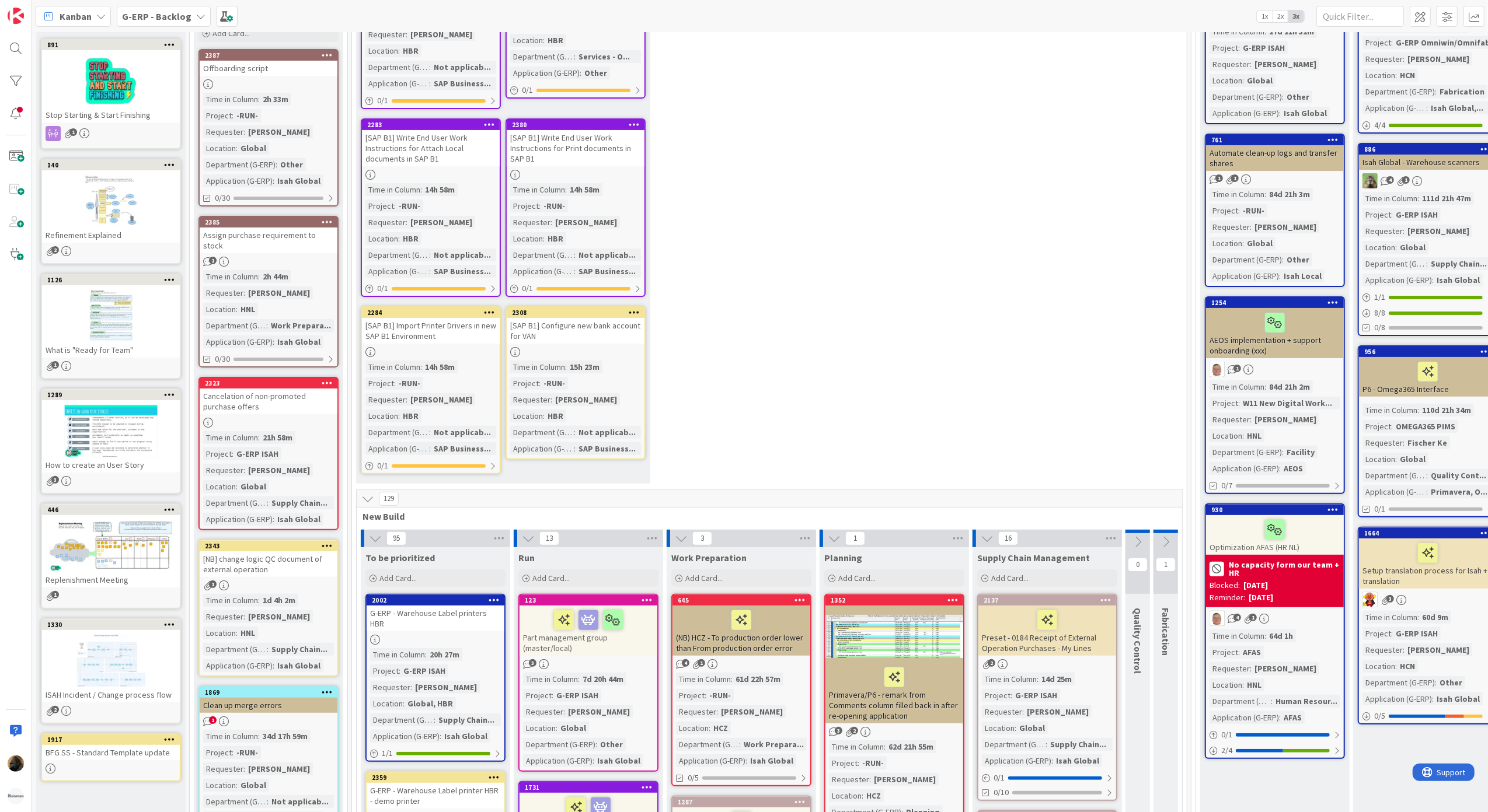
scroll to position [155, 0]
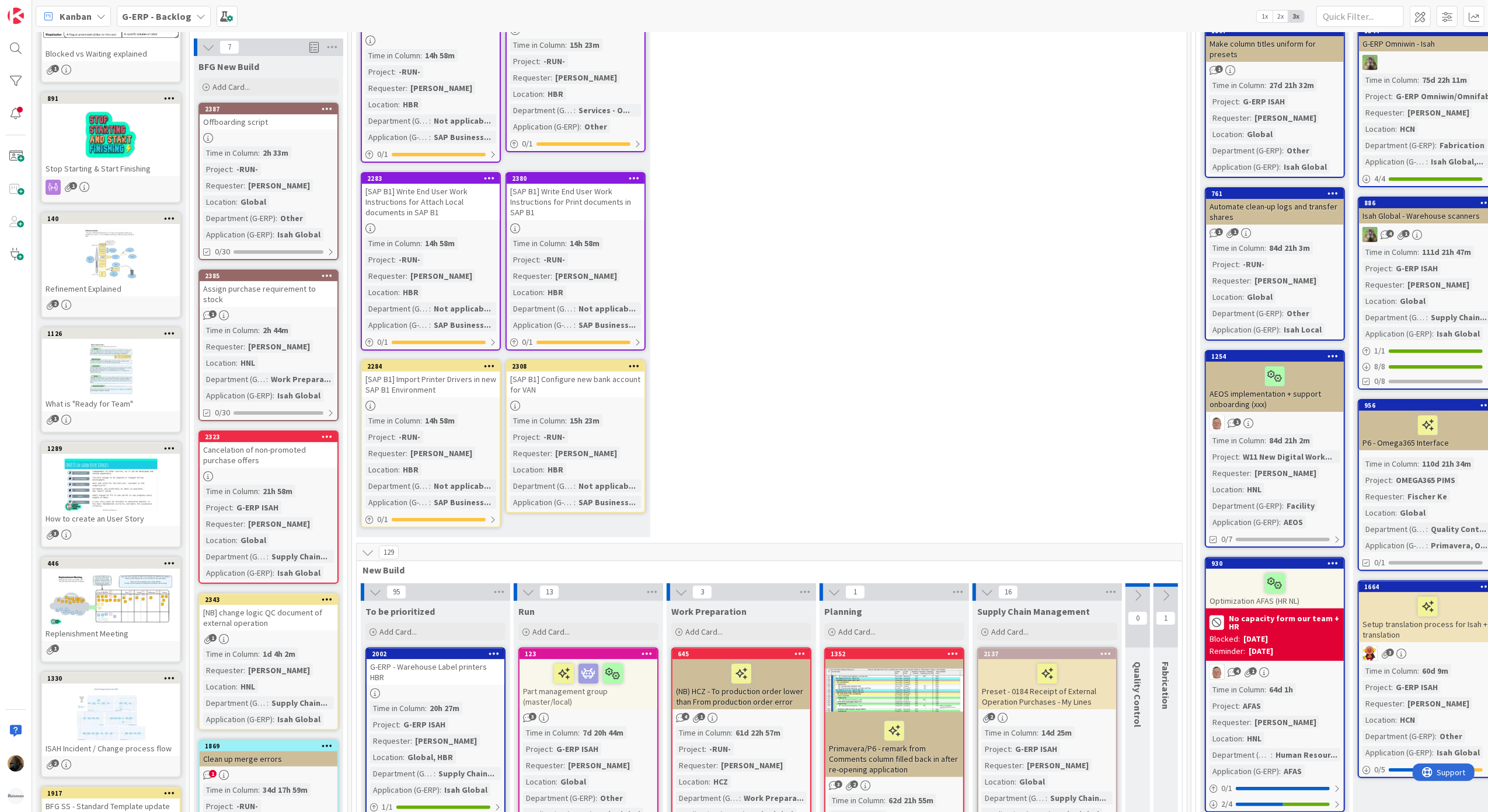
click at [264, 605] on div "[NB] change logic QC document of external operation" at bounding box center [268, 618] width 138 height 25
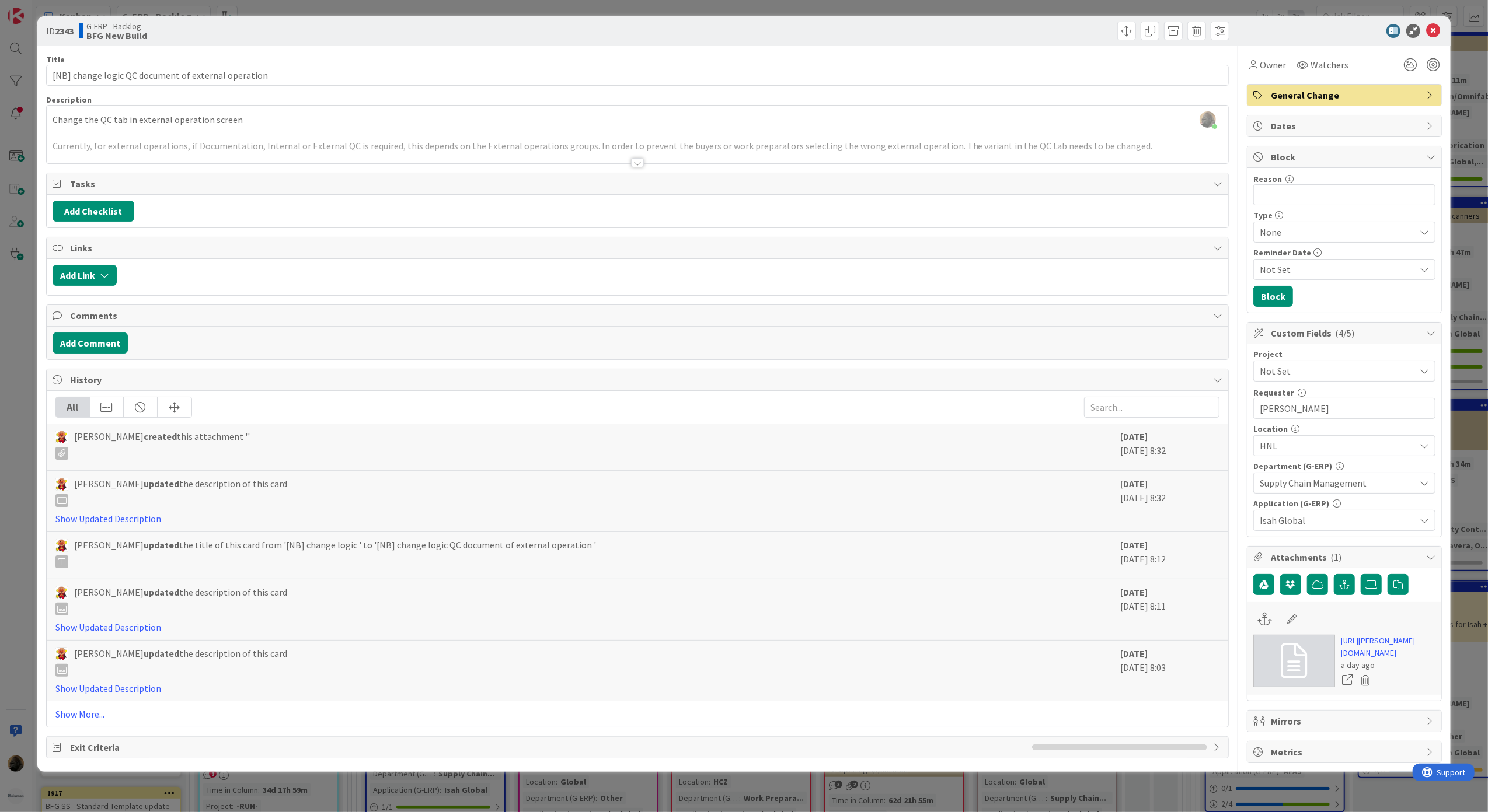
click at [637, 165] on div at bounding box center [637, 162] width 13 height 9
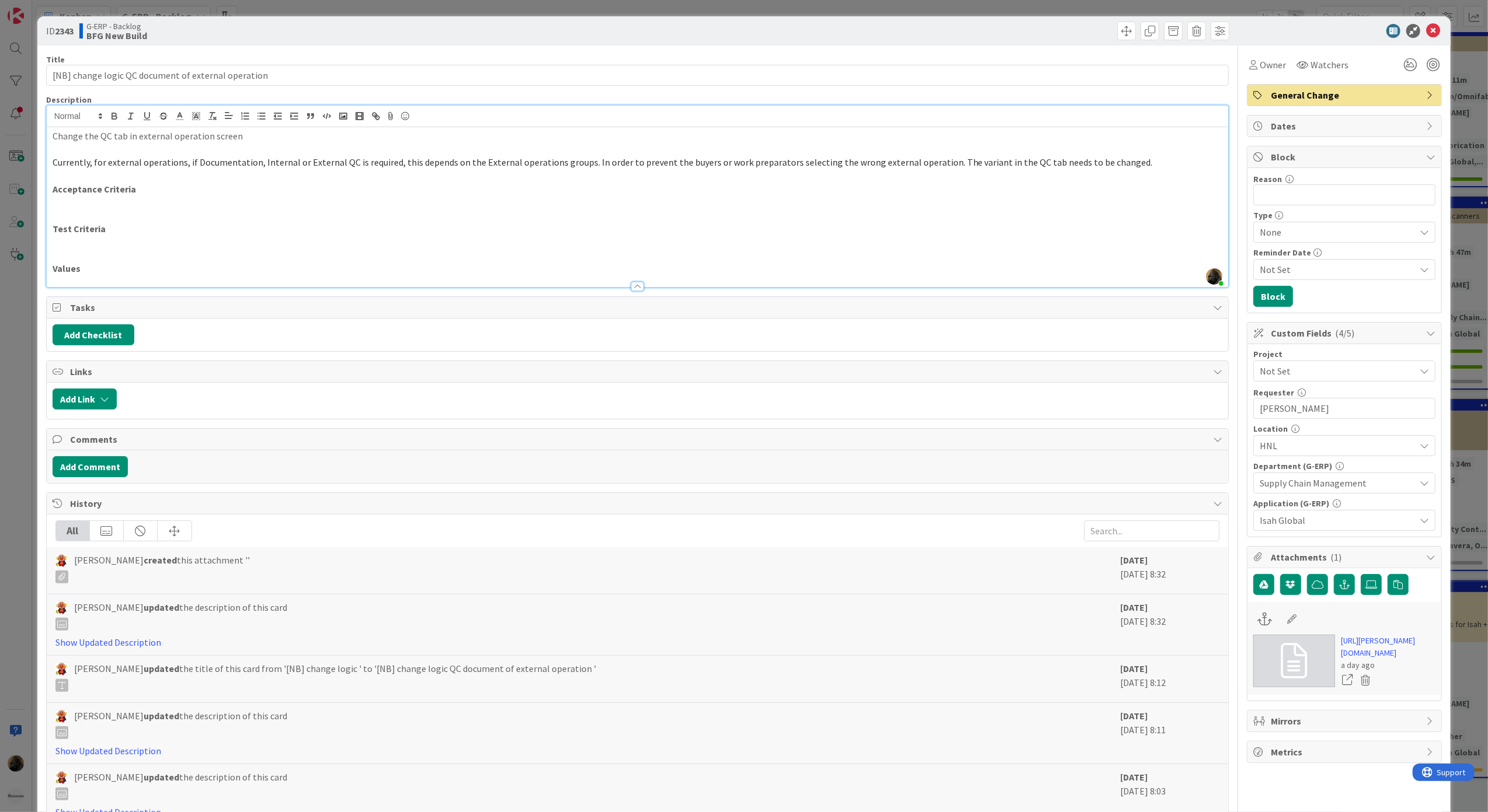
click at [627, 183] on p "Acceptance Criteria" at bounding box center [637, 189] width 1171 height 14
click at [1364, 659] on link "https://huisman-smartit.onbmc.com/smartit/app/#/workorder/AGGE78O8I4A50ATDVH9XT…" at bounding box center [1388, 647] width 94 height 25
click at [6, 333] on div "ID 2343 G-ERP - Backlog BFG New Build Title 52 / 128 [NB] change logic QC docum…" at bounding box center [744, 406] width 1488 height 812
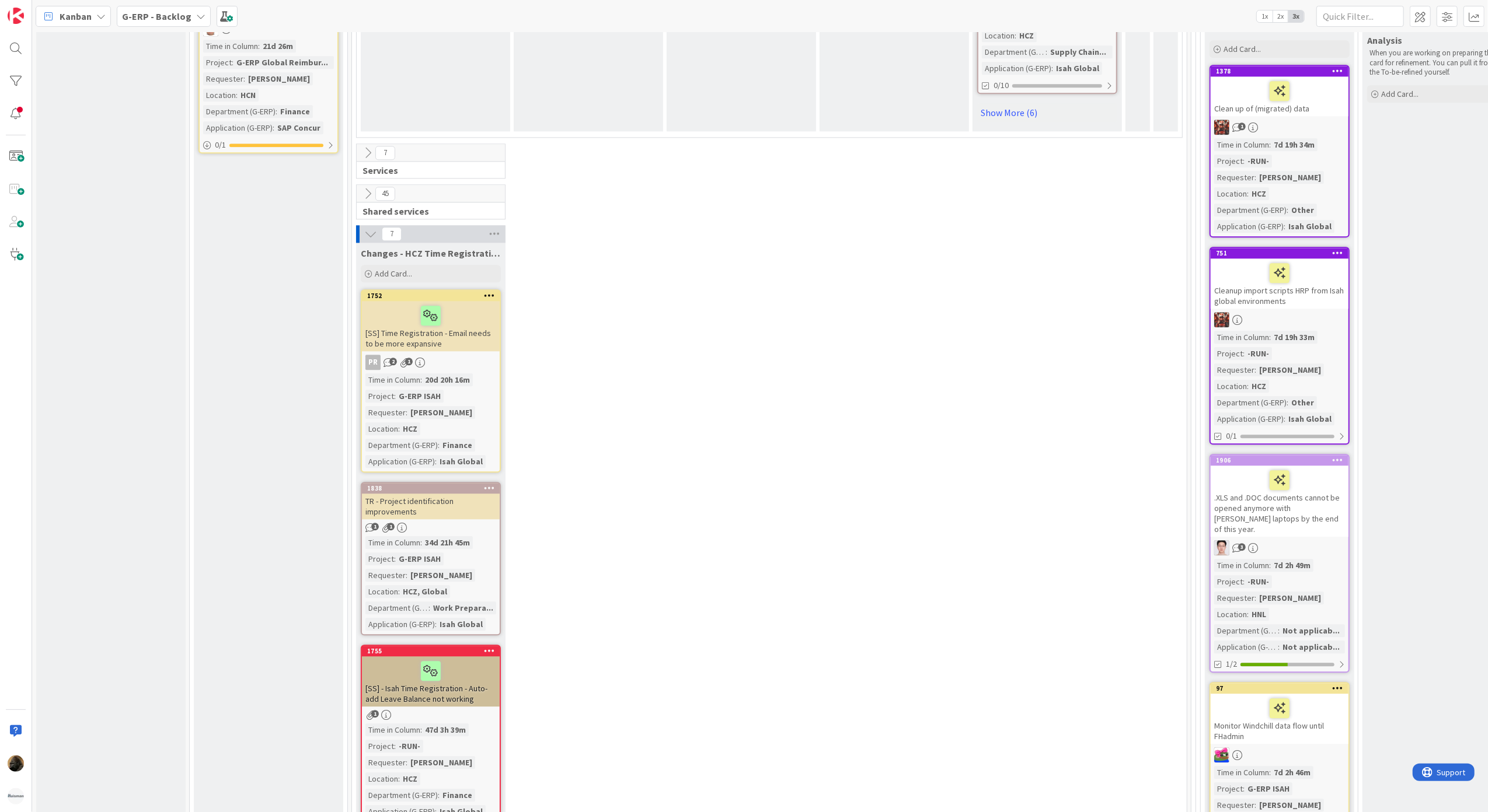
scroll to position [2802, 581]
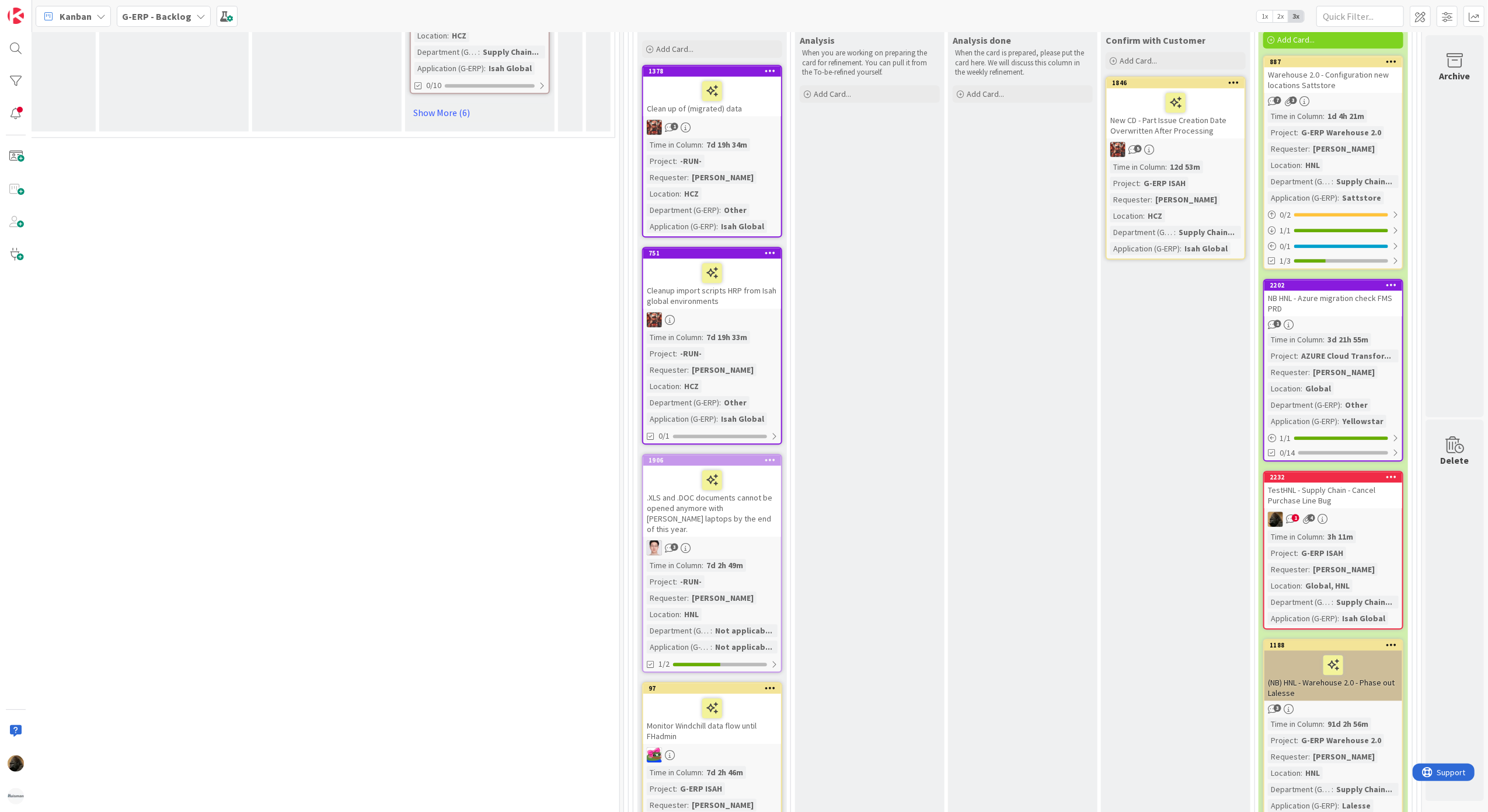
click at [1316, 483] on div "TestHNL - Supply Chain - Cancel Purchase Line Bug" at bounding box center [1334, 496] width 138 height 25
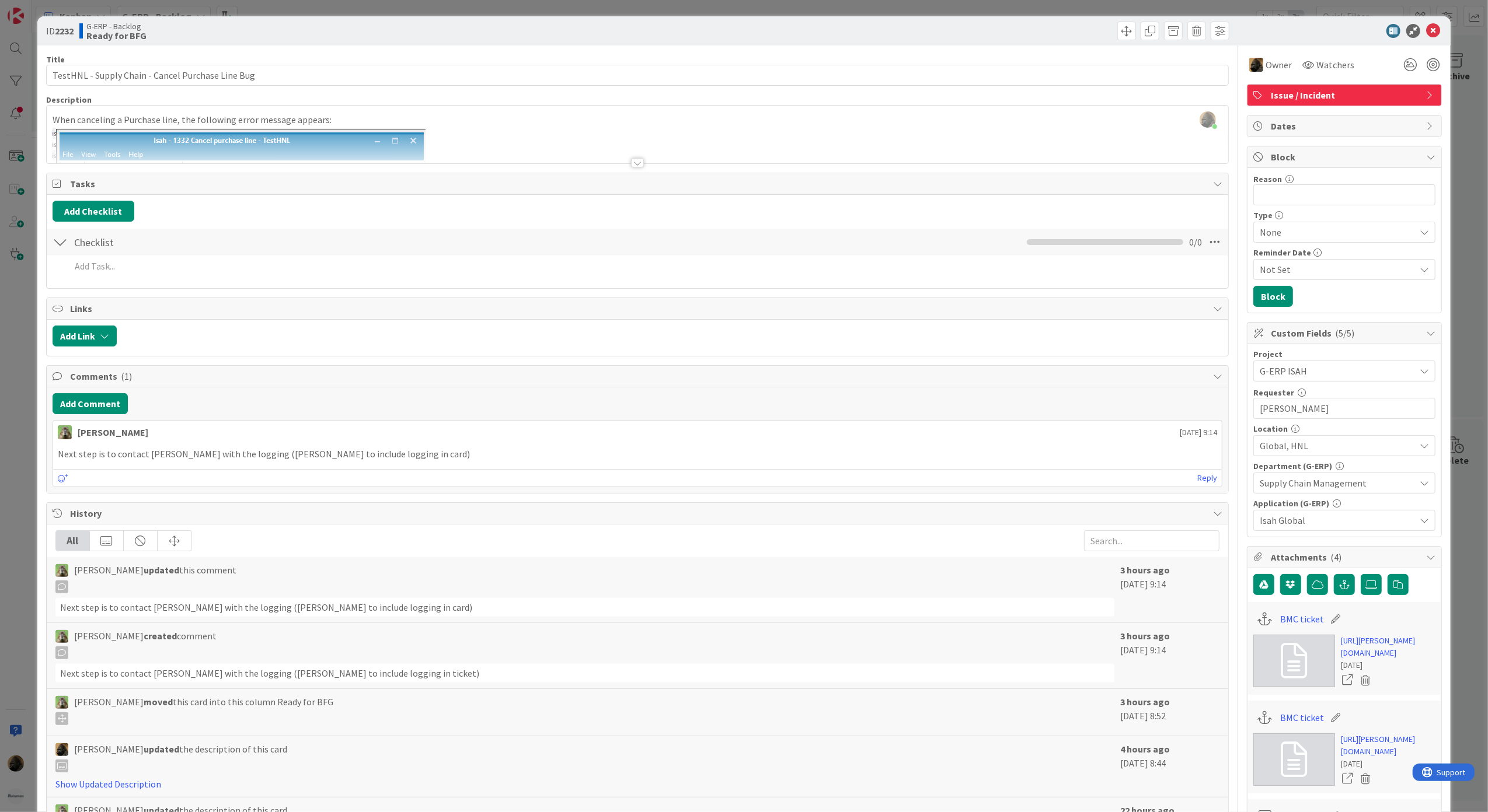
click at [632, 161] on div at bounding box center [637, 162] width 13 height 9
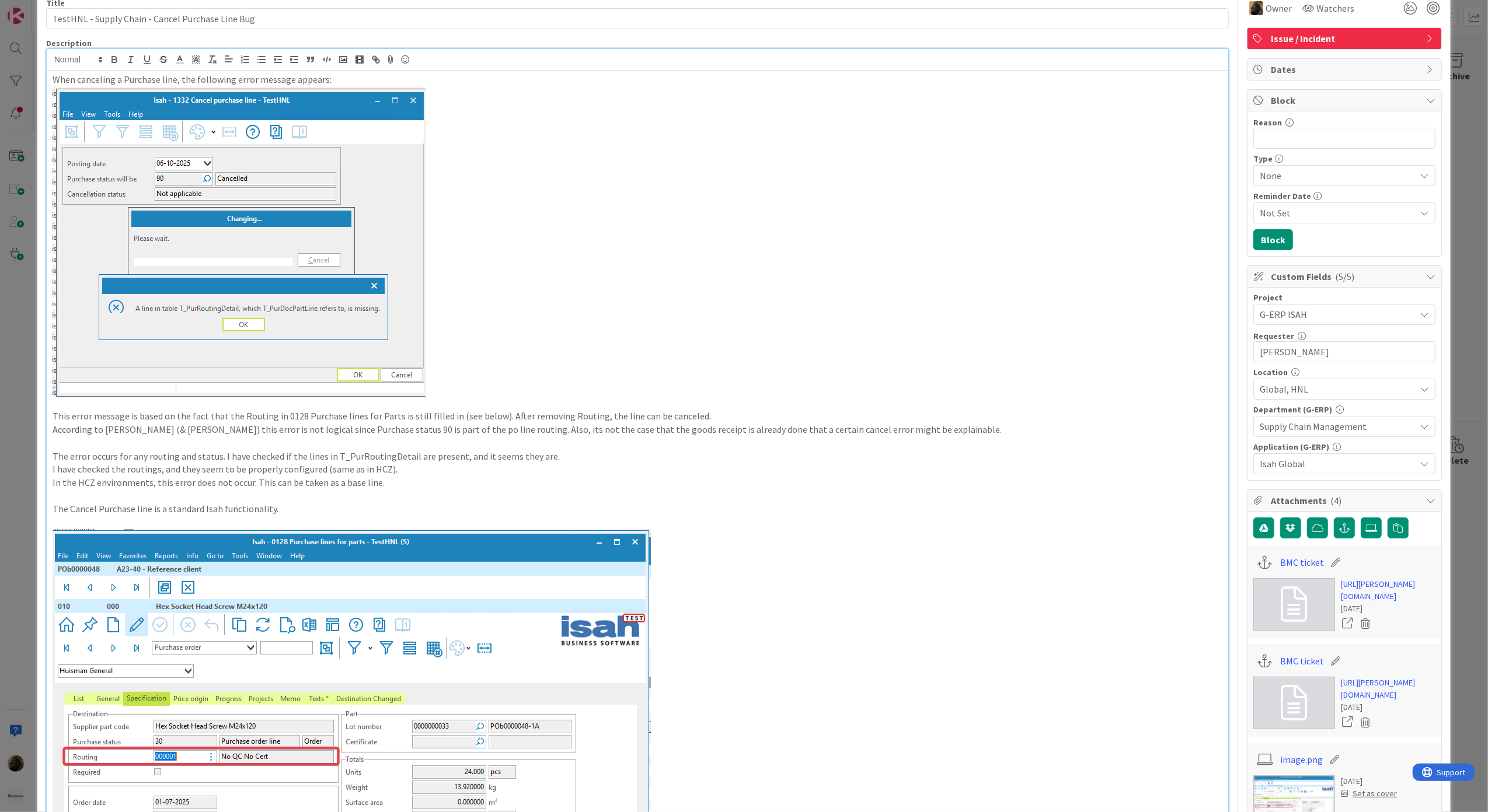
scroll to position [233, 0]
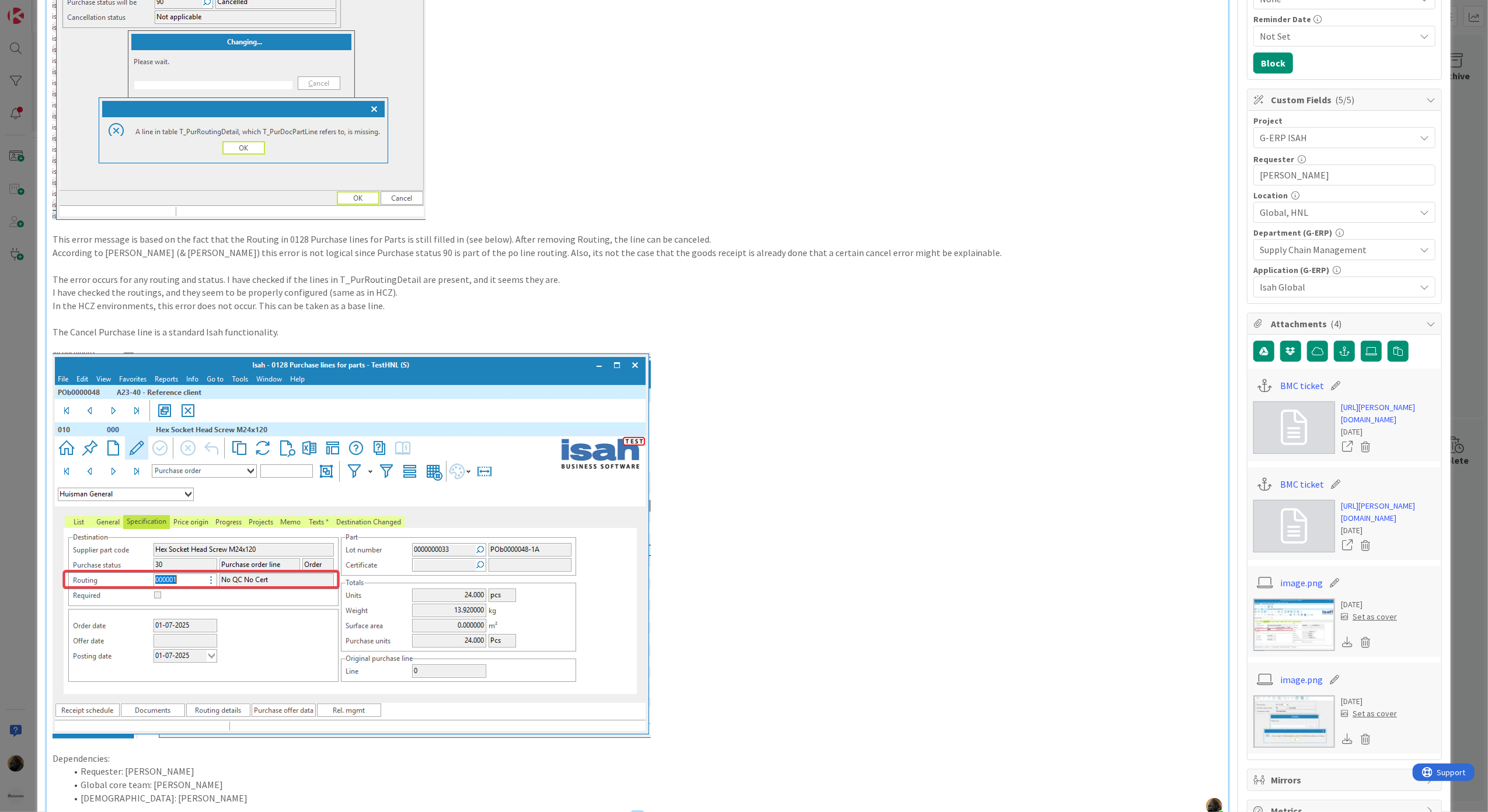
click at [388, 305] on p "In the HCZ environments, this error does not occur. This can be taken as a base…" at bounding box center [637, 306] width 1171 height 14
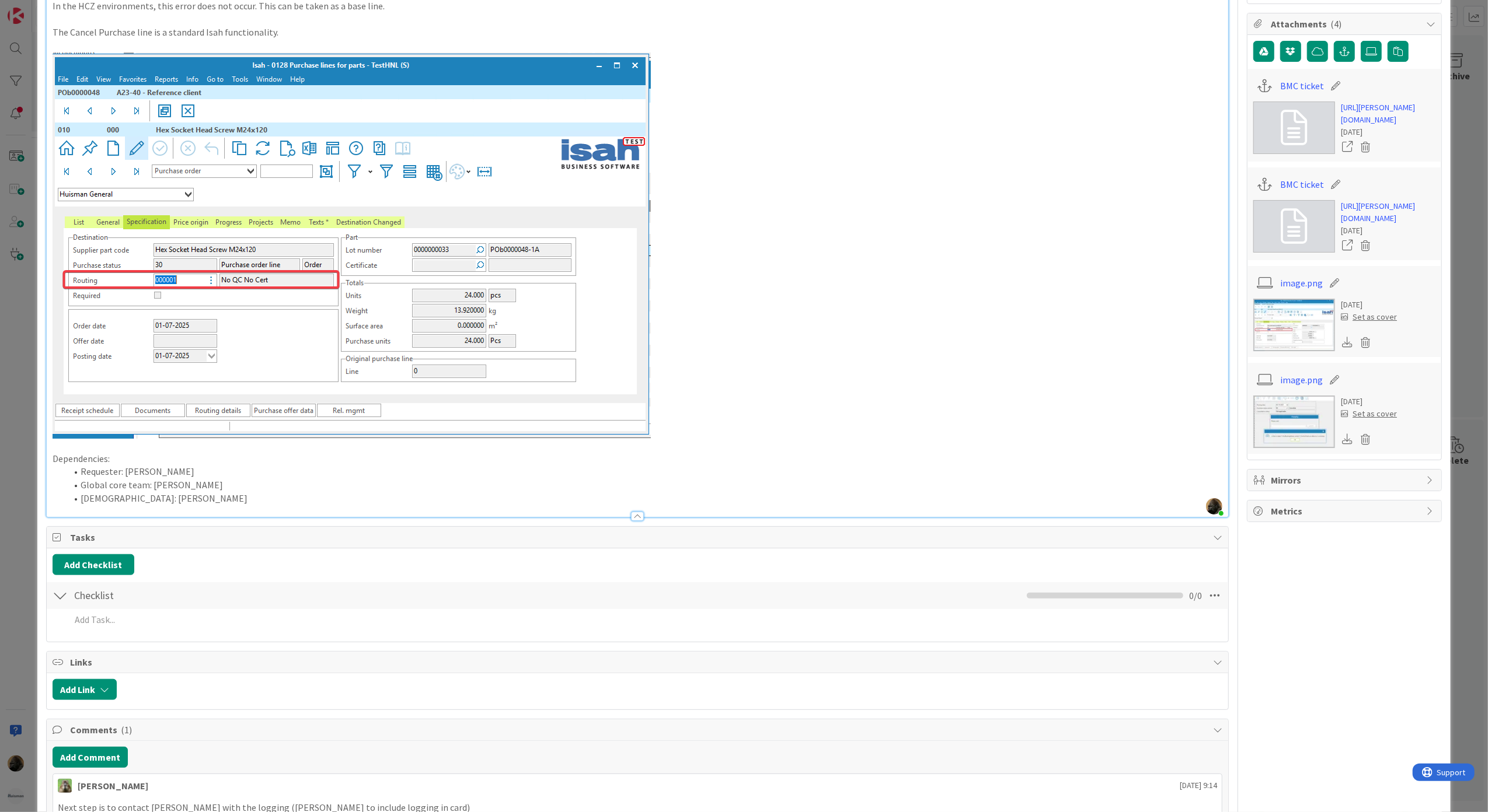
scroll to position [700, 0]
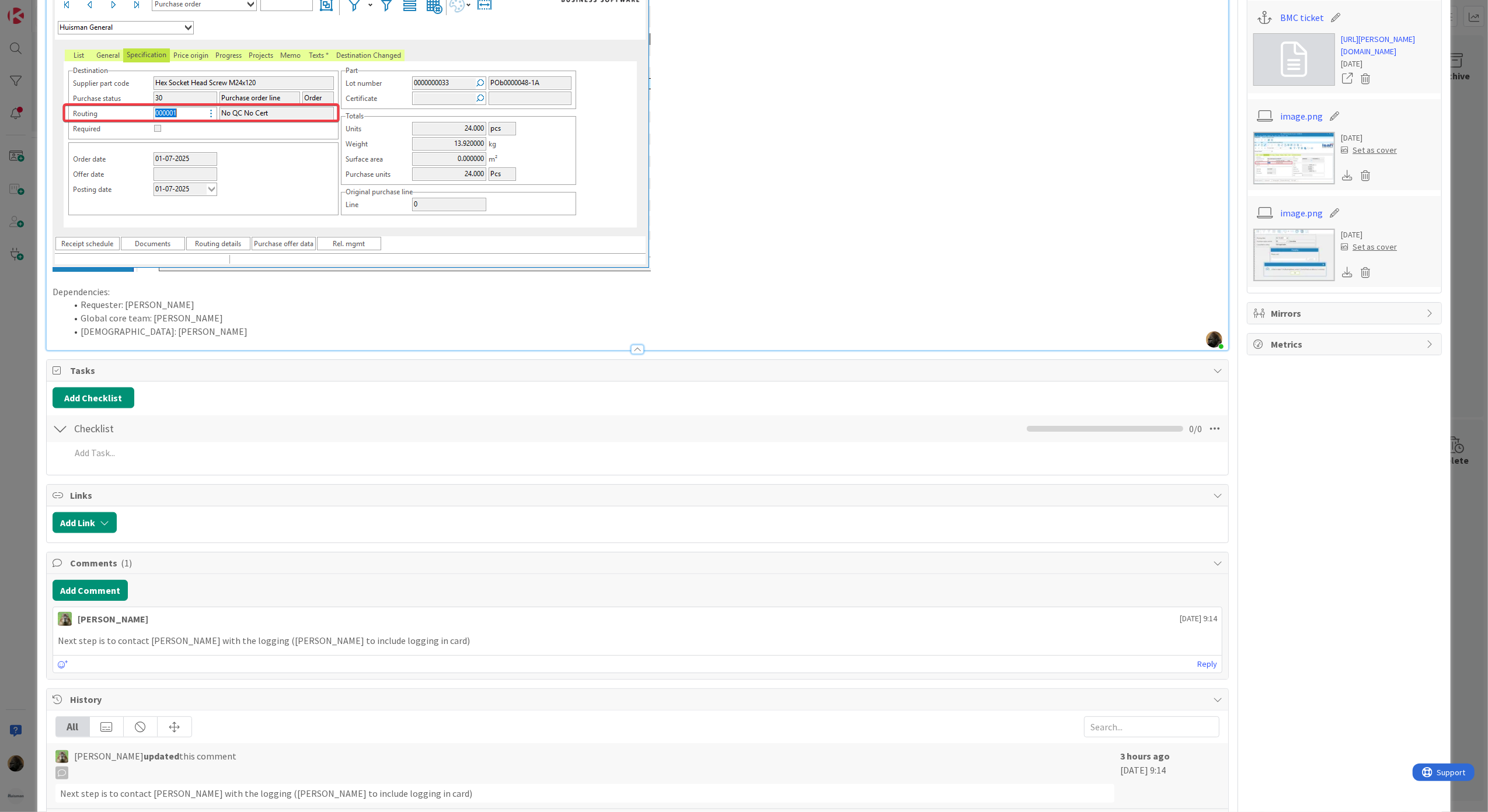
click at [720, 257] on p at bounding box center [637, 78] width 1171 height 386
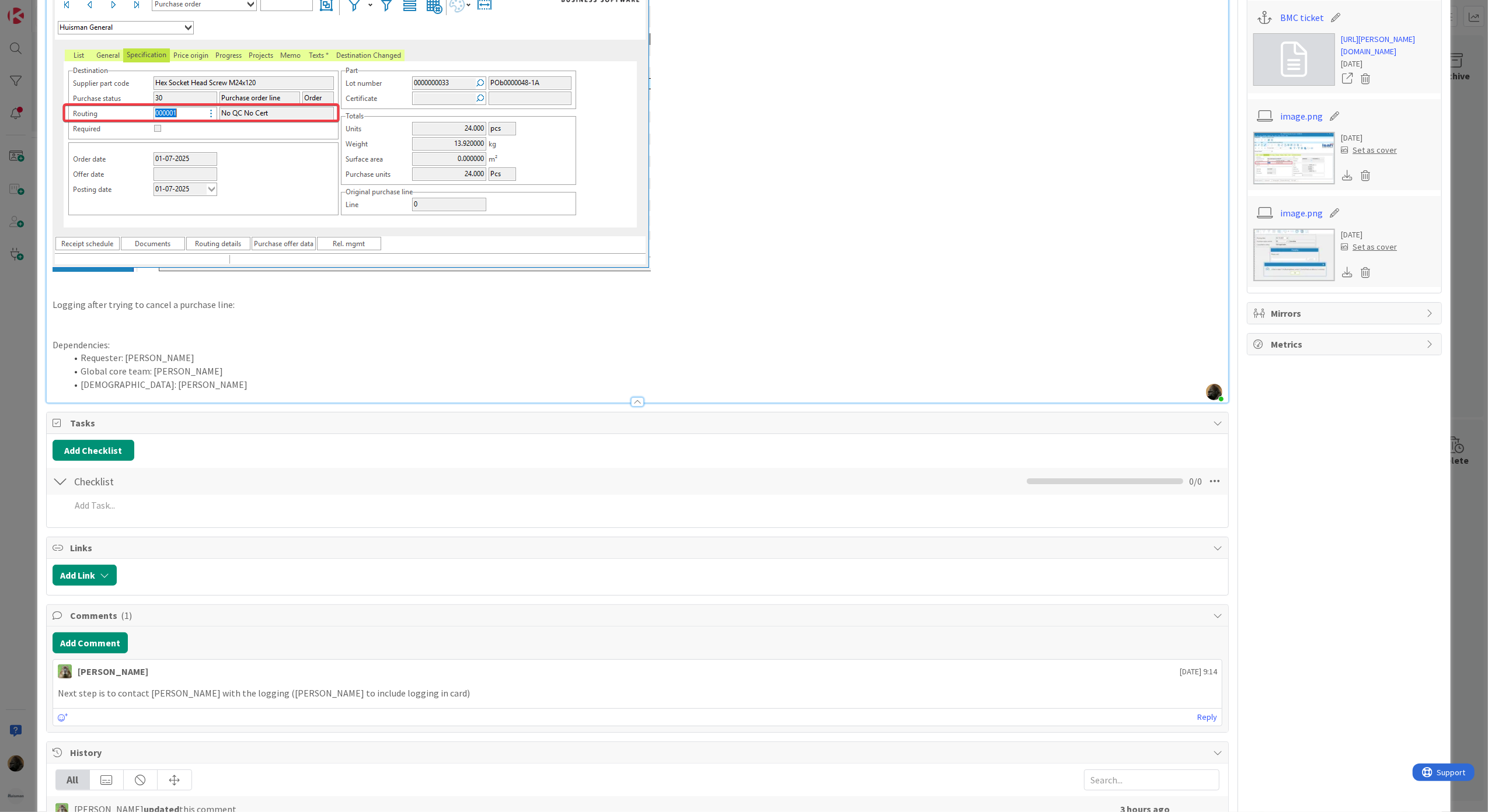
click at [1131, 339] on p "Dependencies:" at bounding box center [637, 345] width 1171 height 14
click at [267, 328] on p at bounding box center [637, 332] width 1171 height 14
click at [259, 321] on p at bounding box center [637, 318] width 1171 height 14
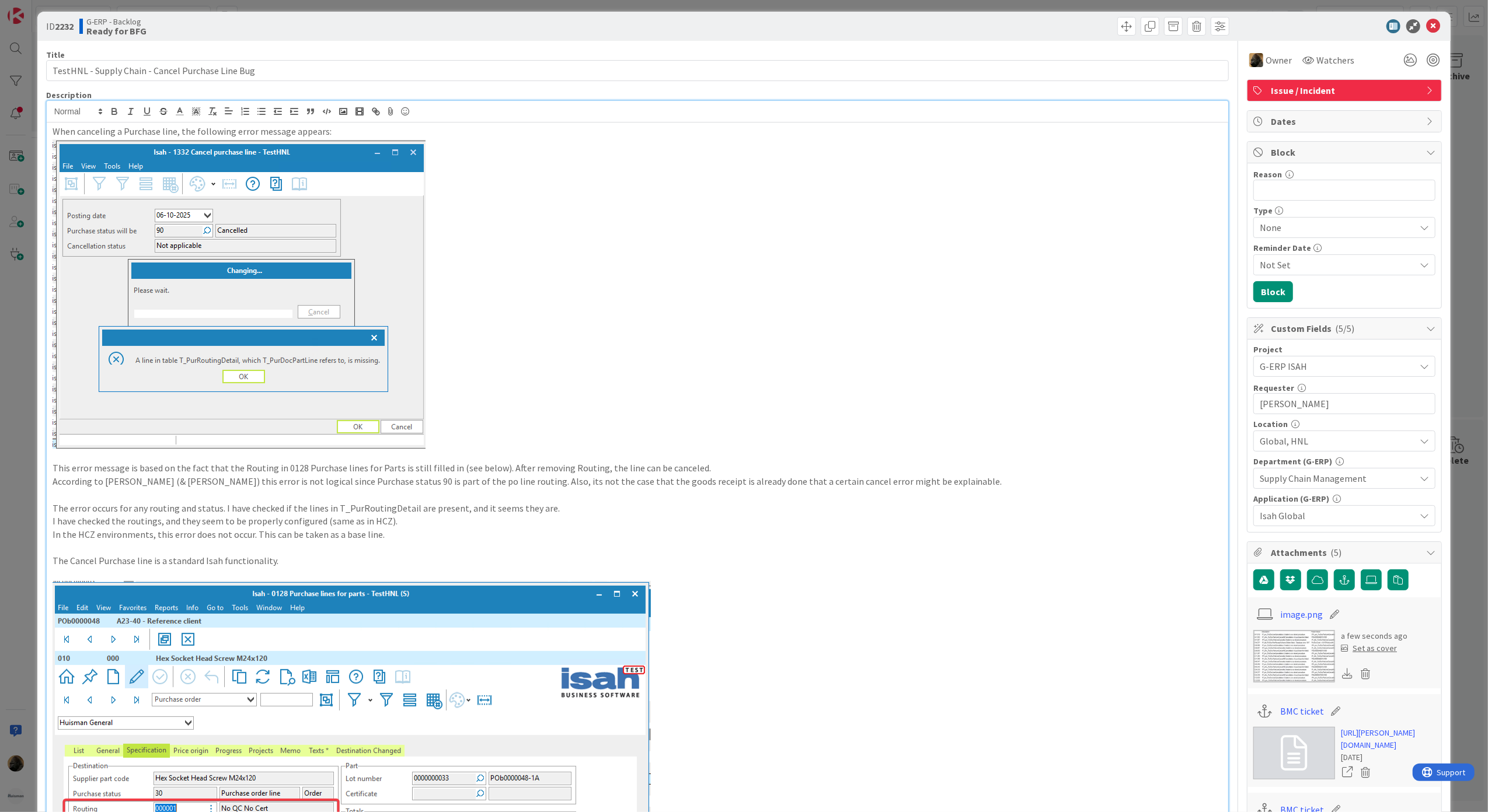
scroll to position [0, 0]
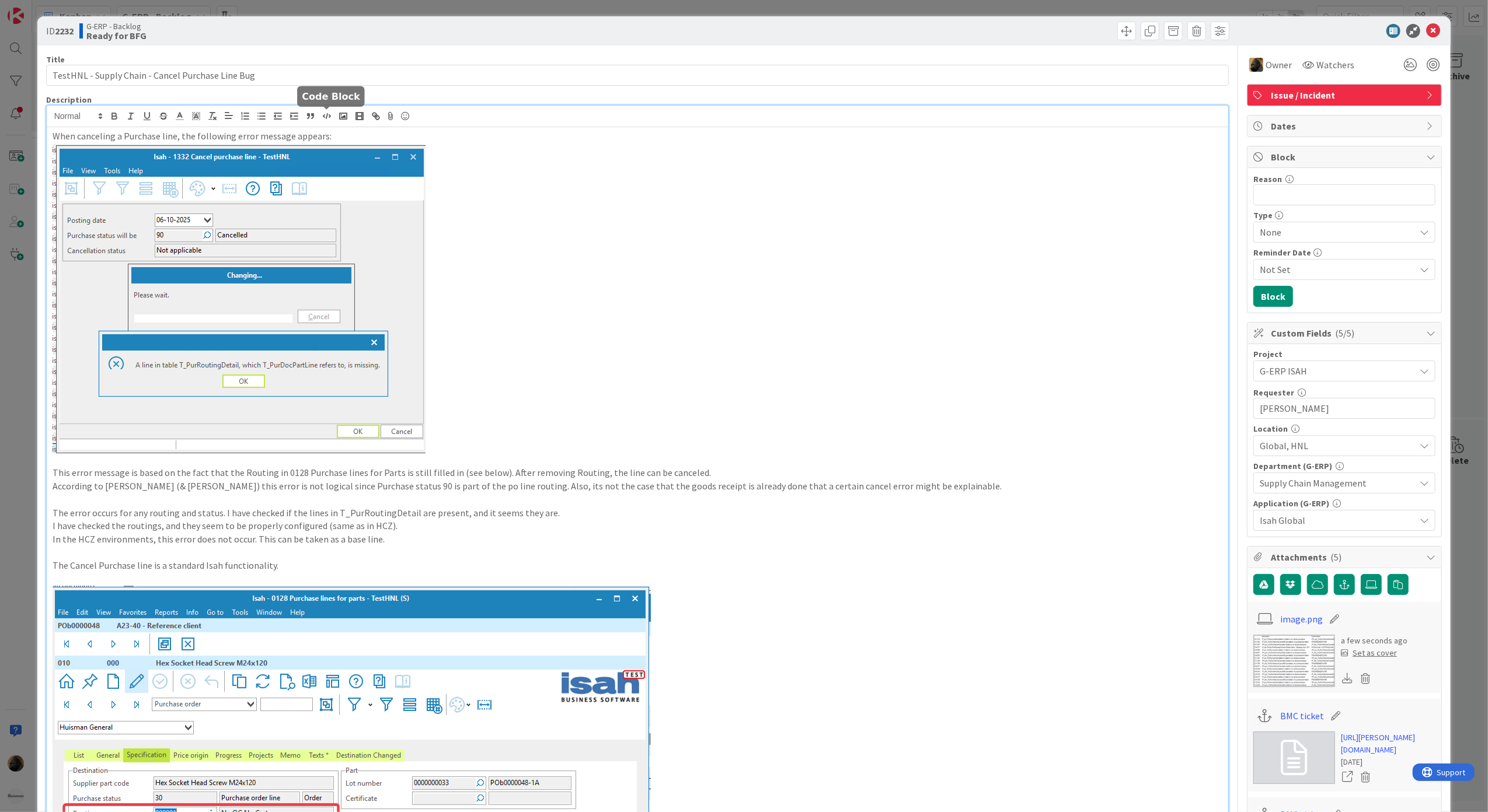
click at [330, 117] on polyline "button" at bounding box center [329, 116] width 1 height 3
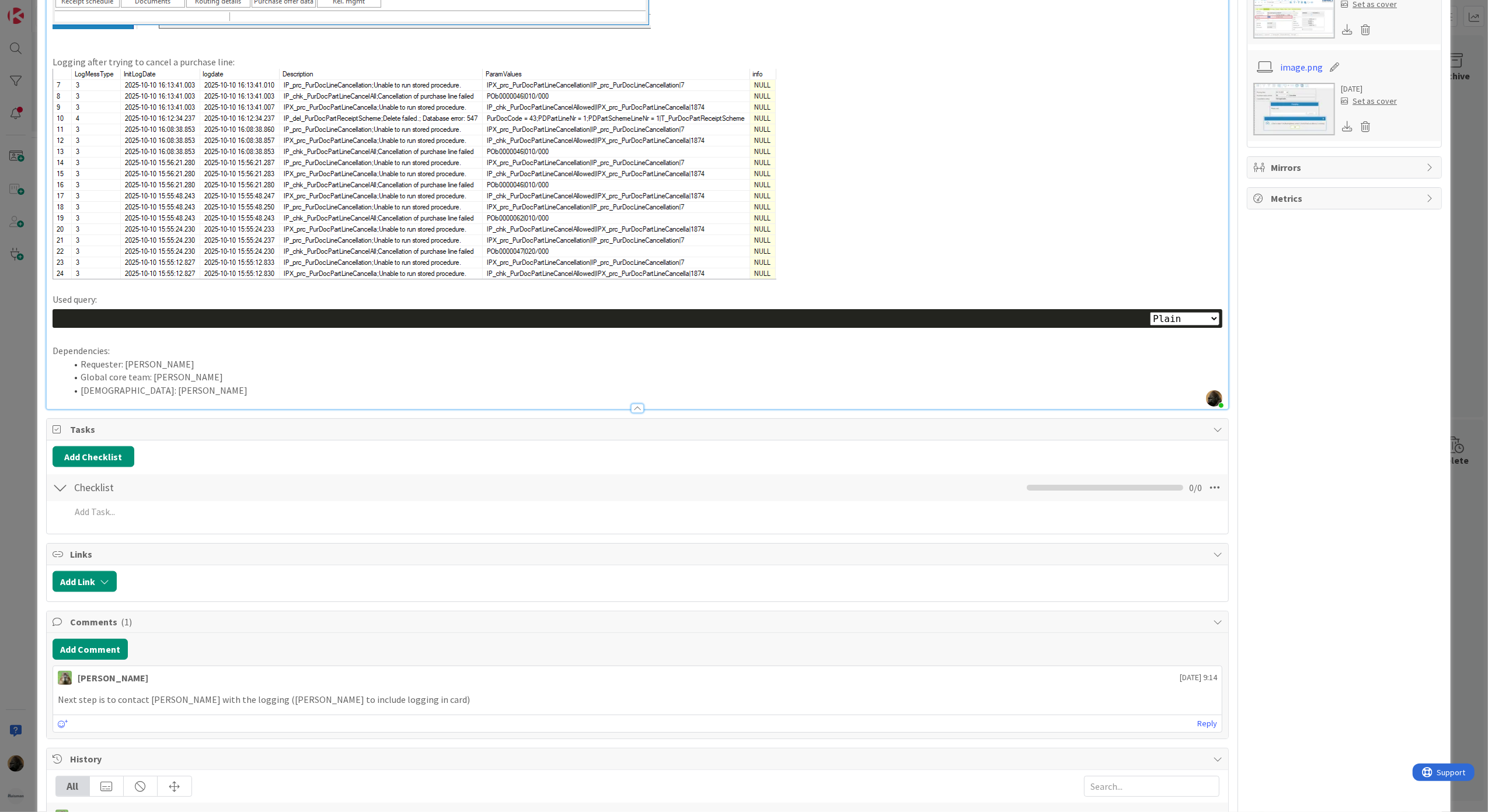
scroll to position [994, 0]
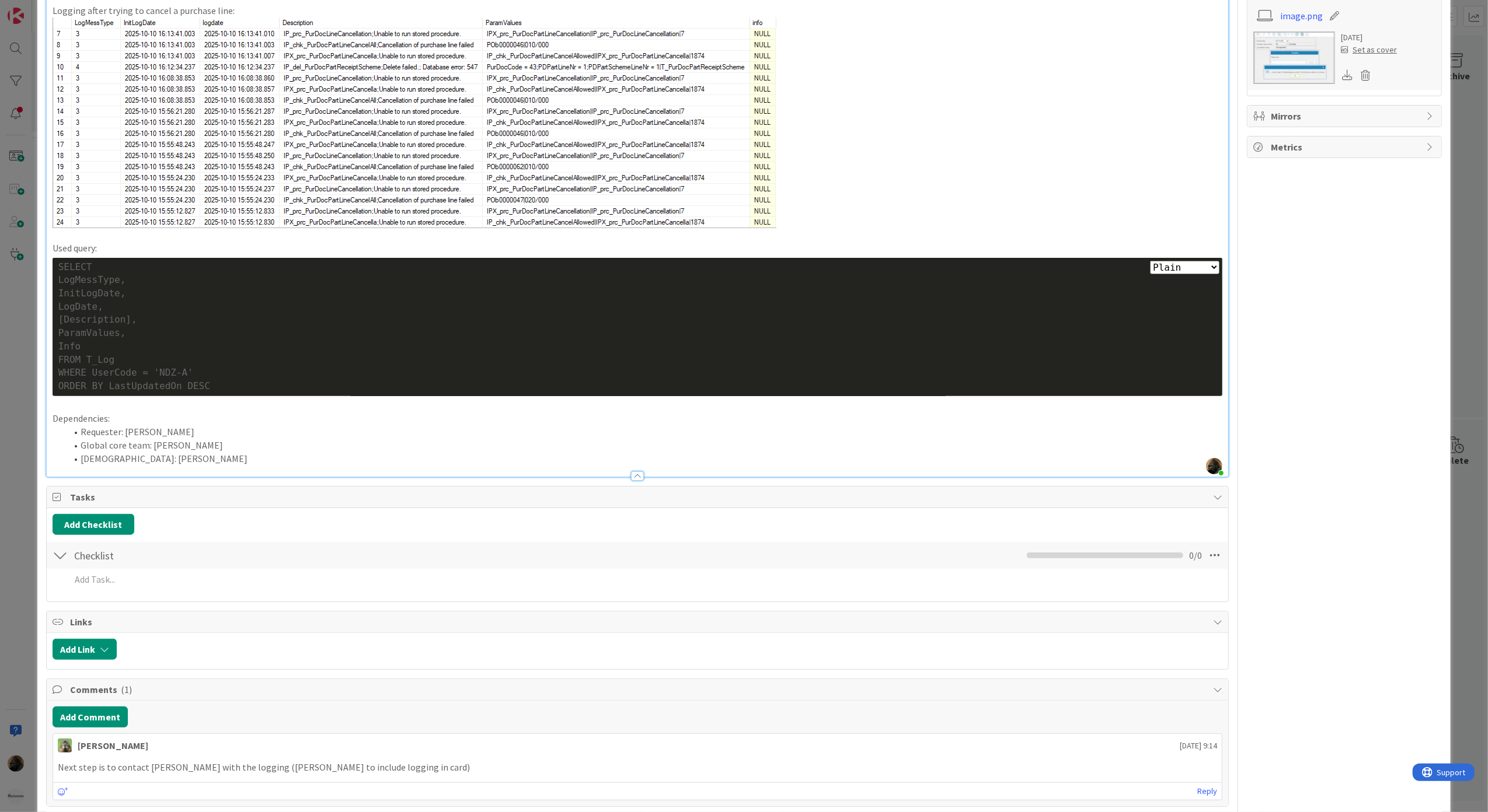
click at [292, 412] on p at bounding box center [637, 406] width 1171 height 14
click at [1191, 271] on select "Plain Bash C++ C# CSS Diff HTML/XML Java JavaScript Markdown PHP Python Ruby SQL" at bounding box center [1185, 267] width 70 height 14
select select "sql"
click at [1150, 260] on select "Plain Bash C++ C# CSS Diff HTML/XML Java JavaScript Markdown PHP Python Ruby SQL" at bounding box center [1185, 267] width 70 height 14
click at [1342, 578] on div "Owner Watchers Issue / Incident Dates Block Reason 0 / 256 Type None Reminder D…" at bounding box center [1345, 140] width 195 height 2178
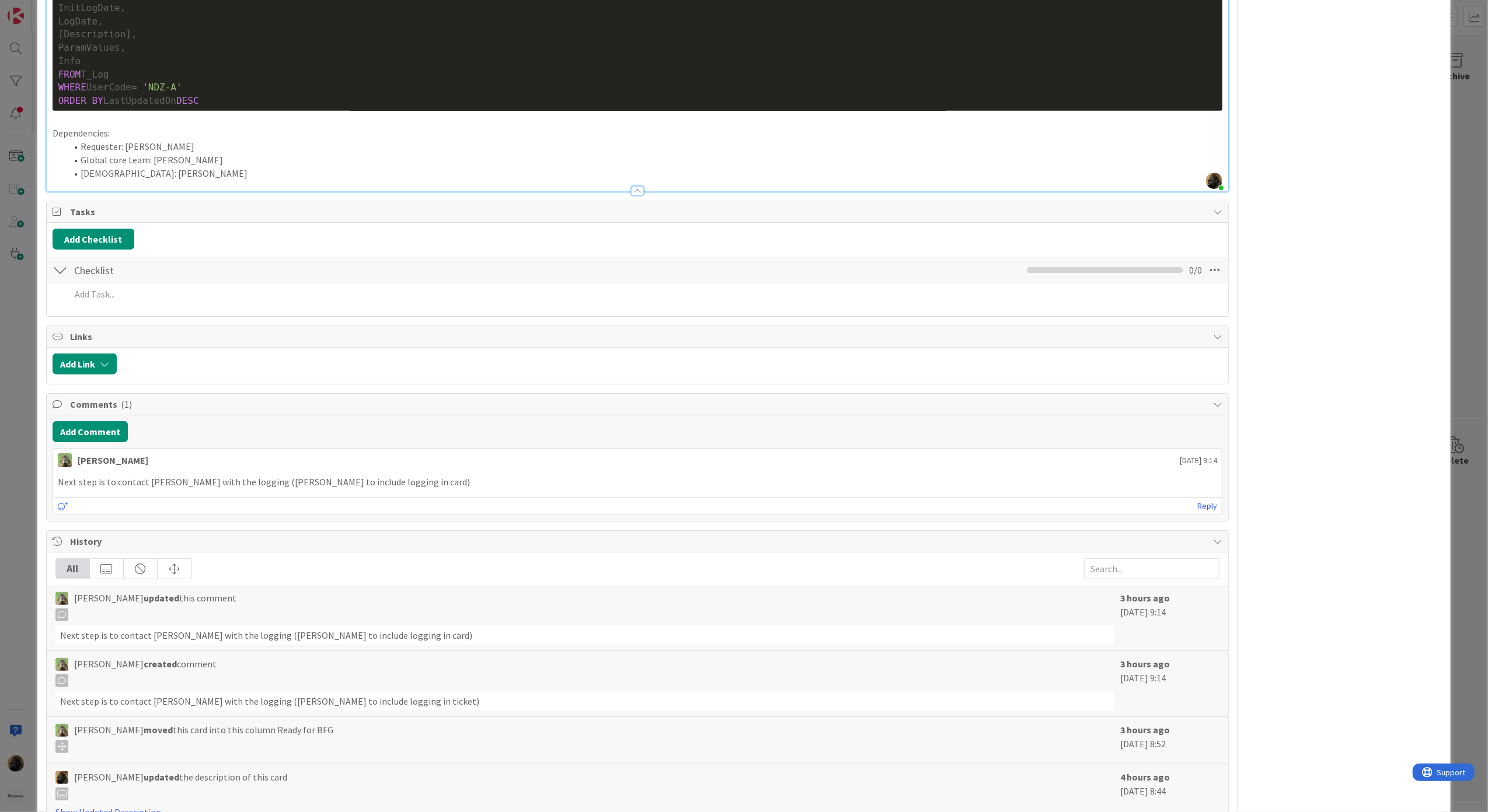
scroll to position [1306, 0]
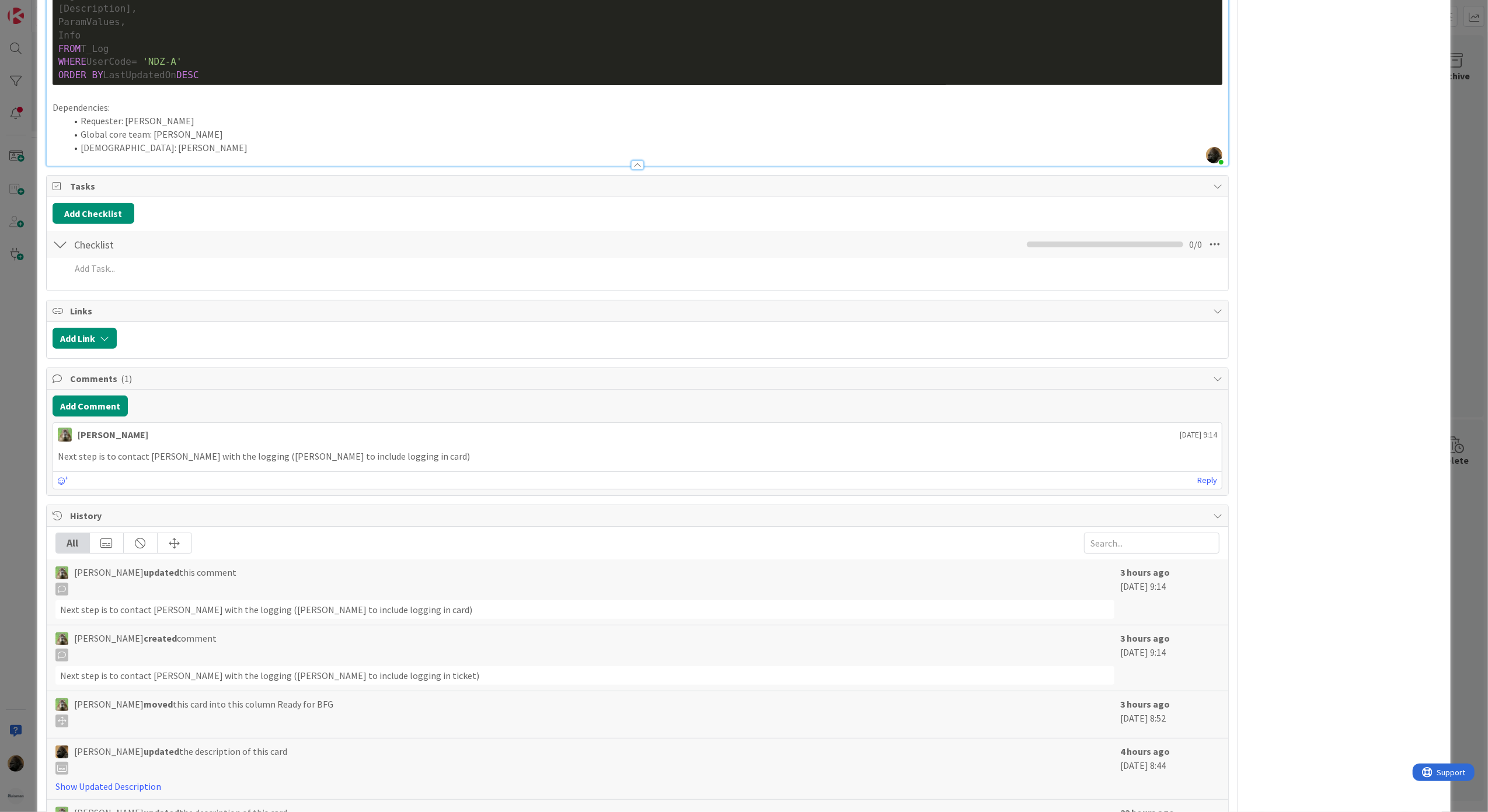
click at [543, 442] on div "Timothy Tjia October 14 2025 9:14" at bounding box center [638, 433] width 1170 height 19
click at [87, 402] on button "Add Comment" at bounding box center [90, 406] width 76 height 21
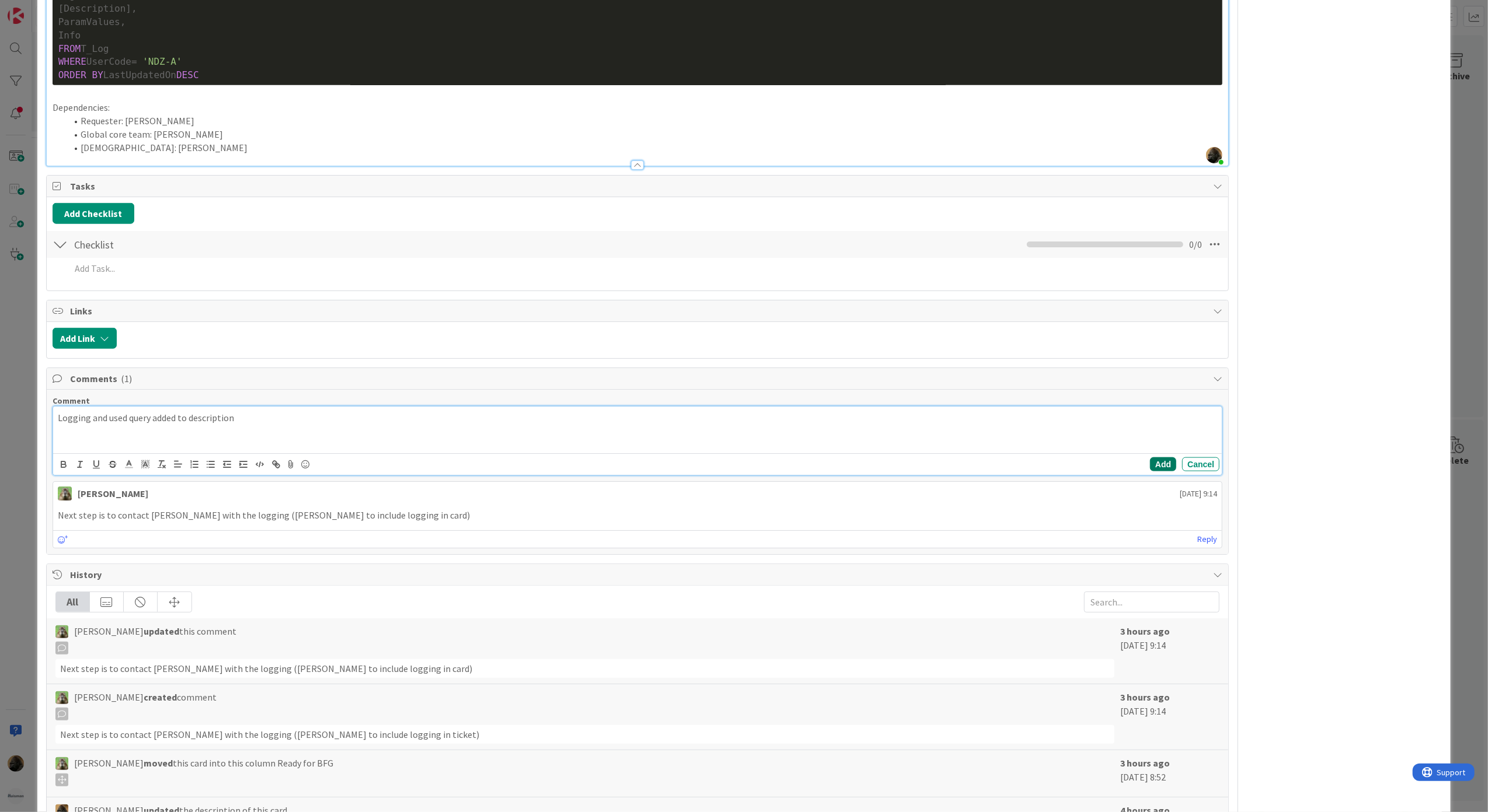
click at [1150, 472] on button "Add" at bounding box center [1163, 464] width 26 height 14
